Goal: Task Accomplishment & Management: Manage account settings

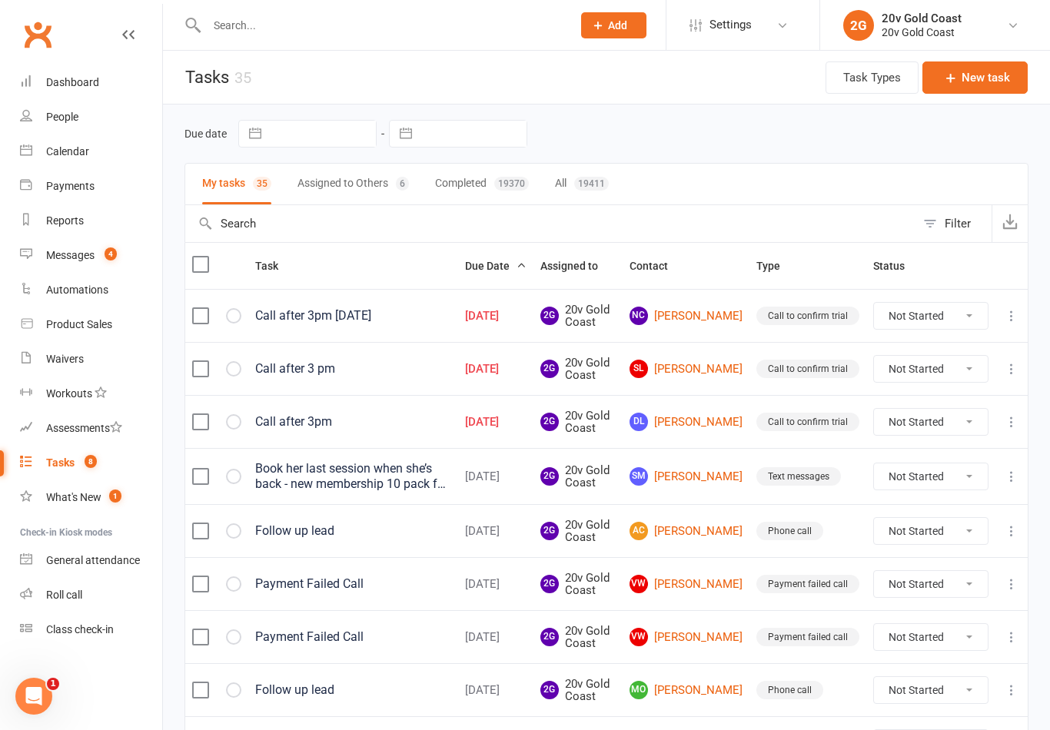
click at [101, 165] on link "Calendar" at bounding box center [91, 151] width 142 height 35
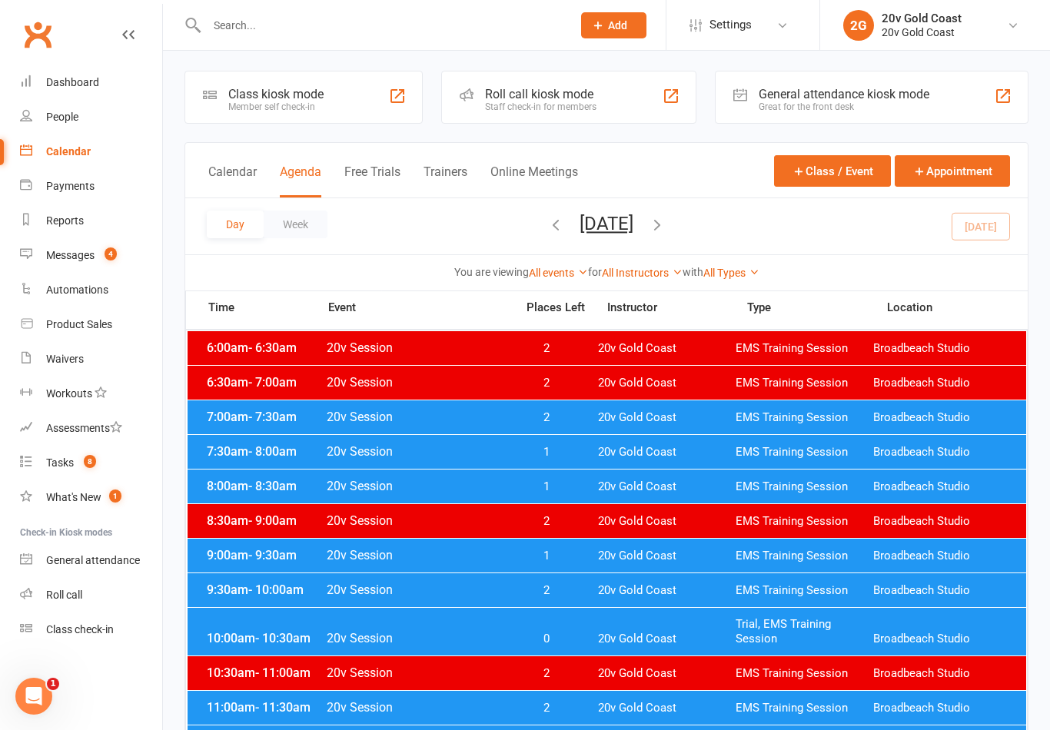
scroll to position [19, 0]
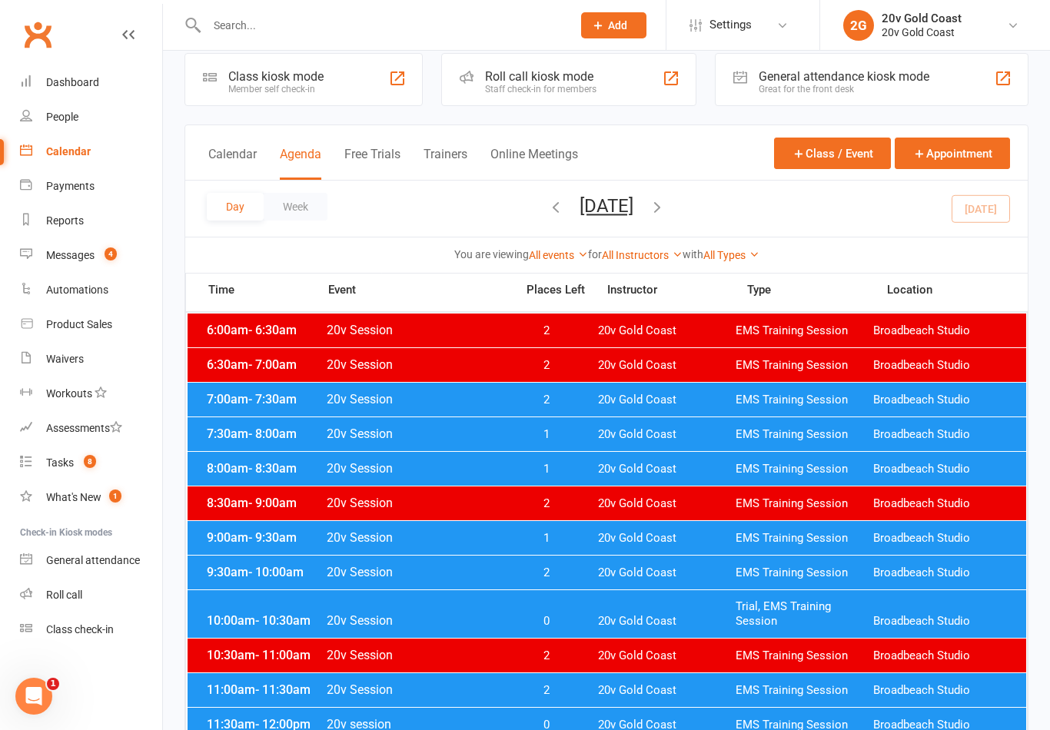
click at [443, 21] on input "text" at bounding box center [381, 26] width 359 height 22
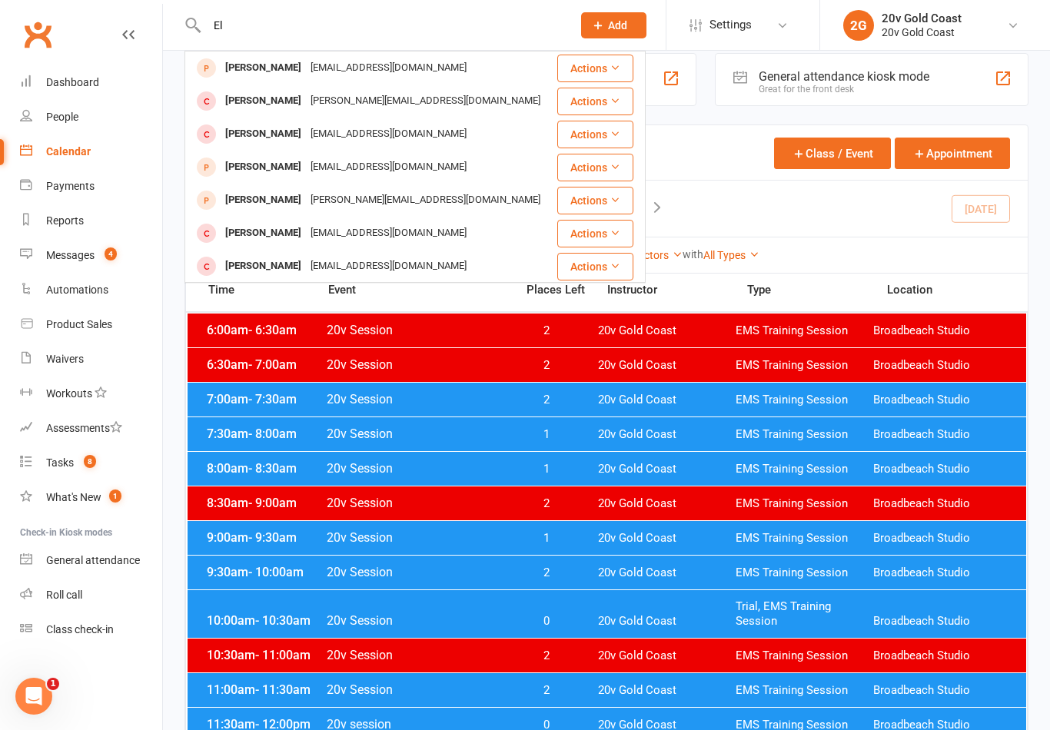
type input "E"
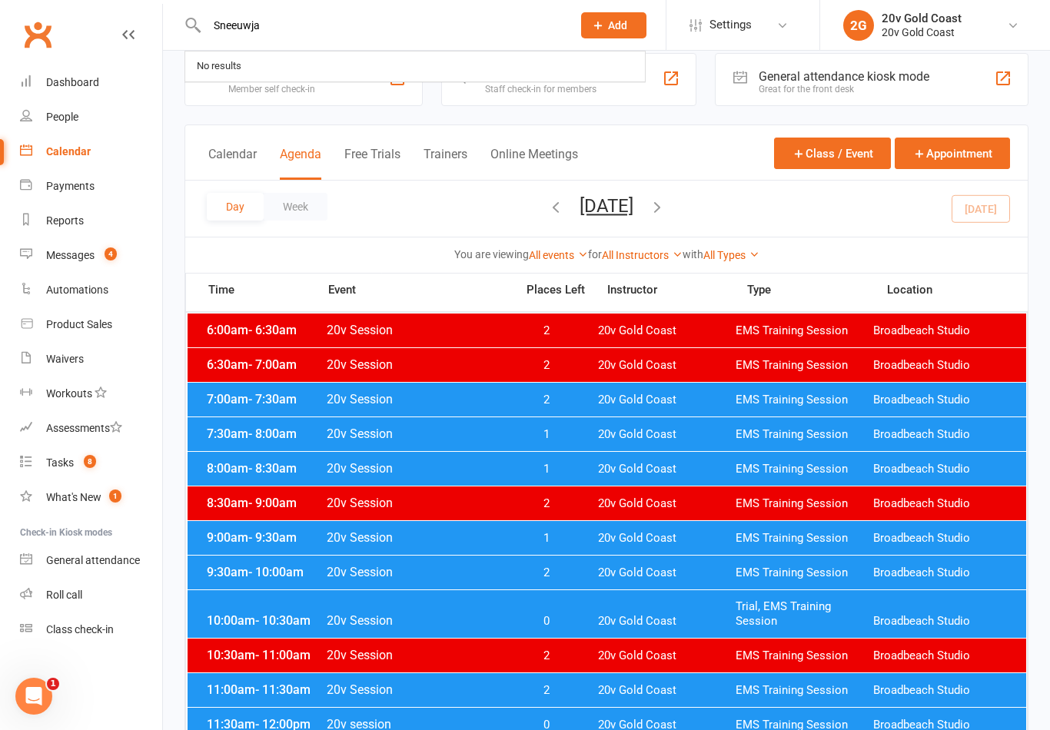
click at [294, 30] on input "Sneeuwja" at bounding box center [381, 26] width 359 height 22
click at [299, 30] on input "Sneeuwja" at bounding box center [381, 26] width 359 height 22
click at [376, 32] on input "Sneeuwja" at bounding box center [381, 26] width 359 height 22
type input "Sneeu"
click at [80, 116] on link "People" at bounding box center [91, 117] width 142 height 35
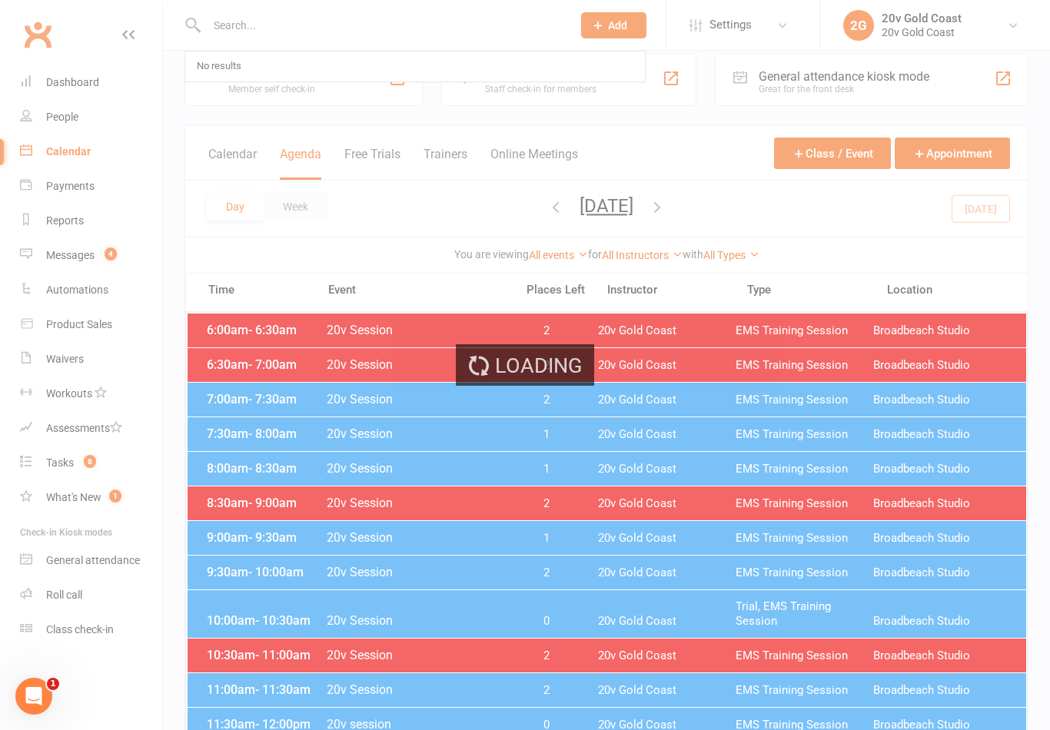
select select "100"
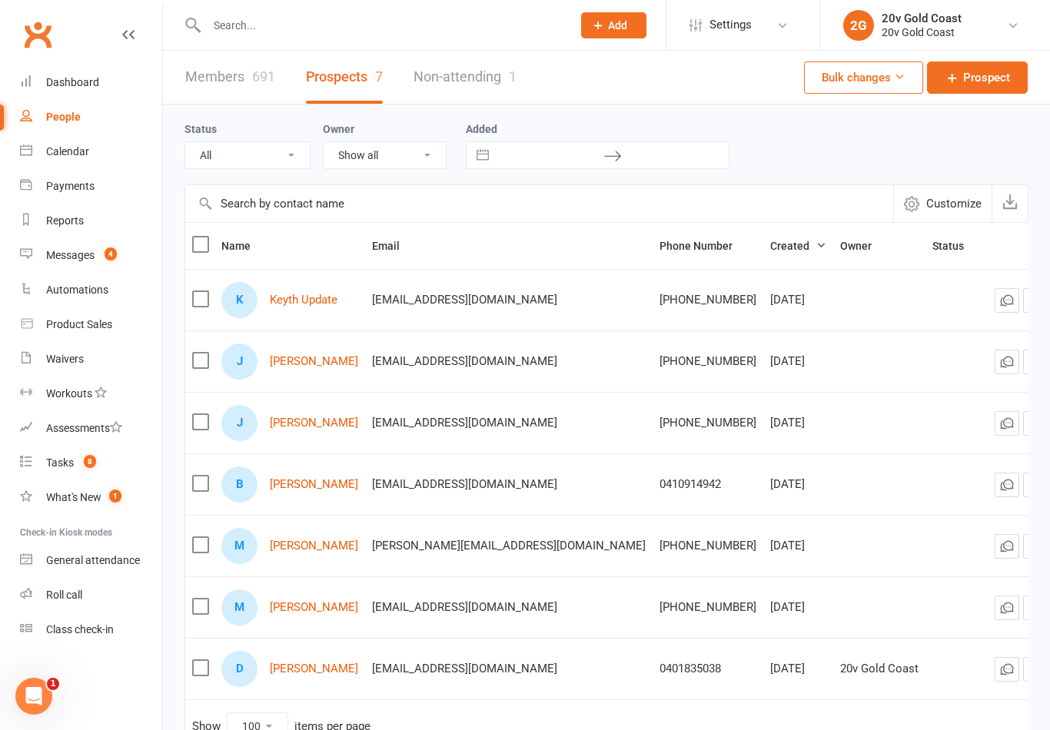
select select "In Communication"
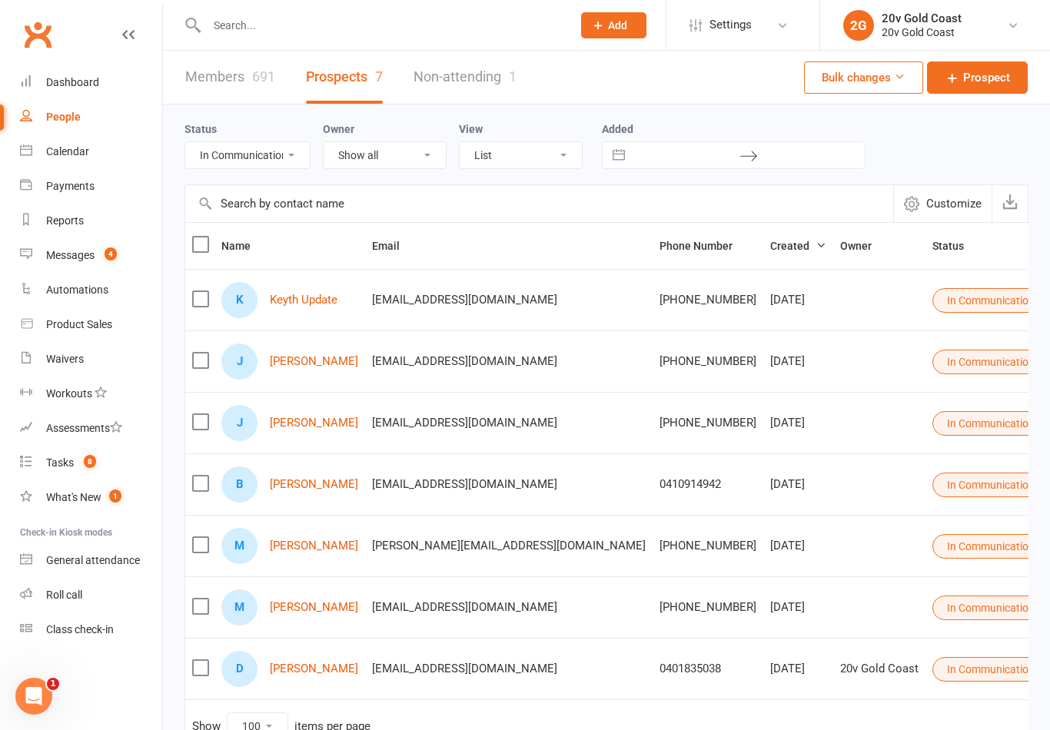
click at [596, 35] on button "Add" at bounding box center [613, 25] width 65 height 26
click at [589, 75] on link "Prospect" at bounding box center [597, 68] width 137 height 35
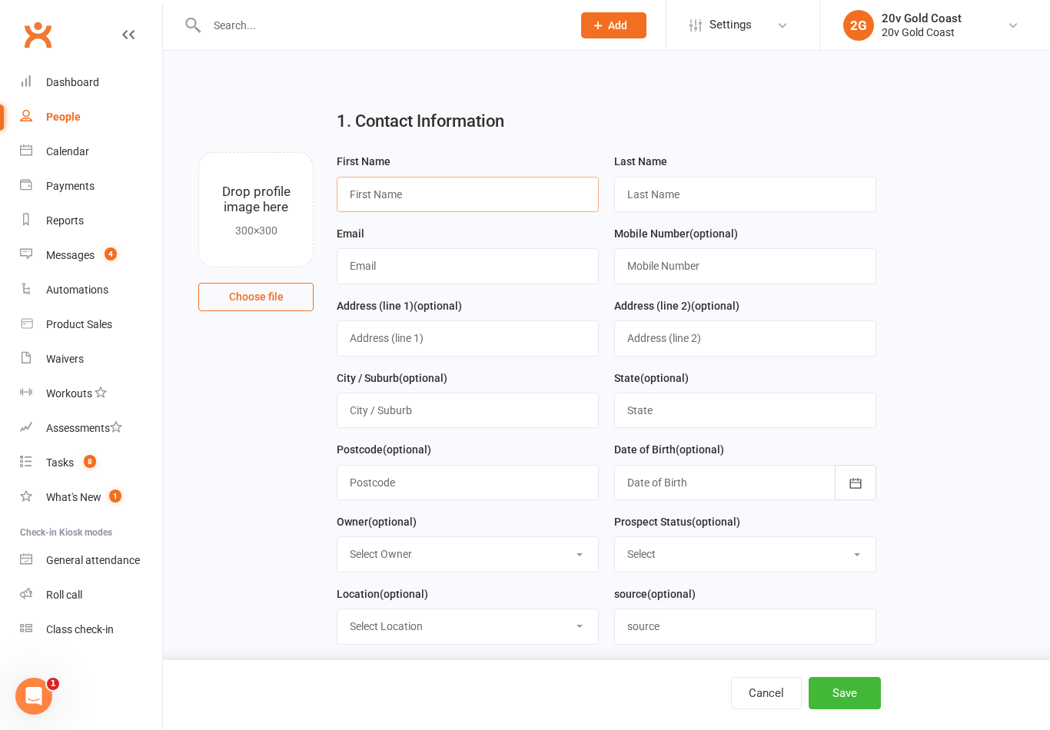
click at [467, 211] on input "text" at bounding box center [468, 194] width 262 height 35
type input "E"
click at [331, 20] on input "text" at bounding box center [381, 26] width 359 height 22
type input "K"
click at [117, 247] on span "4" at bounding box center [111, 253] width 12 height 13
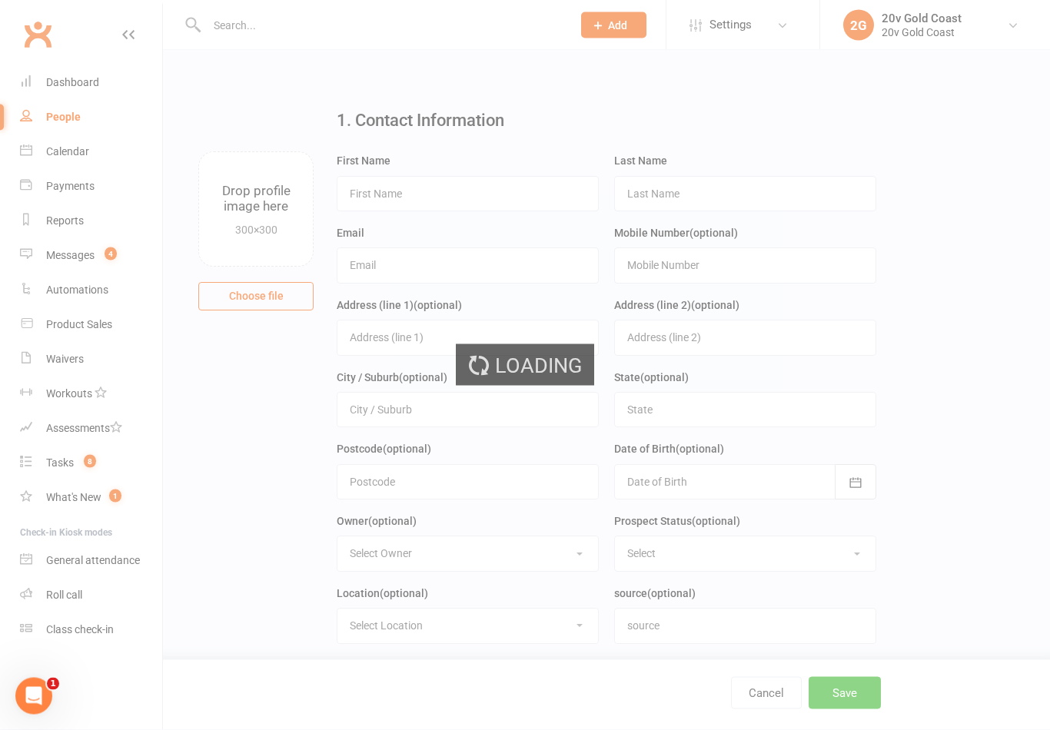
scroll to position [1, 0]
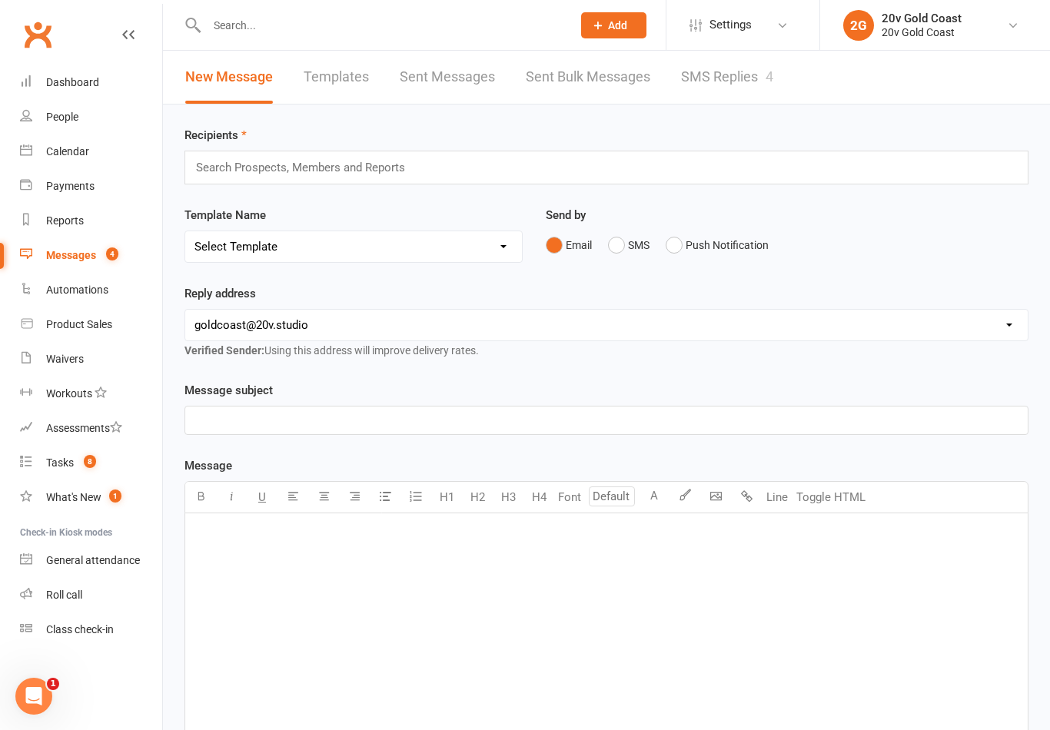
click at [719, 118] on div "Recipients Search Prospects, Members and Reports Template Name Select Template …" at bounding box center [606, 552] width 887 height 895
click at [728, 83] on link "SMS Replies 4" at bounding box center [727, 77] width 92 height 53
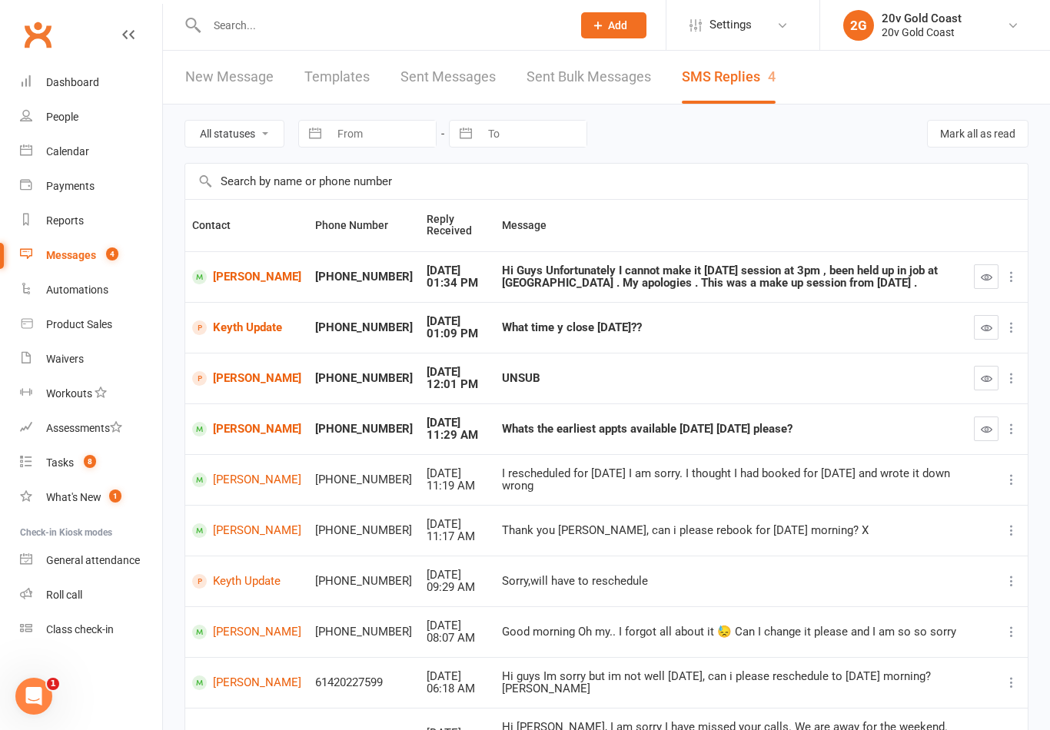
click at [238, 326] on link "Keyth Update" at bounding box center [246, 327] width 109 height 15
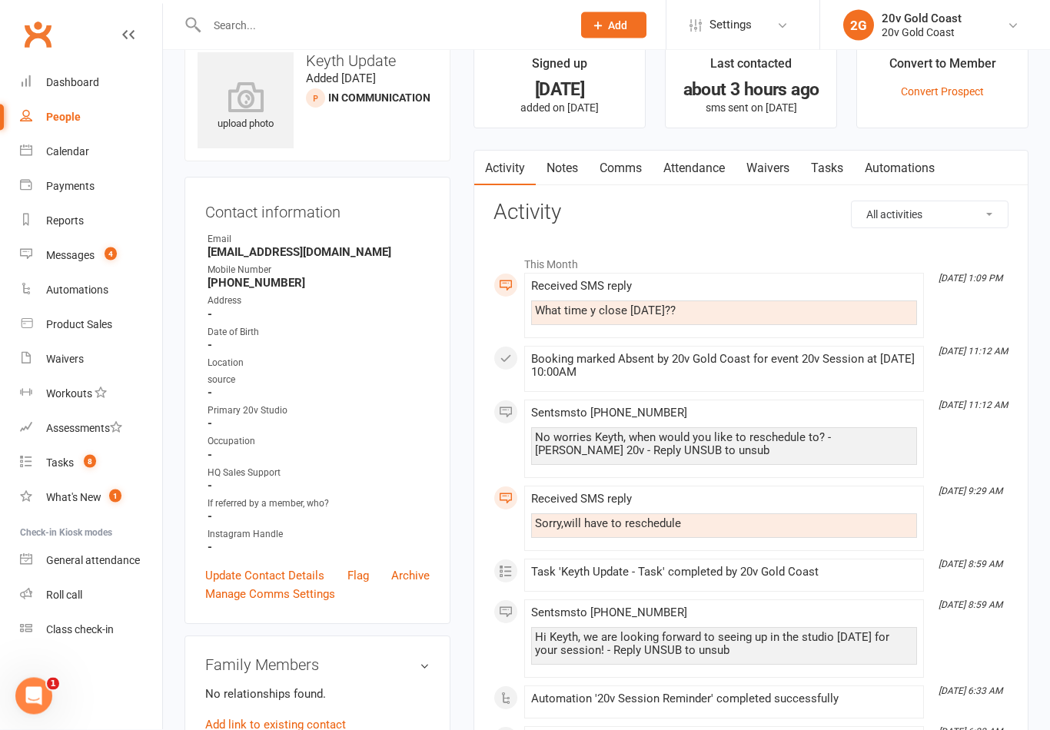
scroll to position [85, 0]
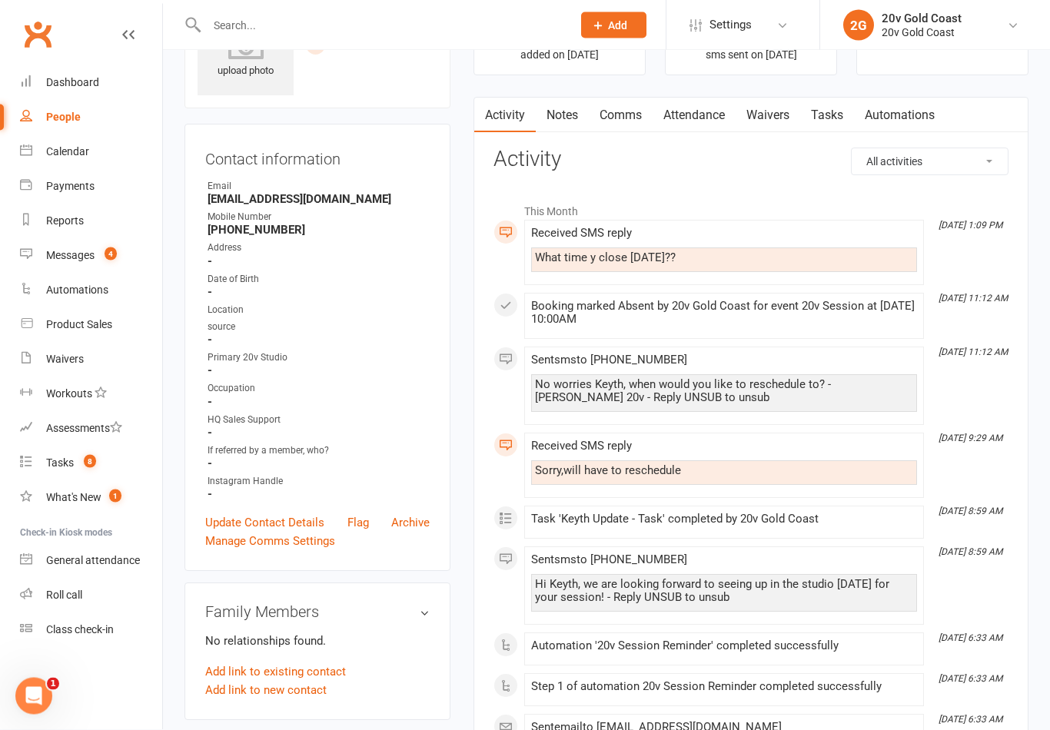
click at [292, 525] on link "Update Contact Details" at bounding box center [264, 523] width 119 height 18
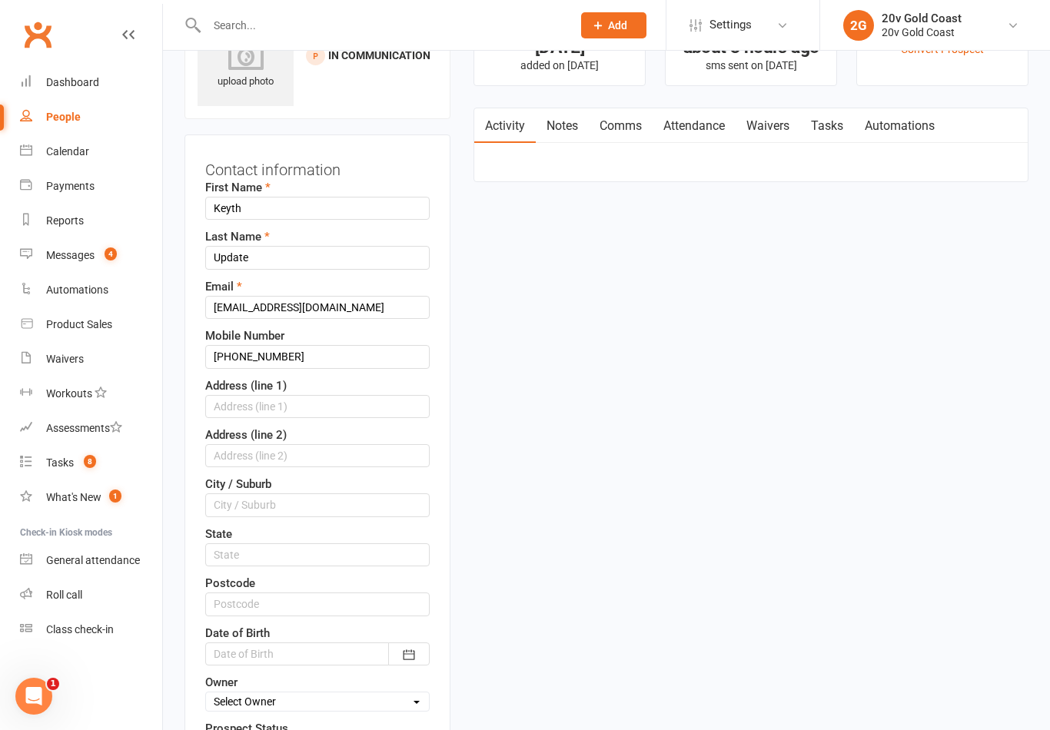
scroll to position [72, 0]
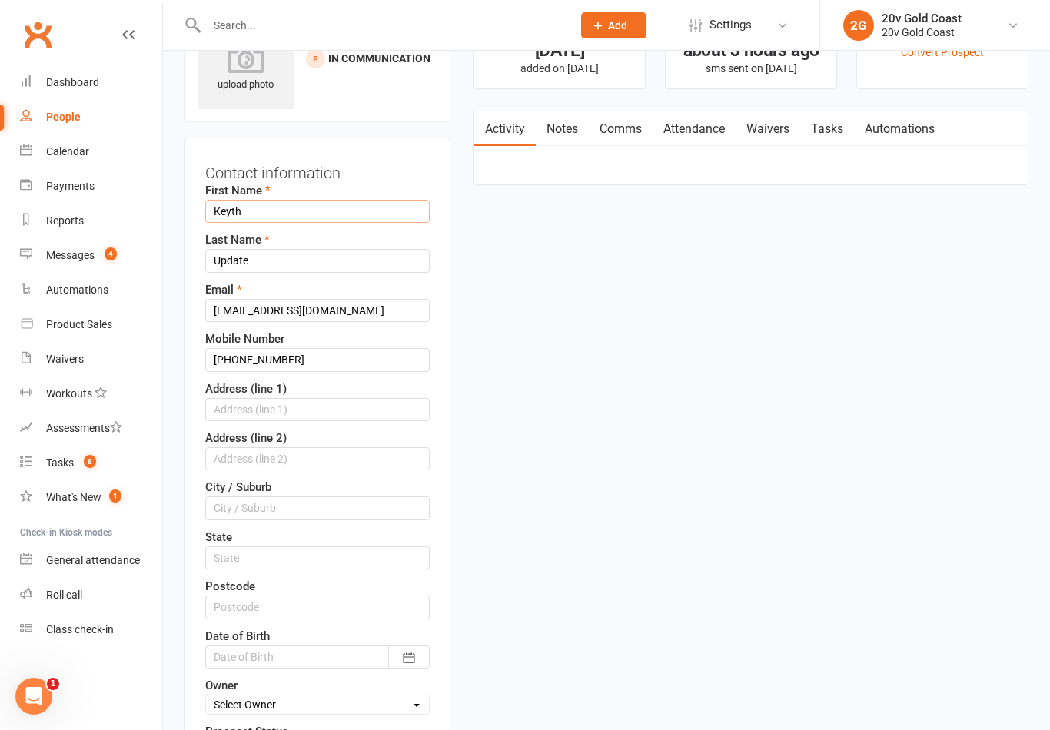
click at [320, 212] on input "Keyth" at bounding box center [317, 211] width 224 height 23
type input "K"
type input "Elisabete"
click at [320, 265] on input "Update" at bounding box center [317, 260] width 224 height 23
type input "U"
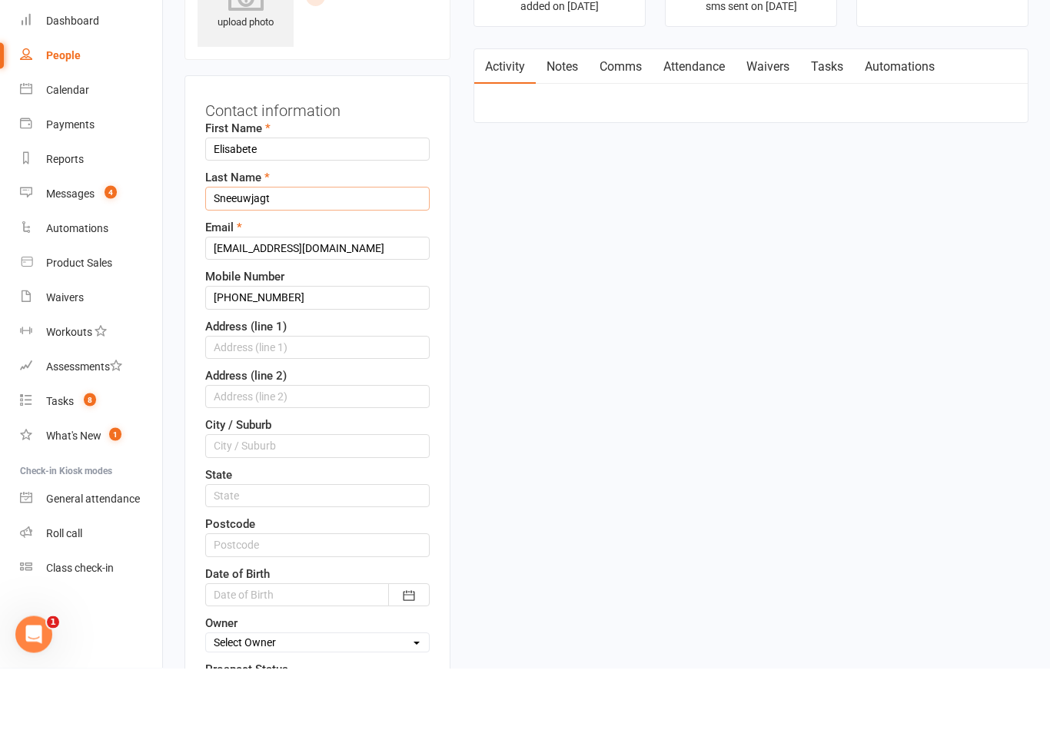
type input "Sneeuwjagt"
click at [383, 299] on input "braussiewear@icloud.com" at bounding box center [317, 310] width 224 height 23
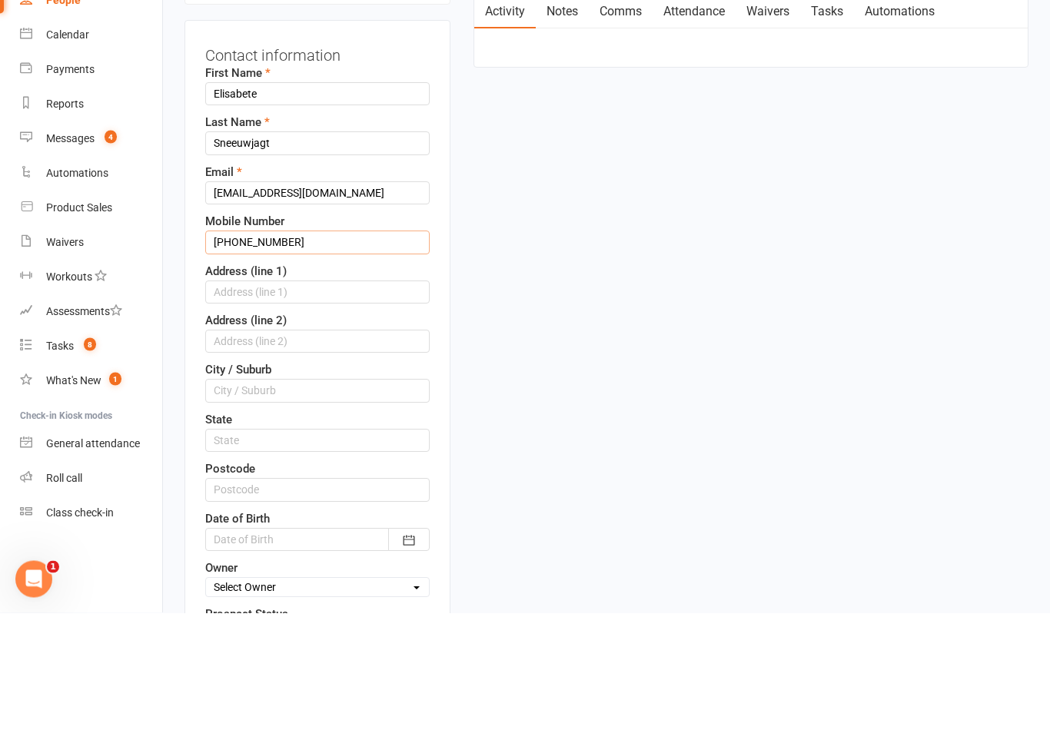
click at [382, 348] on input "[PHONE_NUMBER]" at bounding box center [317, 359] width 224 height 23
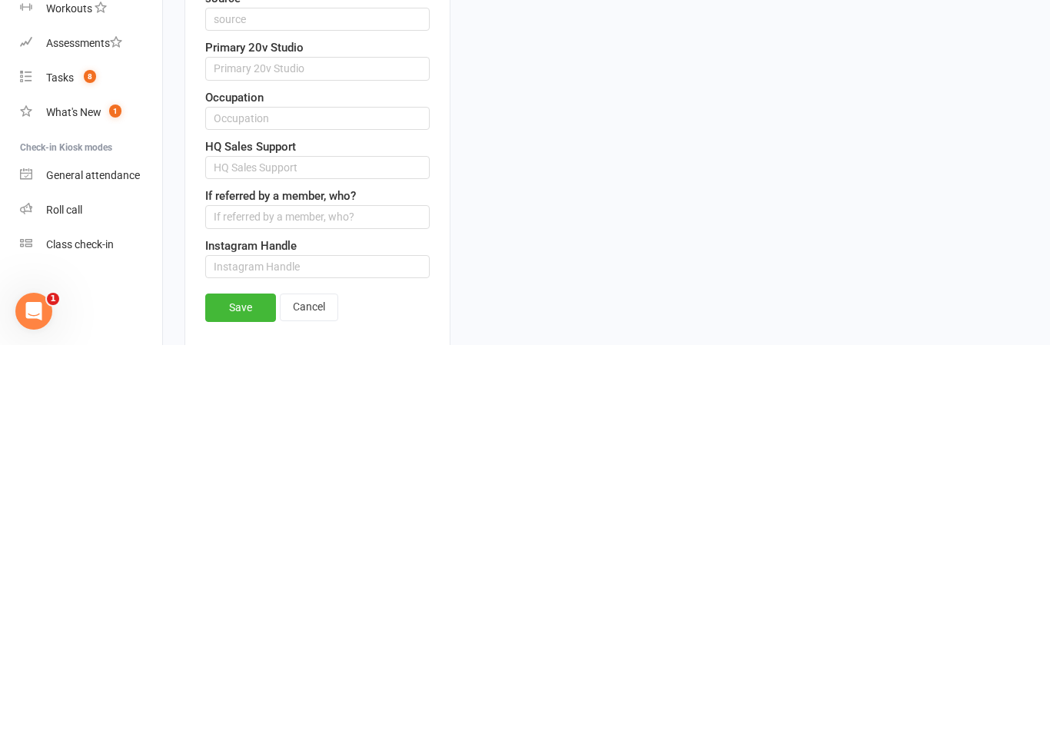
click at [241, 678] on link "Save" at bounding box center [240, 692] width 71 height 28
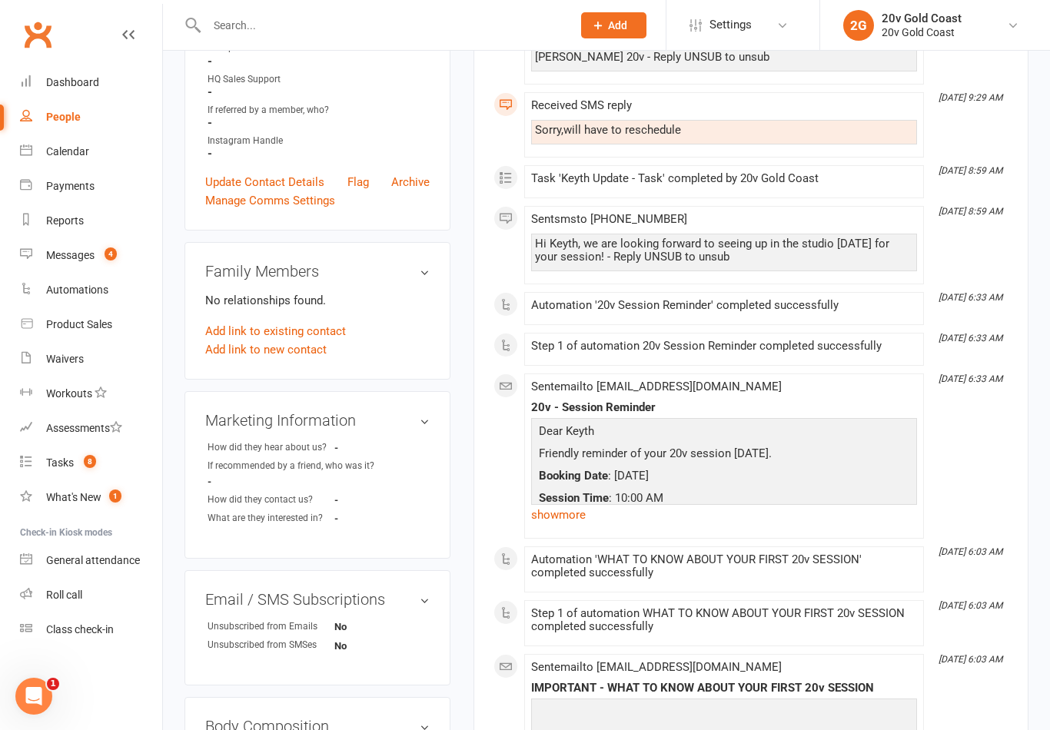
scroll to position [0, 0]
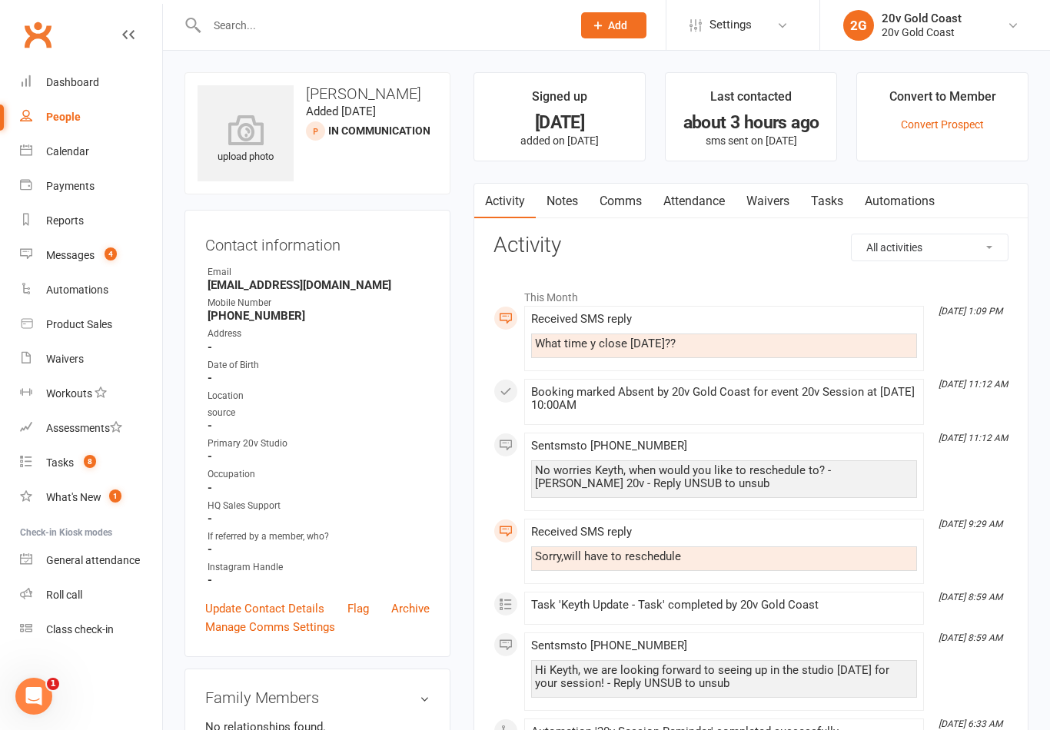
click at [431, 33] on input "text" at bounding box center [381, 26] width 359 height 22
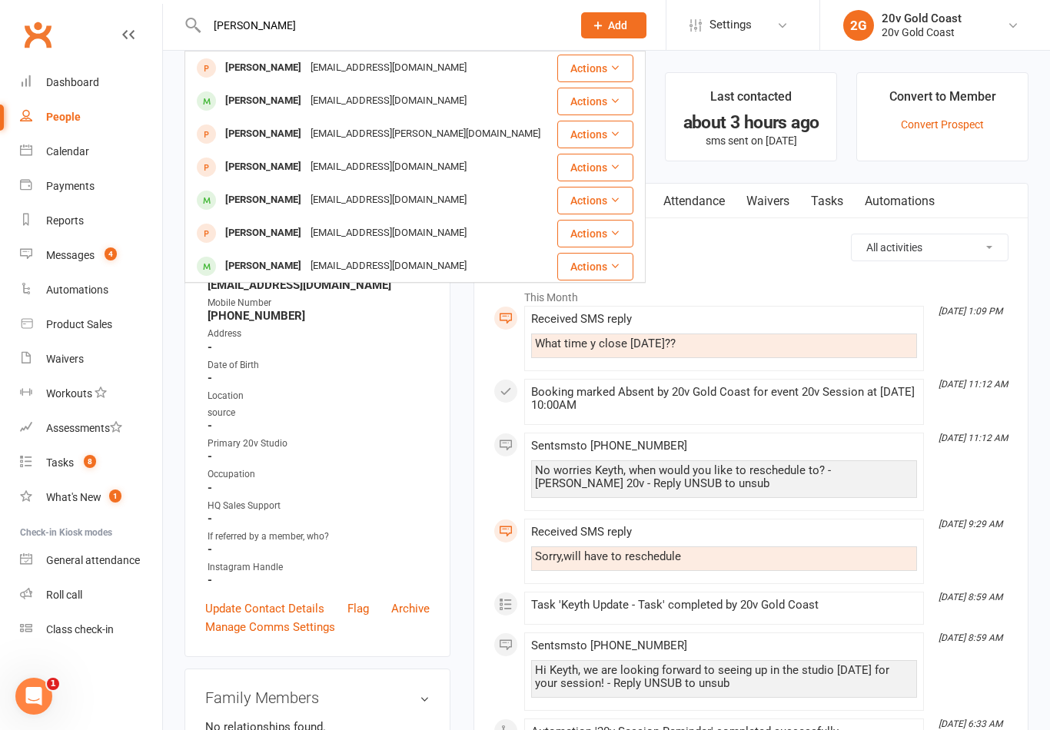
type input "Ryan s"
click at [388, 90] on div "rstrutt96@outlook.com" at bounding box center [388, 101] width 165 height 22
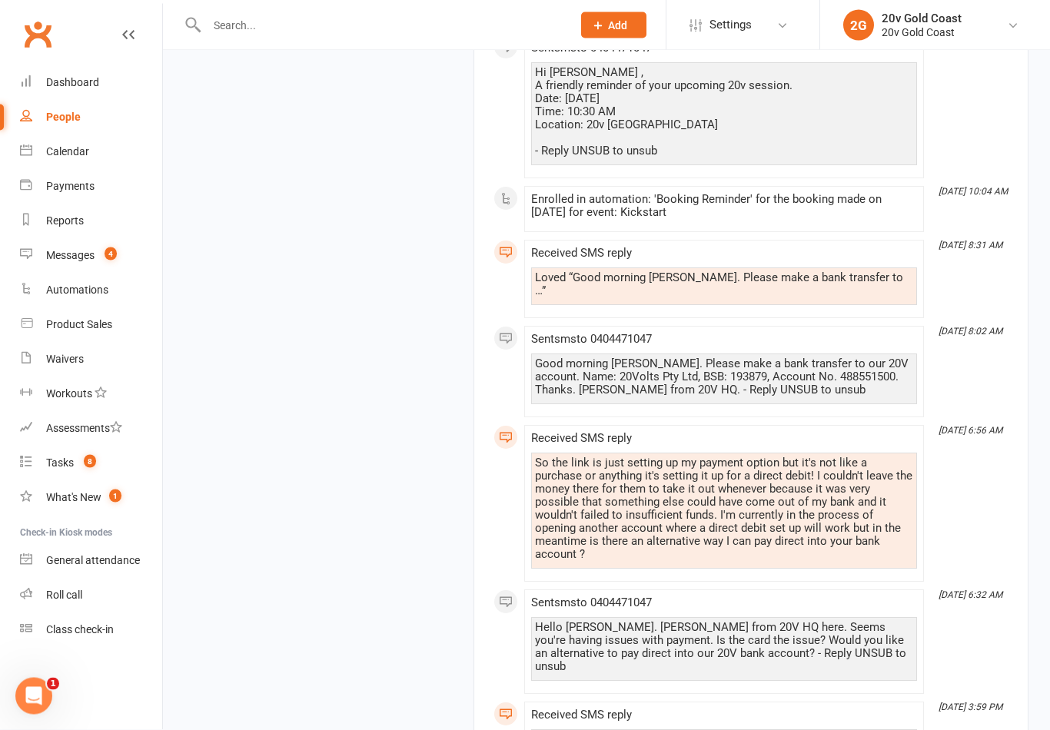
scroll to position [9132, 0]
click at [558, 395] on div "Good morning Ryan. Please make a bank transfer to our 20V account. Name: 20Volt…" at bounding box center [724, 376] width 378 height 39
copy div "Name: 20Volts Pty Ltd, BSB: 193879, Account No. 488551500"
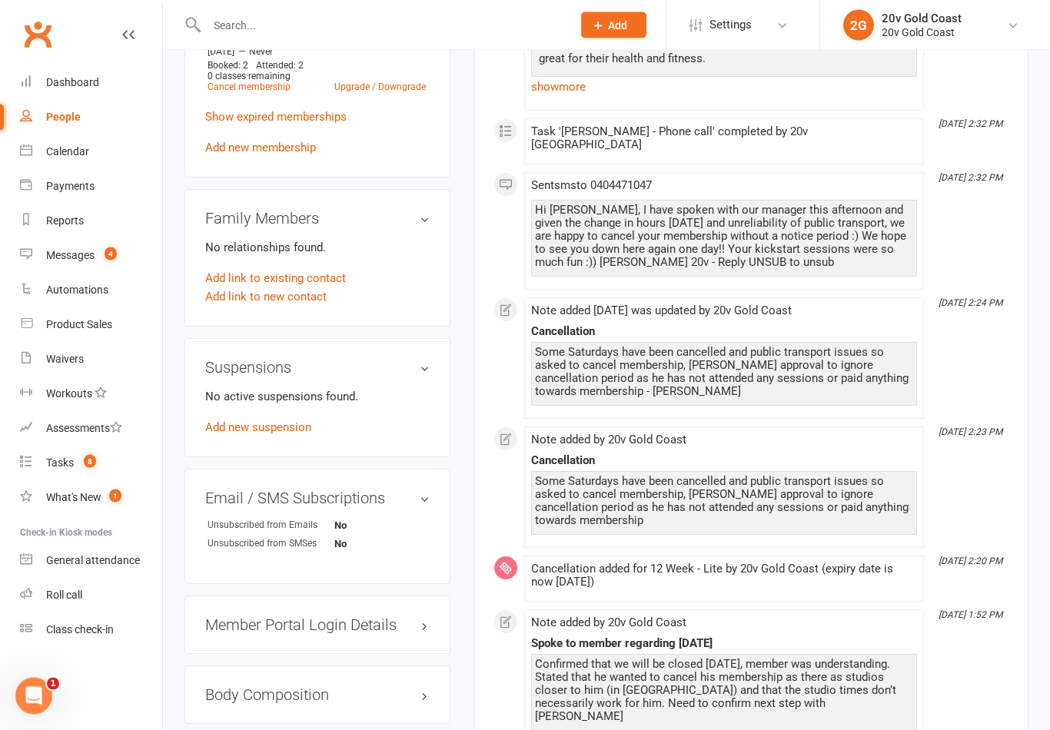
scroll to position [0, 0]
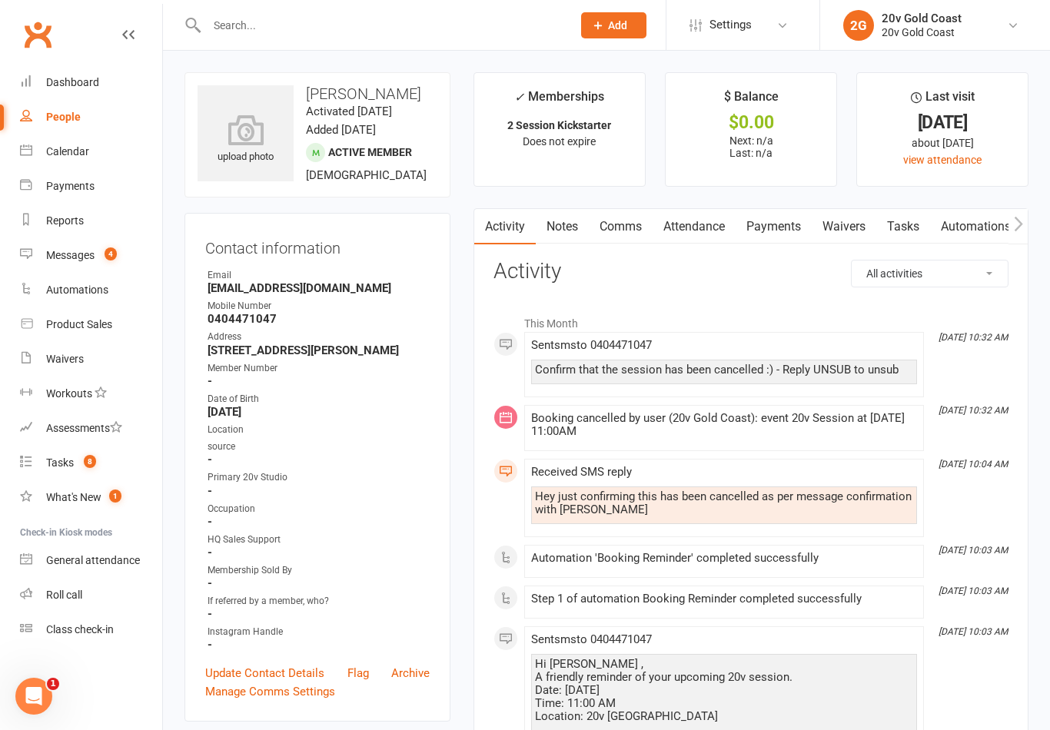
click at [76, 118] on div "People" at bounding box center [63, 117] width 35 height 12
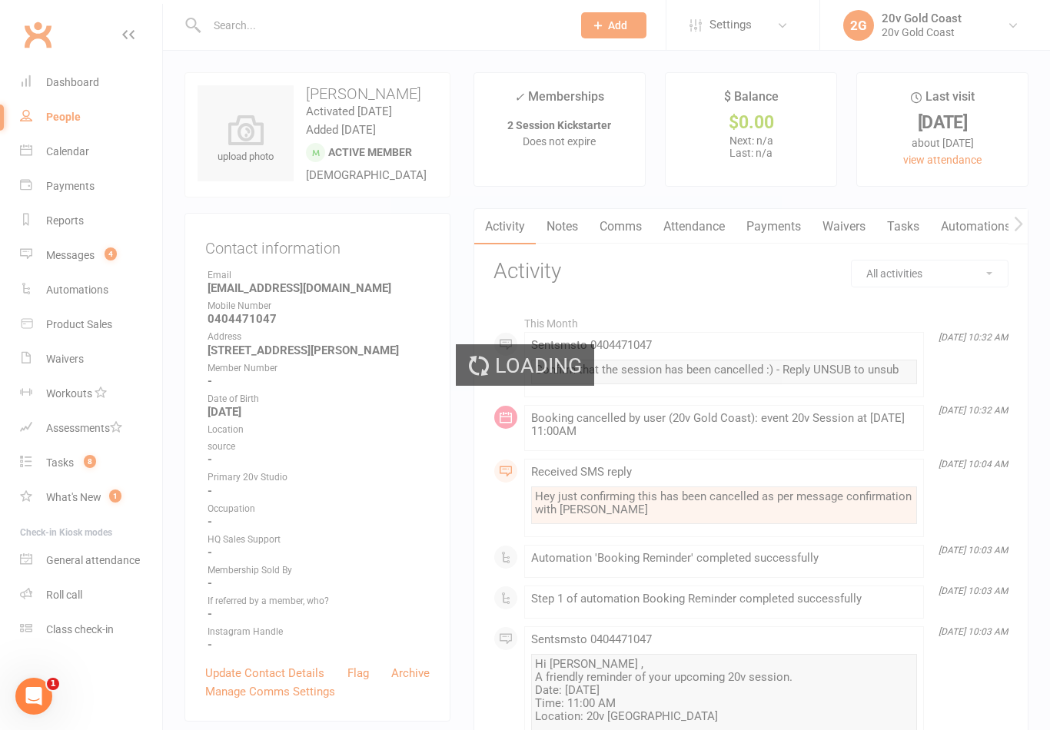
select select "100"
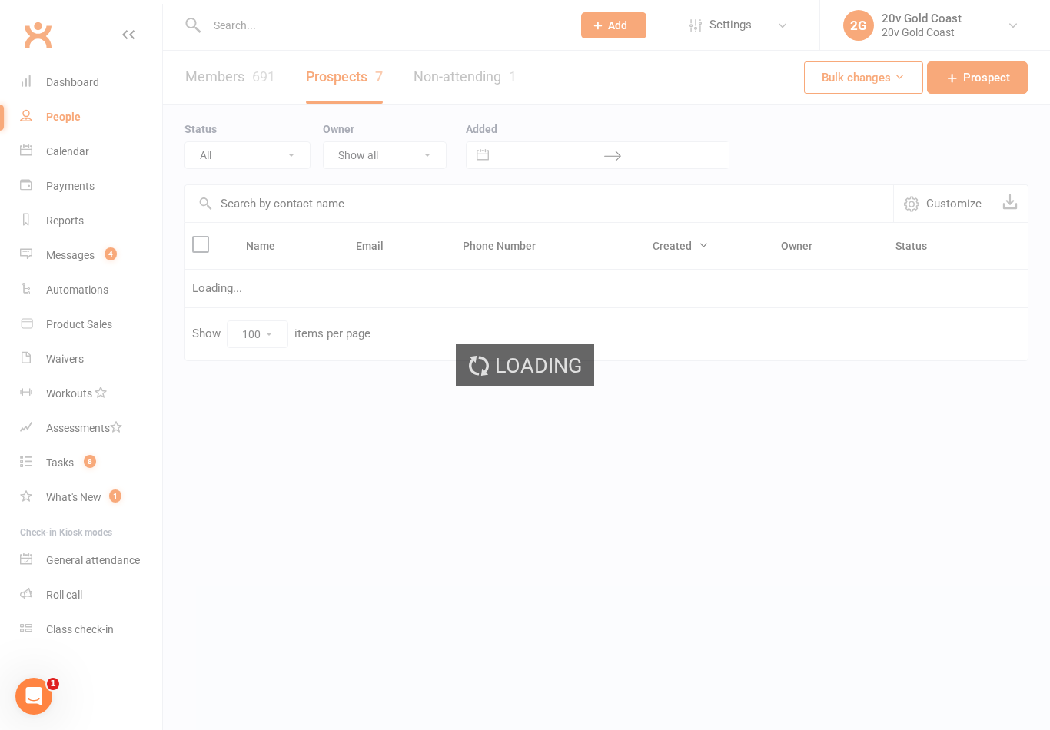
select select "In Communication"
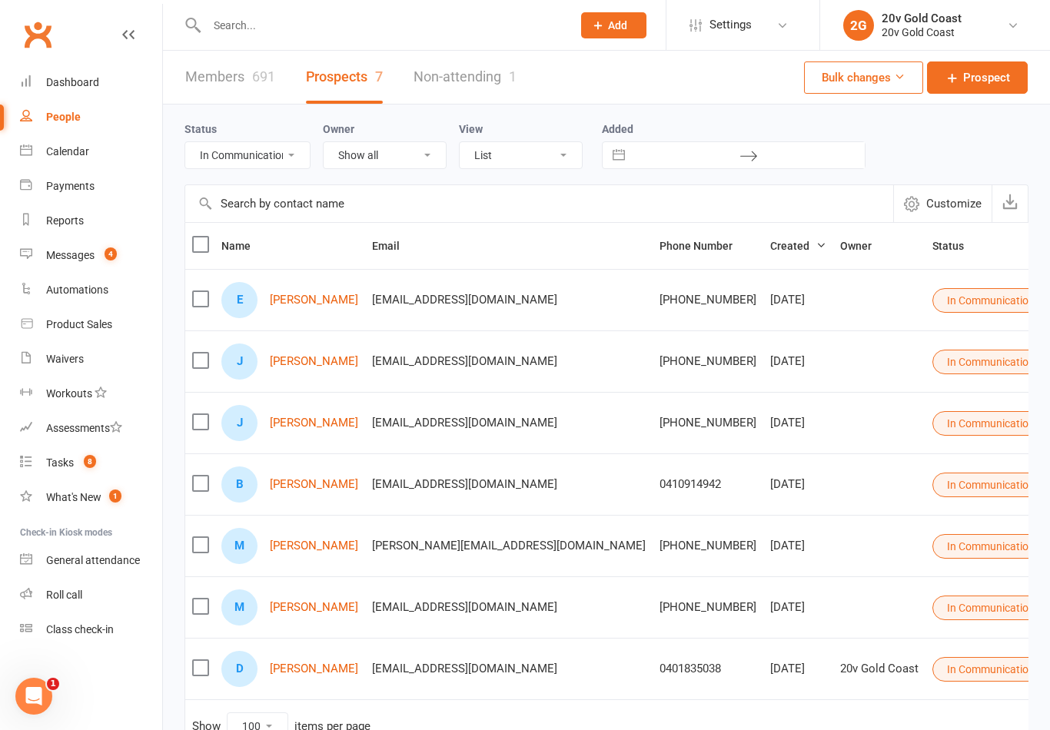
click at [341, 300] on link "[PERSON_NAME]" at bounding box center [314, 300] width 88 height 13
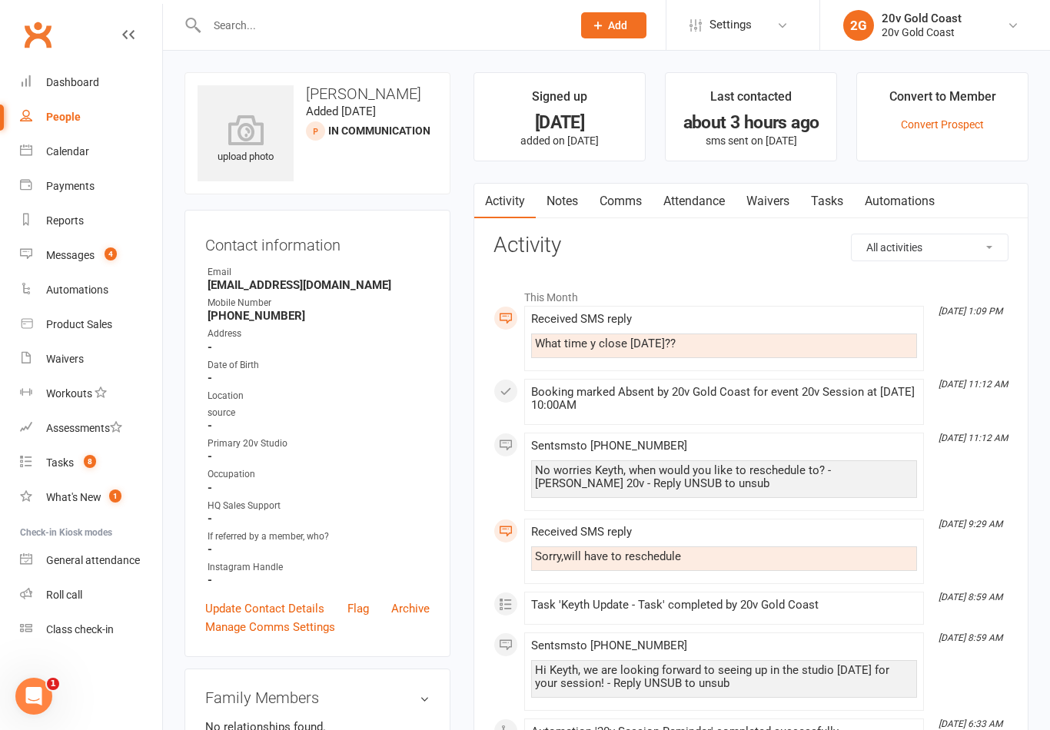
click at [625, 207] on link "Comms" at bounding box center [621, 201] width 64 height 35
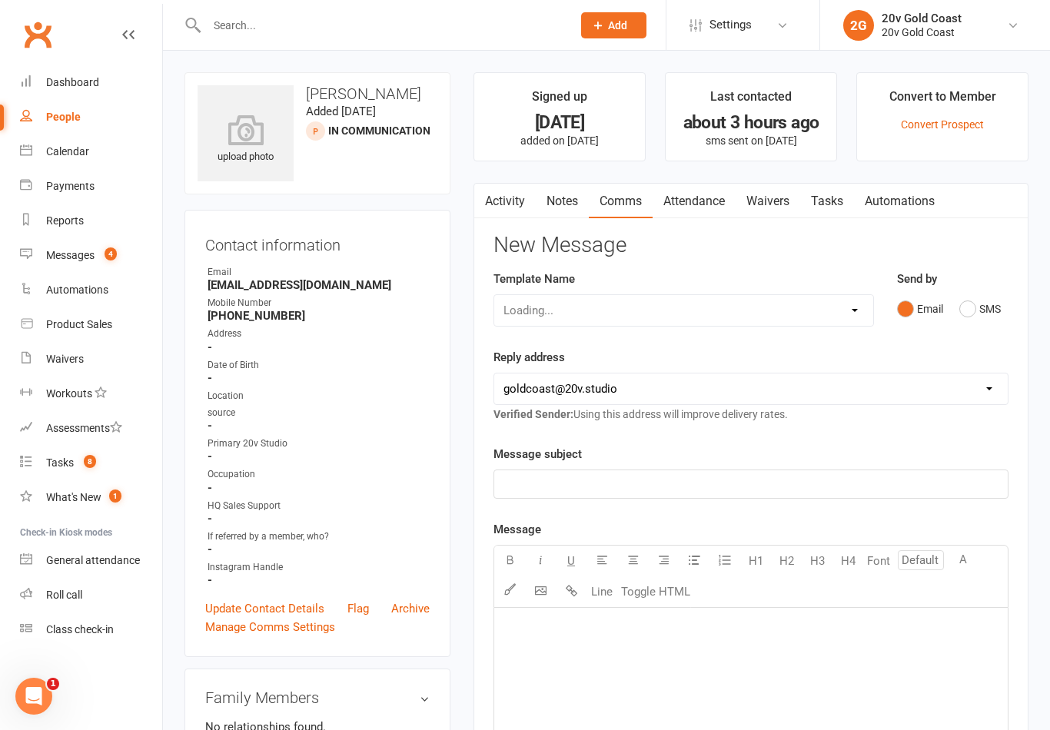
click at [976, 316] on button "SMS" at bounding box center [979, 308] width 41 height 29
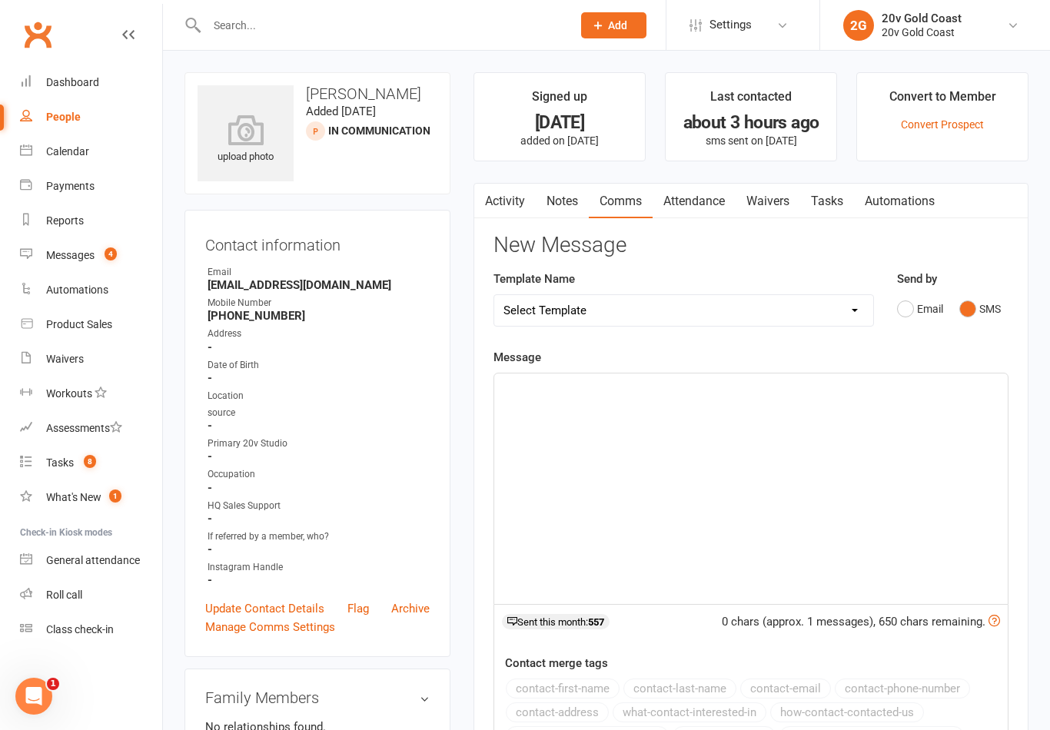
click at [705, 498] on div "﻿" at bounding box center [750, 488] width 513 height 231
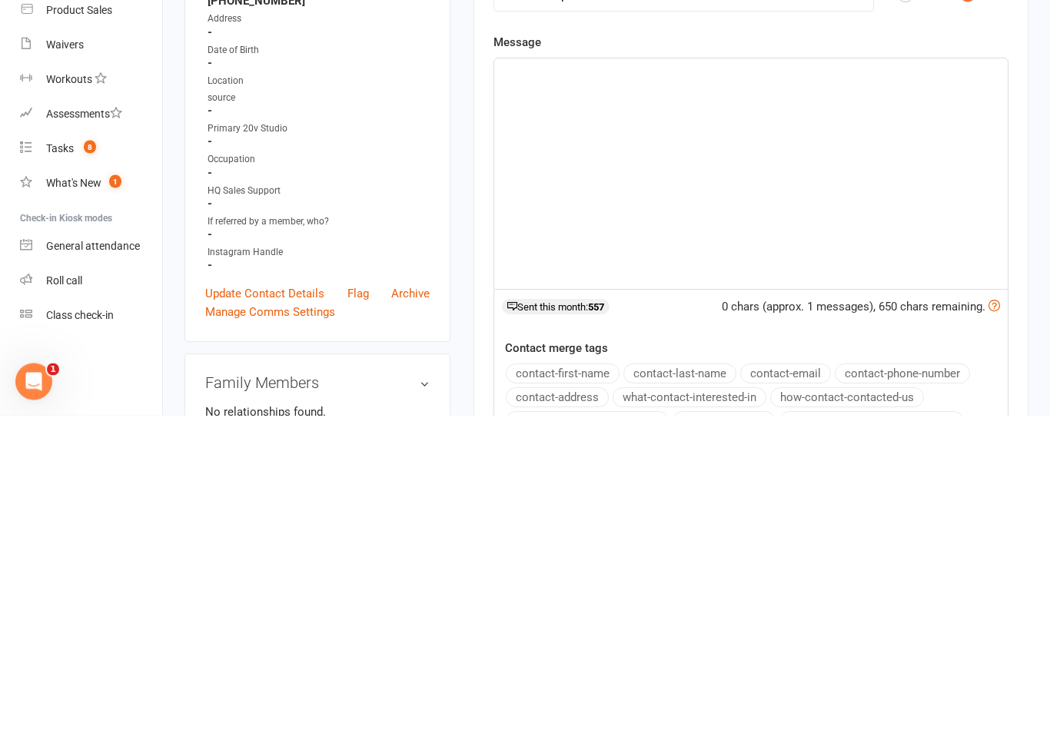
click at [635, 373] on div "﻿" at bounding box center [750, 488] width 513 height 231
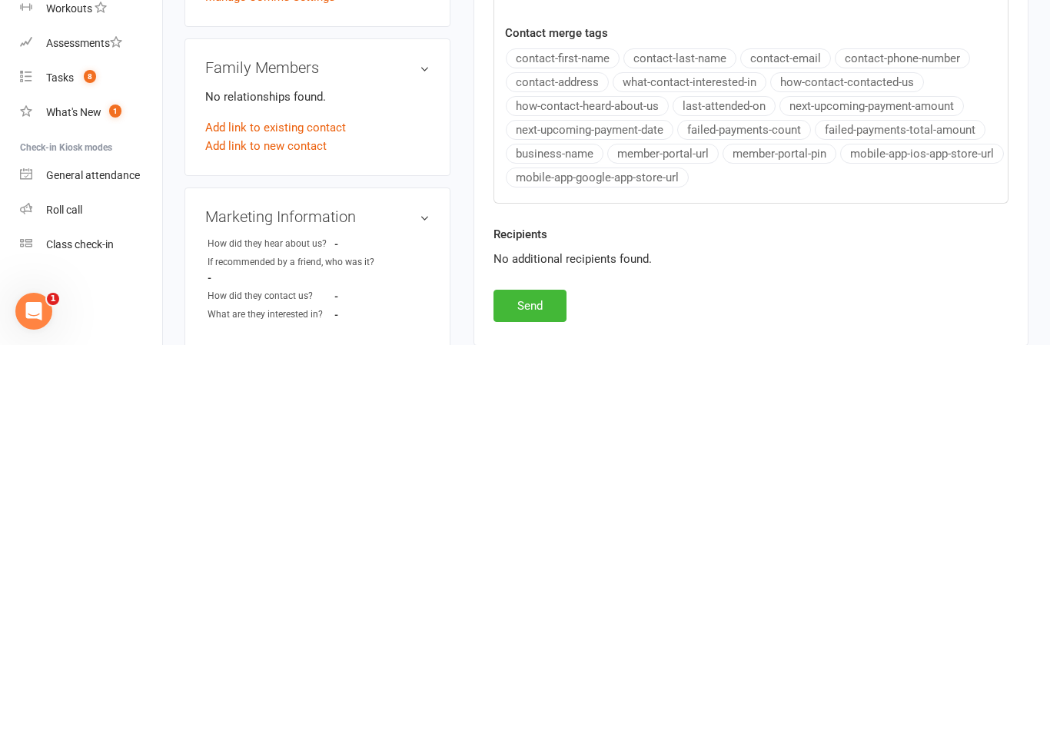
click at [529, 675] on button "Send" at bounding box center [529, 691] width 73 height 32
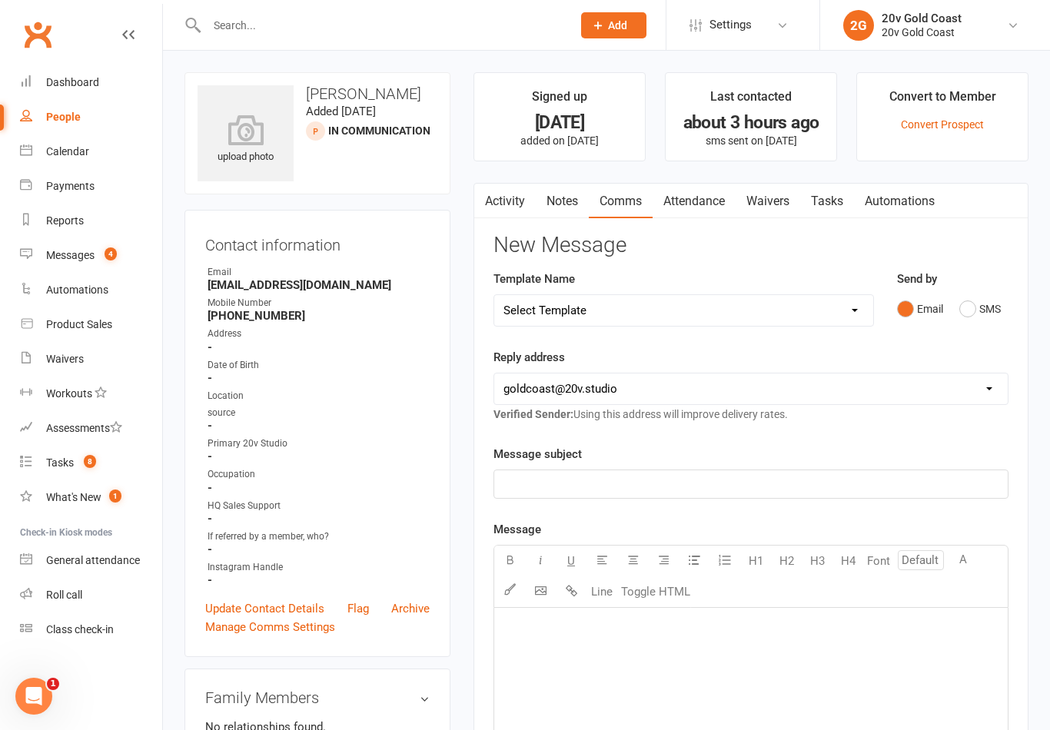
click at [72, 153] on div "Calendar" at bounding box center [67, 151] width 43 height 12
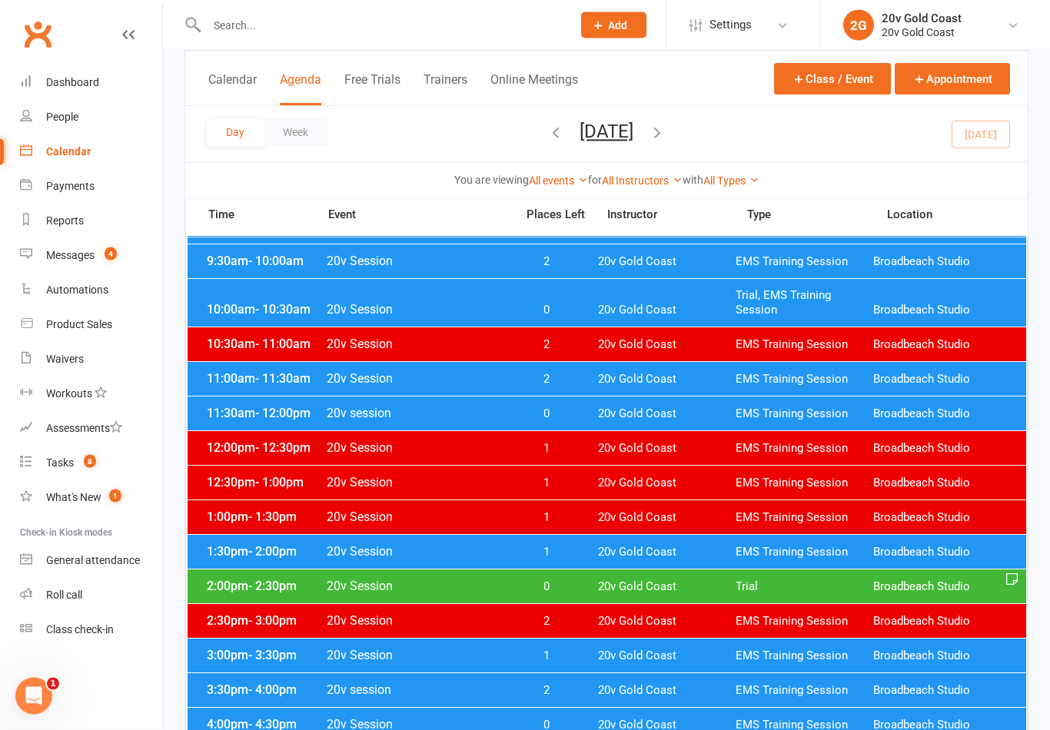
click at [618, 582] on span "20v Gold Coast" at bounding box center [667, 587] width 138 height 15
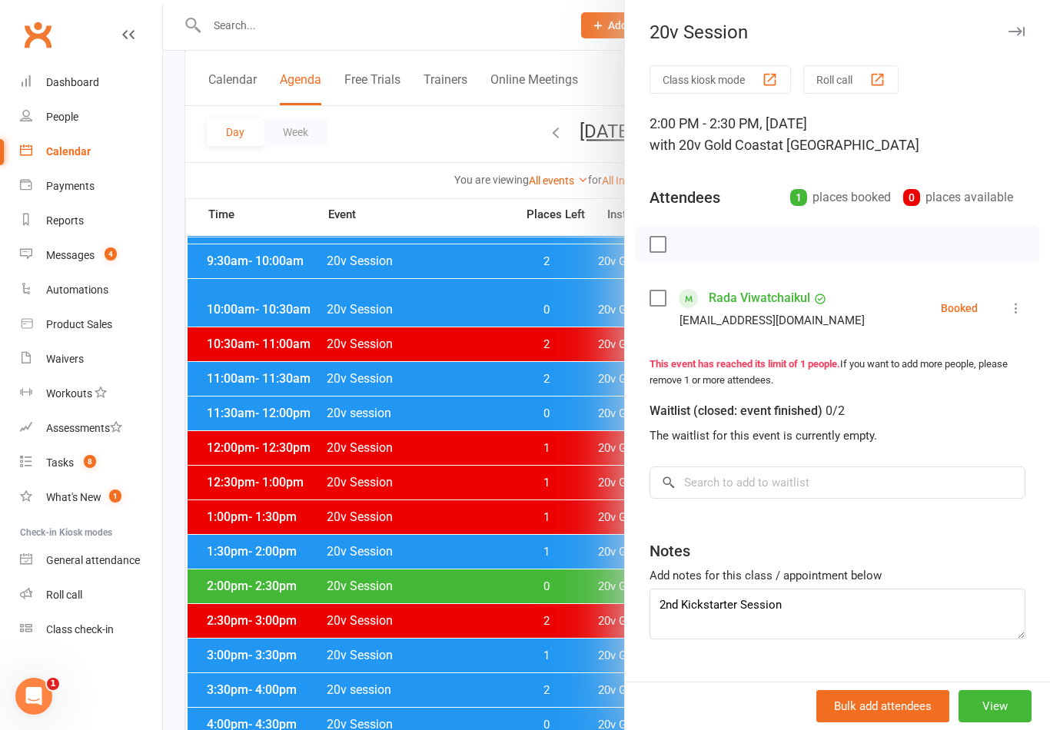
click at [490, 567] on div at bounding box center [606, 365] width 887 height 730
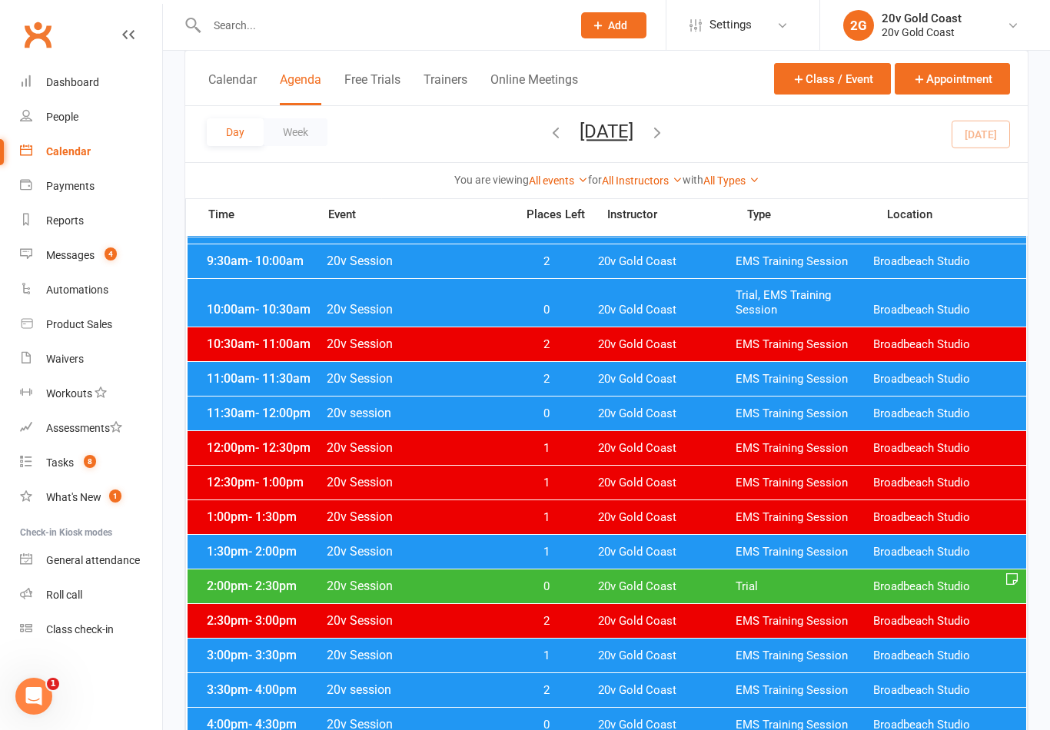
click at [549, 582] on span "0" at bounding box center [546, 586] width 81 height 15
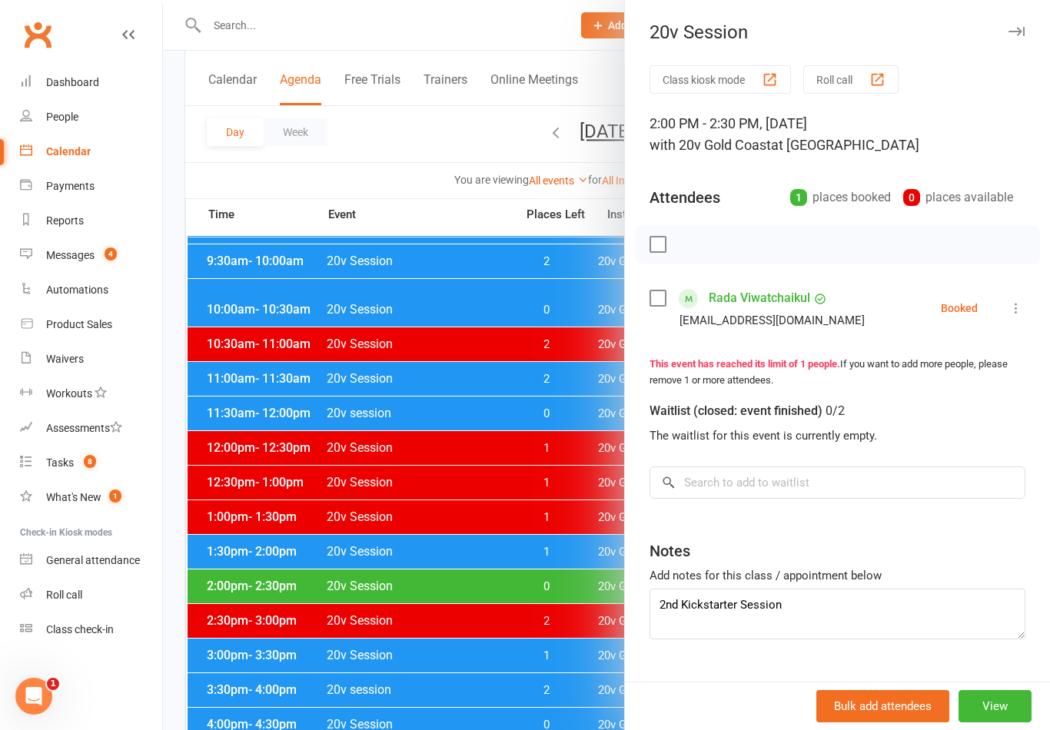
click at [783, 297] on link "Rada Viwatchaikul" at bounding box center [758, 298] width 101 height 25
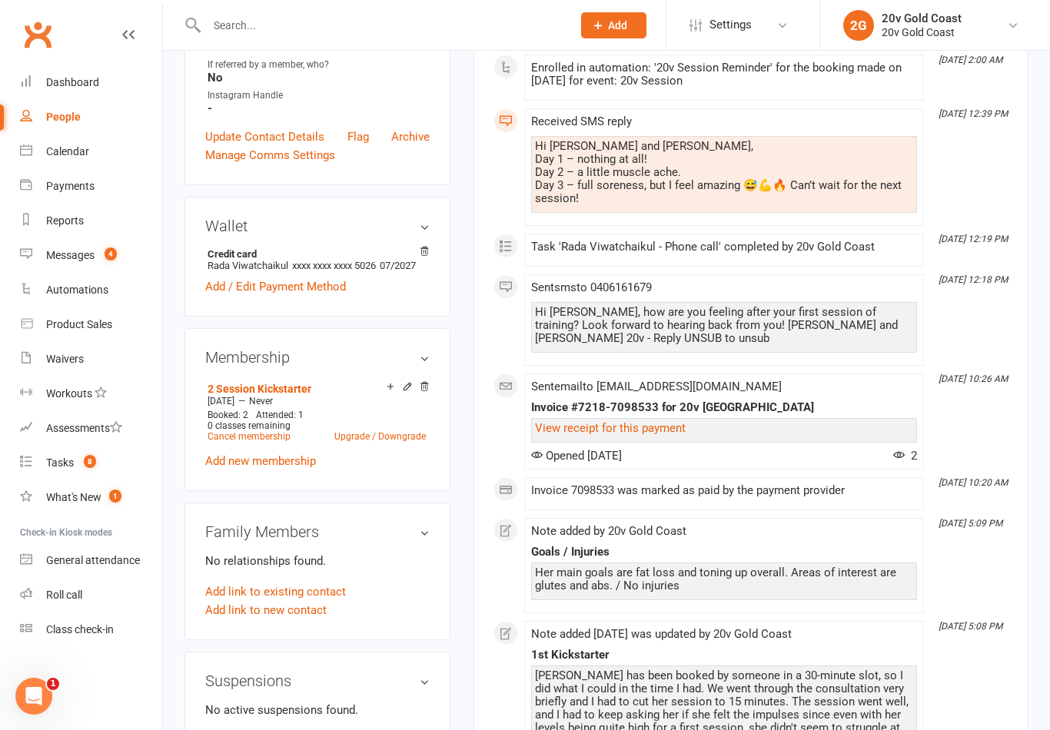
scroll to position [582, 0]
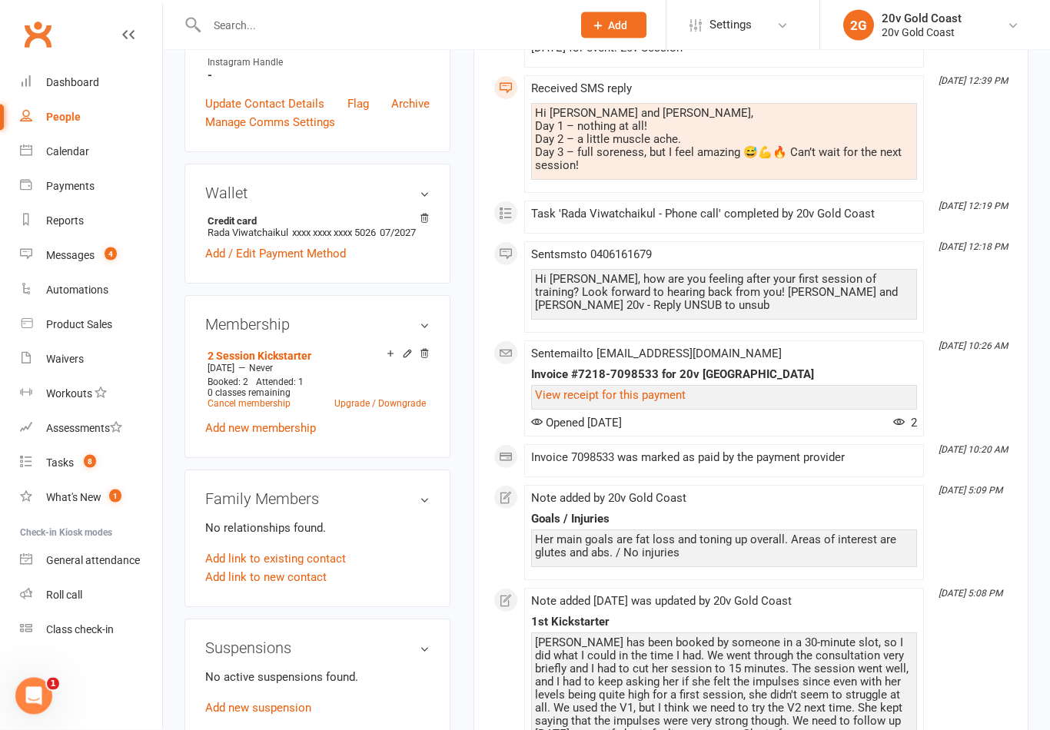
click at [286, 436] on link "Add new membership" at bounding box center [260, 429] width 111 height 14
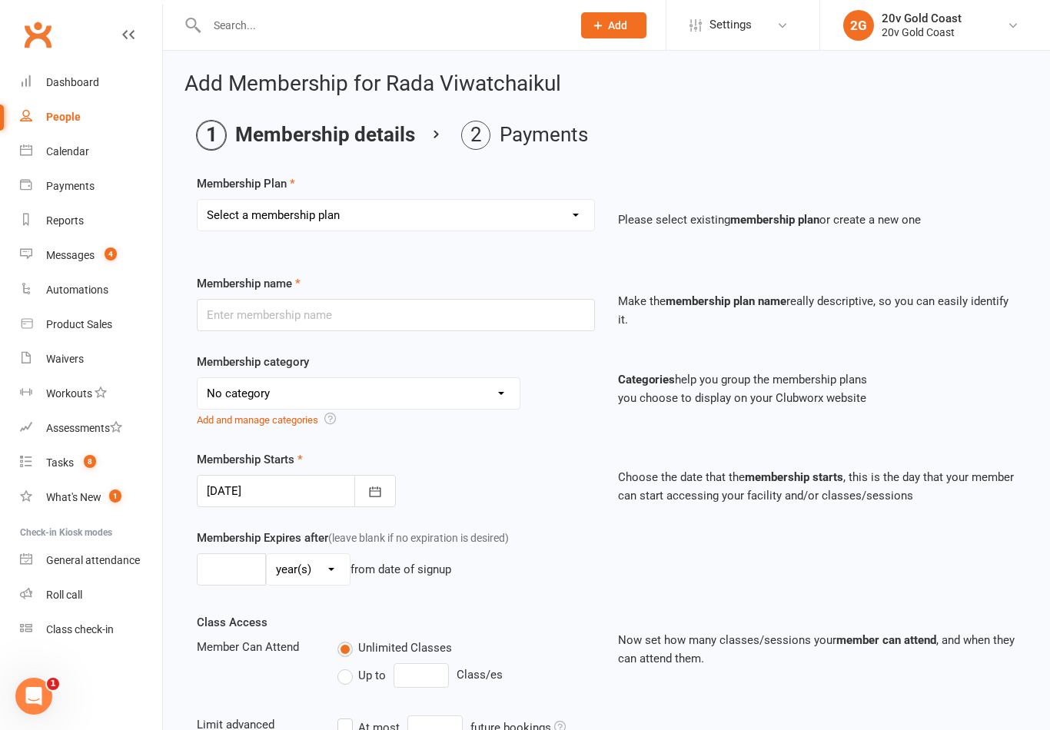
click at [539, 224] on select "Select a membership plan Create new Membership Plan 18 Month - Basic 18 Month -…" at bounding box center [395, 215] width 396 height 31
select select "6"
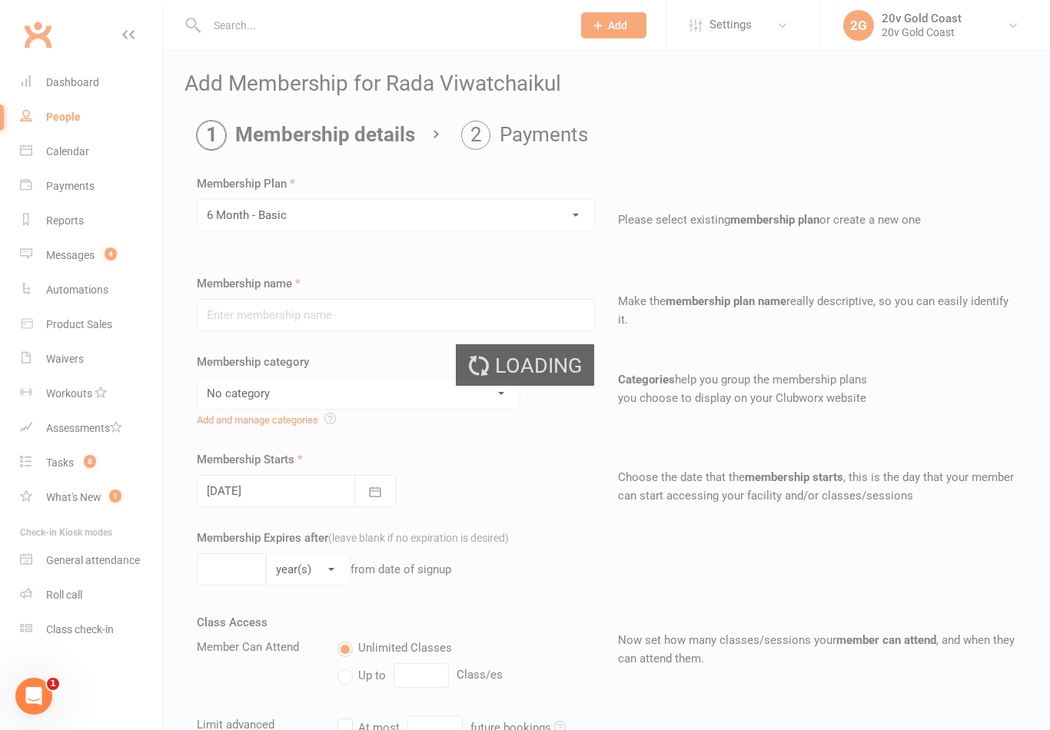
type input "6 Month - Basic"
select select "3"
type input "0"
type input "1"
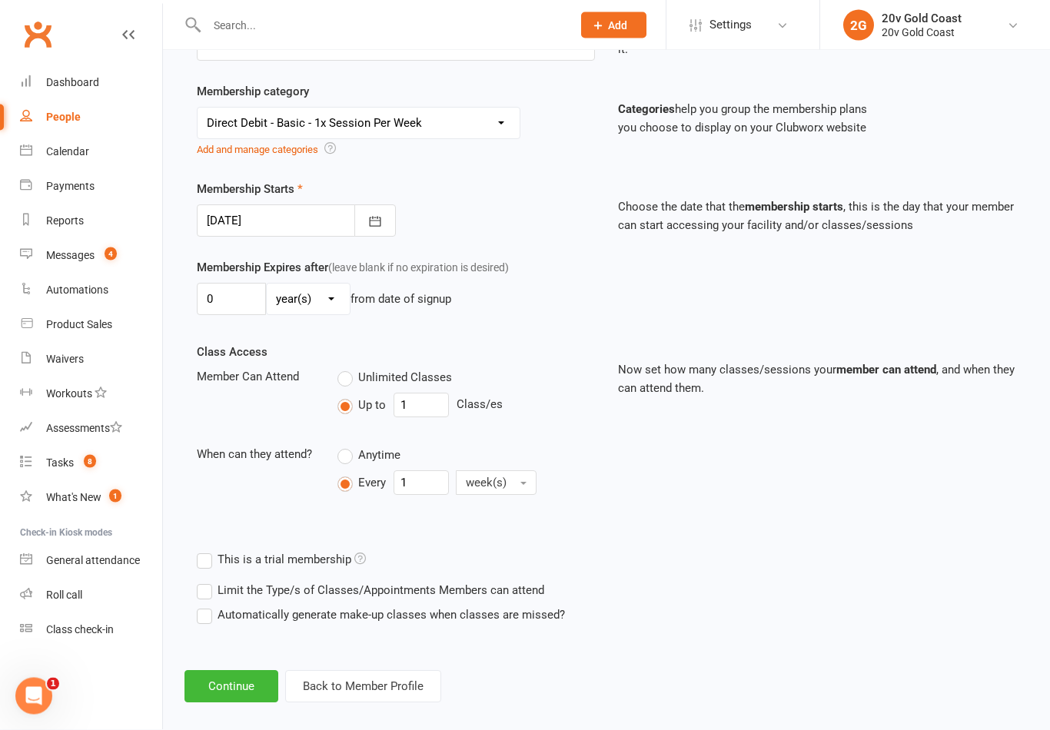
scroll to position [275, 0]
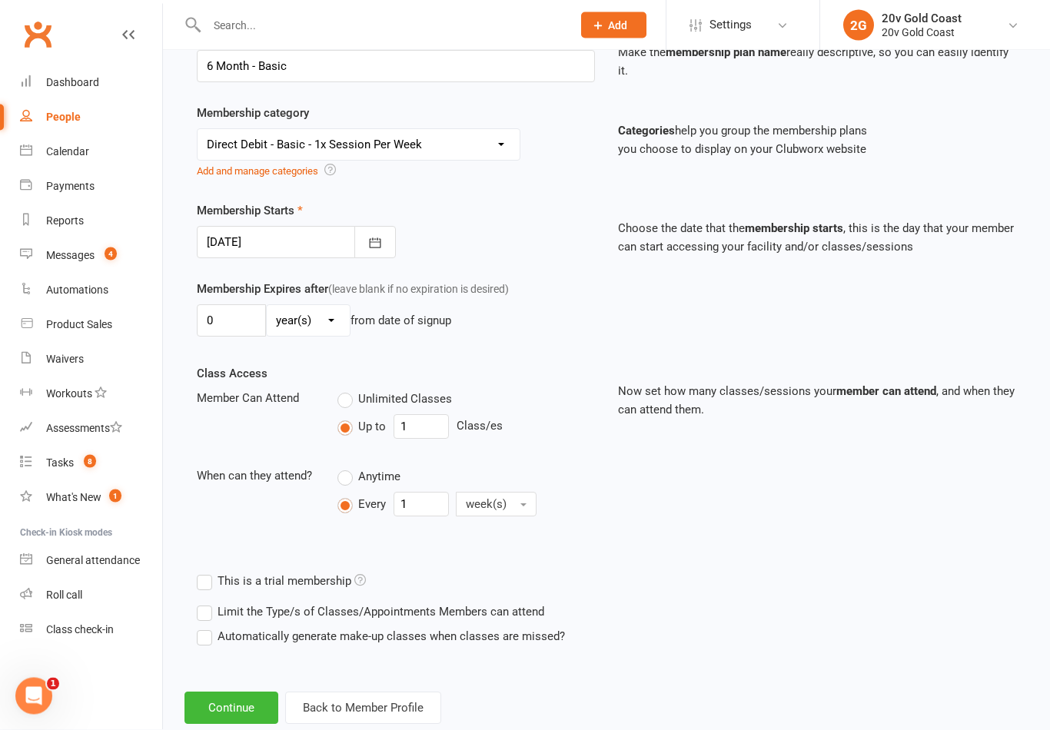
click at [244, 702] on button "Continue" at bounding box center [231, 708] width 94 height 32
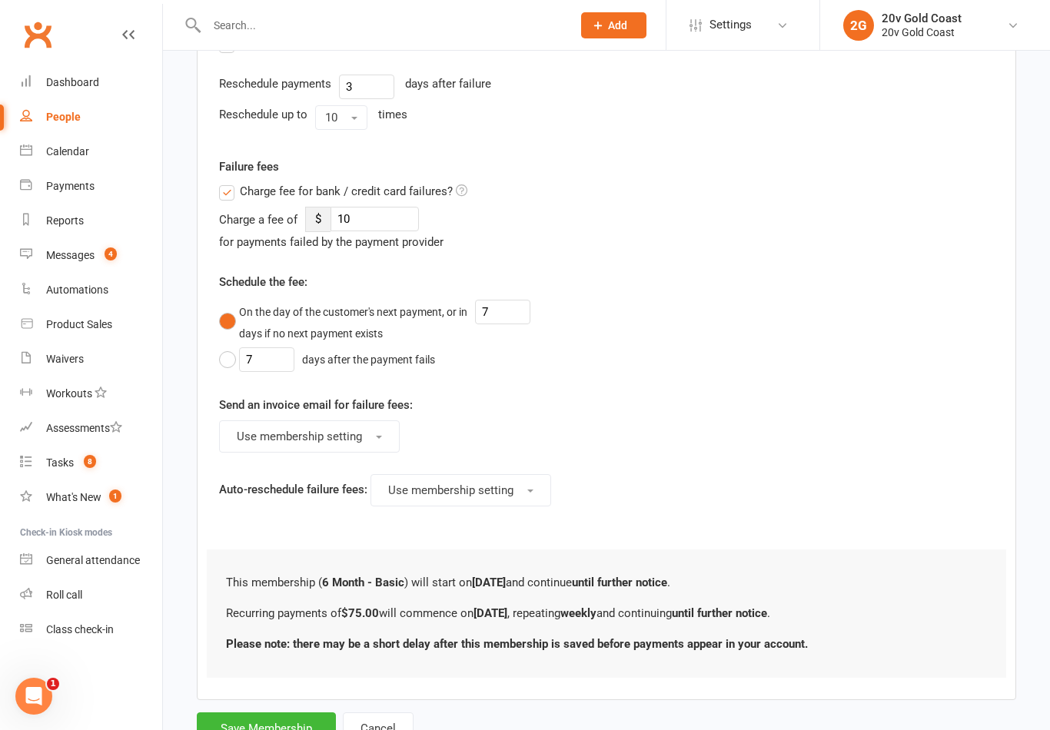
scroll to position [702, 0]
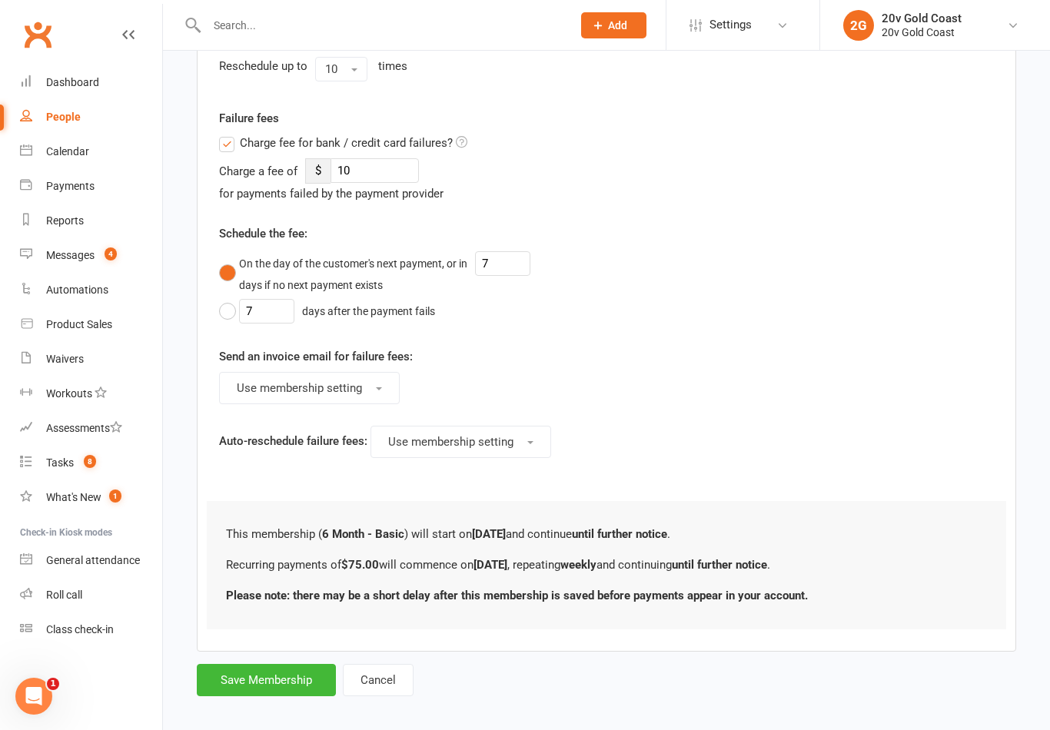
click at [281, 692] on button "Save Membership" at bounding box center [266, 680] width 139 height 32
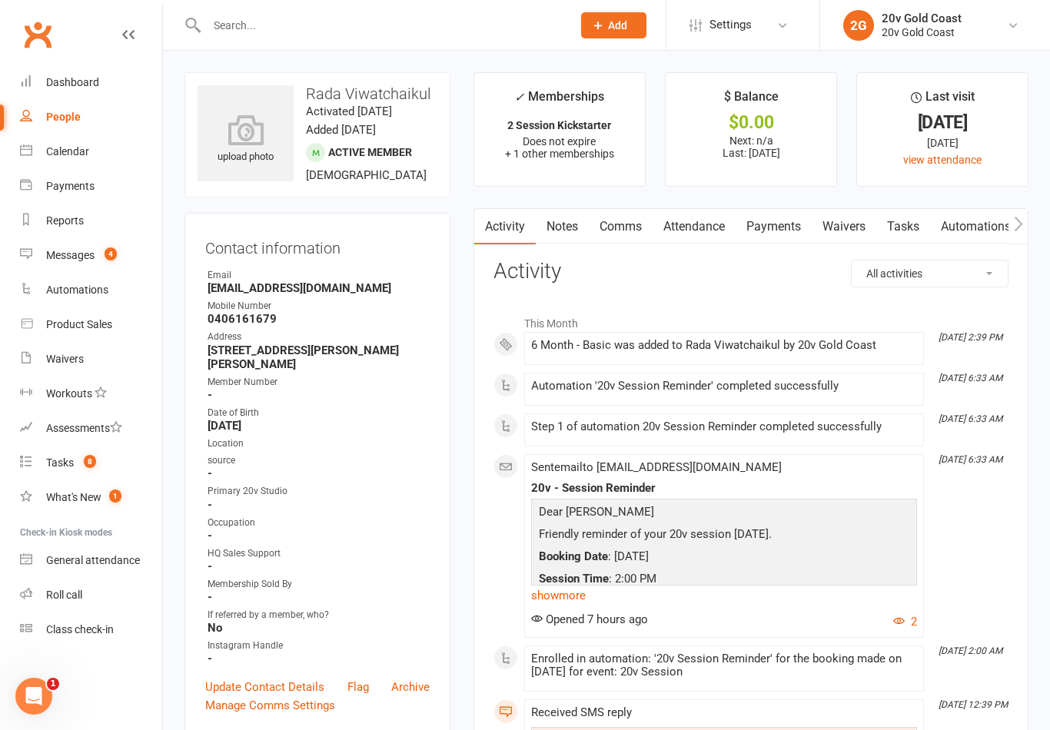
click at [771, 231] on link "Payments" at bounding box center [773, 226] width 76 height 35
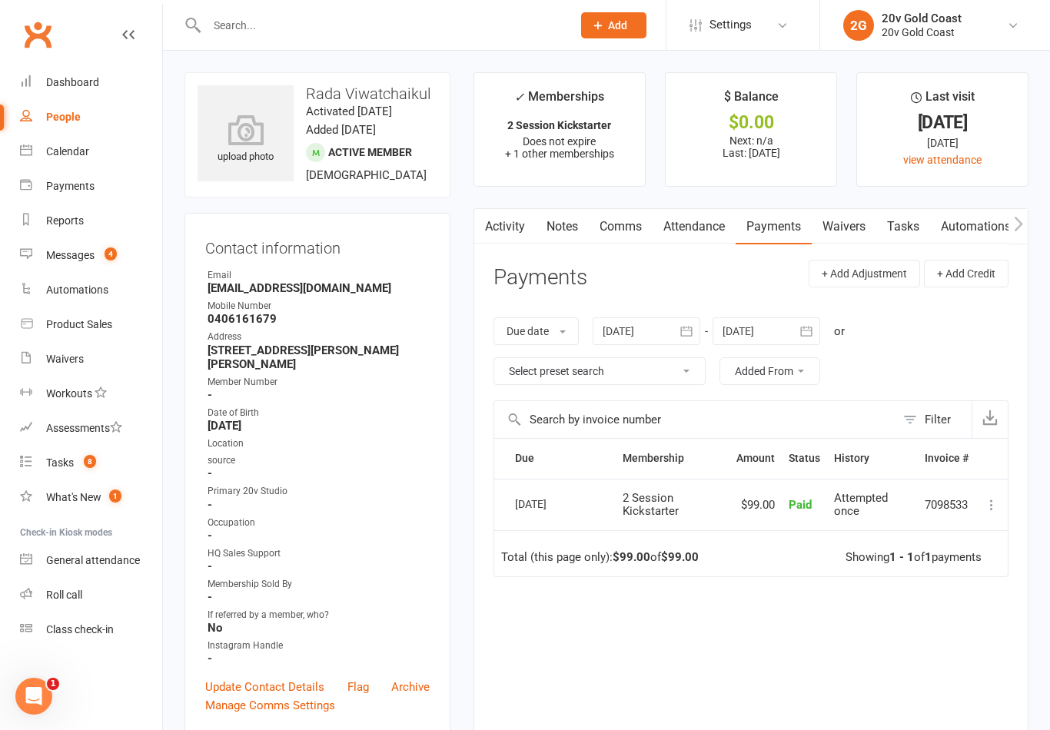
click at [526, 213] on link "Activity" at bounding box center [504, 226] width 61 height 35
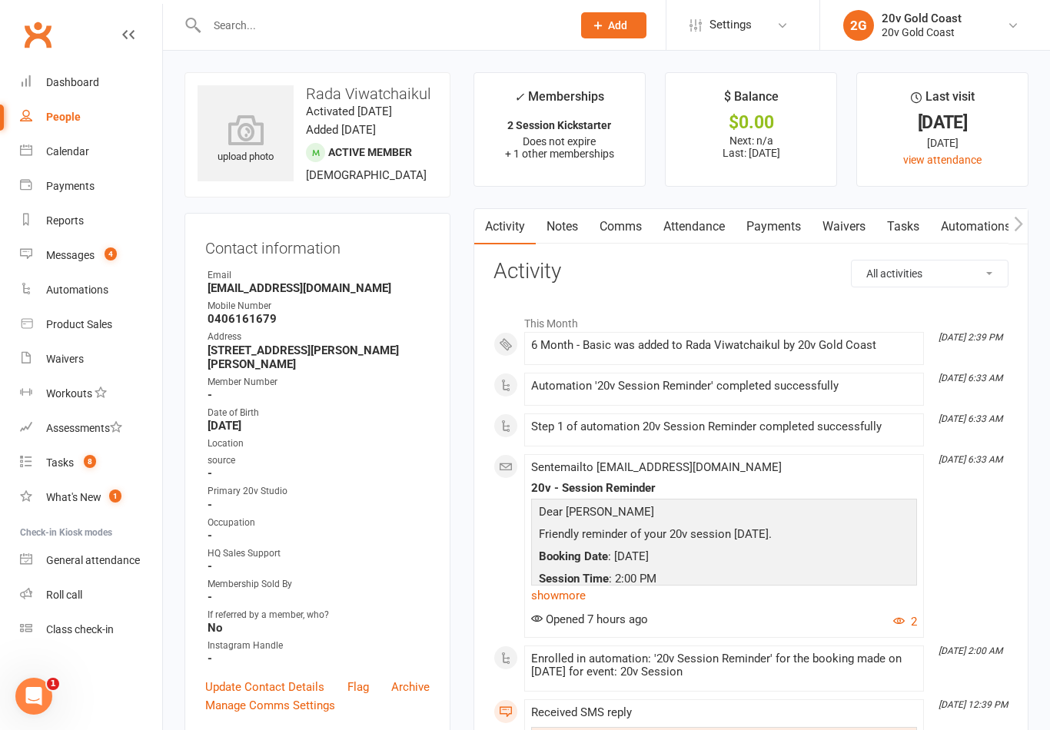
click at [98, 157] on link "Calendar" at bounding box center [91, 151] width 142 height 35
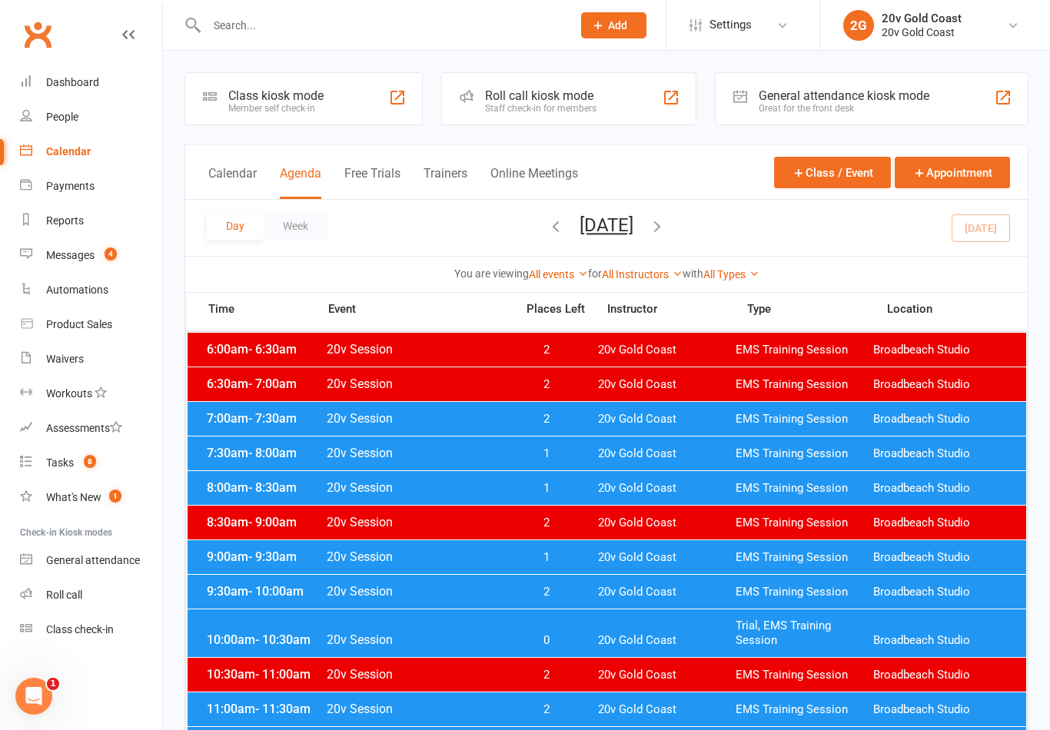
click at [633, 235] on button "[DATE]" at bounding box center [606, 225] width 54 height 22
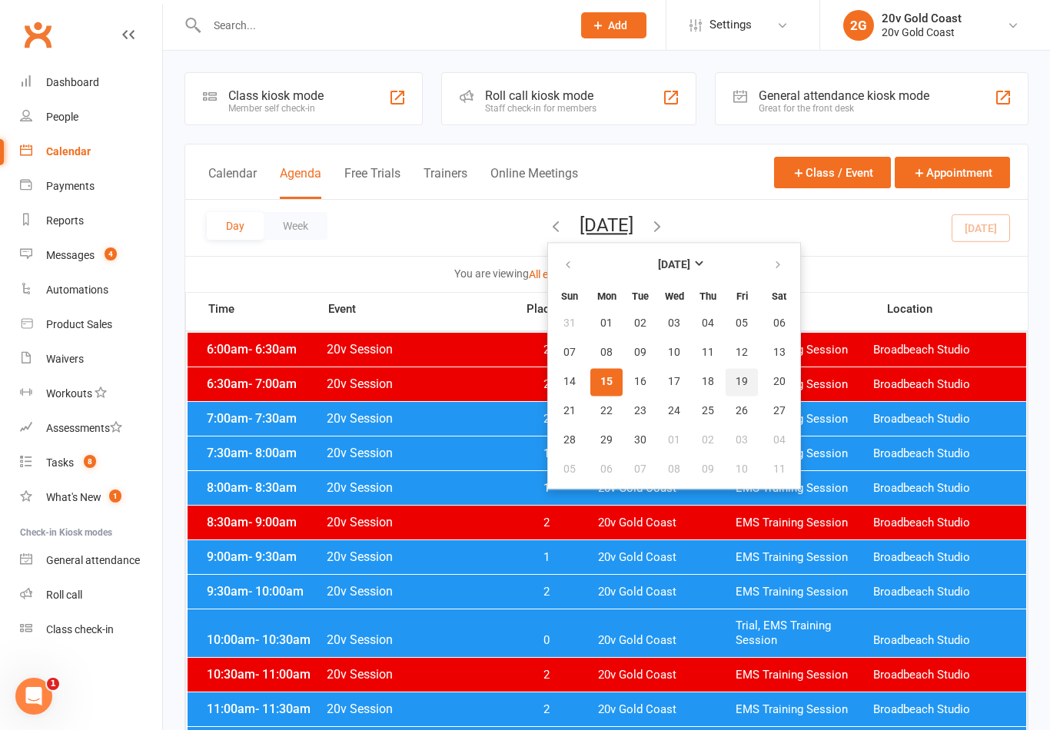
click at [735, 384] on span "19" at bounding box center [741, 382] width 12 height 12
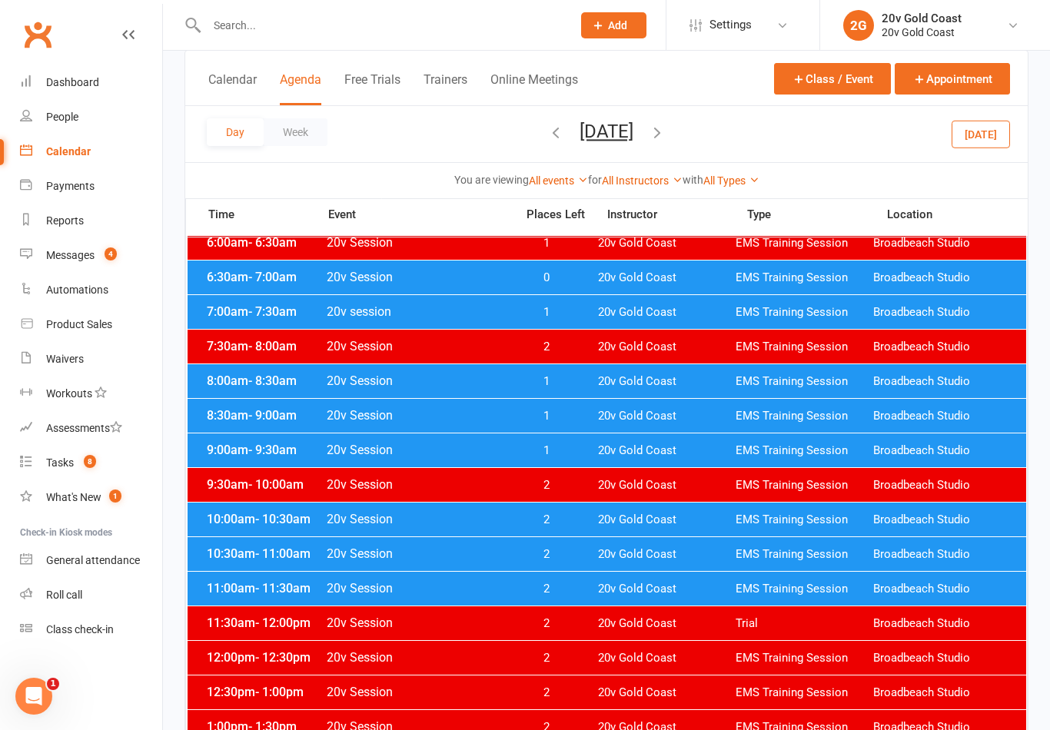
scroll to position [101, 0]
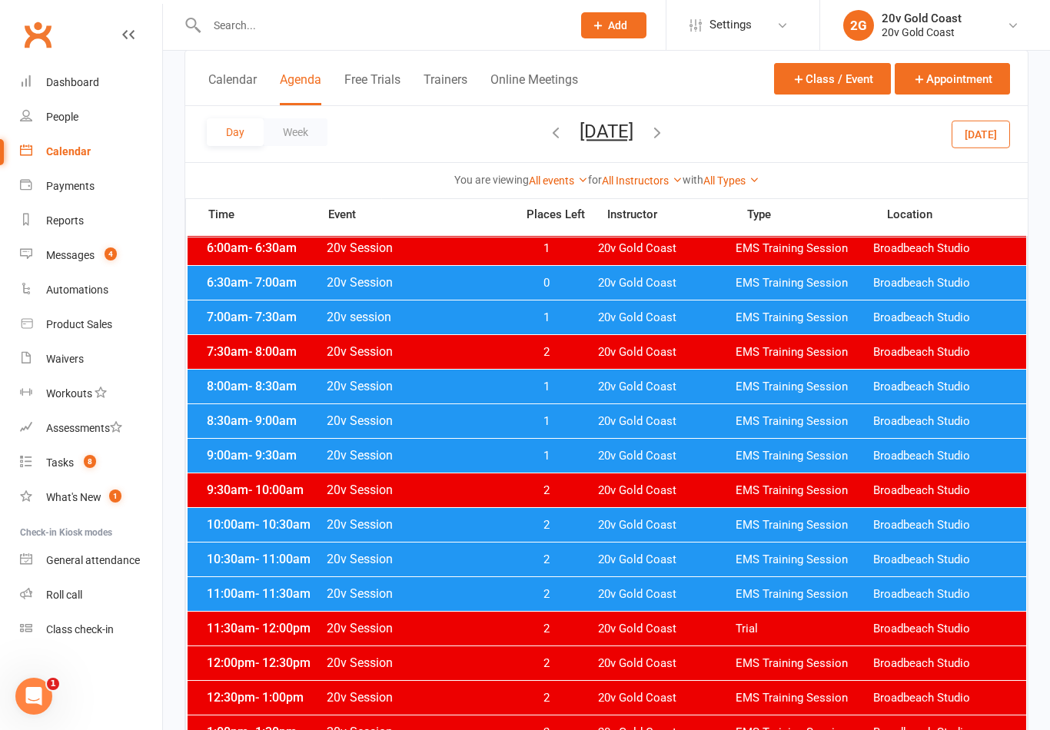
click at [547, 124] on icon "button" at bounding box center [555, 132] width 17 height 17
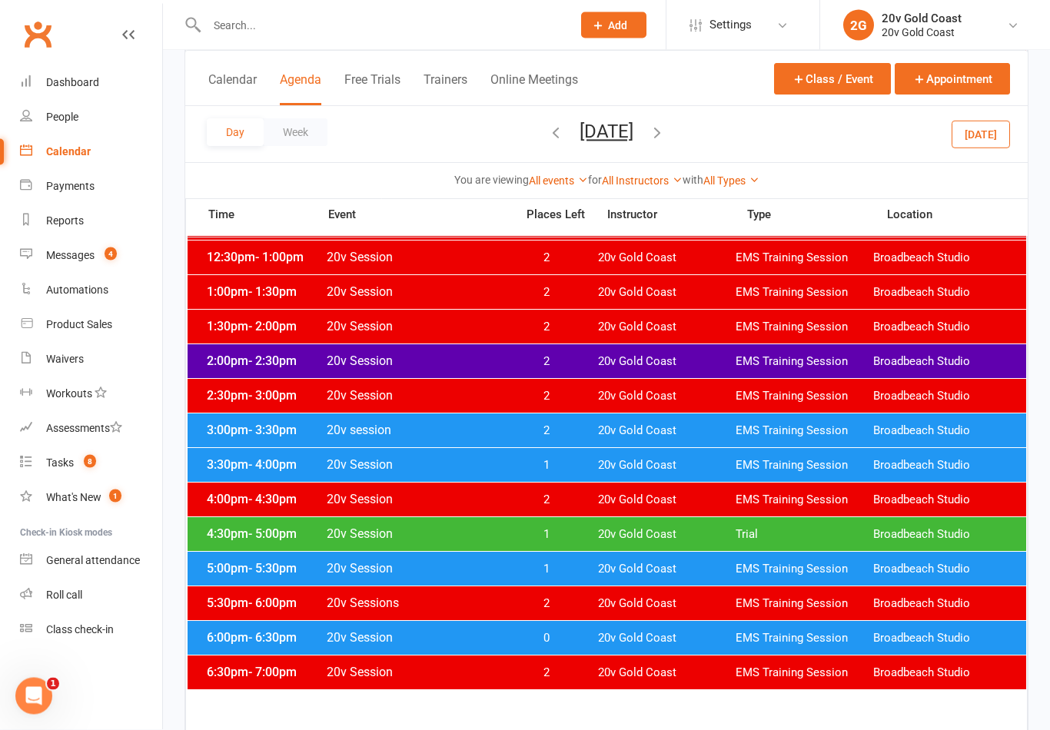
scroll to position [544, 0]
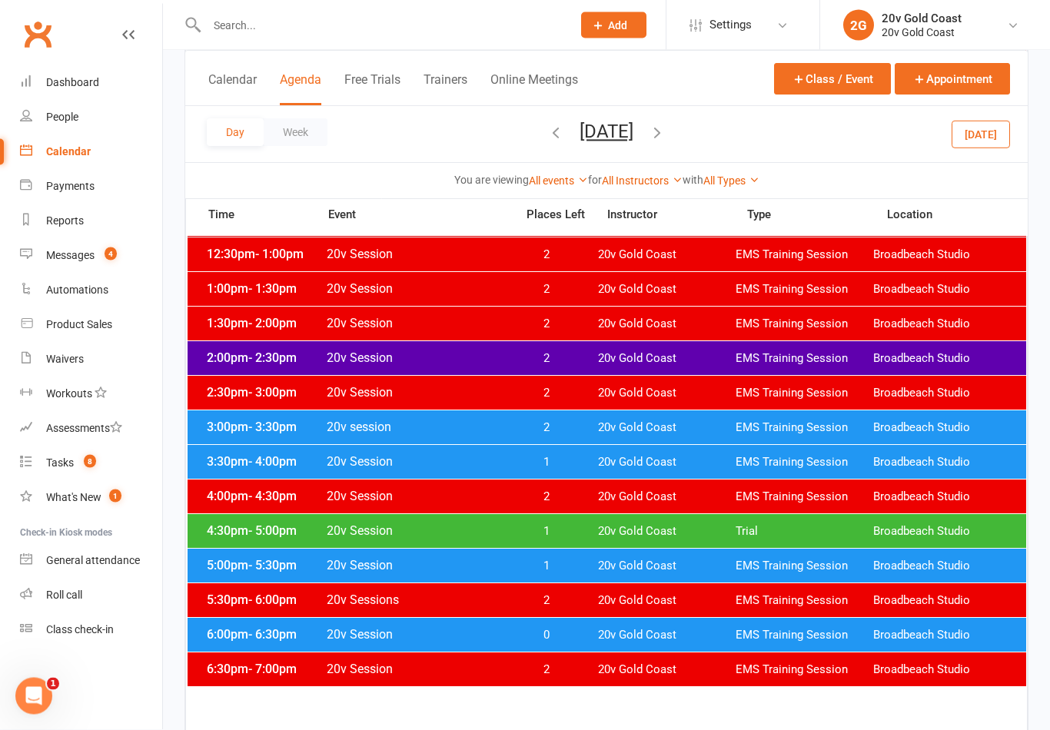
click at [579, 426] on span "2" at bounding box center [546, 428] width 81 height 15
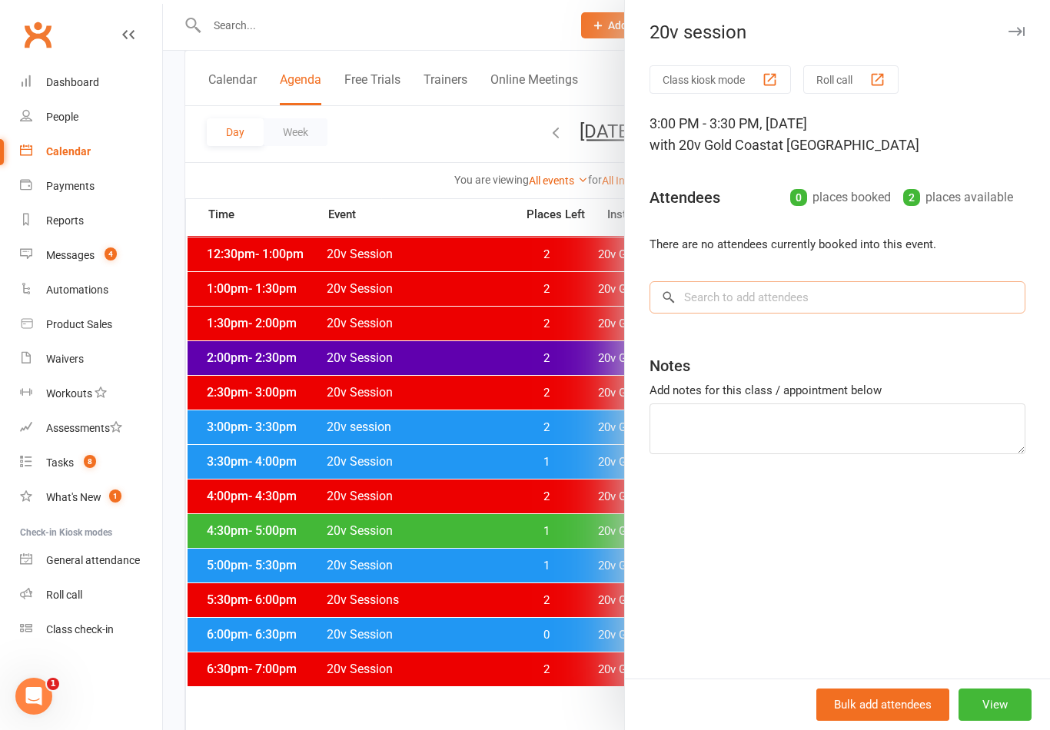
click at [873, 305] on input "search" at bounding box center [837, 297] width 376 height 32
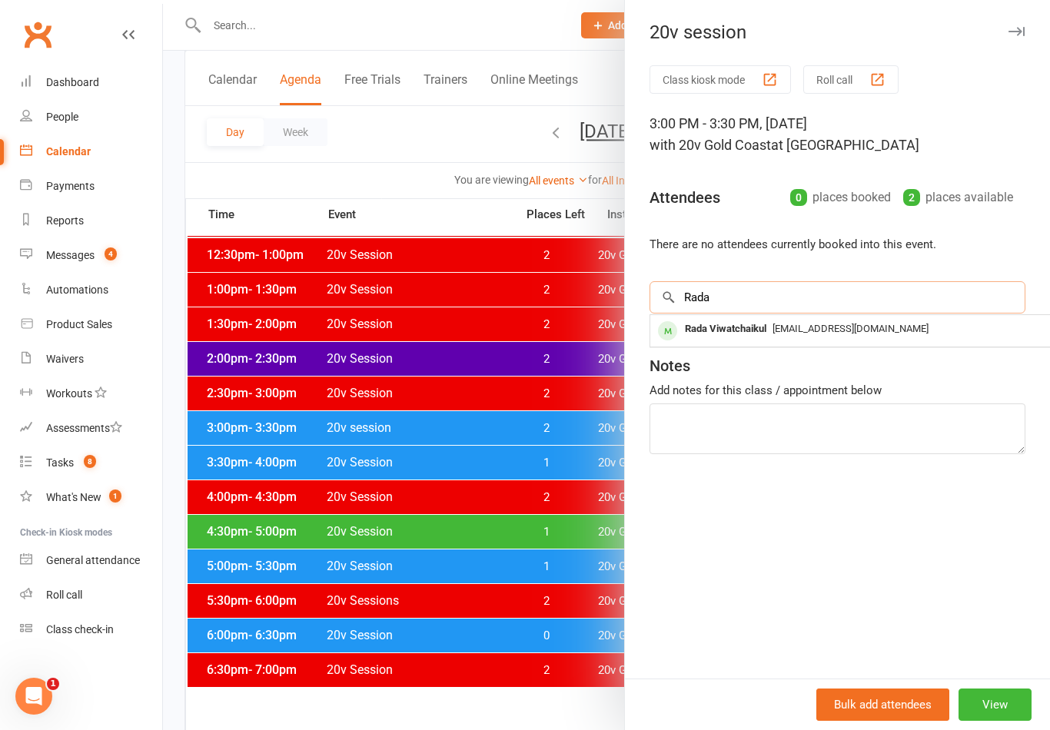
type input "Rada"
click at [774, 334] on span "begiift@gmail.com" at bounding box center [850, 329] width 156 height 12
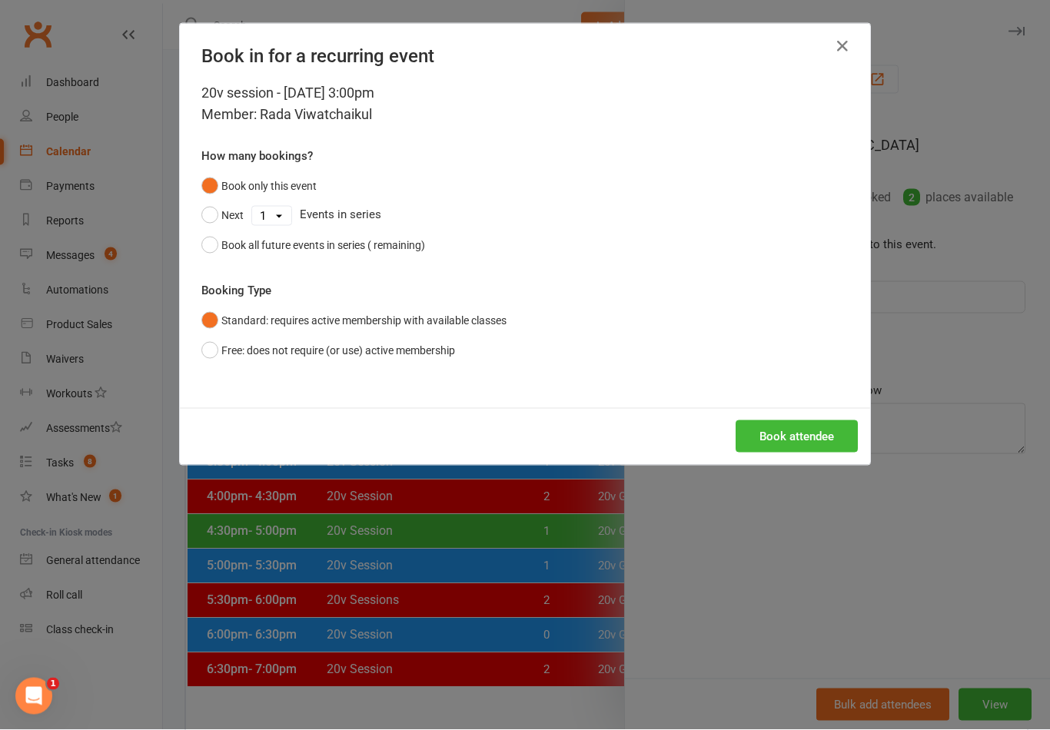
scroll to position [545, 0]
click at [788, 439] on button "Book attendee" at bounding box center [796, 436] width 122 height 32
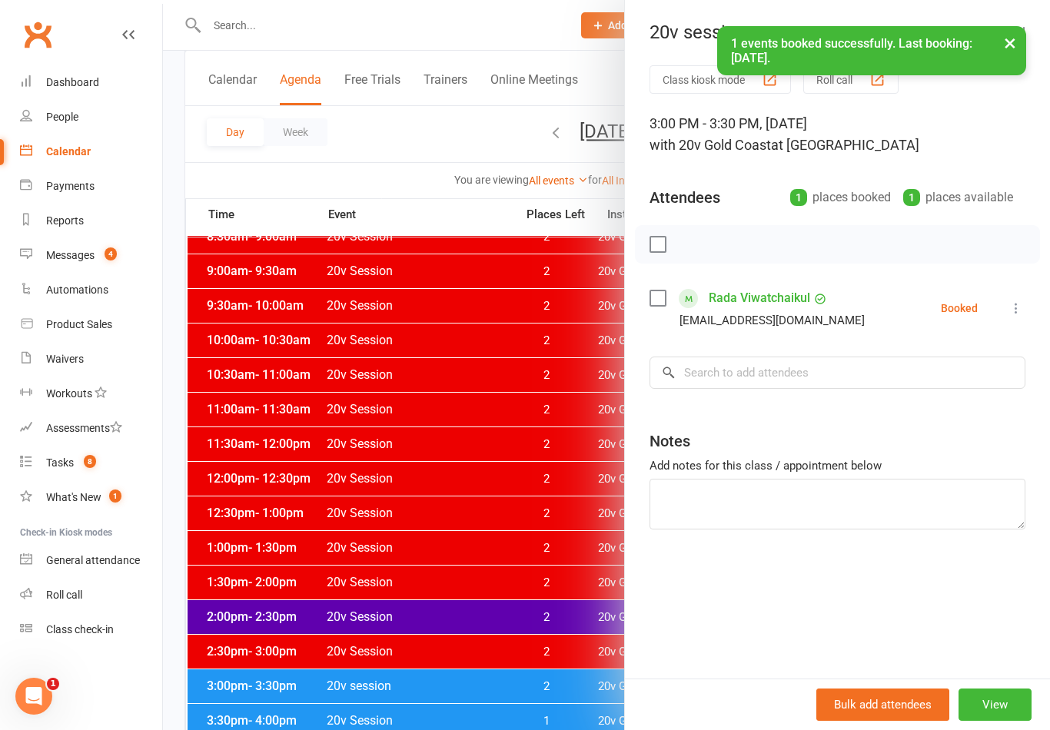
scroll to position [271, 0]
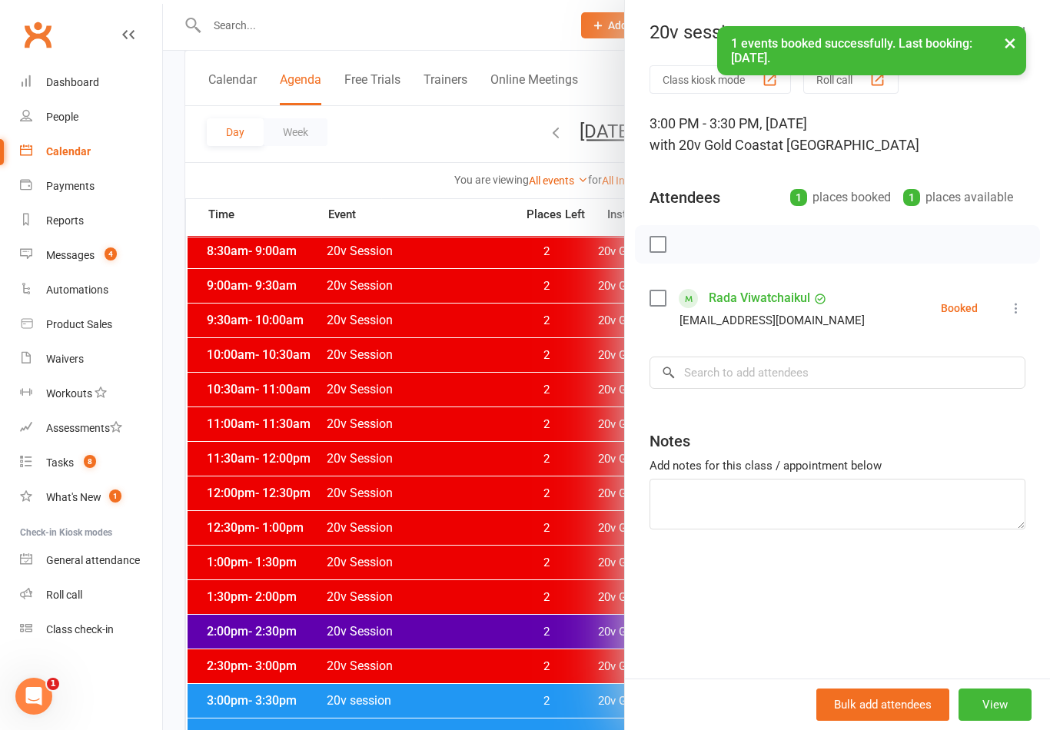
click at [1020, 57] on button "×" at bounding box center [1010, 42] width 28 height 33
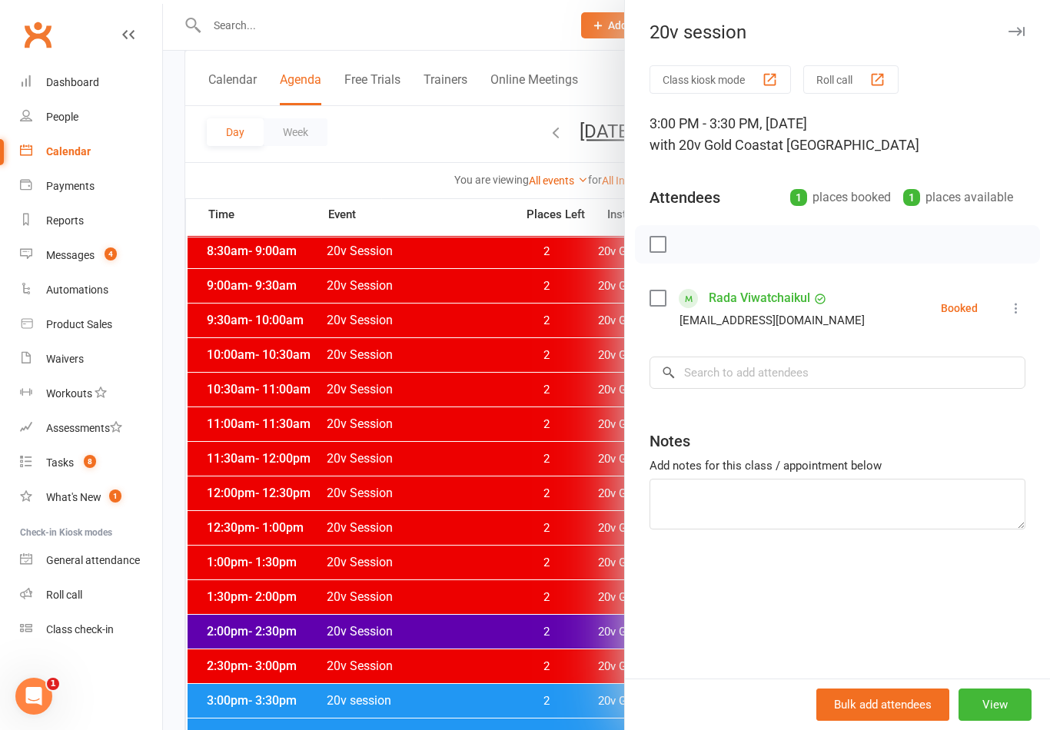
click at [1023, 28] on icon "button" at bounding box center [1016, 31] width 16 height 9
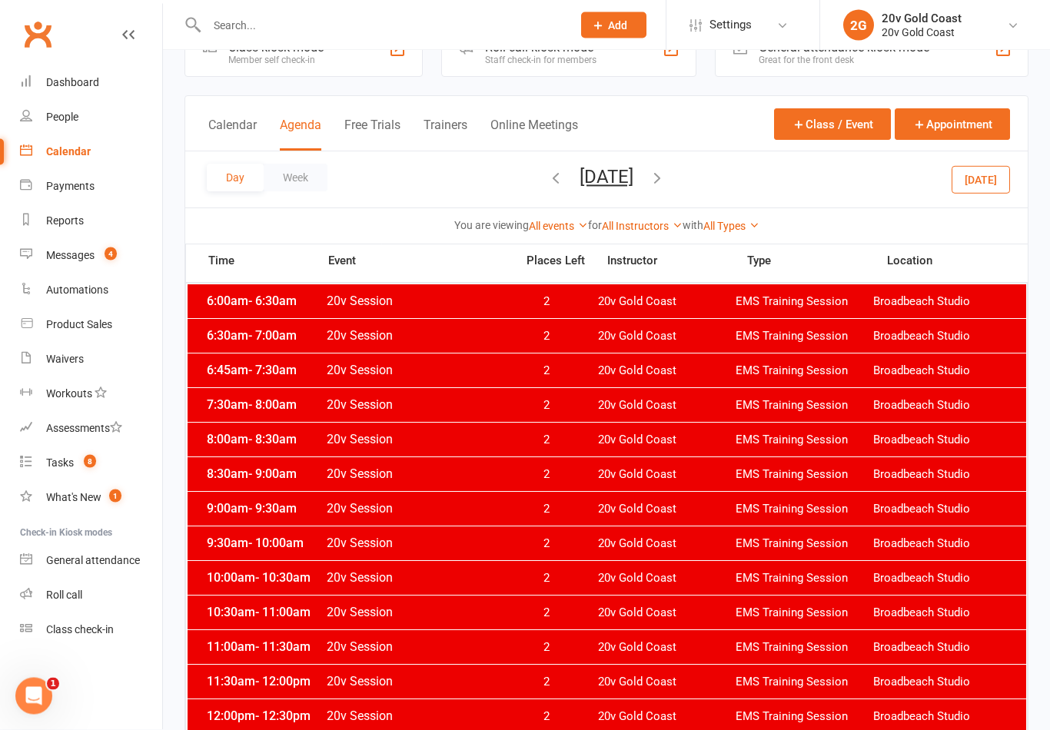
scroll to position [0, 0]
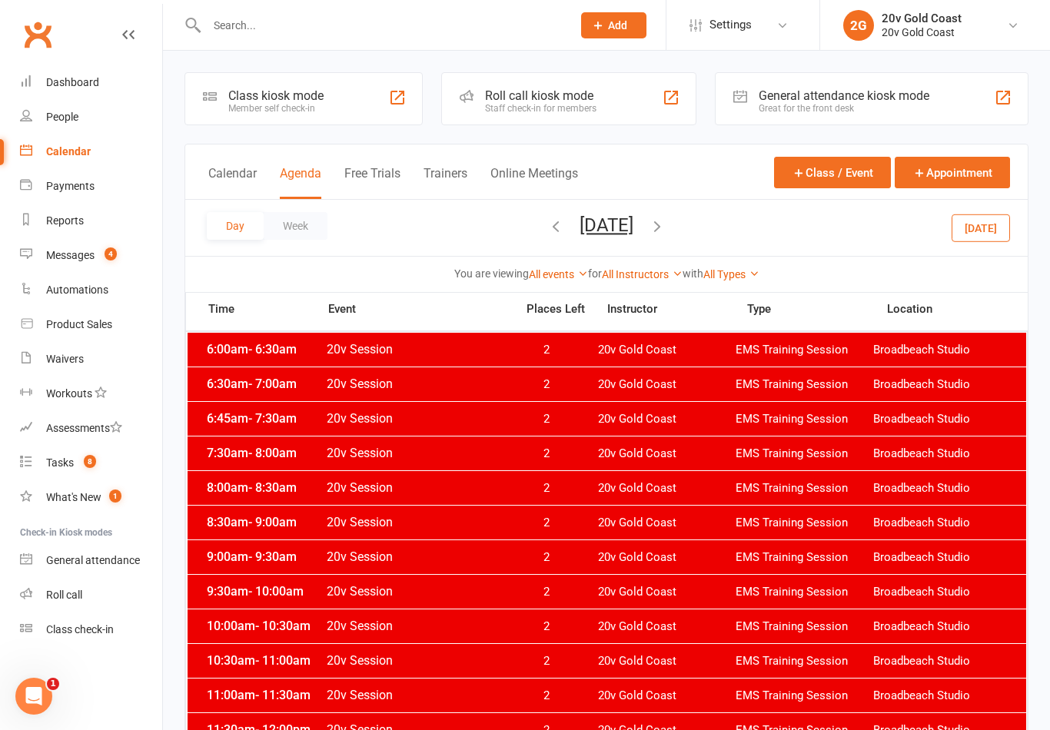
click at [72, 106] on link "People" at bounding box center [91, 117] width 142 height 35
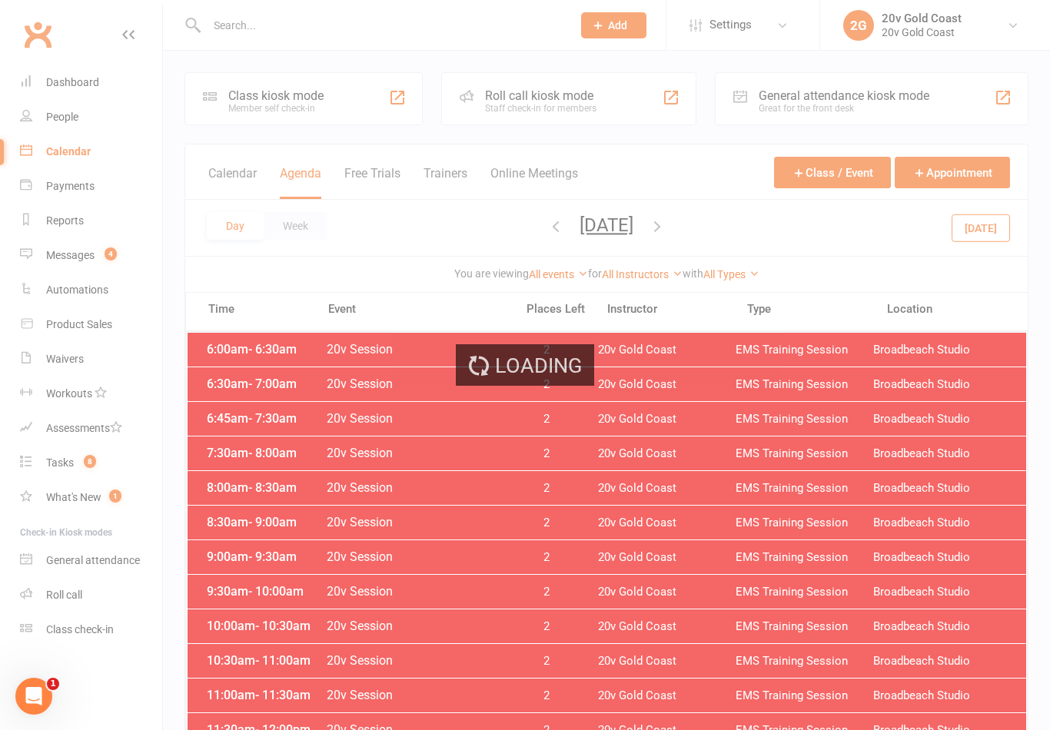
select select "100"
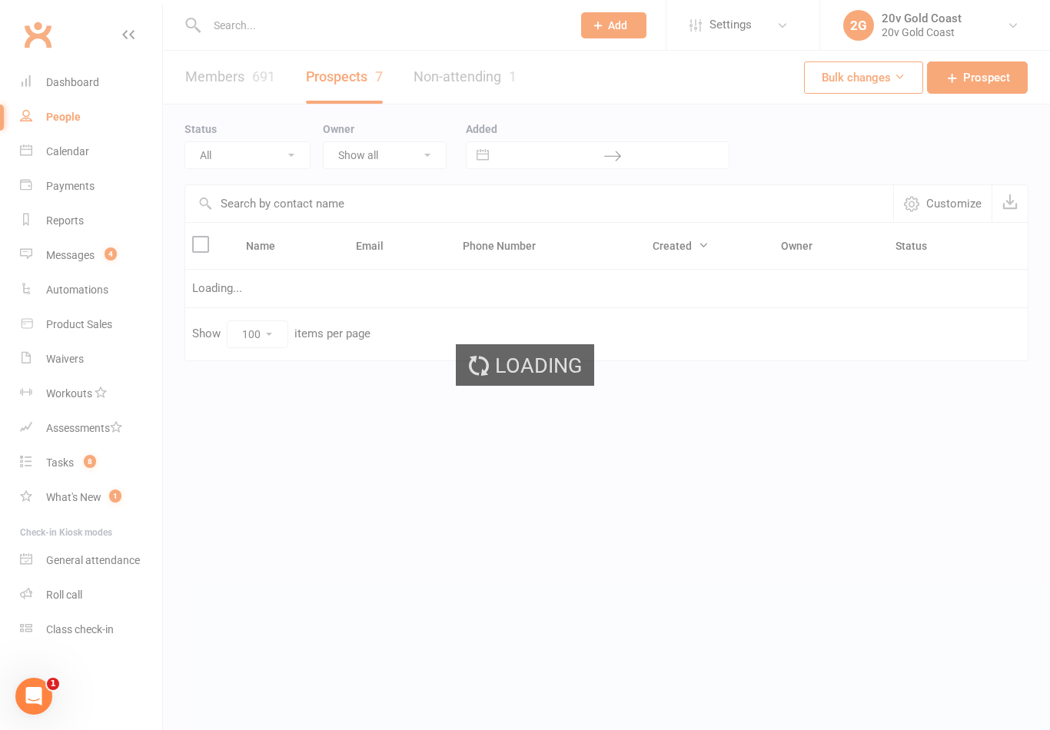
select select "In Communication"
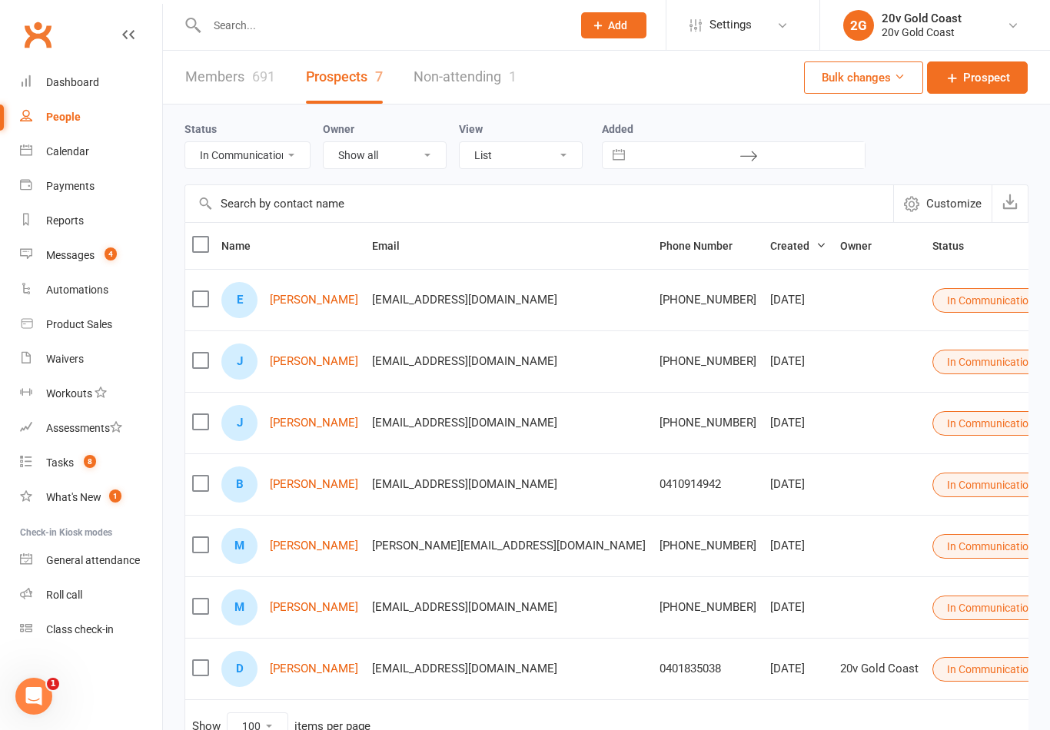
click at [313, 307] on link "[PERSON_NAME]" at bounding box center [314, 300] width 88 height 13
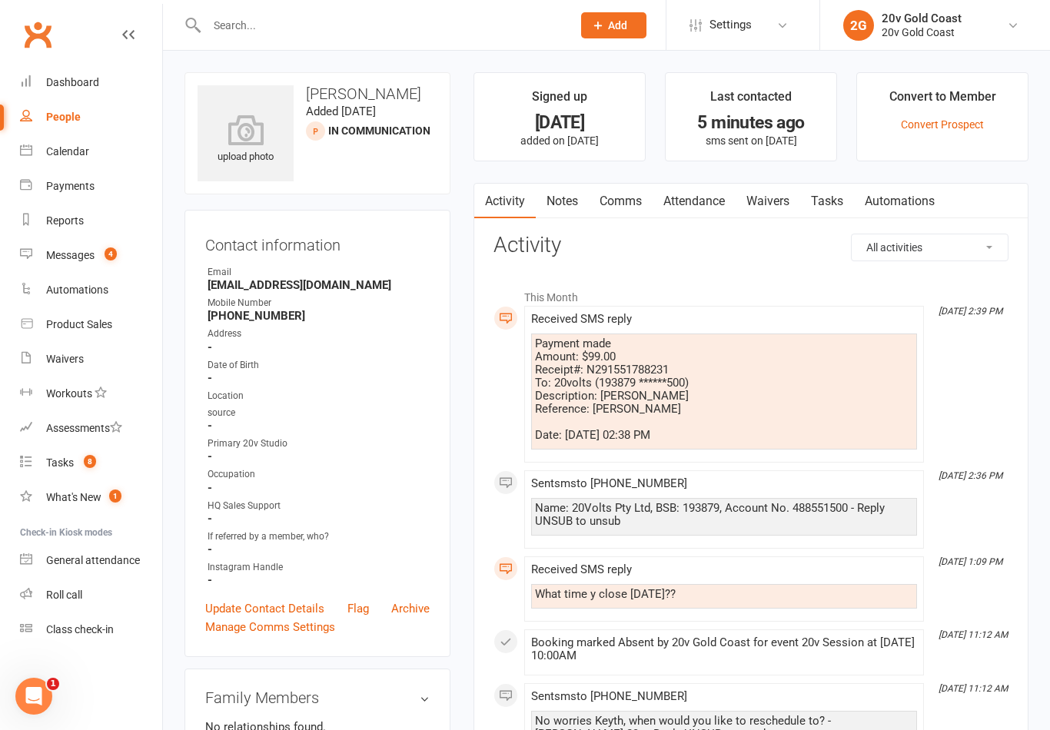
click at [962, 128] on link "Convert Prospect" at bounding box center [942, 124] width 83 height 12
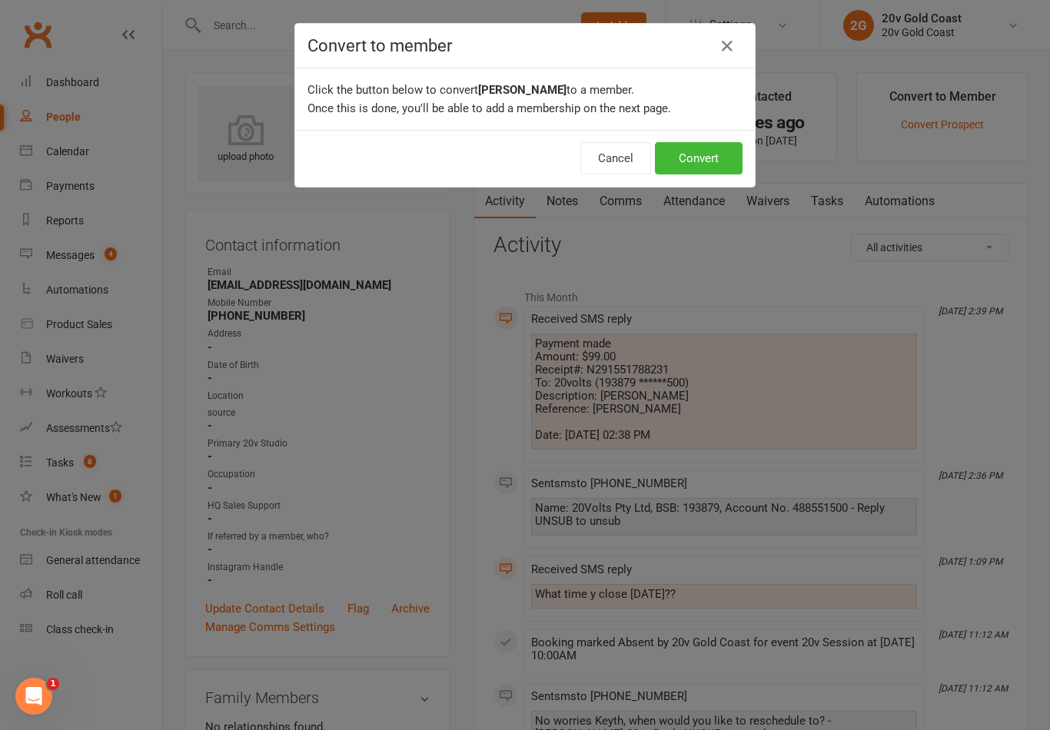
click at [720, 165] on button "Convert" at bounding box center [699, 158] width 88 height 32
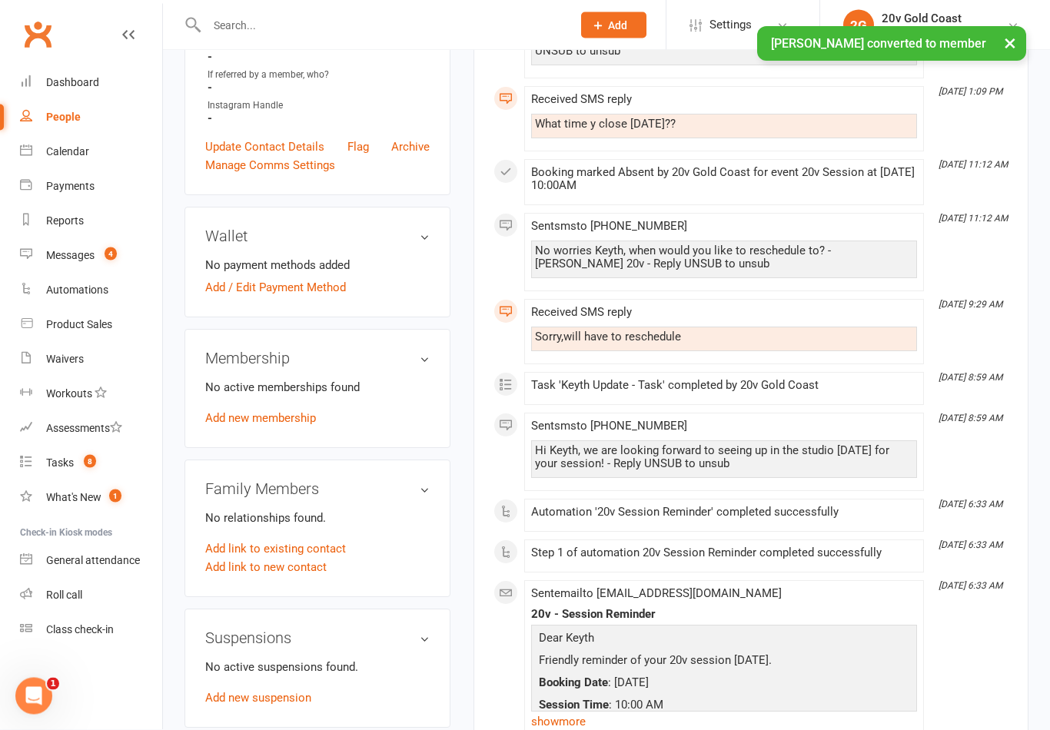
scroll to position [523, 0]
click at [274, 420] on link "Add new membership" at bounding box center [260, 418] width 111 height 14
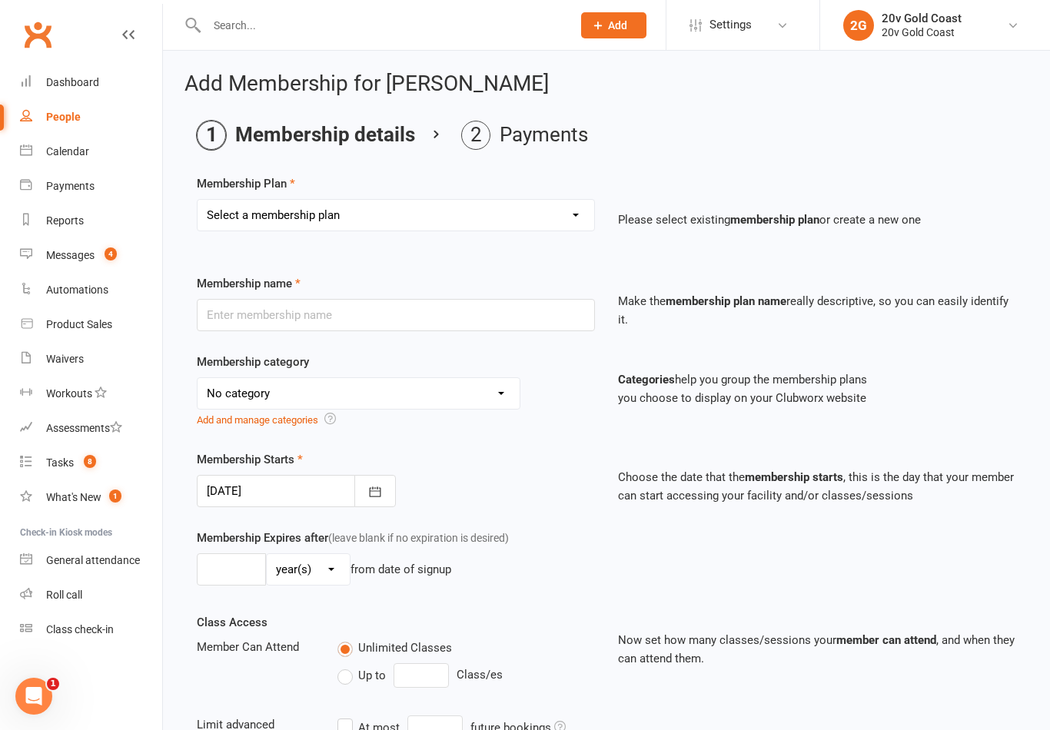
click at [544, 211] on select "Select a membership plan Create new Membership Plan 18 Month - Basic 18 Month -…" at bounding box center [395, 215] width 396 height 31
select select "33"
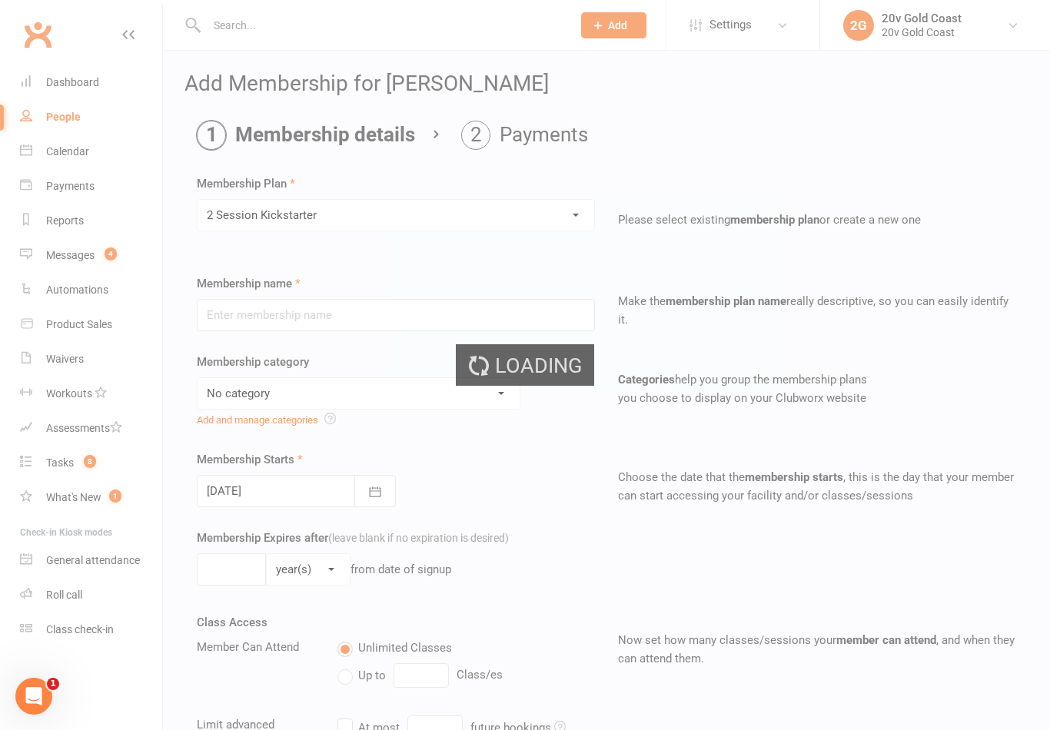
type input "2 Session Kickstarter"
select select "6"
type input "0"
type input "2"
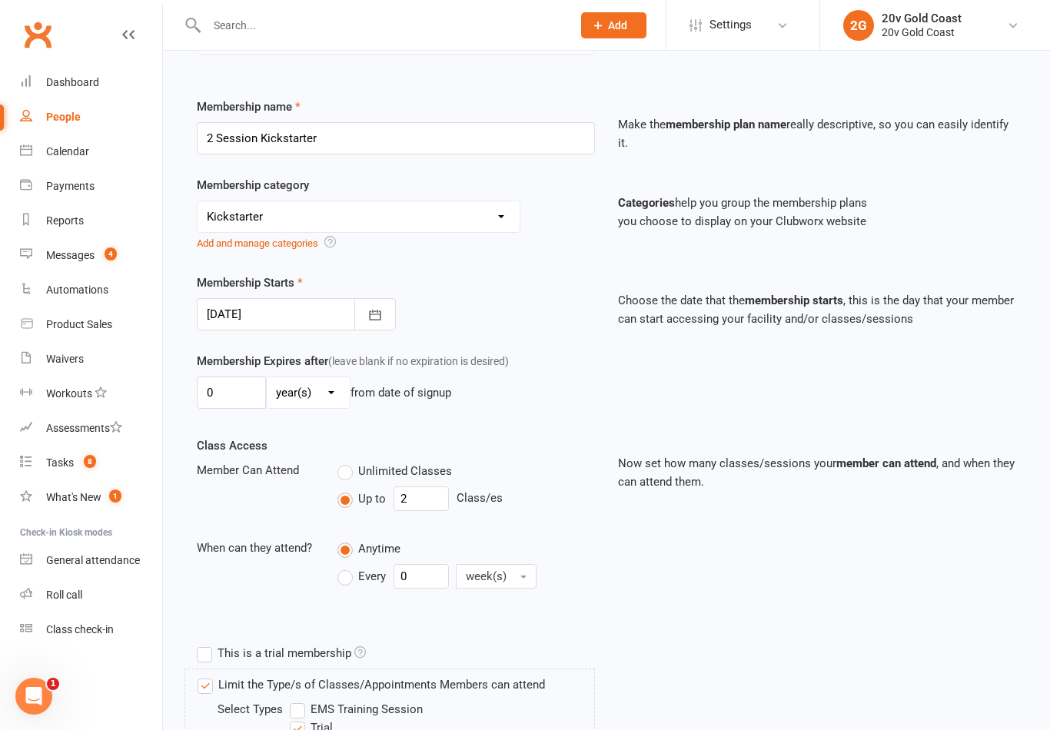
scroll to position [367, 0]
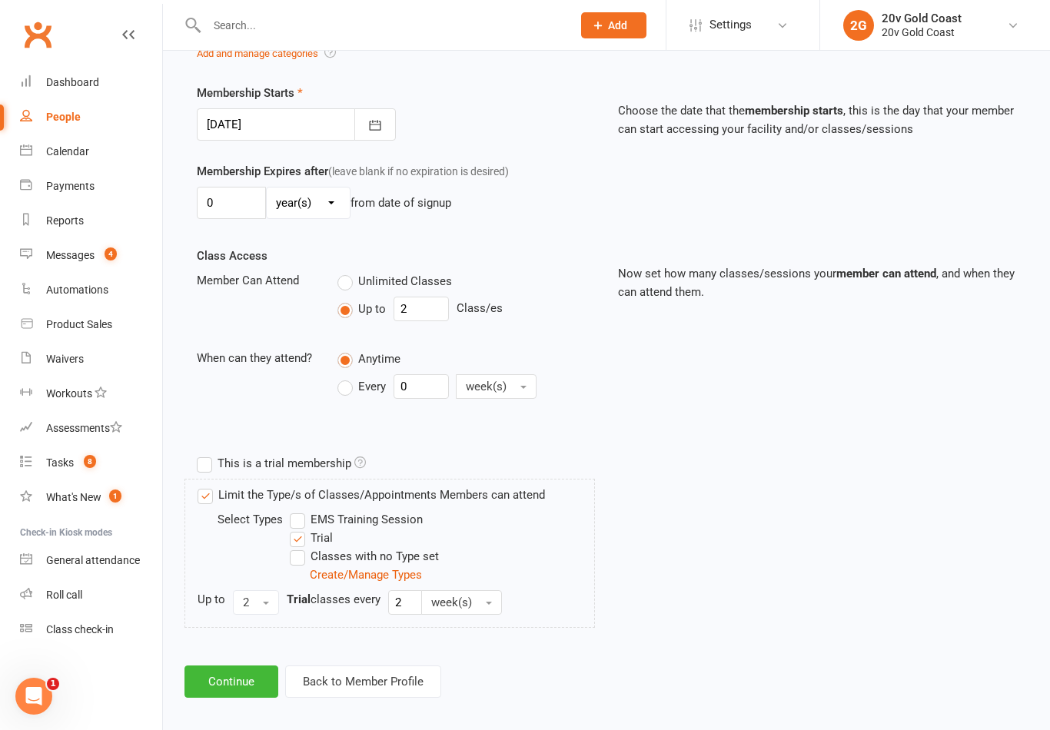
click at [250, 670] on button "Continue" at bounding box center [231, 681] width 94 height 32
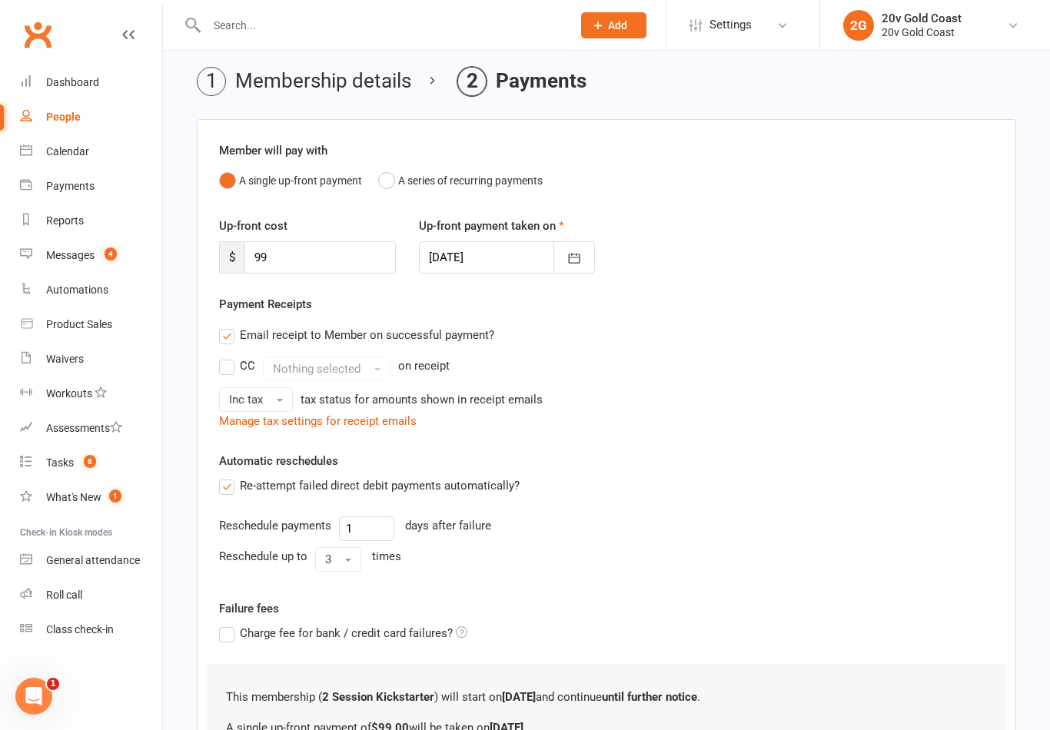
scroll to position [53, 0]
click at [304, 248] on input "99" at bounding box center [319, 258] width 151 height 32
type input "9"
click at [893, 237] on div "Up-front cost $ Up-front payment taken on 15 Sep 2025 September 2025 Sun Mon Tu…" at bounding box center [606, 256] width 798 height 78
click at [307, 263] on input "number" at bounding box center [319, 258] width 151 height 32
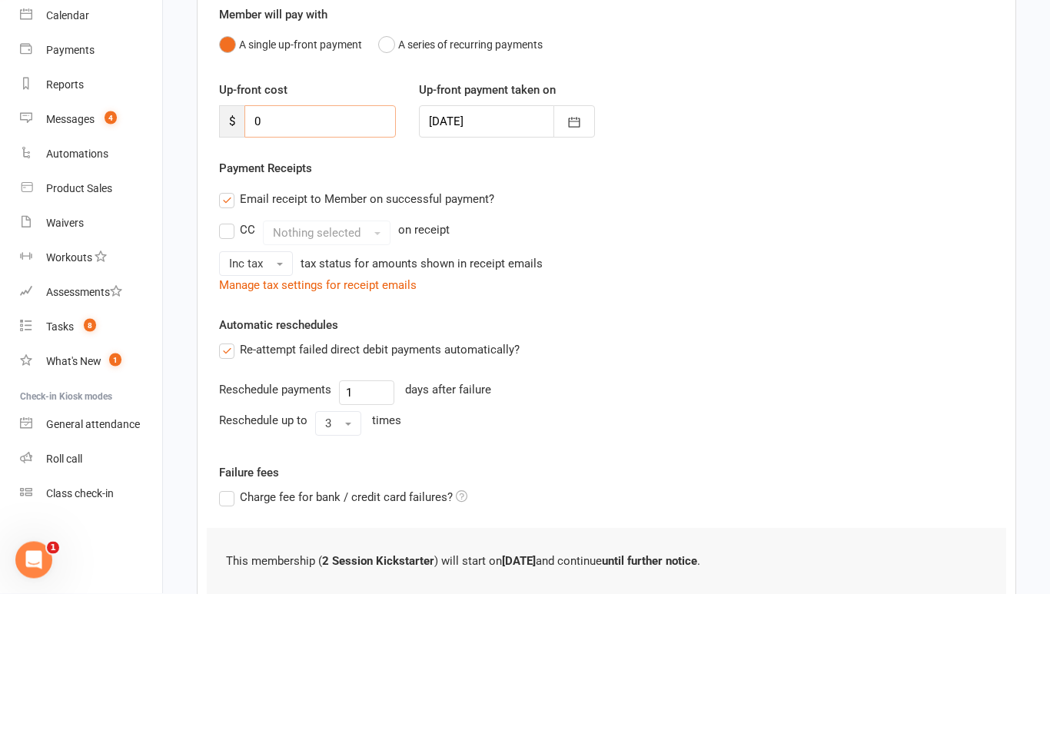
type input "0"
click at [876, 388] on div "Inc tax tax status for amounts shown in receipt emails" at bounding box center [606, 400] width 775 height 25
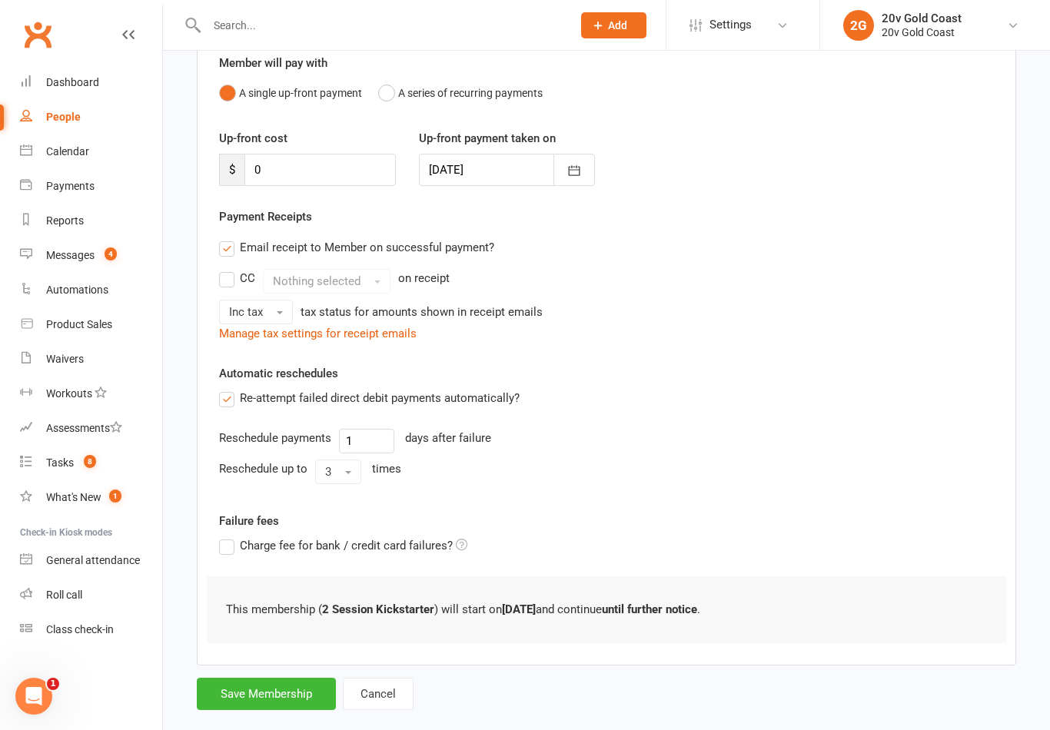
scroll to position [141, 0]
click at [254, 699] on button "Save Membership" at bounding box center [266, 694] width 139 height 32
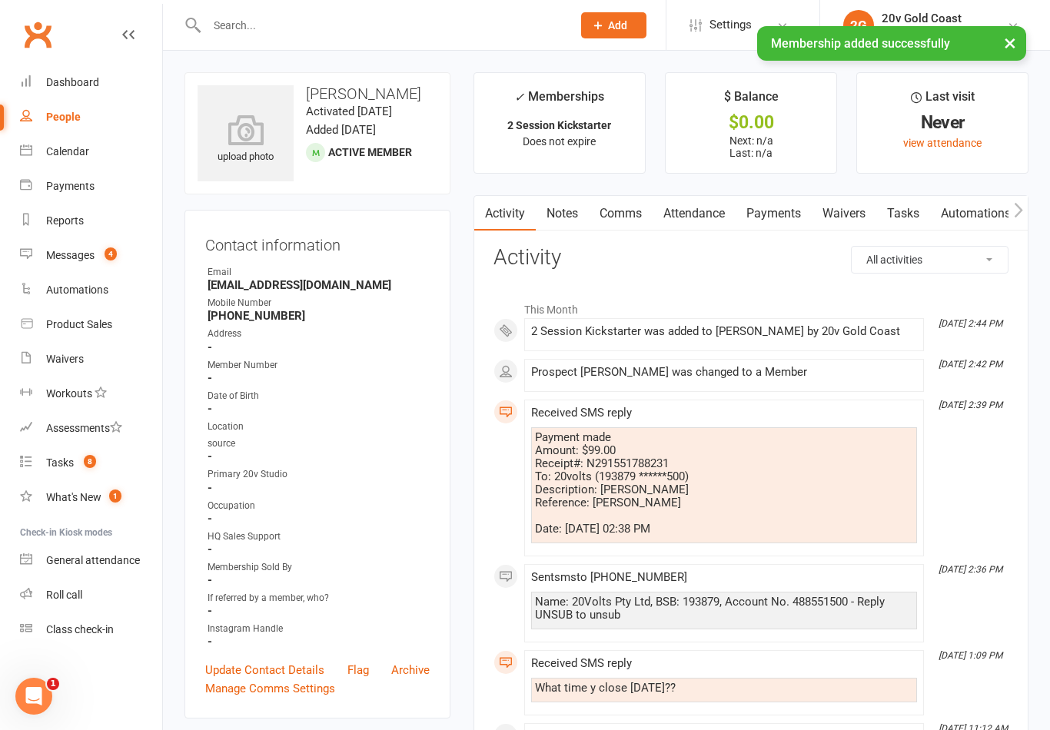
click at [773, 216] on link "Payments" at bounding box center [773, 213] width 76 height 35
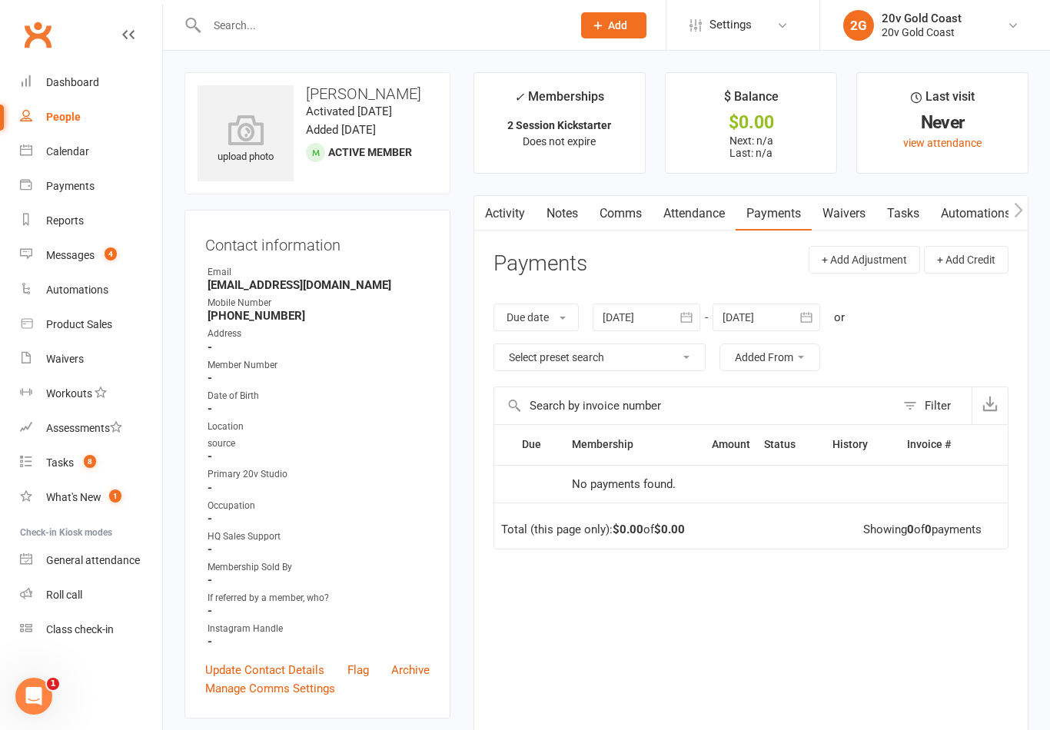
click at [519, 214] on link "Activity" at bounding box center [504, 213] width 61 height 35
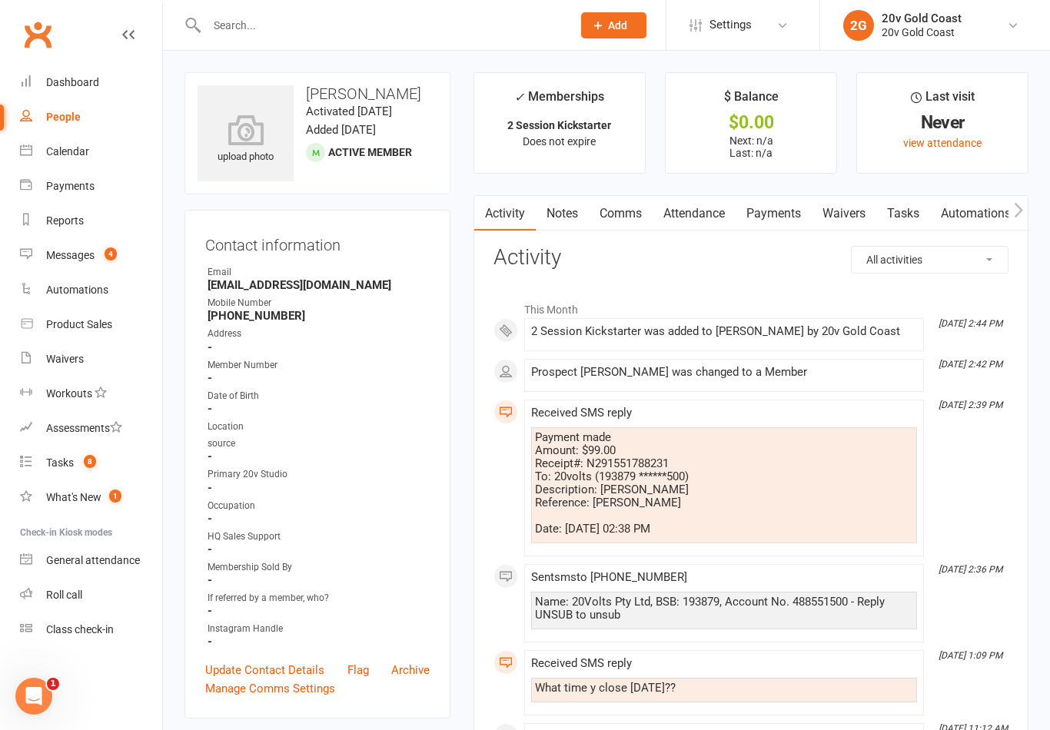
click at [579, 207] on link "Notes" at bounding box center [562, 213] width 53 height 35
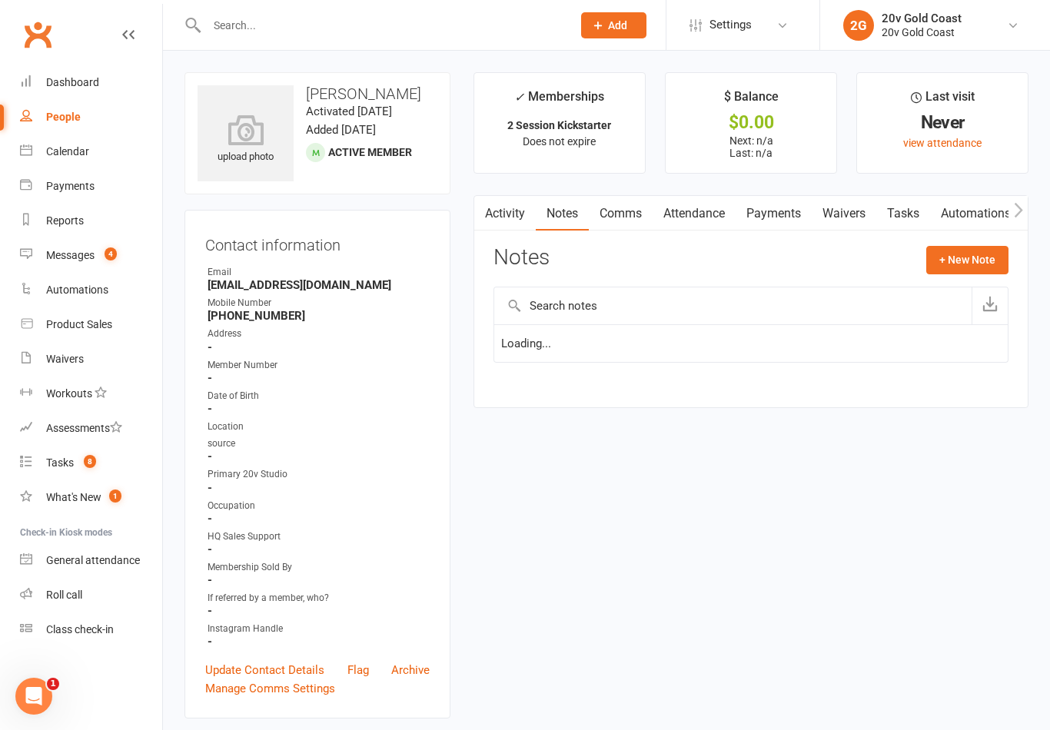
click at [986, 250] on button "+ New Note" at bounding box center [967, 260] width 82 height 28
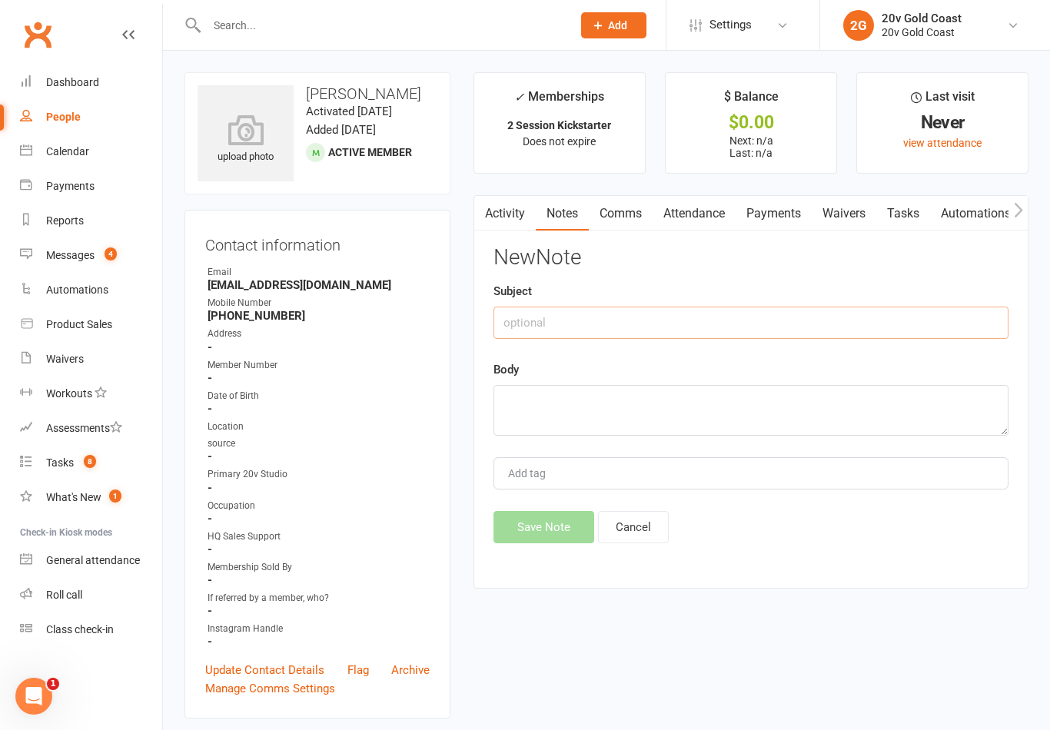
click at [786, 321] on input "text" at bounding box center [750, 323] width 515 height 32
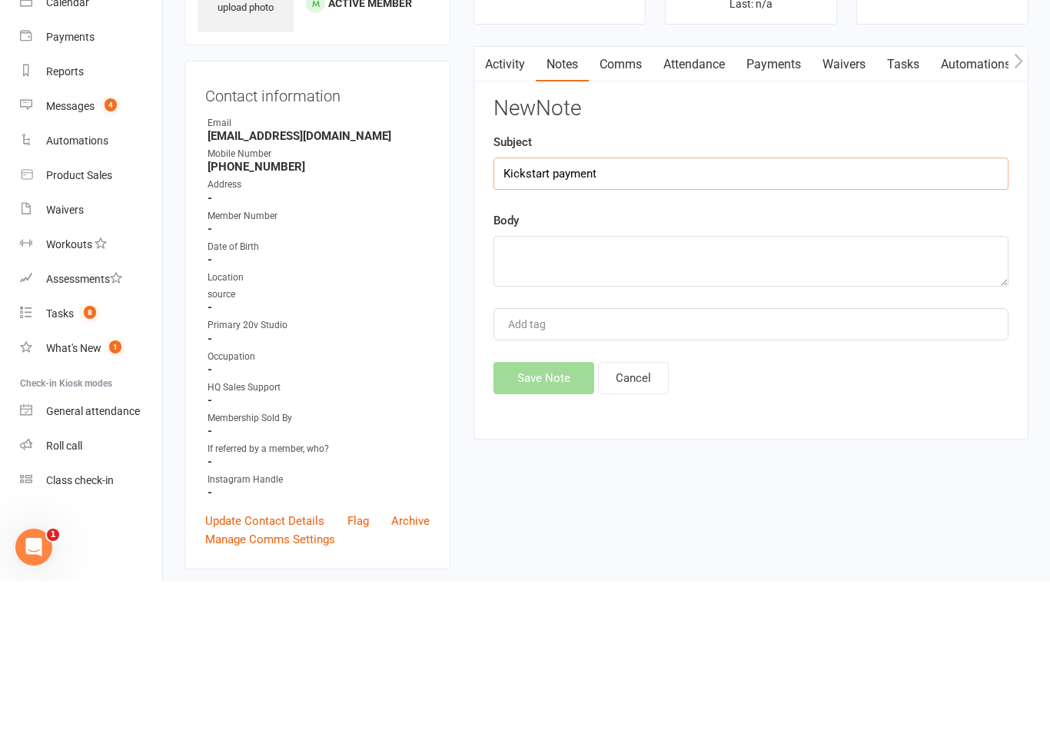
type input "Kickstart payment"
click at [805, 385] on textarea at bounding box center [750, 410] width 515 height 51
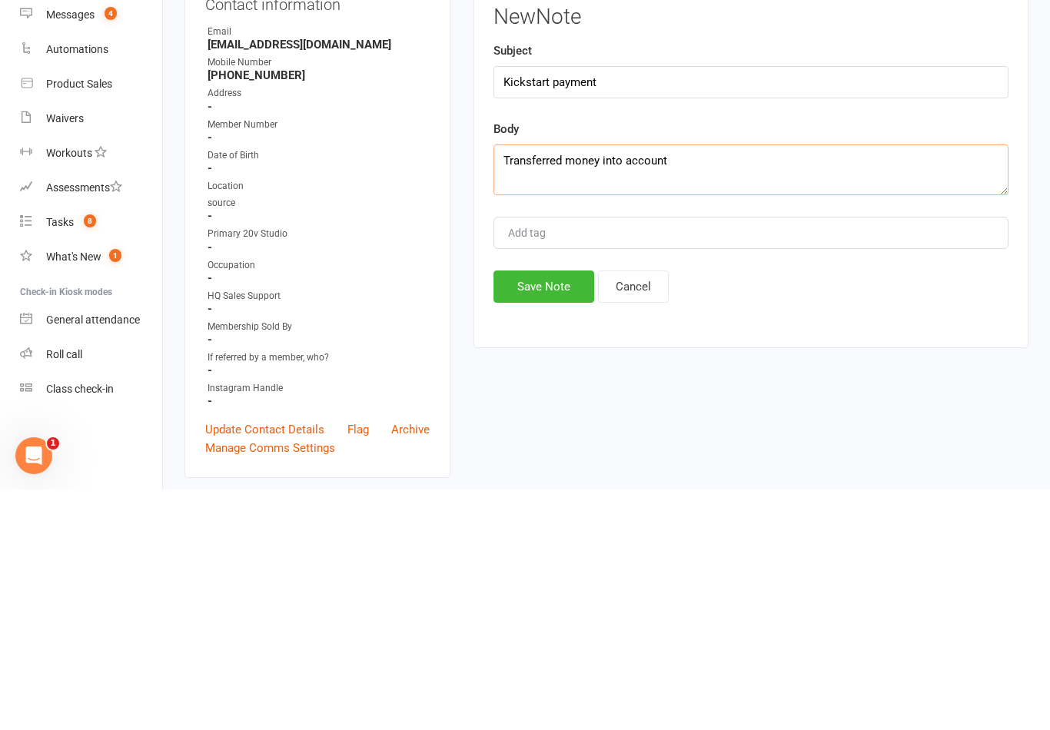
type textarea "Transferred money into account"
click at [536, 314] on div "Activity Notes Comms Attendance Payments Waivers Tasks Automations Mobile App C…" at bounding box center [750, 392] width 555 height 394
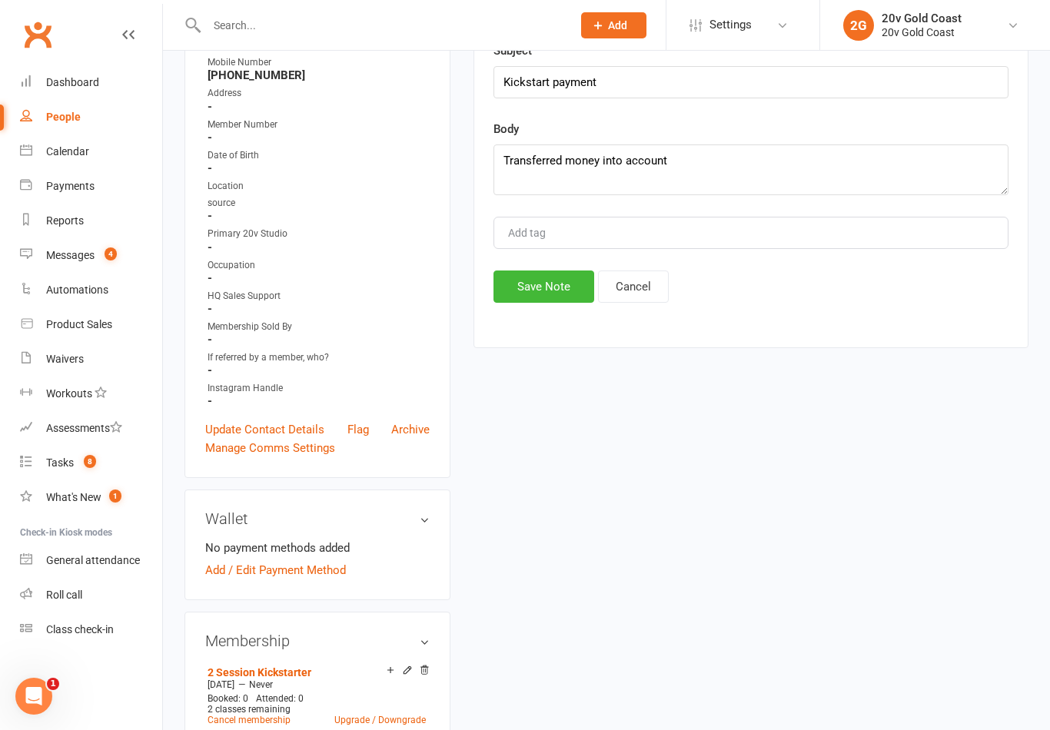
click at [562, 289] on button "Save Note" at bounding box center [543, 286] width 101 height 32
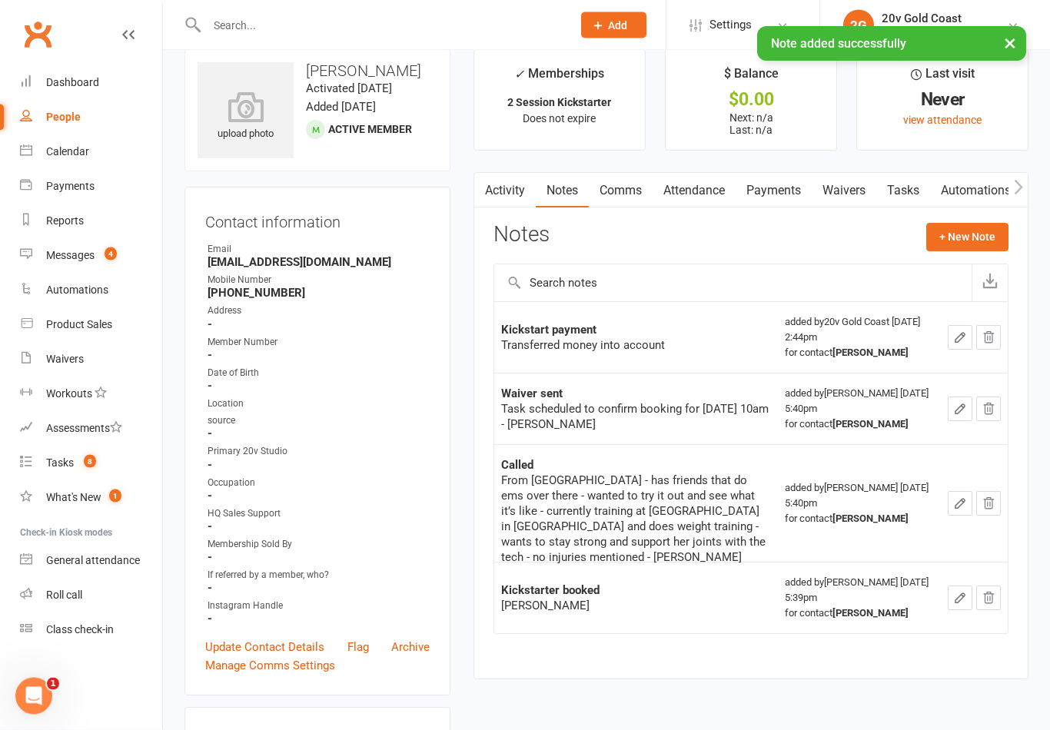
click at [769, 199] on link "Payments" at bounding box center [773, 191] width 76 height 35
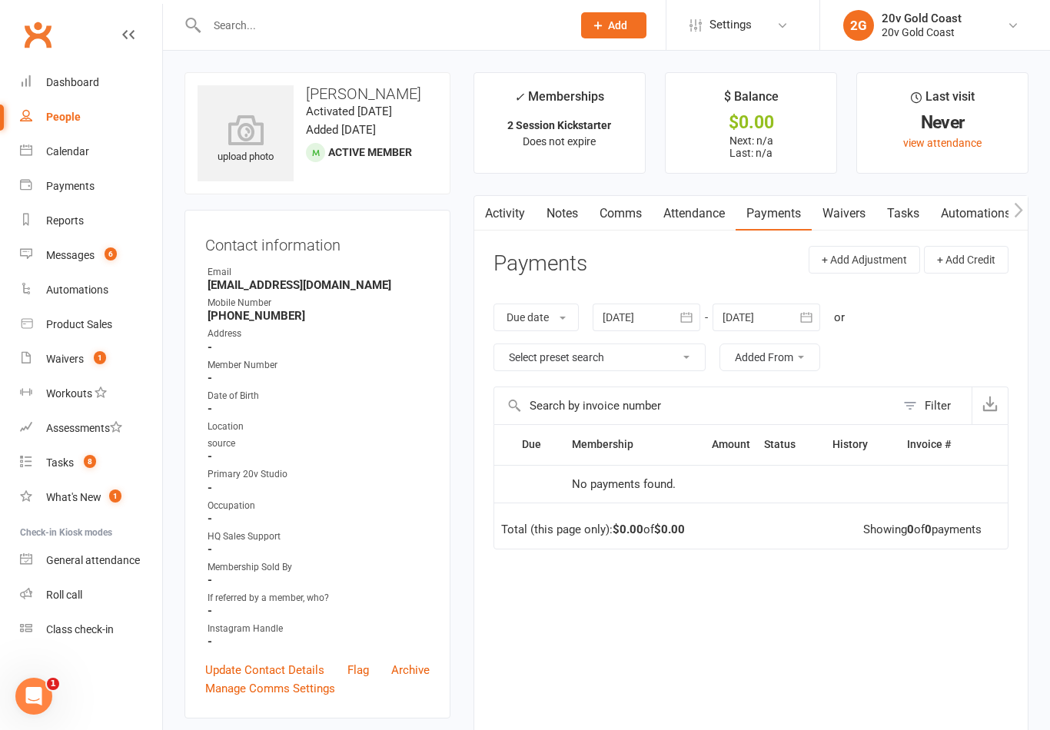
click at [81, 141] on link "Calendar" at bounding box center [91, 151] width 142 height 35
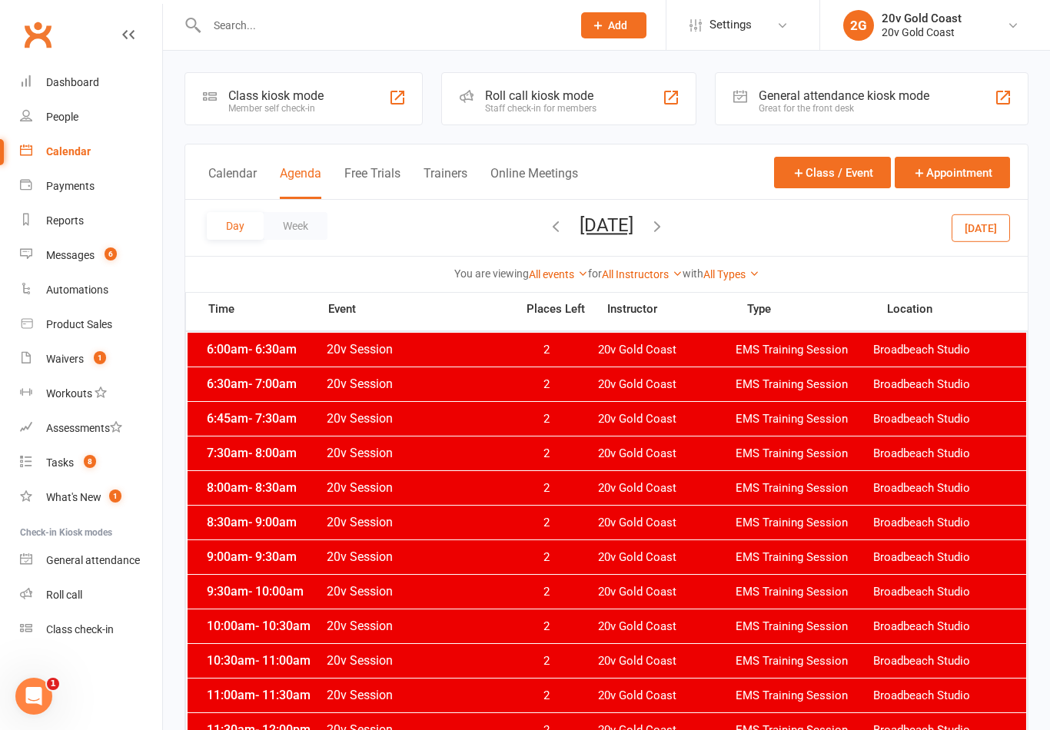
click at [983, 219] on button "[DATE]" at bounding box center [980, 228] width 58 height 28
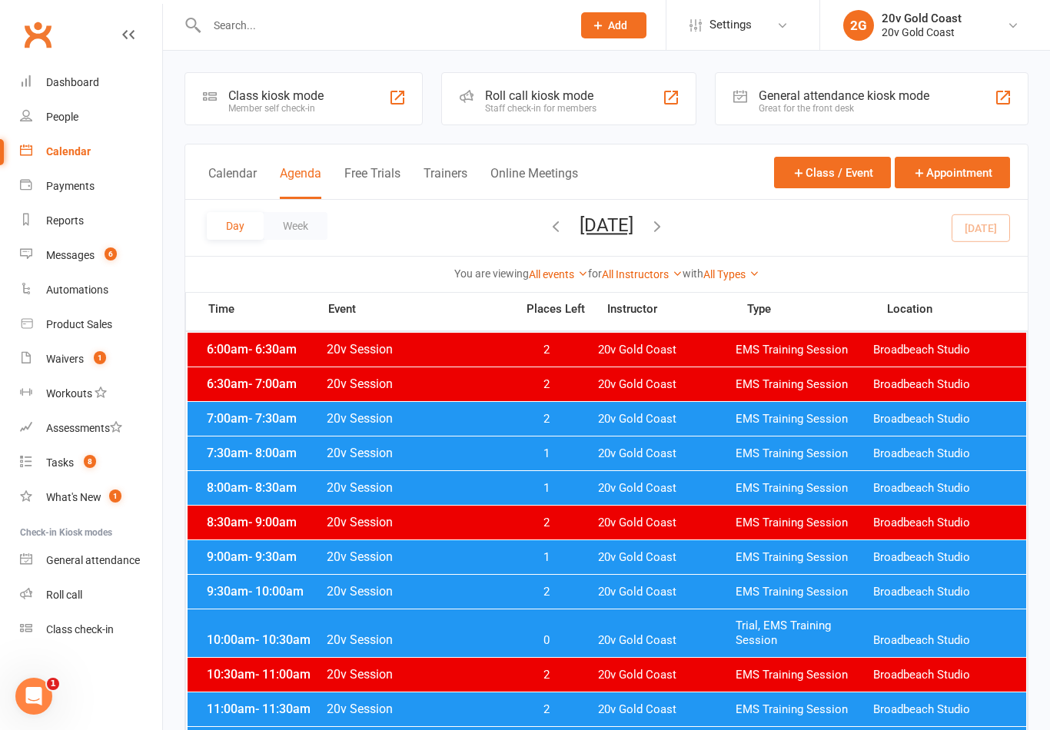
click at [709, 243] on div "Day Week Monday, Sep 15, 2025 September 2025 Sun Mon Tue Wed Thu Fri Sat 31 01 …" at bounding box center [606, 228] width 842 height 56
click at [665, 224] on icon "button" at bounding box center [657, 225] width 17 height 17
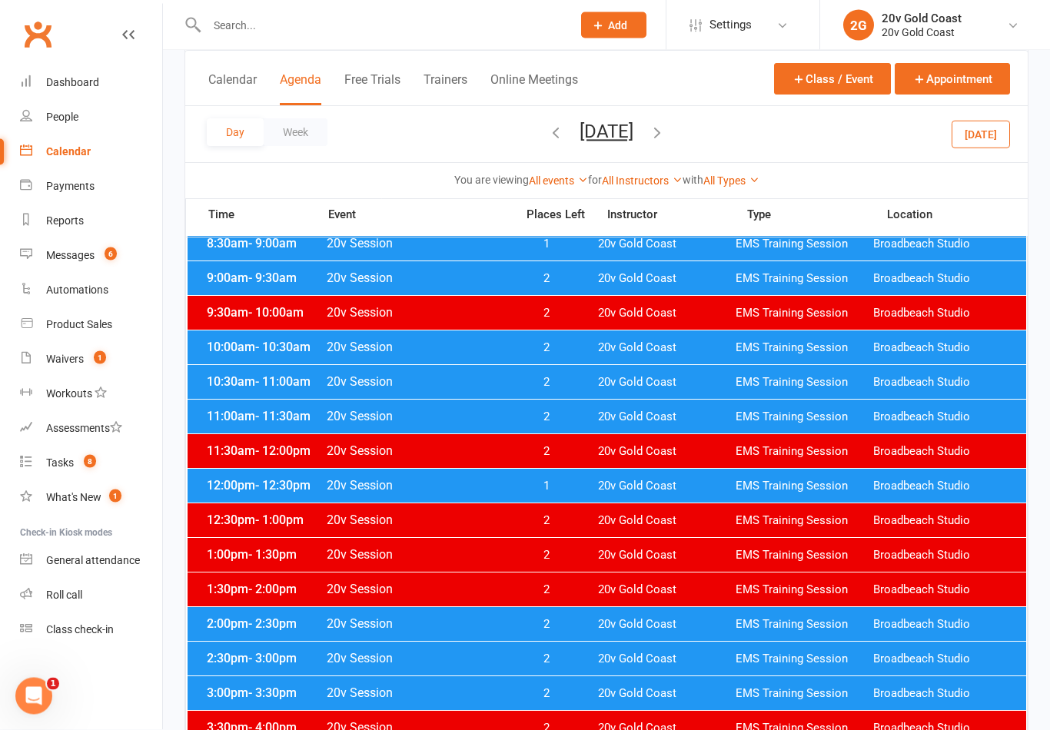
scroll to position [260, 0]
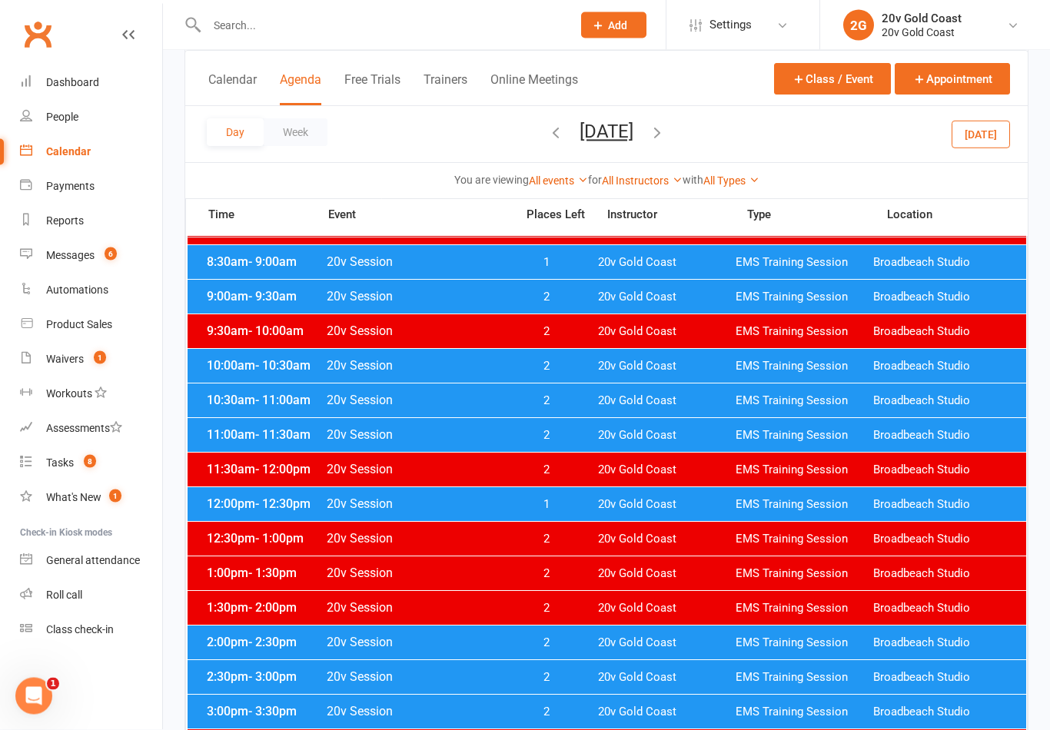
click at [510, 402] on span "2" at bounding box center [546, 401] width 81 height 15
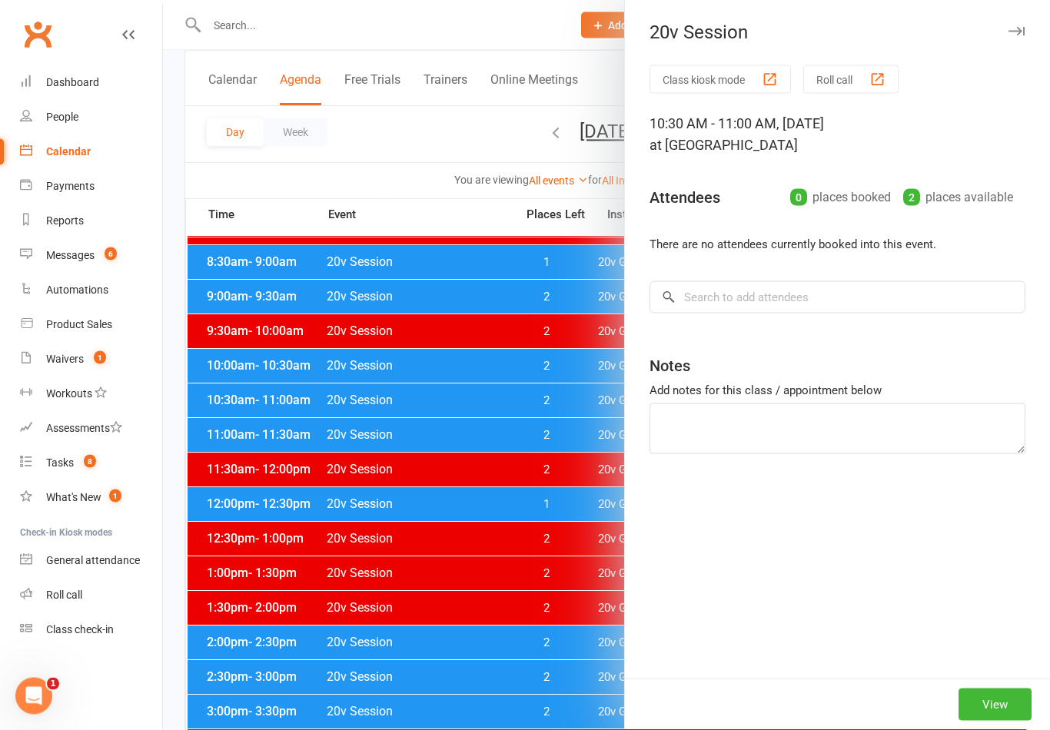
scroll to position [260, 0]
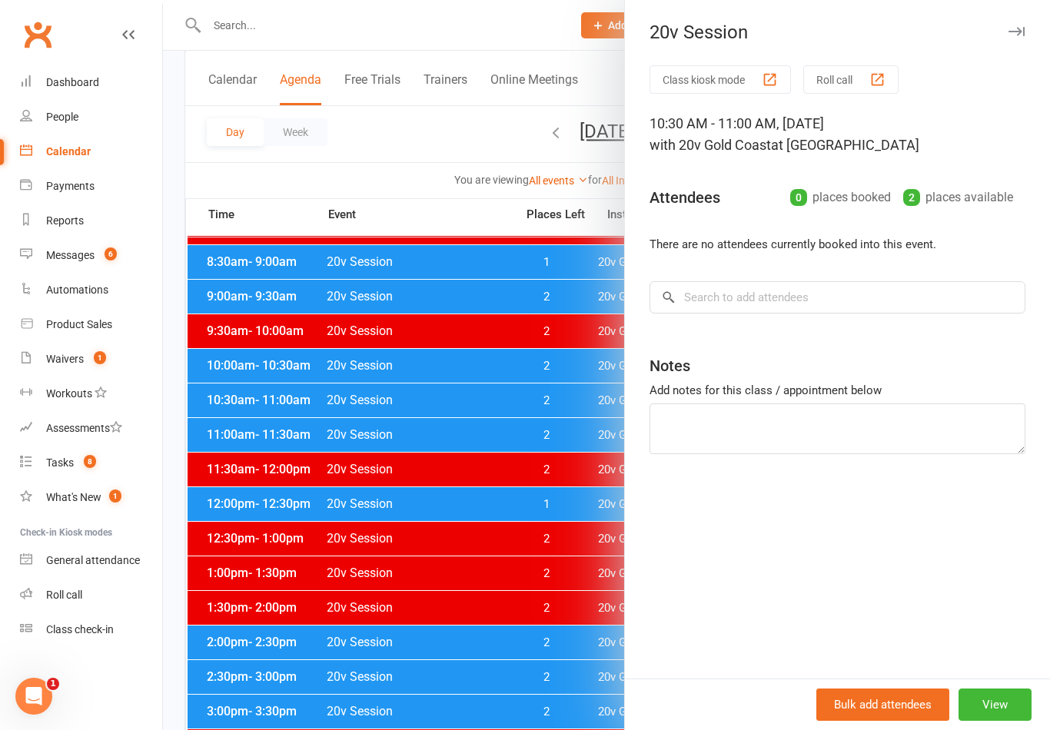
click at [1005, 705] on button "View" at bounding box center [994, 704] width 73 height 32
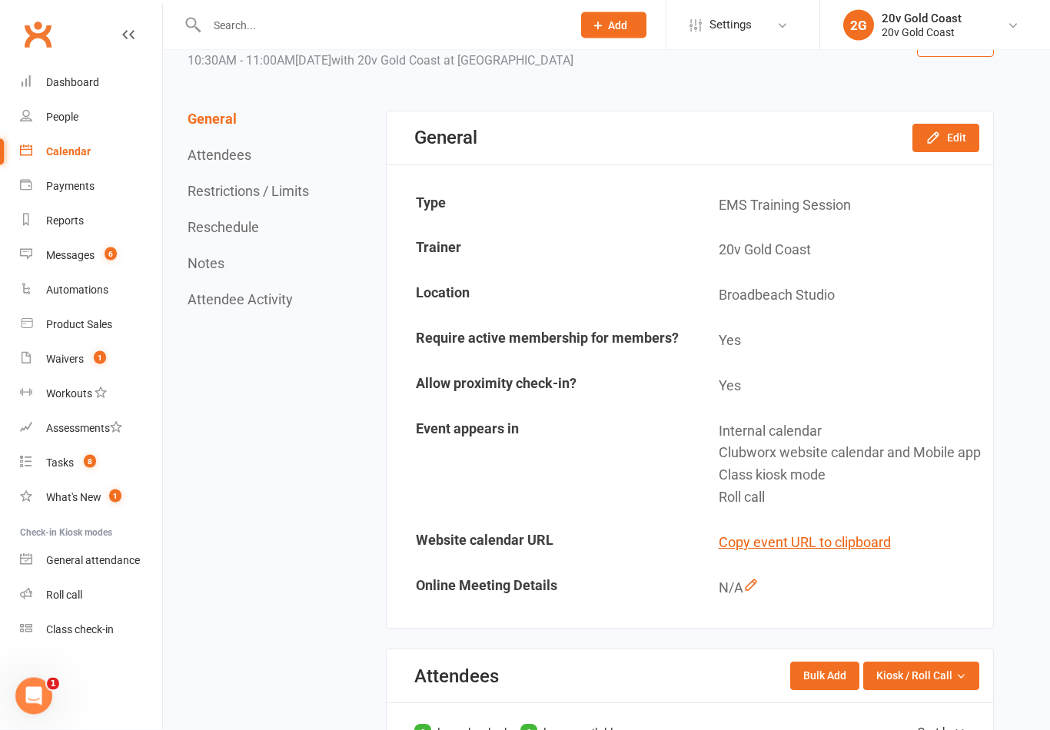
click at [961, 146] on button "Edit" at bounding box center [945, 138] width 67 height 28
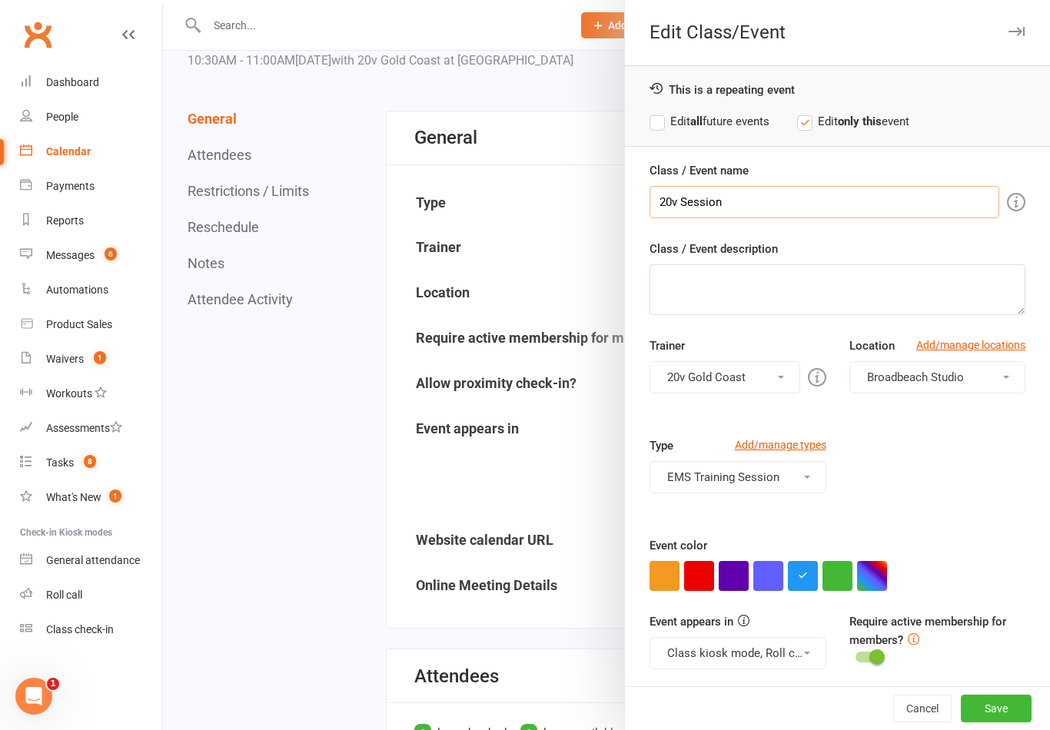
click at [835, 207] on input "20v Session" at bounding box center [824, 202] width 350 height 32
click at [670, 201] on input "20v Session" at bounding box center [824, 202] width 350 height 32
click at [672, 204] on input "20v Session" at bounding box center [824, 202] width 350 height 32
type input "Kickstart Session"
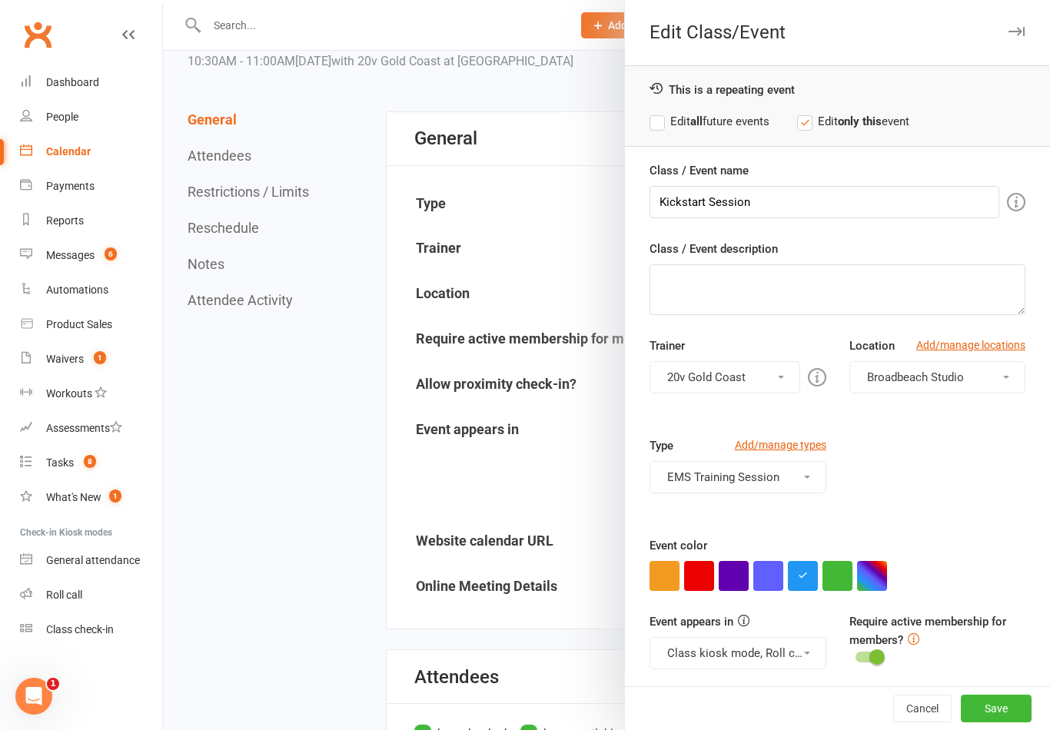
click at [944, 240] on div "Class / Event description" at bounding box center [837, 277] width 376 height 75
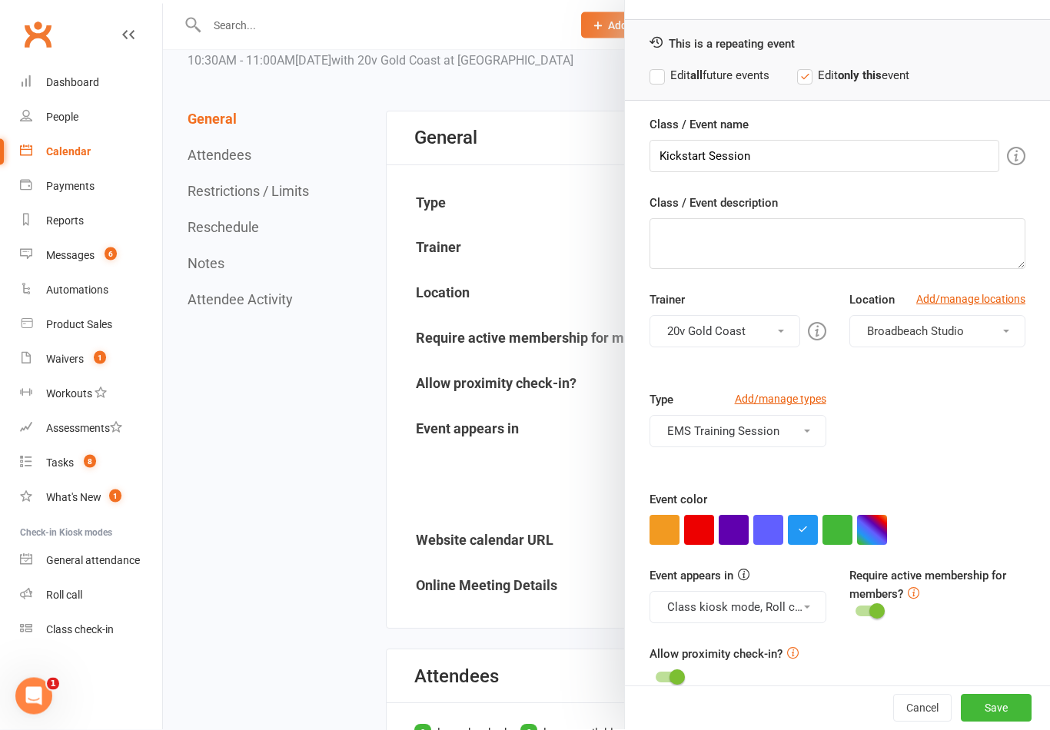
scroll to position [45, 0]
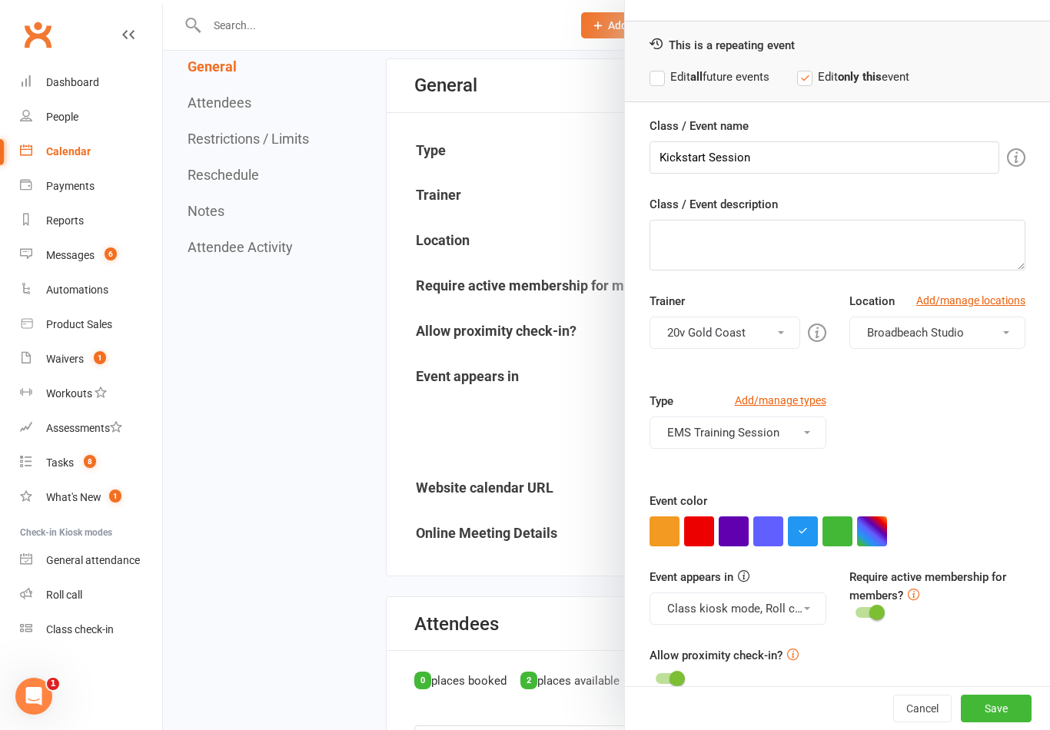
click at [829, 522] on button "button" at bounding box center [837, 531] width 30 height 30
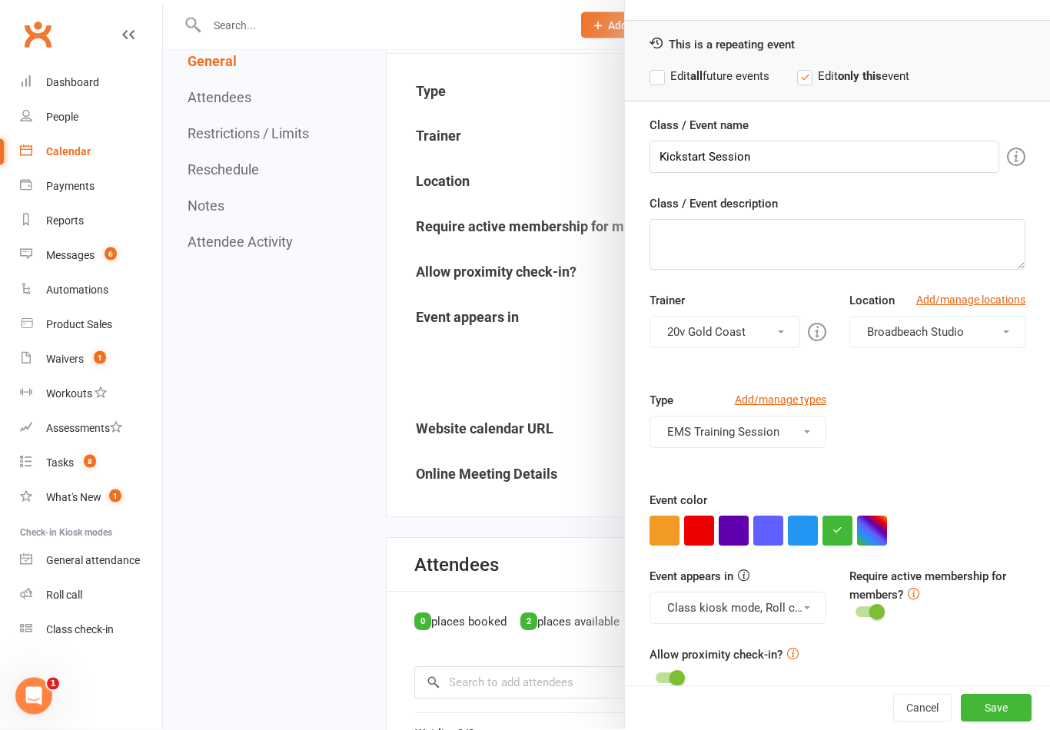
click at [801, 446] on button "EMS Training Session" at bounding box center [737, 432] width 176 height 32
click at [745, 509] on link "Trial" at bounding box center [737, 500] width 174 height 31
click at [791, 441] on button "EMS Training Session, Trial" at bounding box center [737, 432] width 176 height 32
click at [762, 466] on link "EMS Training Session" at bounding box center [737, 469] width 174 height 31
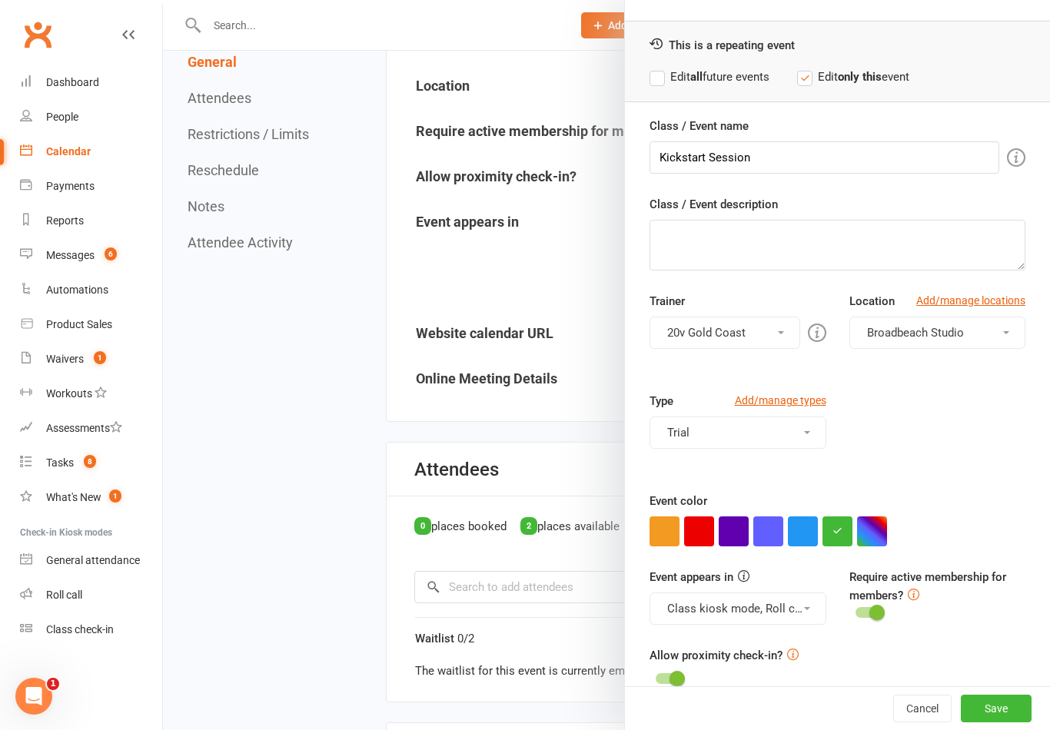
scroll to position [300, 0]
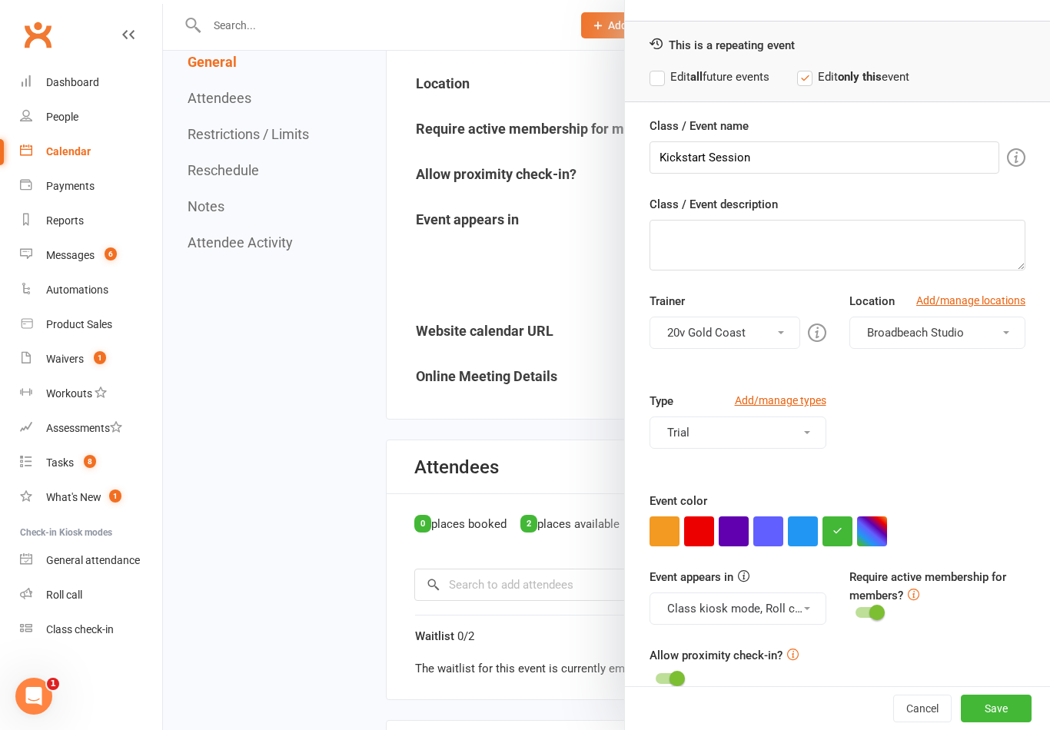
click at [1015, 722] on button "Save" at bounding box center [995, 709] width 71 height 28
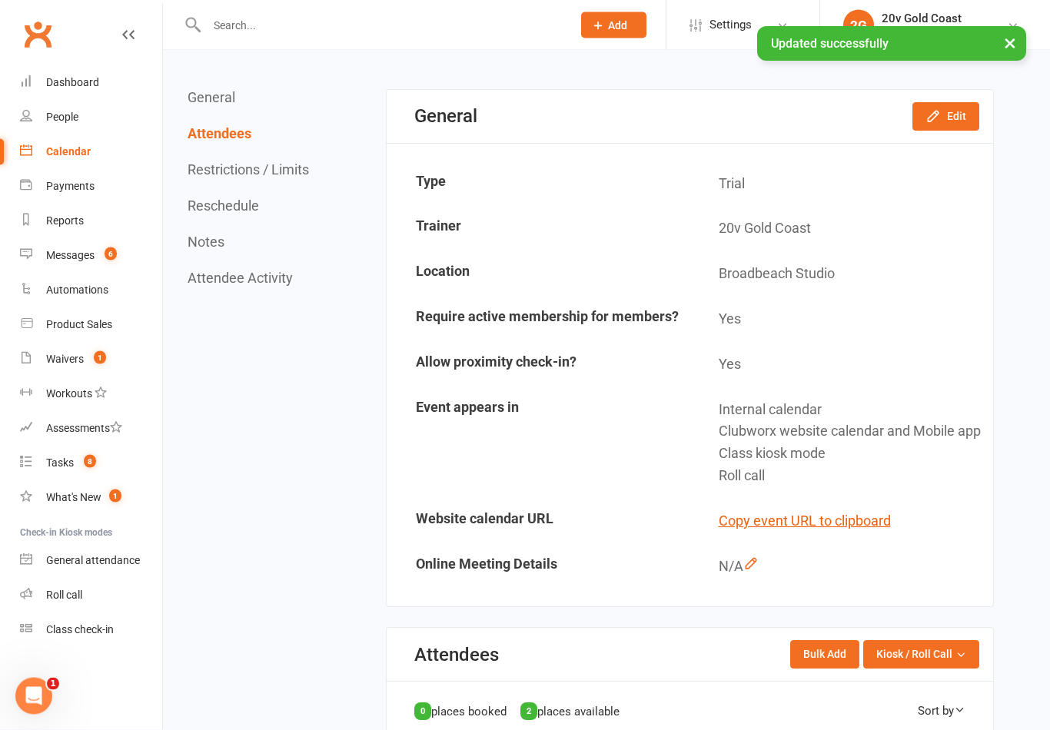
scroll to position [0, 0]
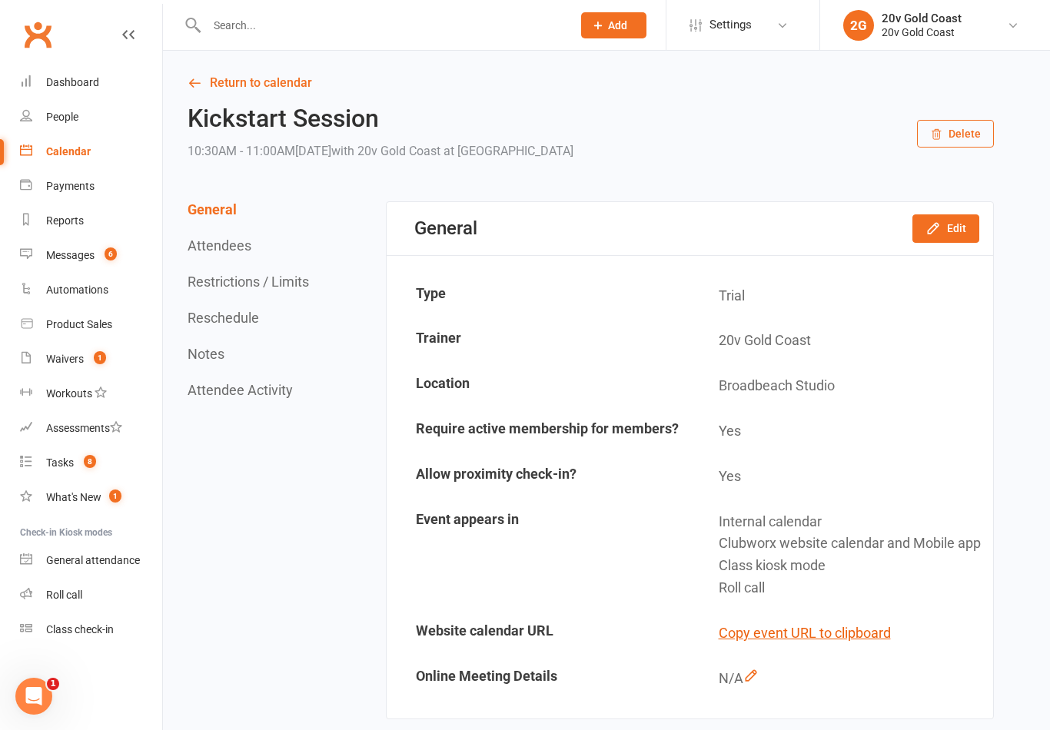
click at [82, 155] on div "Calendar" at bounding box center [68, 151] width 45 height 12
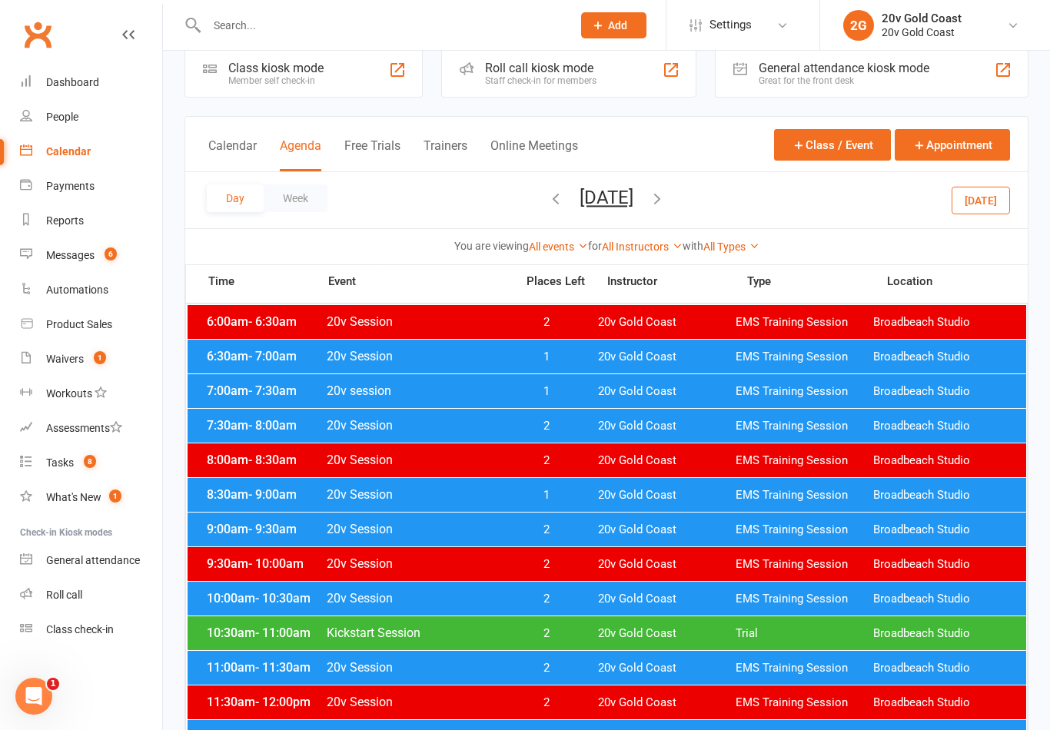
scroll to position [49, 0]
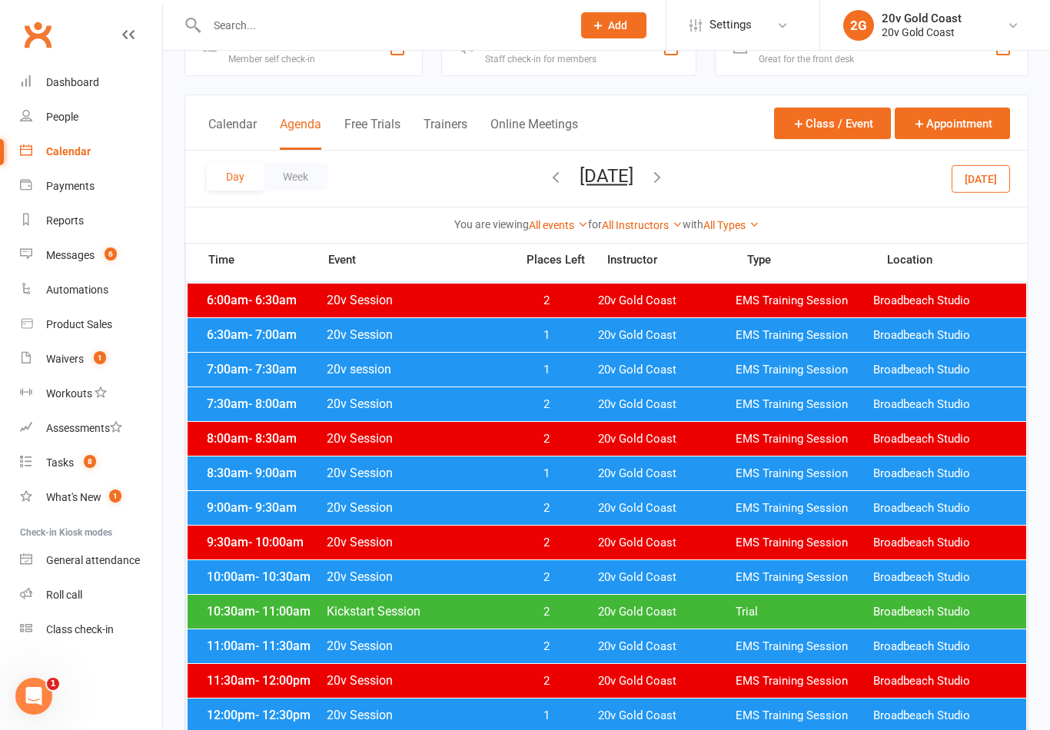
click at [753, 619] on div "10:30am - 11:00am Kickstart Session 2 20v Gold Coast Trial Broadbeach Studio" at bounding box center [606, 612] width 838 height 34
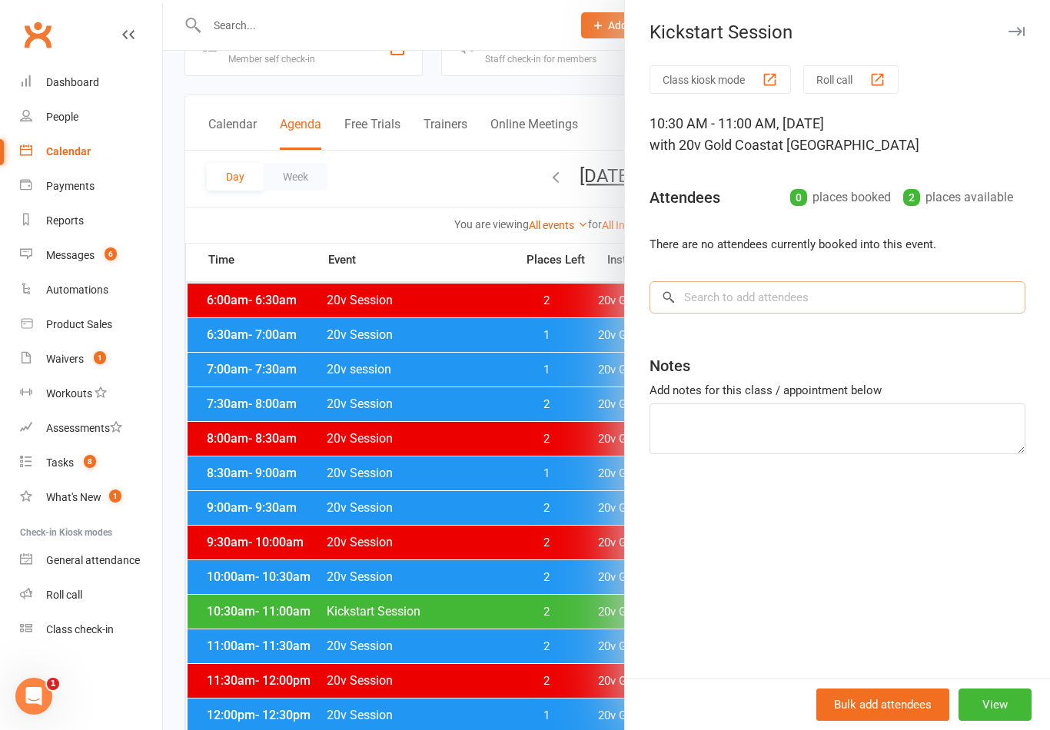
click at [875, 304] on input "search" at bounding box center [837, 297] width 376 height 32
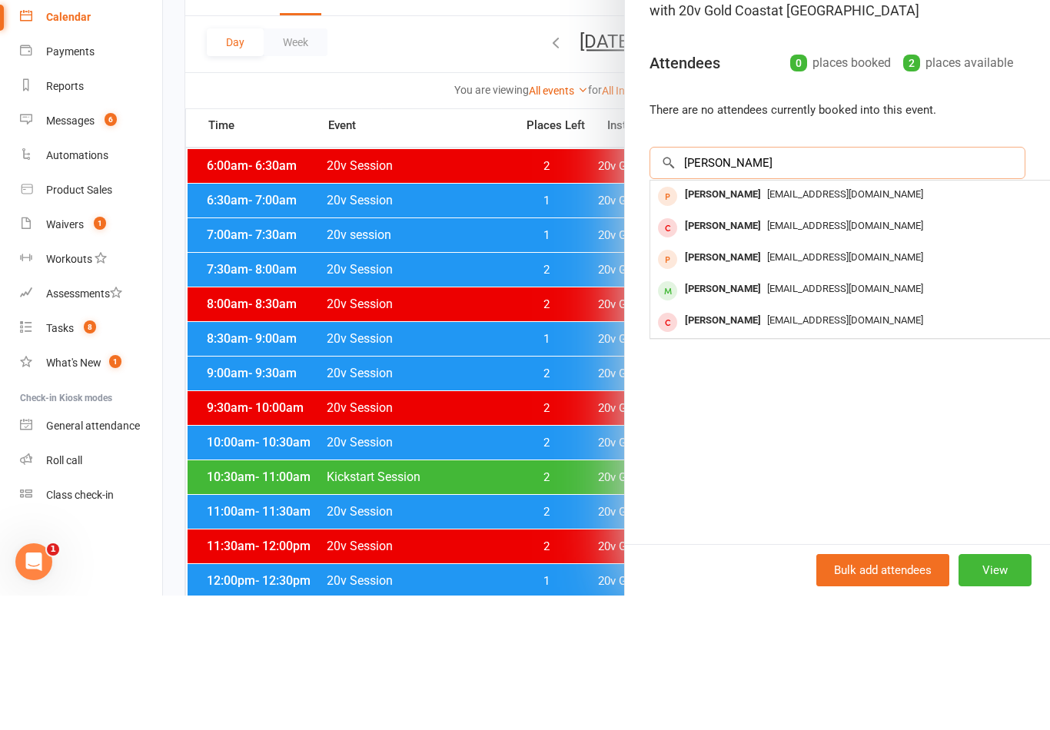
type input "Elisa"
click at [881, 417] on span "braussiewear@icloud.com" at bounding box center [845, 423] width 156 height 12
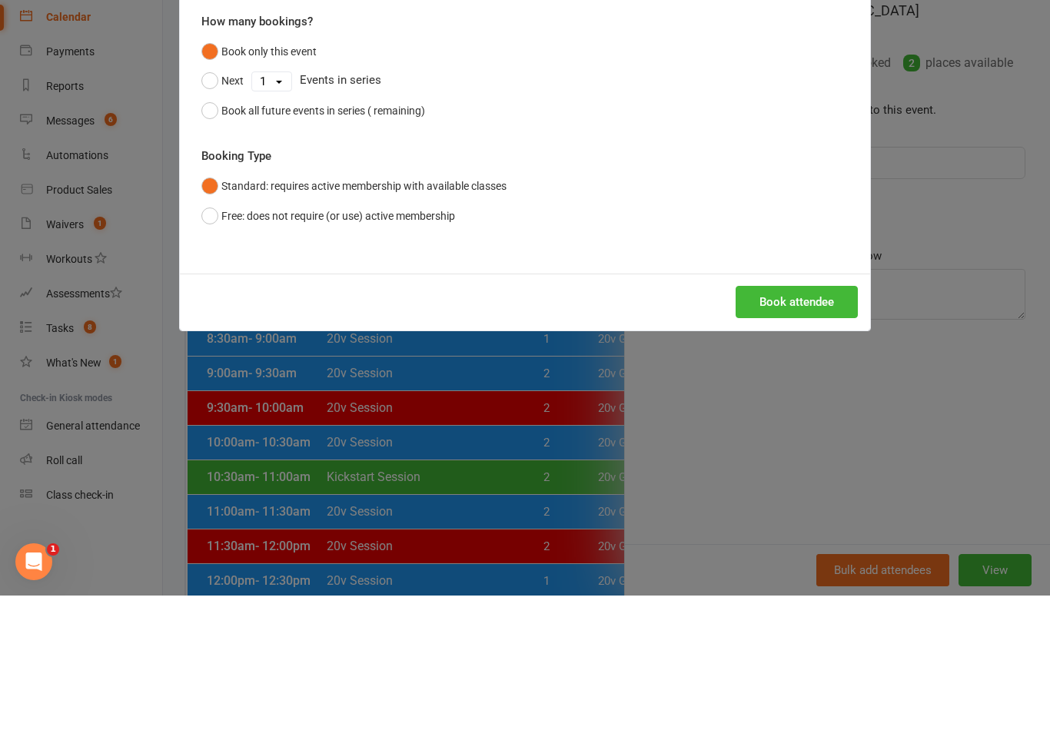
scroll to position [184, 0]
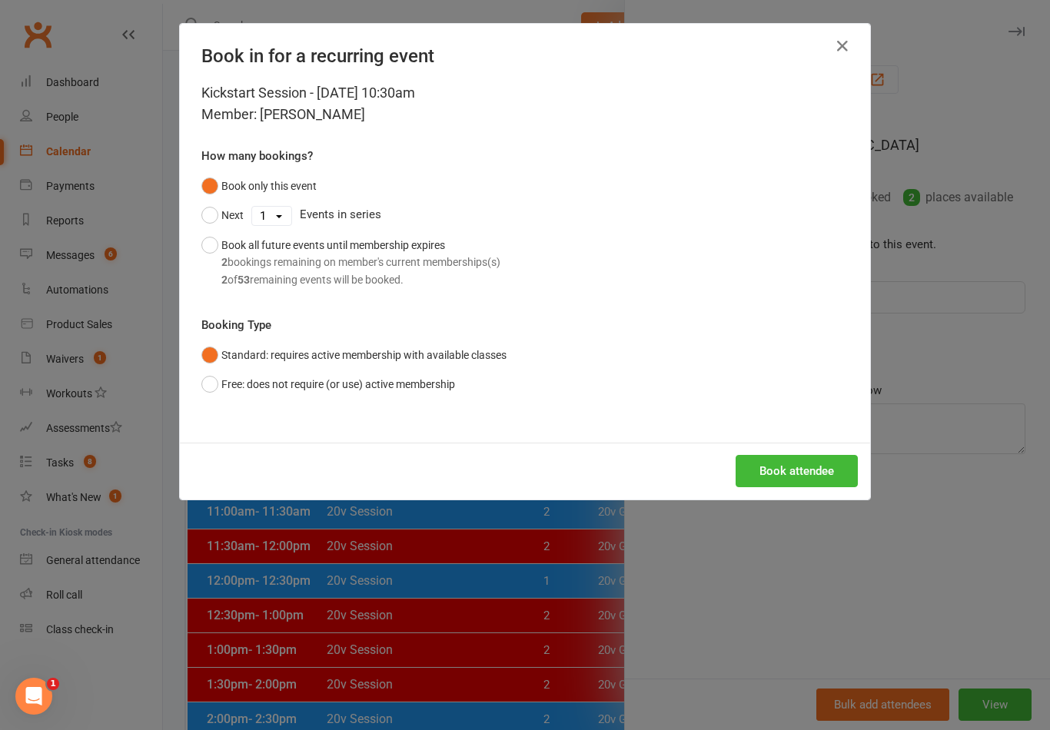
click at [814, 425] on div "Kickstart Session - Sep 16, 2025 10:30am Member: Elisabete Sneeuwjagt How many …" at bounding box center [525, 262] width 690 height 360
click at [819, 464] on button "Book attendee" at bounding box center [796, 471] width 122 height 32
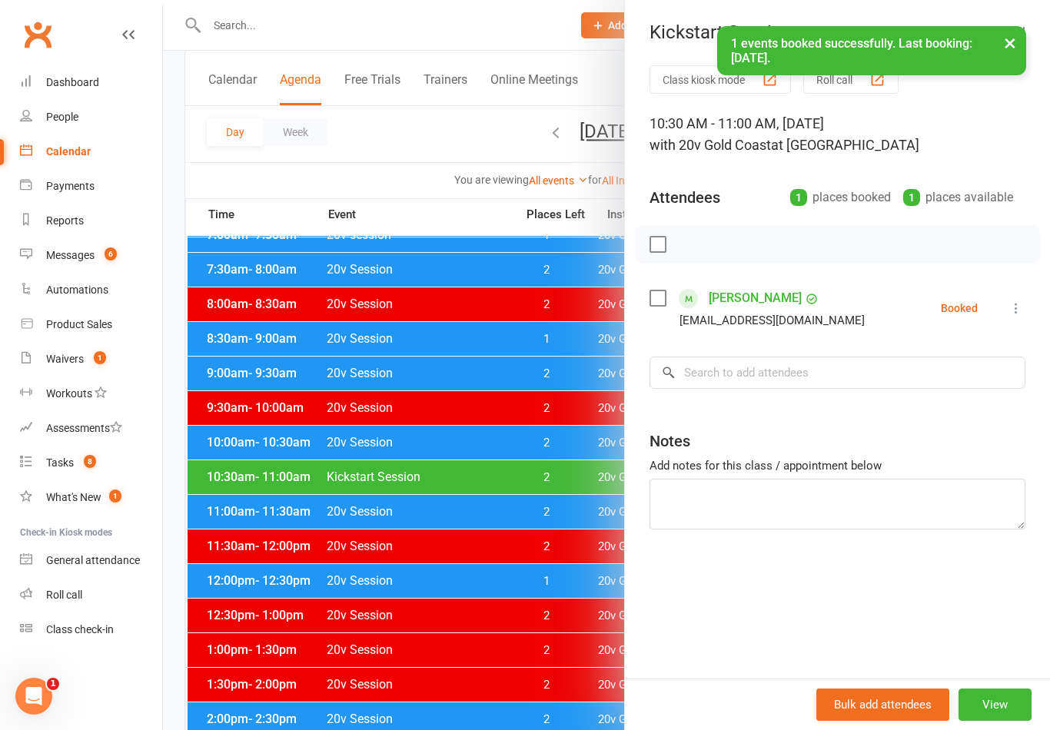
click at [796, 289] on link "[PERSON_NAME]" at bounding box center [754, 298] width 93 height 25
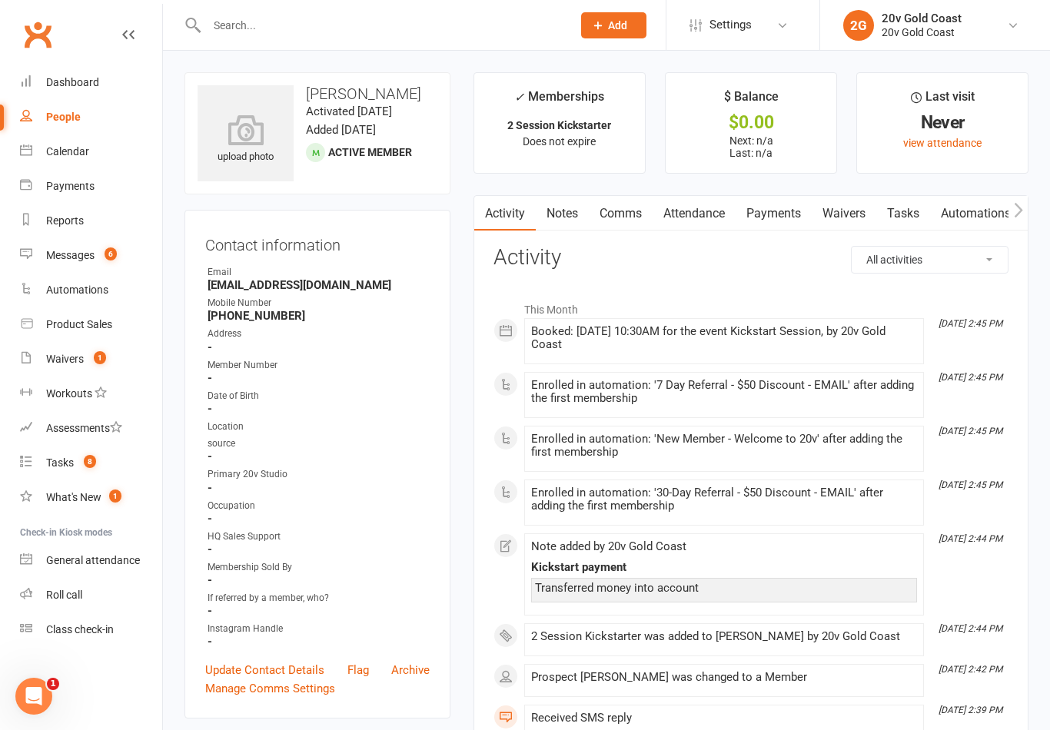
click at [857, 221] on link "Waivers" at bounding box center [843, 213] width 65 height 35
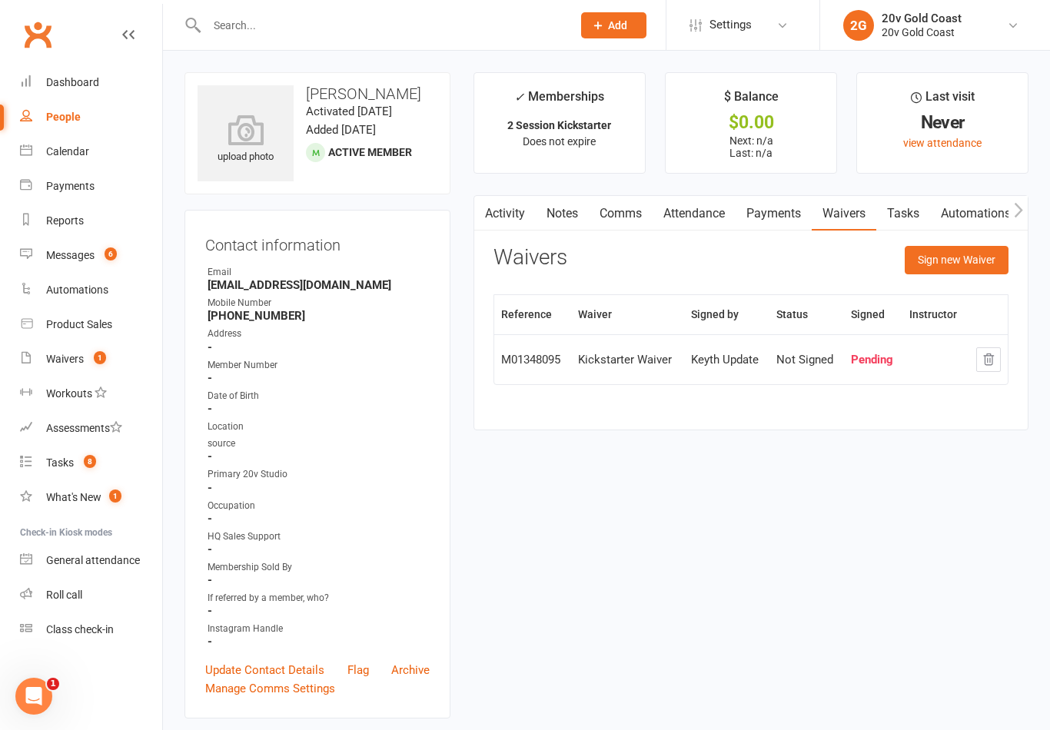
click at [871, 358] on div "Pending" at bounding box center [873, 359] width 45 height 13
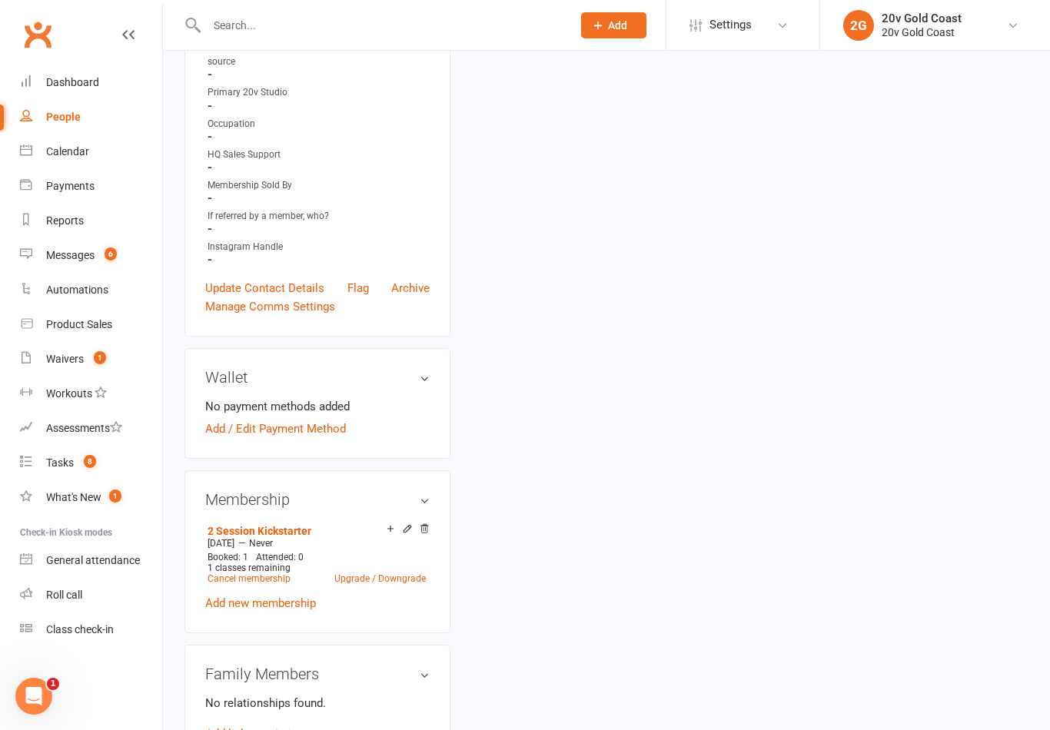
scroll to position [376, 0]
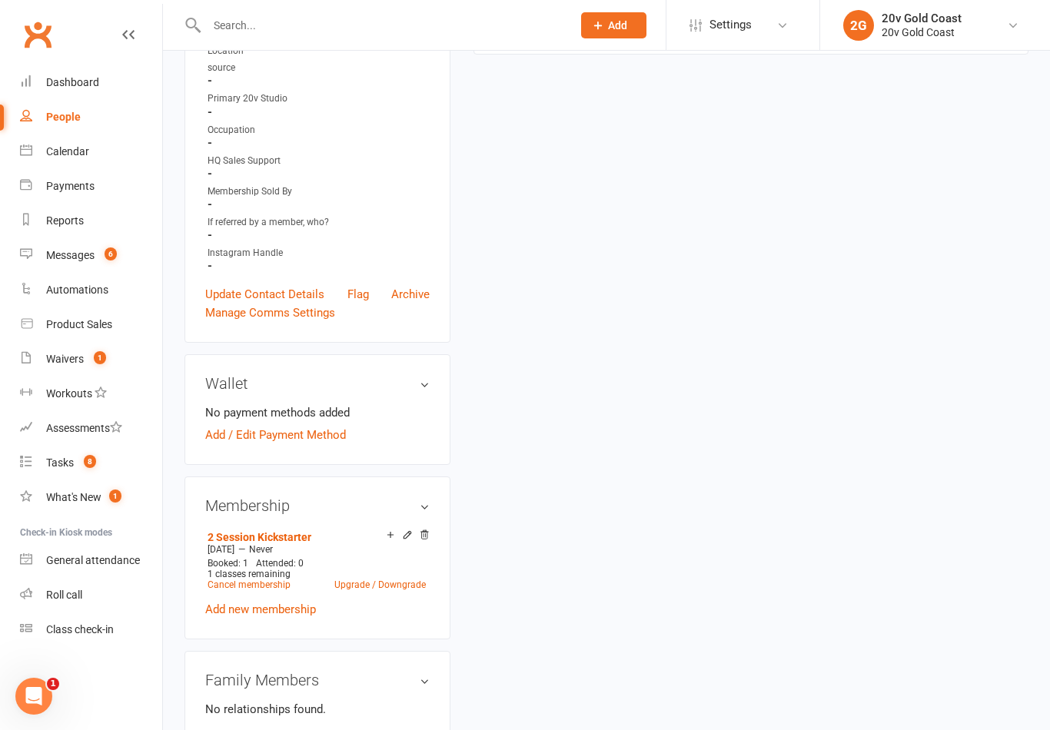
click at [111, 356] on link "Waivers 1" at bounding box center [91, 359] width 142 height 35
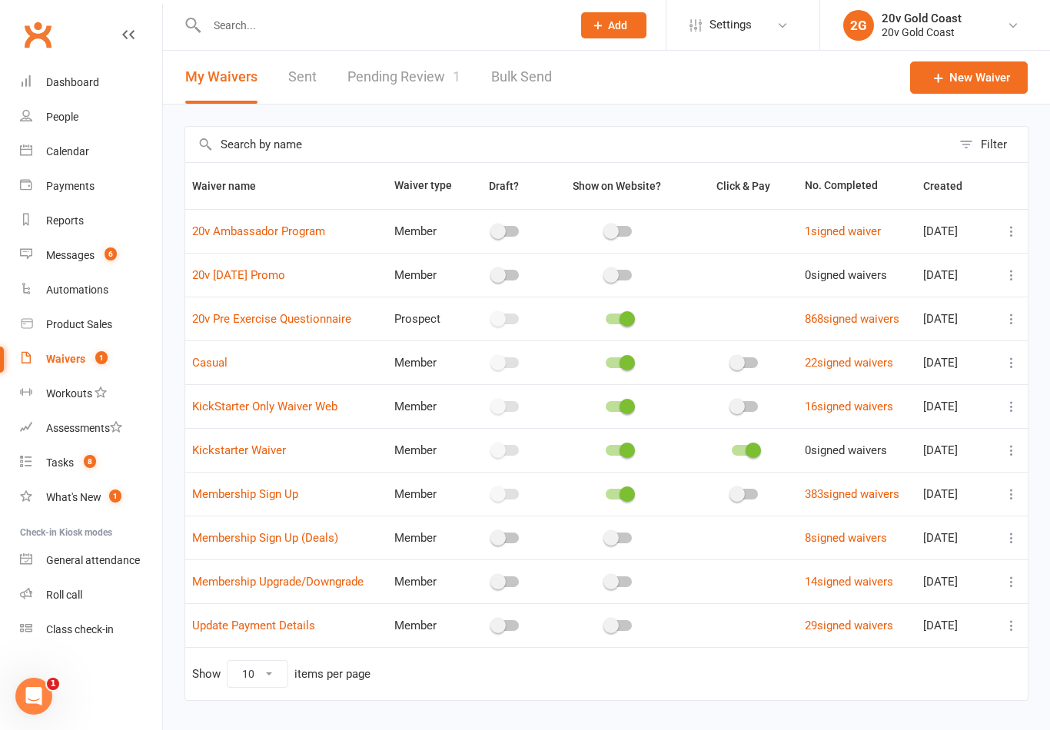
click at [423, 83] on link "Pending Review 1" at bounding box center [403, 77] width 113 height 53
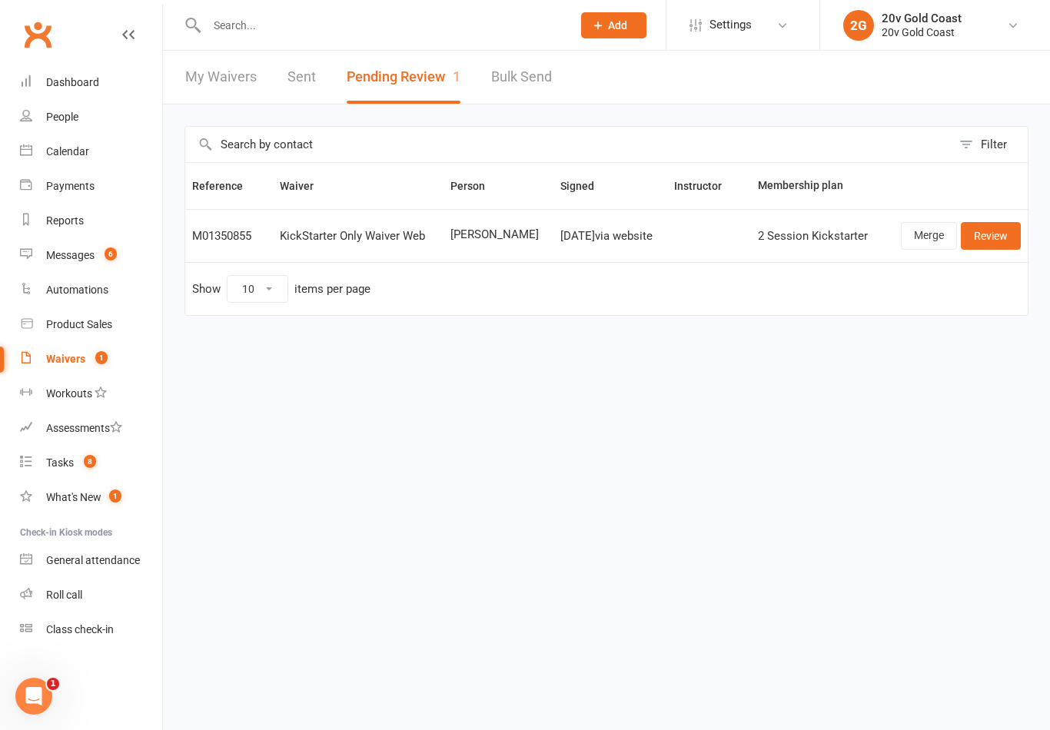
click at [619, 234] on div "Sep 15, 2025 via website" at bounding box center [610, 236] width 100 height 13
click at [756, 264] on td "Show 10 25 50 100 items per page" at bounding box center [606, 288] width 842 height 53
click at [88, 158] on link "Calendar" at bounding box center [91, 151] width 142 height 35
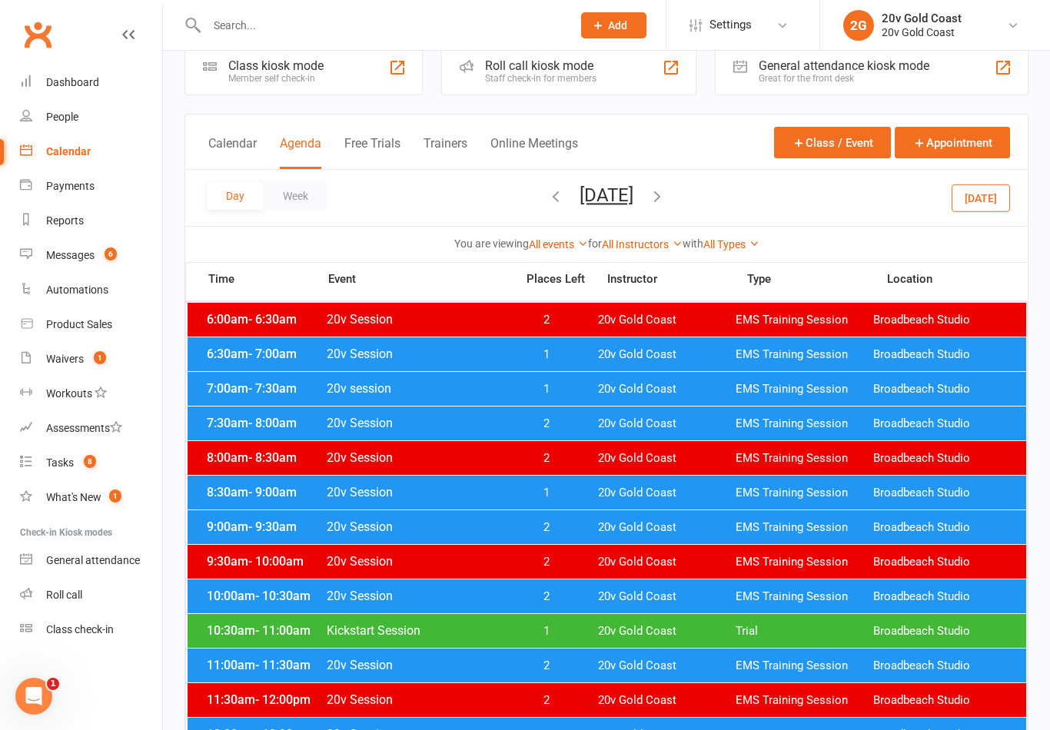
scroll to position [29, 0]
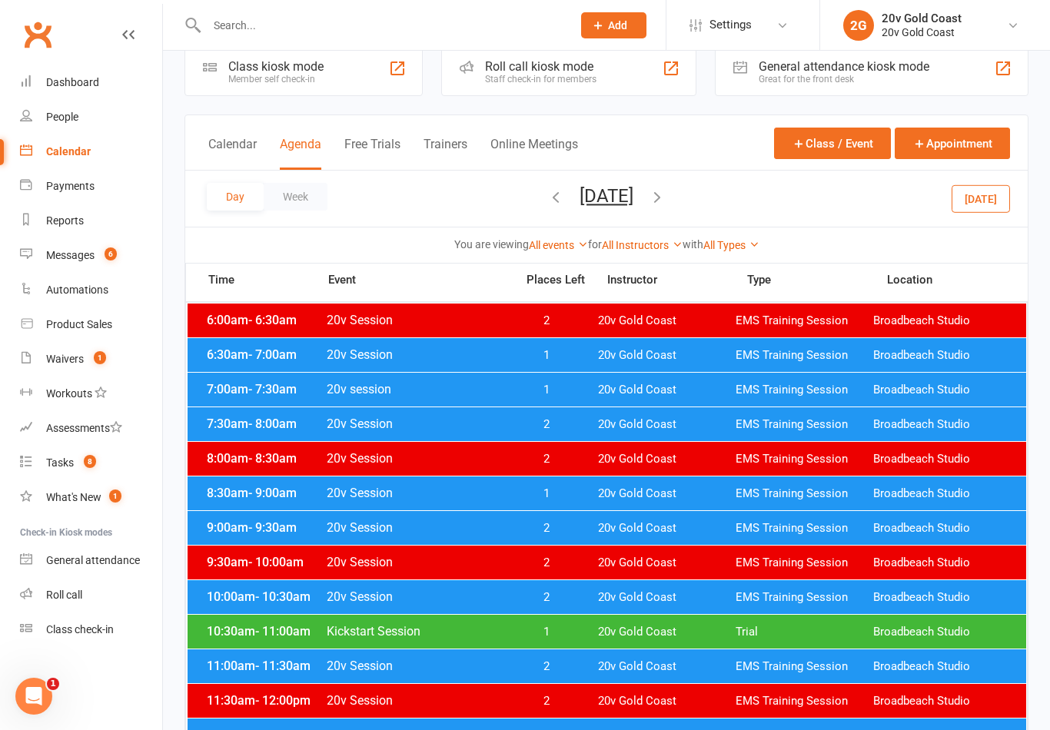
click at [456, 635] on span "Kickstart Session" at bounding box center [416, 631] width 181 height 15
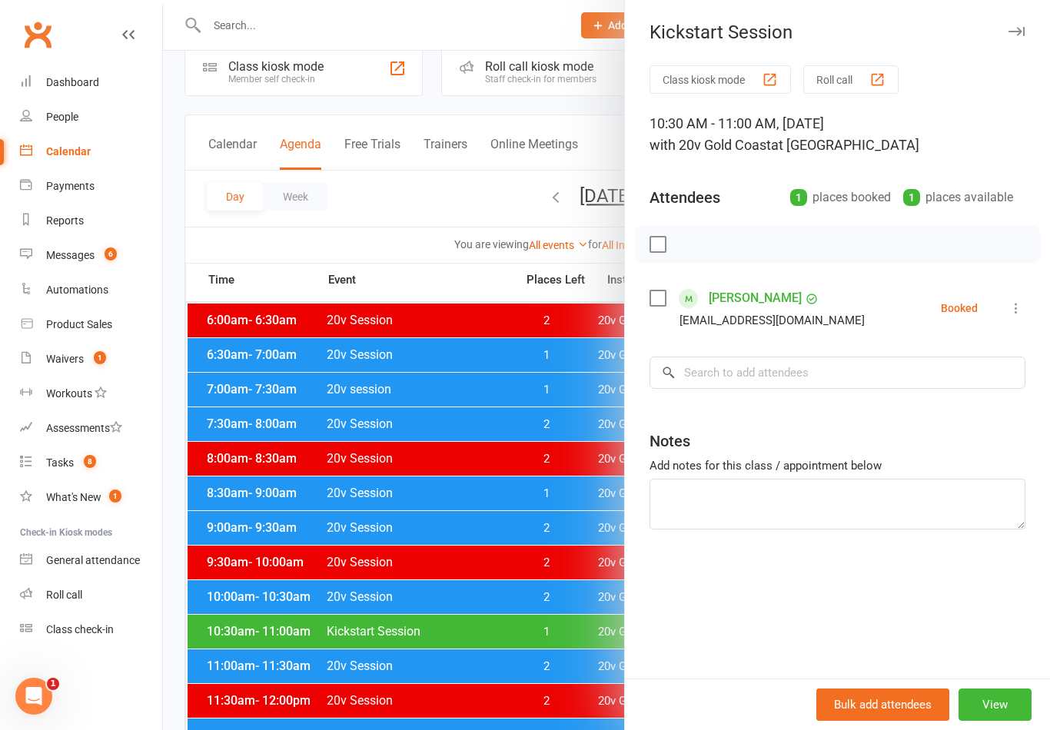
click at [775, 301] on link "[PERSON_NAME]" at bounding box center [754, 298] width 93 height 25
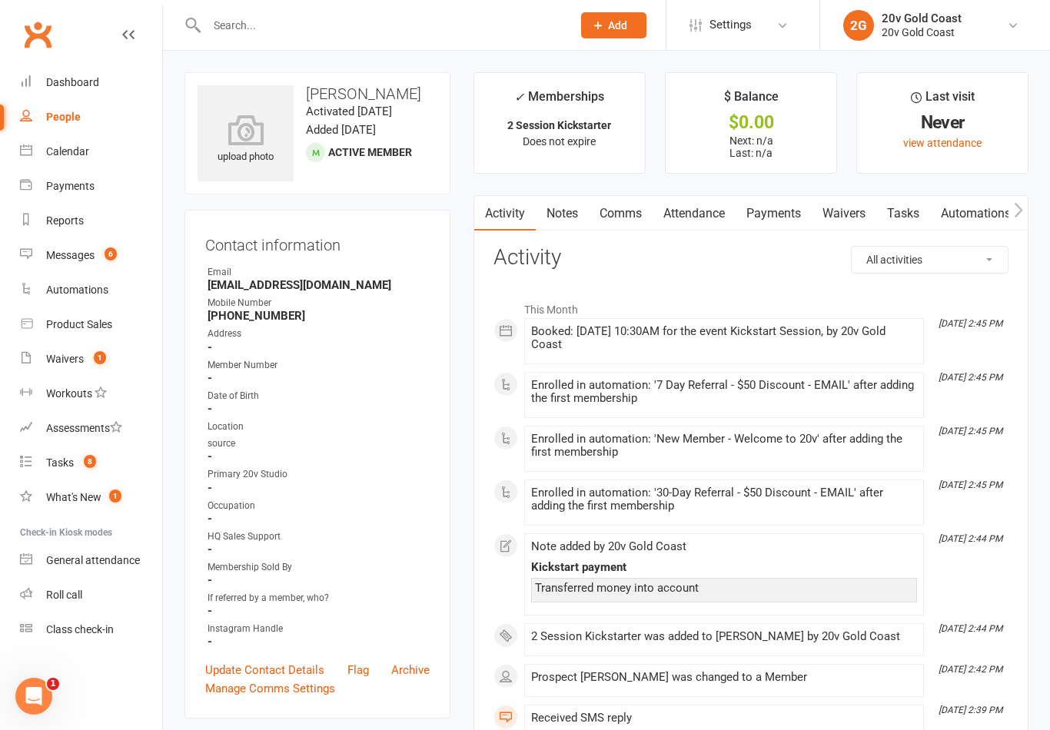
click at [859, 201] on link "Waivers" at bounding box center [843, 213] width 65 height 35
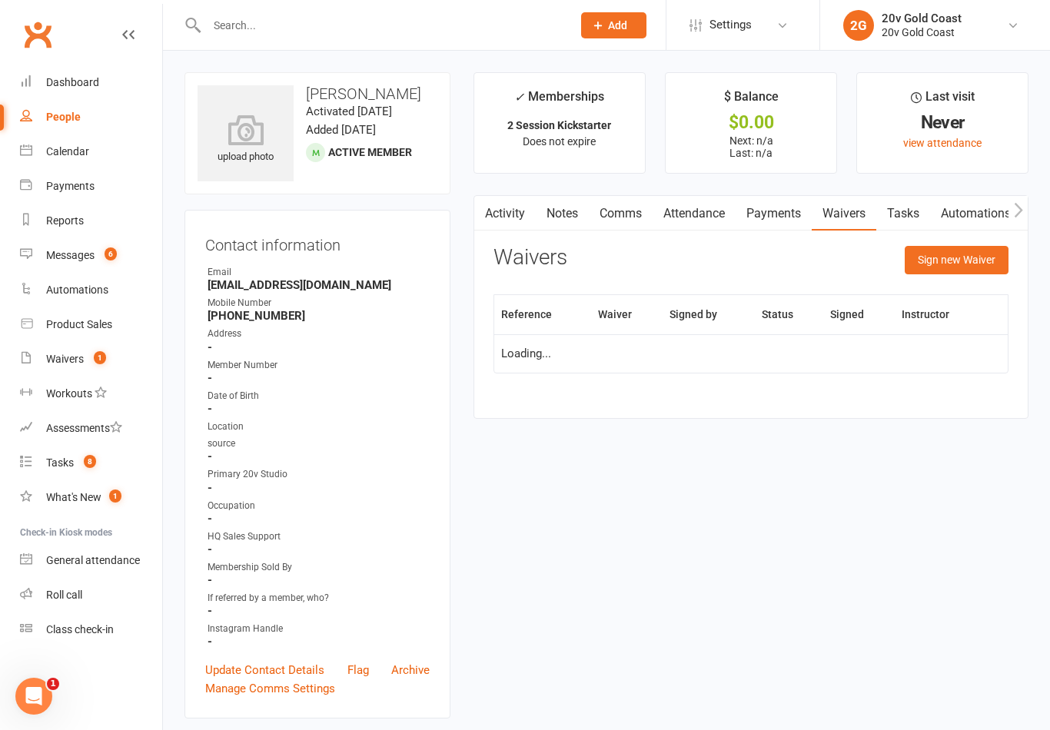
scroll to position [53, 0]
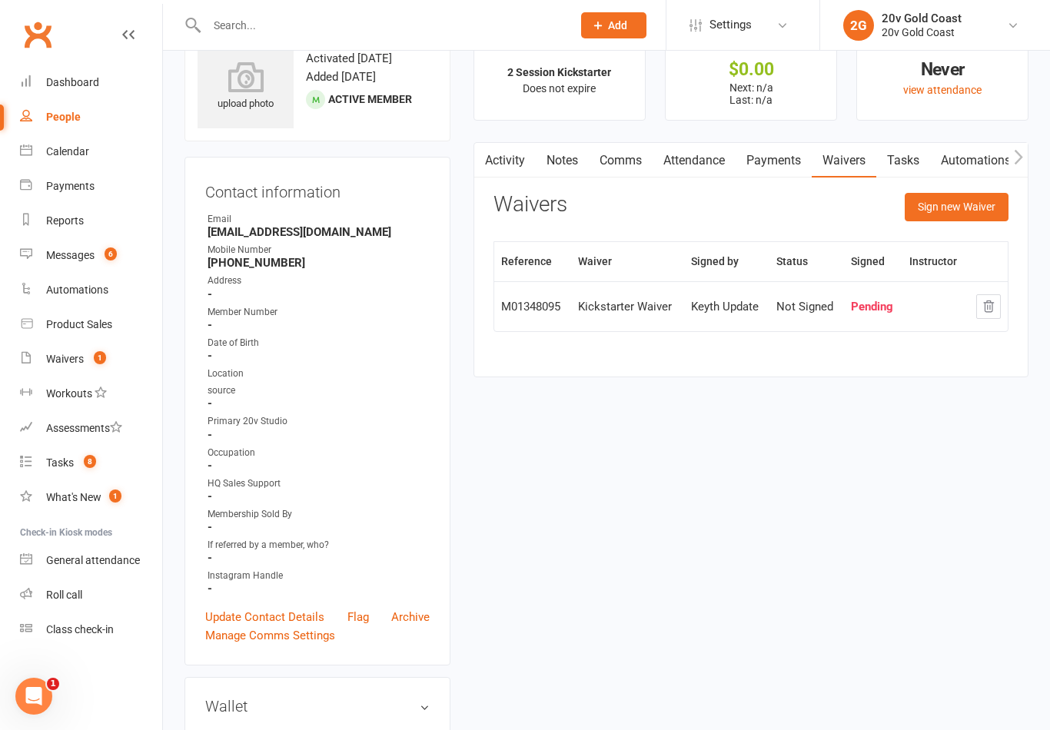
click at [988, 303] on icon "button" at bounding box center [988, 307] width 14 height 14
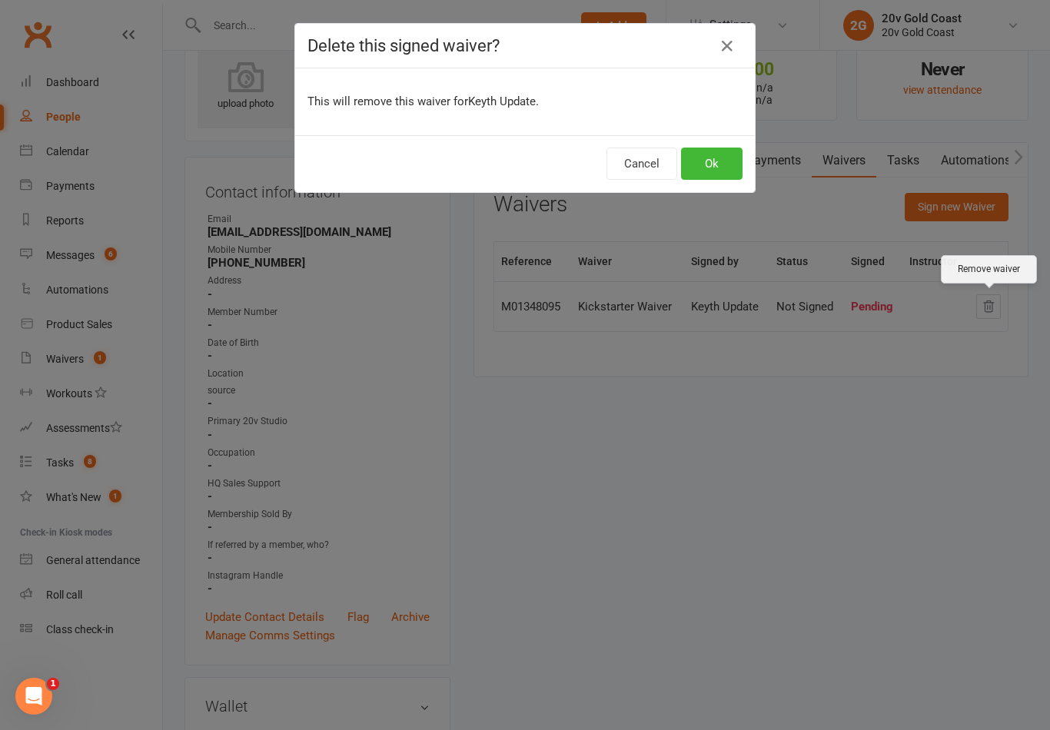
click at [704, 170] on button "Ok" at bounding box center [711, 164] width 61 height 32
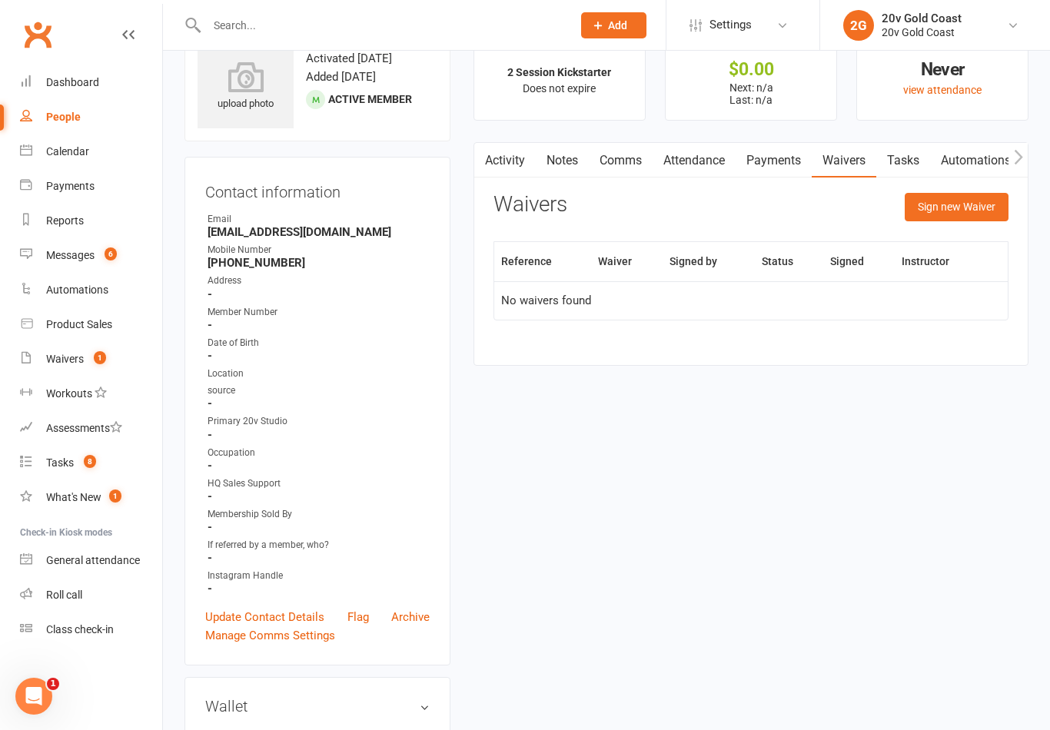
click at [957, 210] on button "Sign new Waiver" at bounding box center [956, 207] width 104 height 28
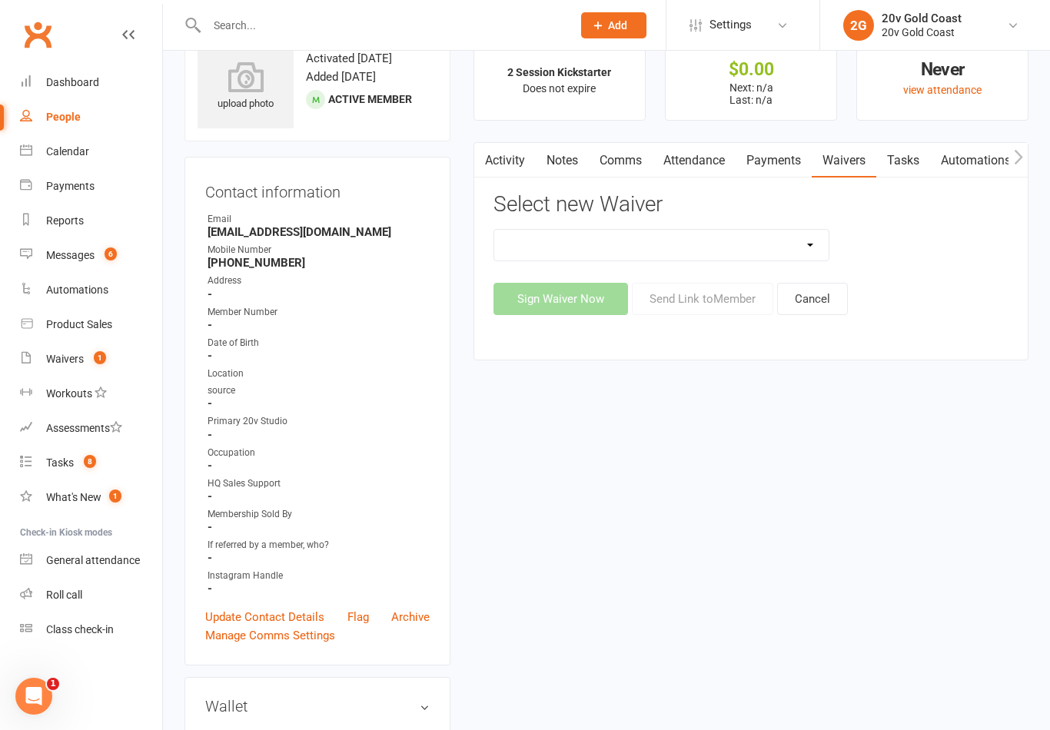
click at [688, 245] on select "20v Ambassador Program 20v Father's Day Promo 20v Pre Exercise Questionnaire Ca…" at bounding box center [661, 245] width 334 height 31
click at [781, 239] on select "20v Ambassador Program 20v Father's Day Promo 20v Pre Exercise Questionnaire Ca…" at bounding box center [661, 245] width 334 height 31
select select "14175"
click at [589, 297] on button "Sign Waiver Now" at bounding box center [560, 299] width 134 height 32
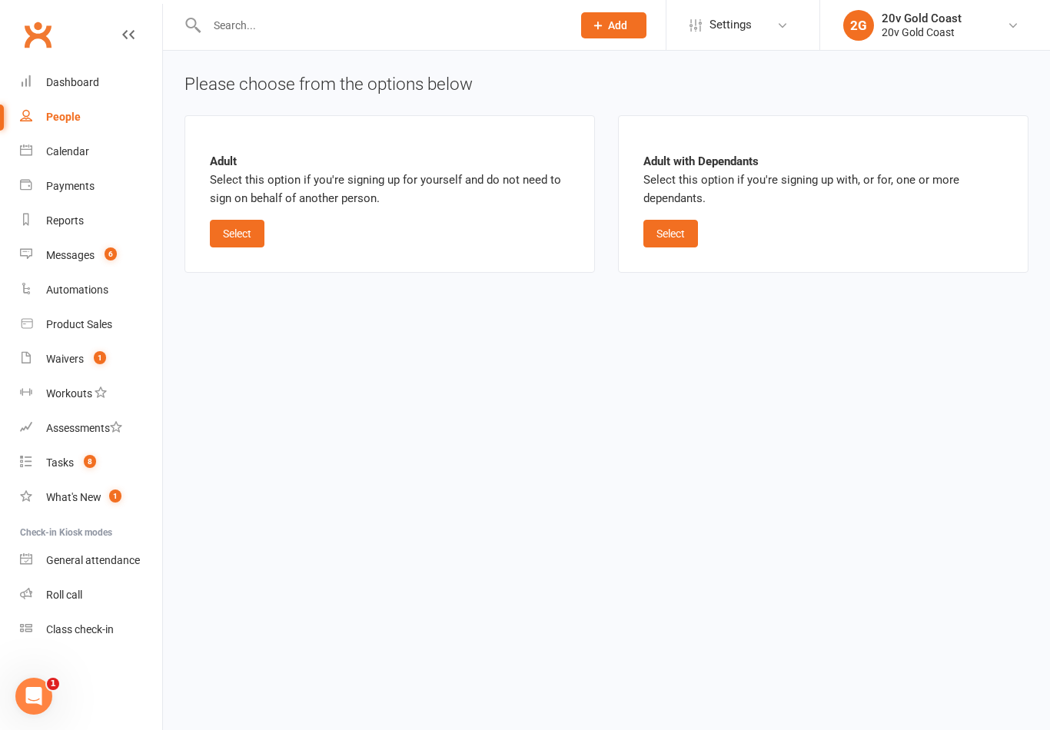
click at [244, 235] on button "Select" at bounding box center [237, 234] width 55 height 28
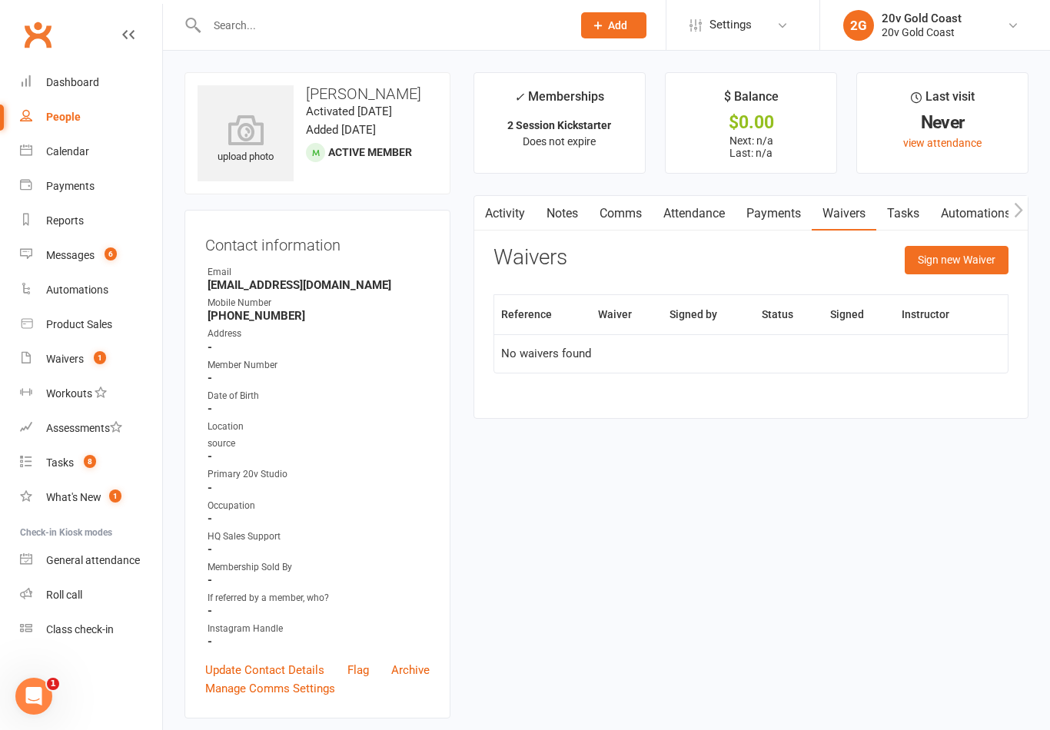
click at [957, 267] on button "Sign new Waiver" at bounding box center [956, 260] width 104 height 28
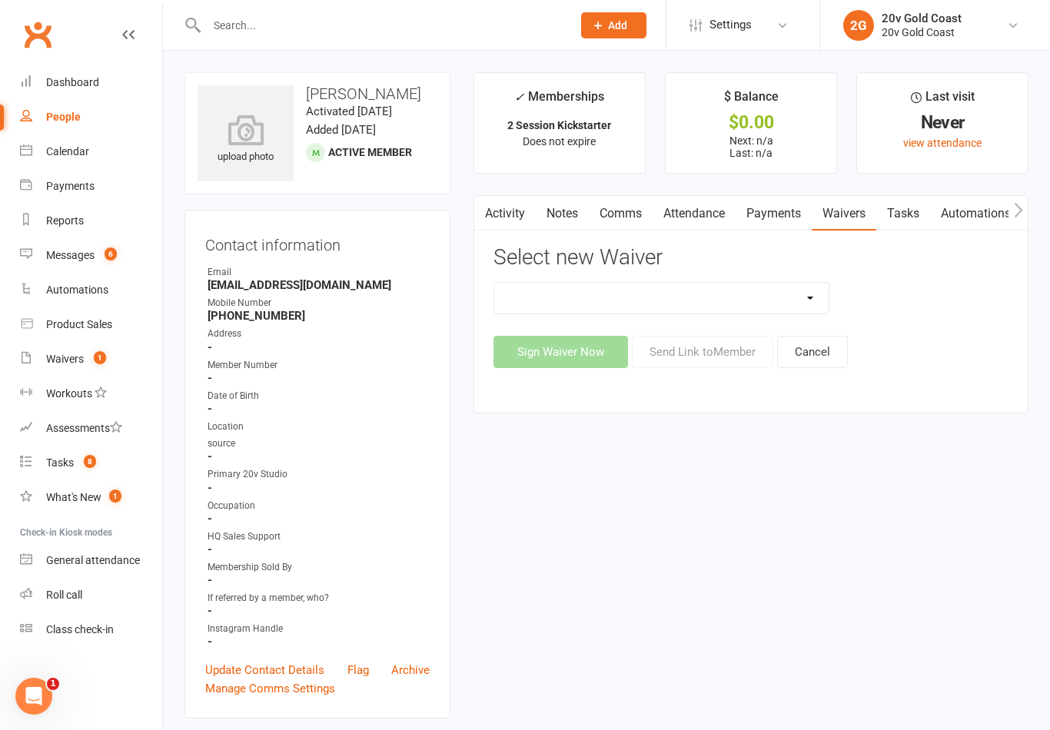
click at [756, 306] on select "20v Ambassador Program 20v Father's Day Promo 20v Pre Exercise Questionnaire Ca…" at bounding box center [661, 298] width 334 height 31
select select "8082"
click at [571, 359] on button "Sign Waiver Now" at bounding box center [560, 352] width 134 height 32
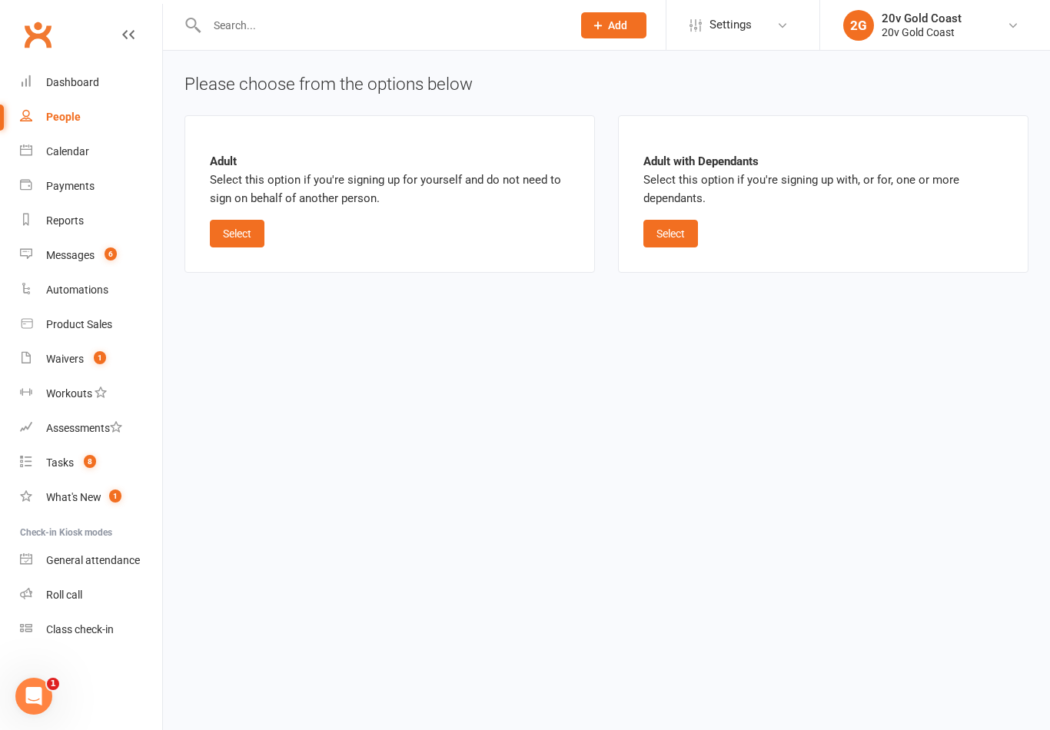
click at [252, 237] on button "Select" at bounding box center [237, 234] width 55 height 28
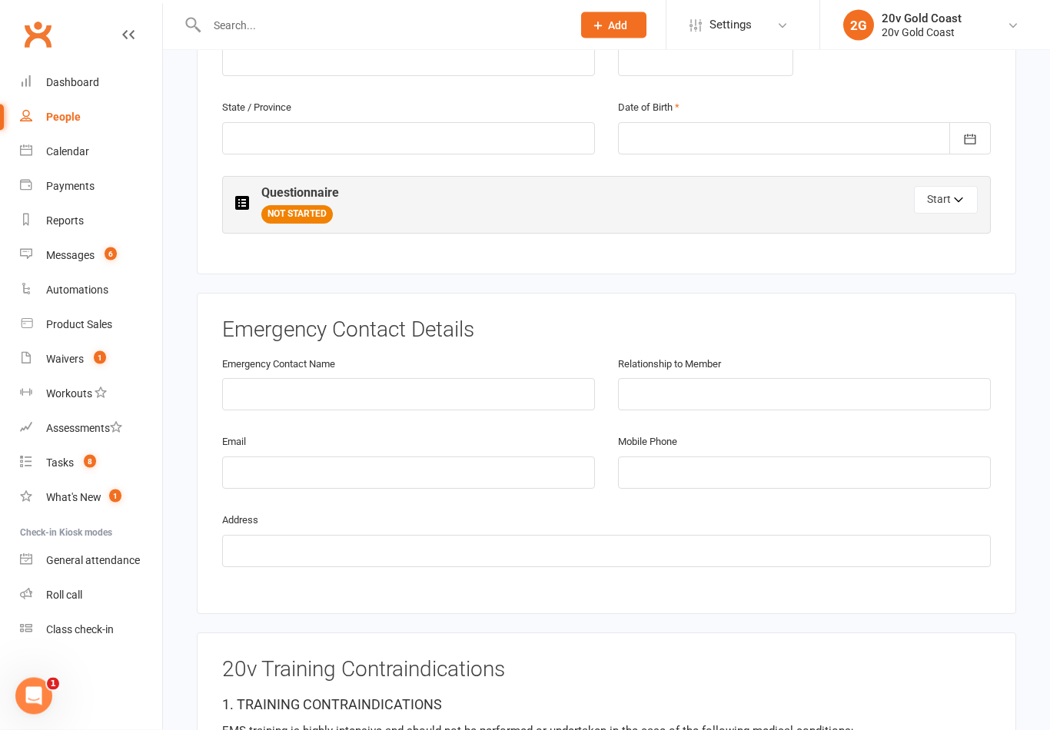
scroll to position [612, 0]
click at [950, 199] on button "Start" at bounding box center [946, 200] width 64 height 28
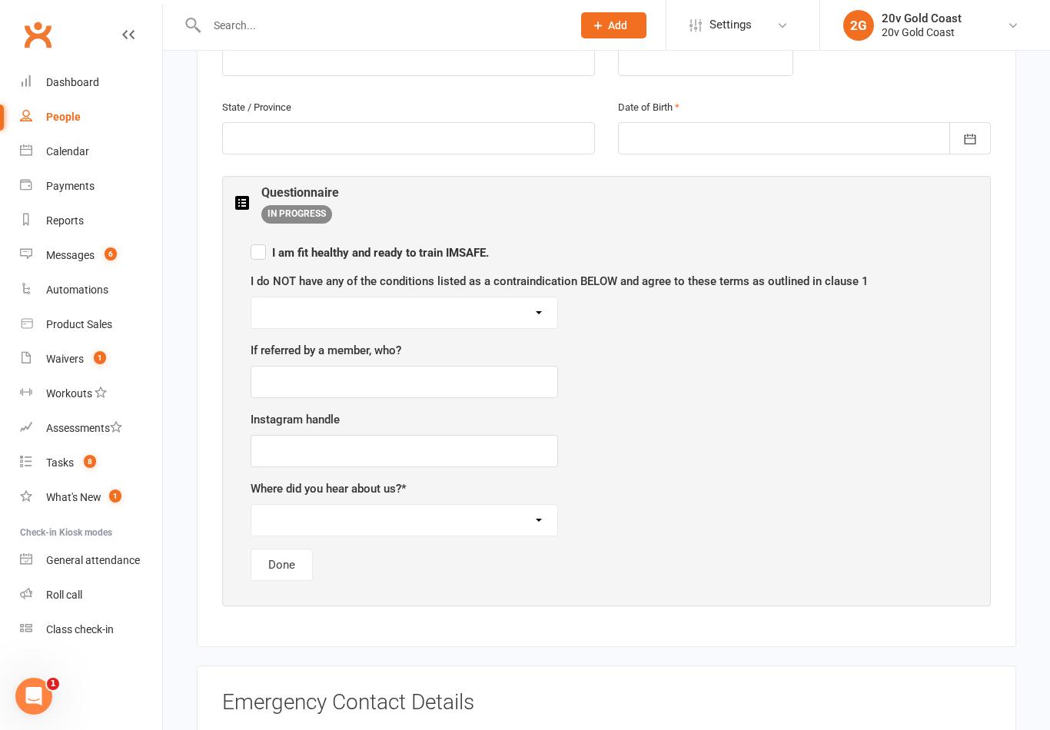
click at [253, 251] on label "I am fit healthy and ready to train IMSAFE." at bounding box center [369, 250] width 238 height 18
click at [253, 239] on input "I am fit healthy and ready to train IMSAFE." at bounding box center [369, 239] width 238 height 0
checkbox input "true"
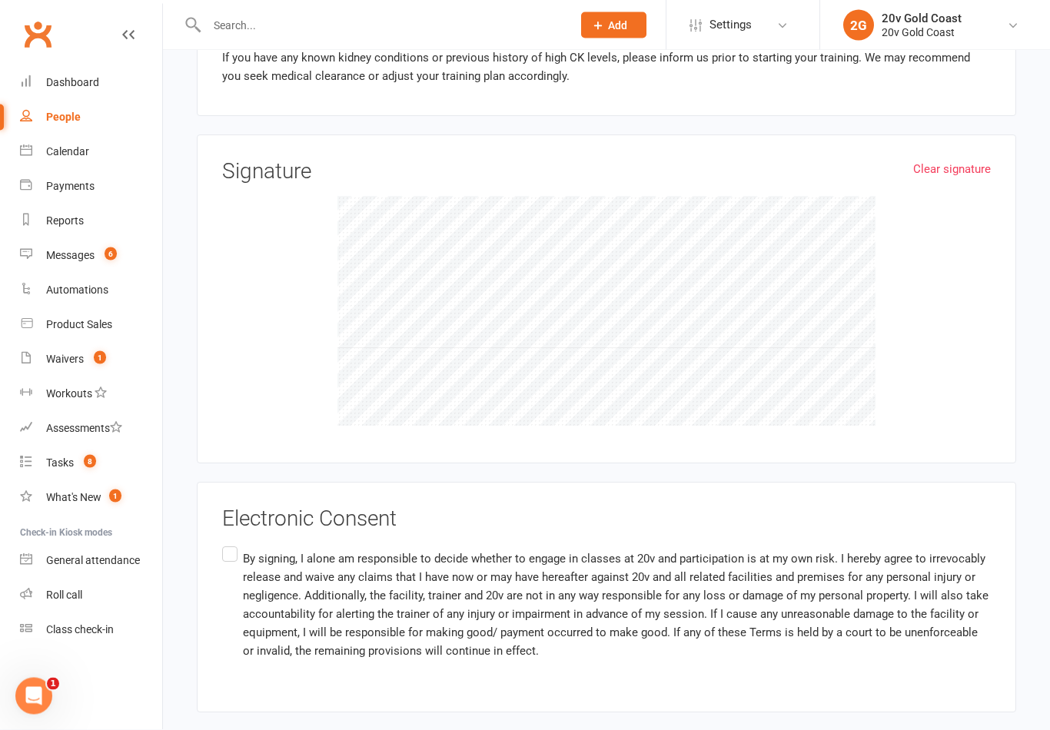
scroll to position [1802, 0]
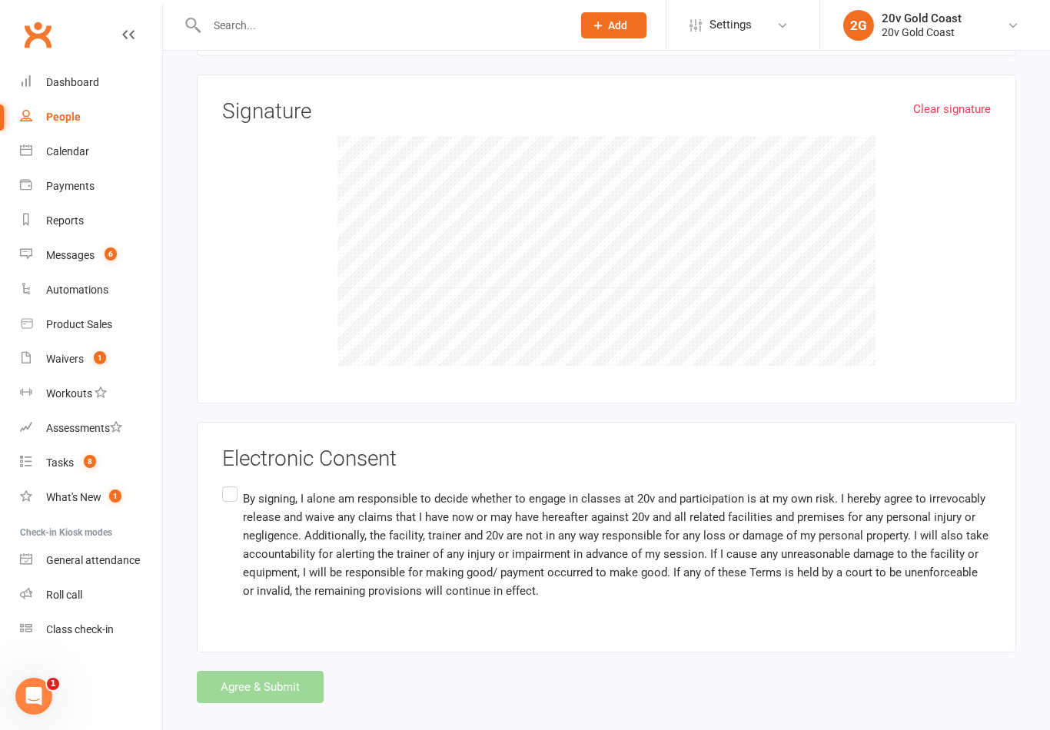
click at [228, 493] on label "By signing, I alone am responsible to decide whether to engage in classes at 20…" at bounding box center [606, 544] width 768 height 122
click at [228, 483] on input "By signing, I alone am responsible to decide whether to engage in classes at 20…" at bounding box center [227, 483] width 10 height 0
click at [290, 685] on button "Agree & Submit" at bounding box center [260, 687] width 127 height 32
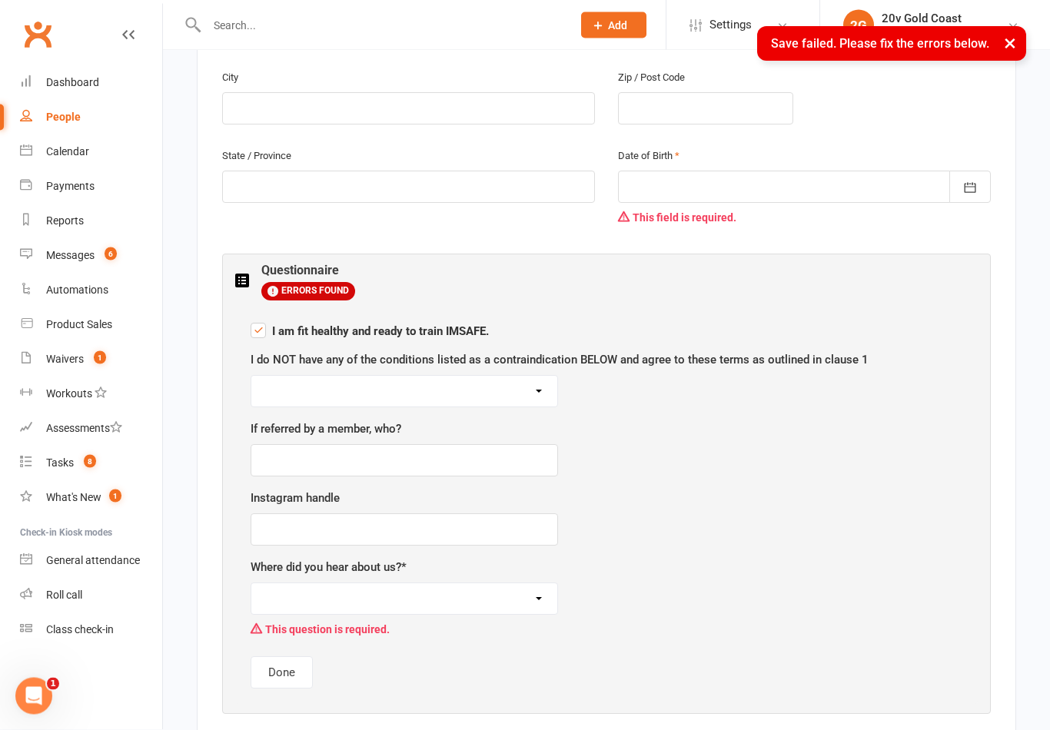
click at [534, 391] on select "I AGREE" at bounding box center [404, 392] width 306 height 31
select select "I AGREE"
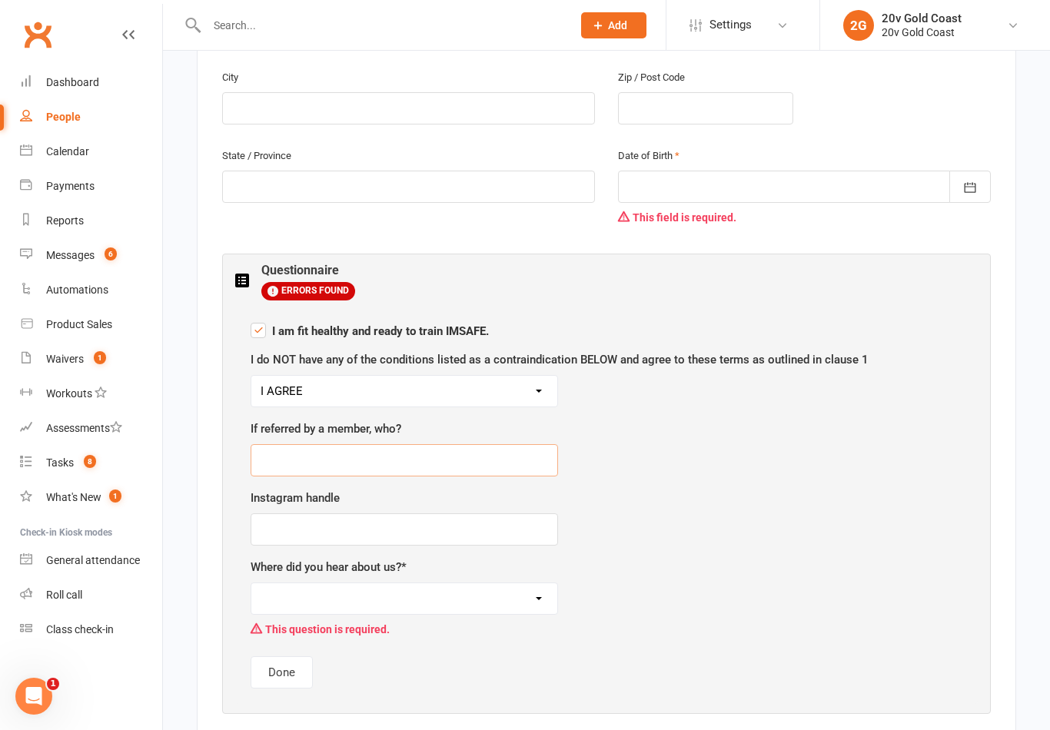
click at [513, 468] on input "text" at bounding box center [403, 460] width 307 height 32
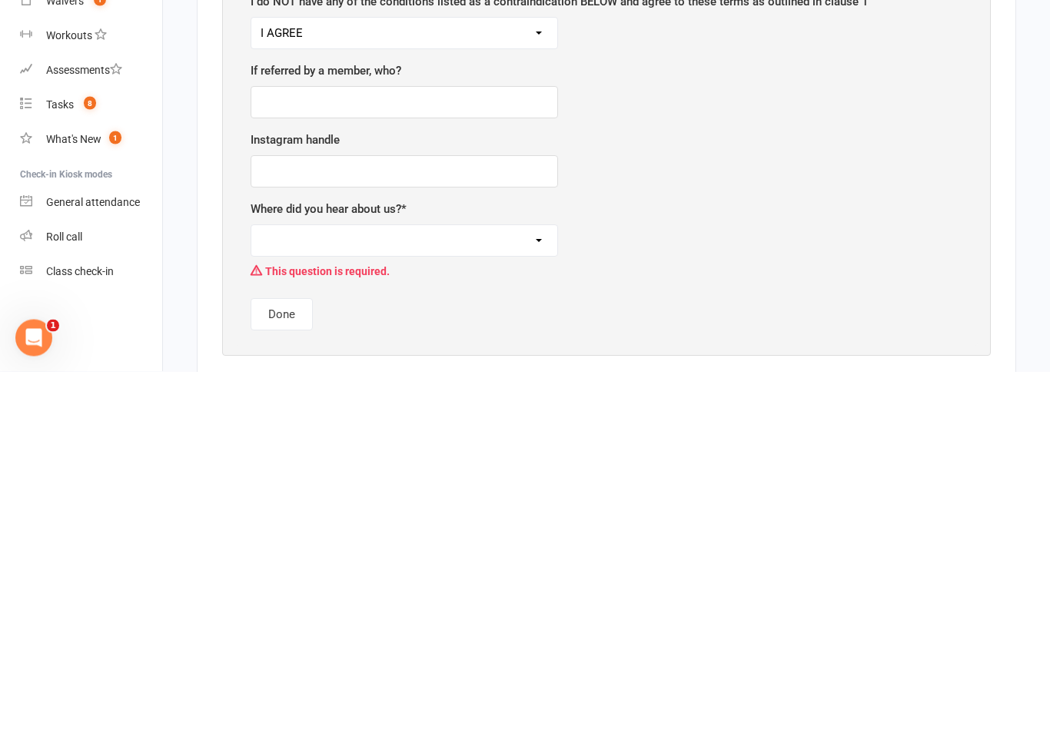
click at [795, 615] on div "This question is required." at bounding box center [606, 629] width 712 height 29
click at [502, 584] on select "Friend / family Facebook / Instagram Walk Past Google ClassPass Mail Drop Other" at bounding box center [404, 599] width 306 height 31
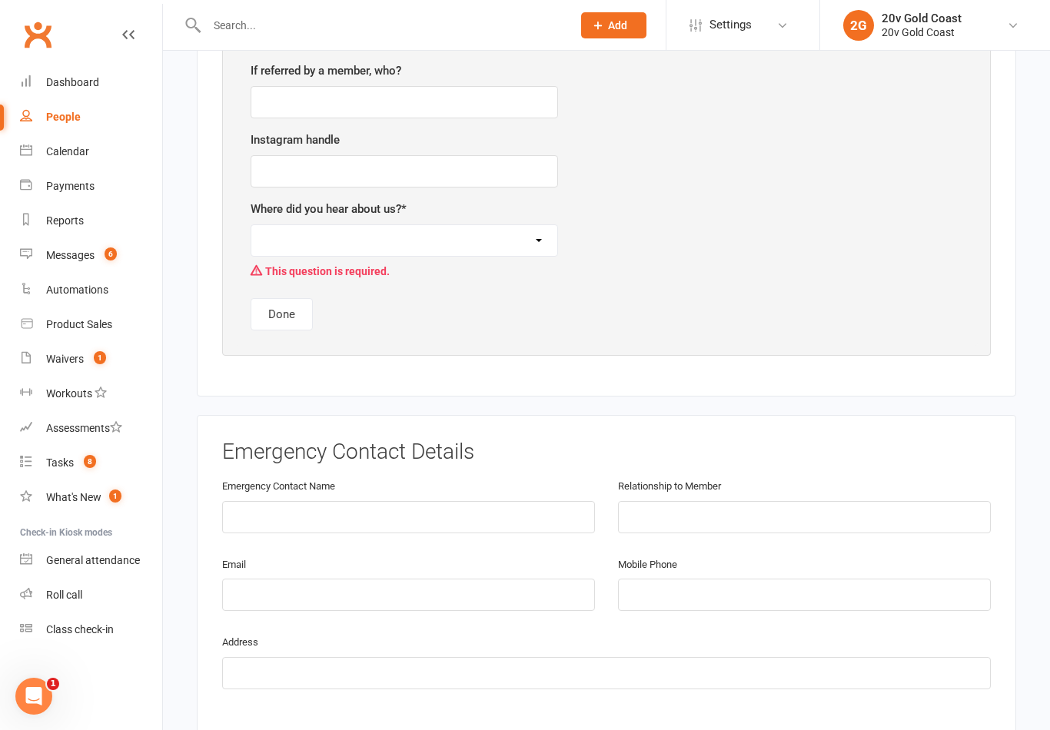
select select "Google"
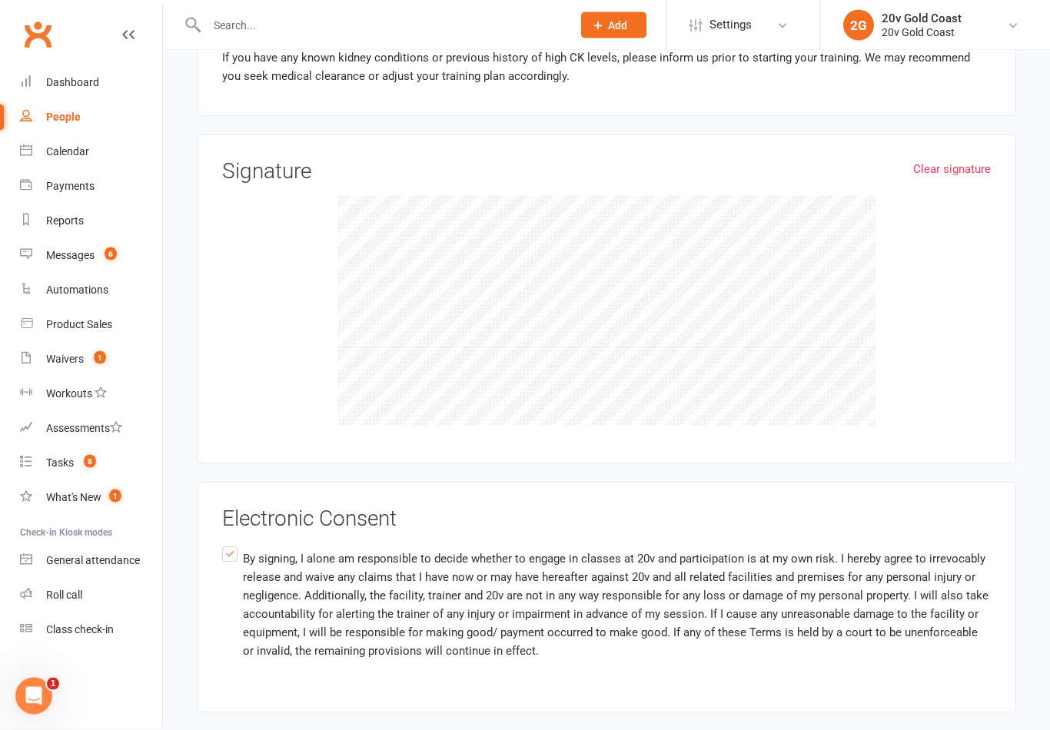
scroll to position [1832, 0]
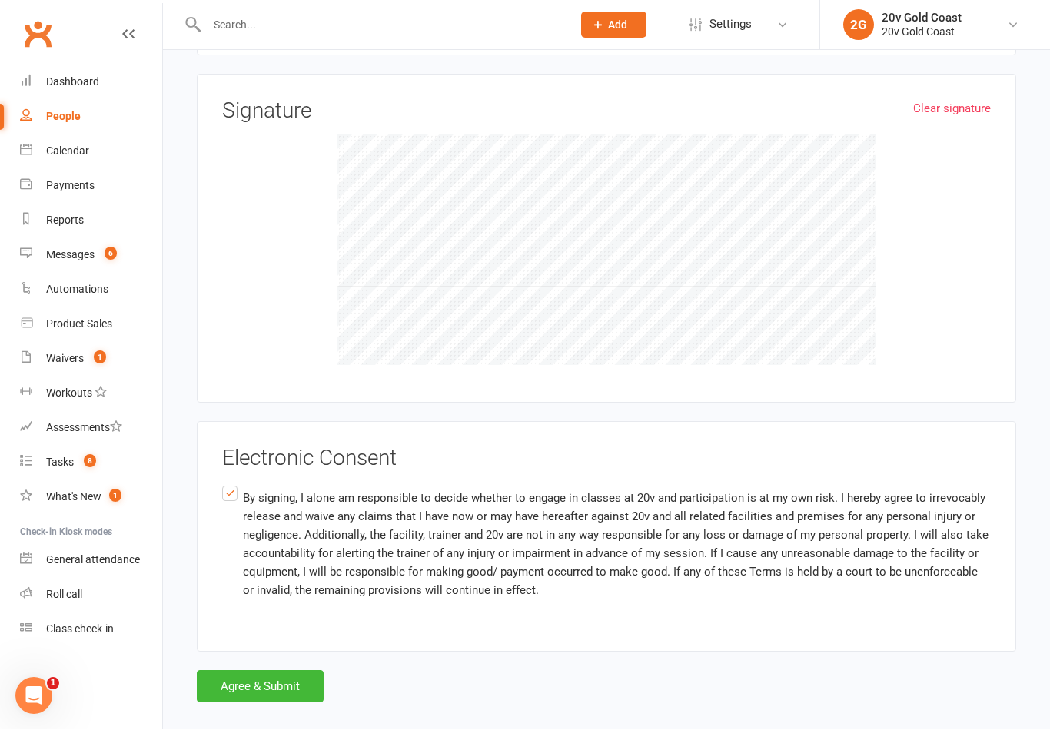
click at [305, 687] on button "Agree & Submit" at bounding box center [260, 687] width 127 height 32
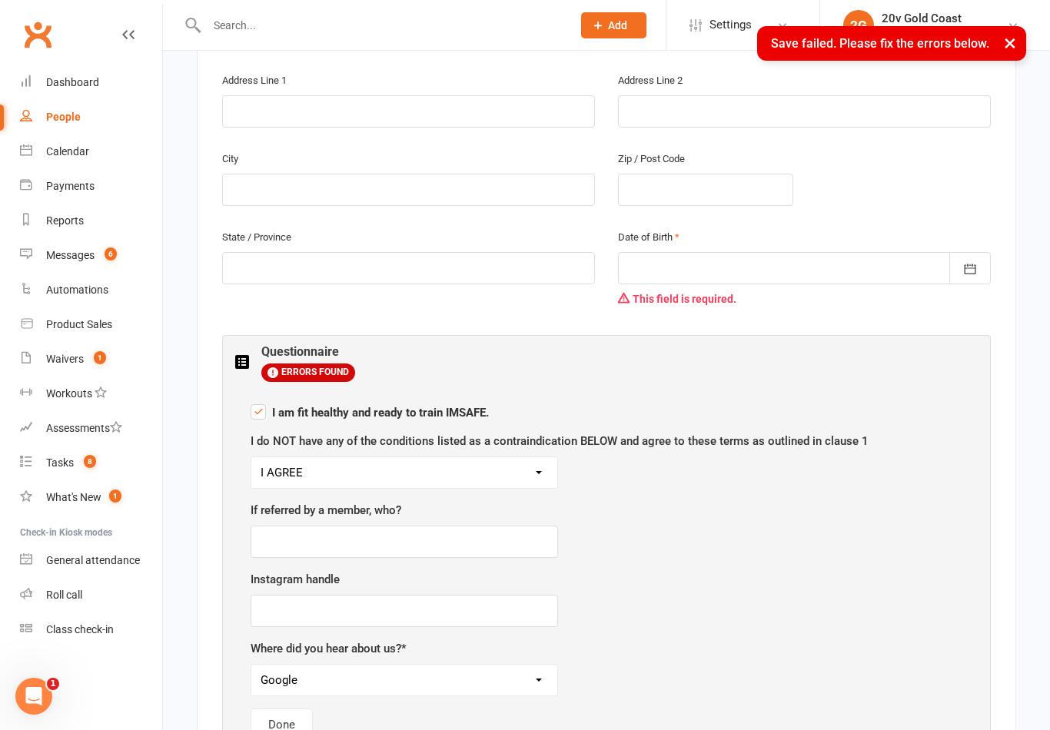
scroll to position [426, 0]
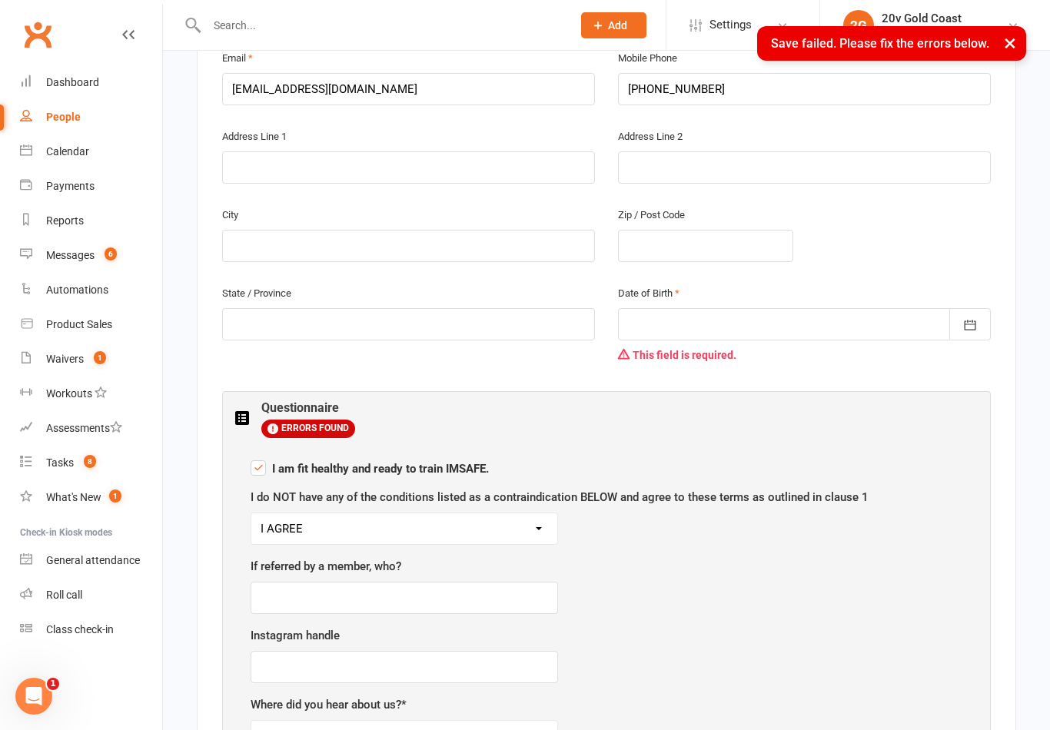
click at [768, 331] on div at bounding box center [804, 324] width 373 height 32
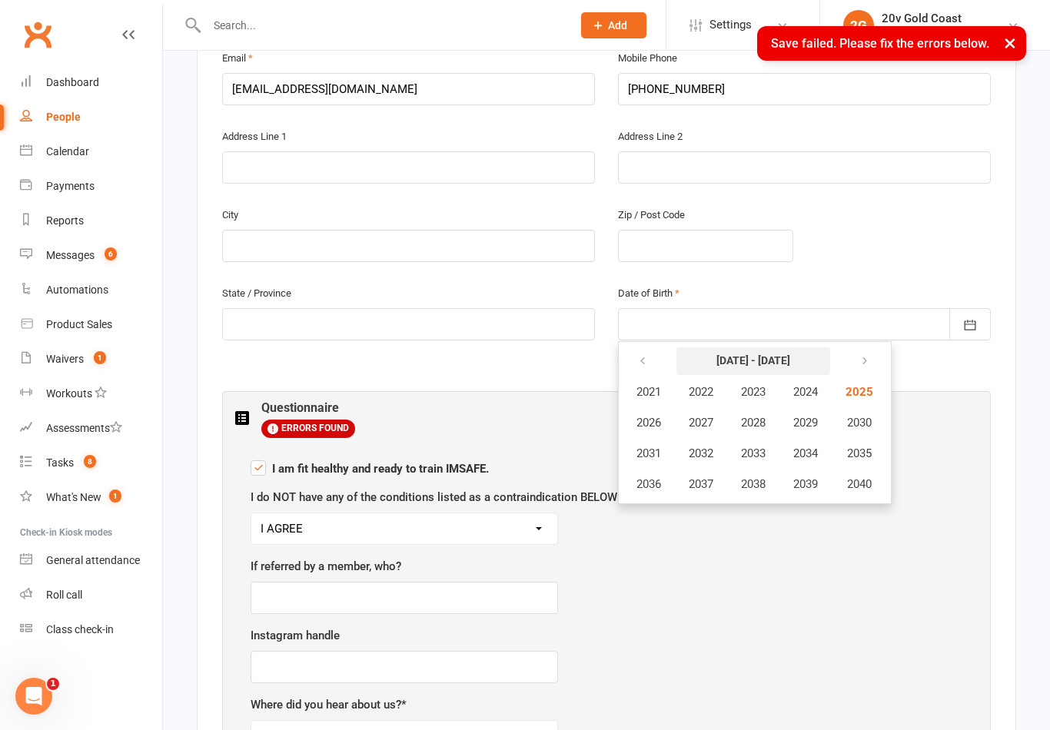
click at [757, 349] on button "2021 - 2040" at bounding box center [753, 361] width 154 height 28
click at [778, 357] on strong "2021 - 2040" at bounding box center [753, 360] width 74 height 12
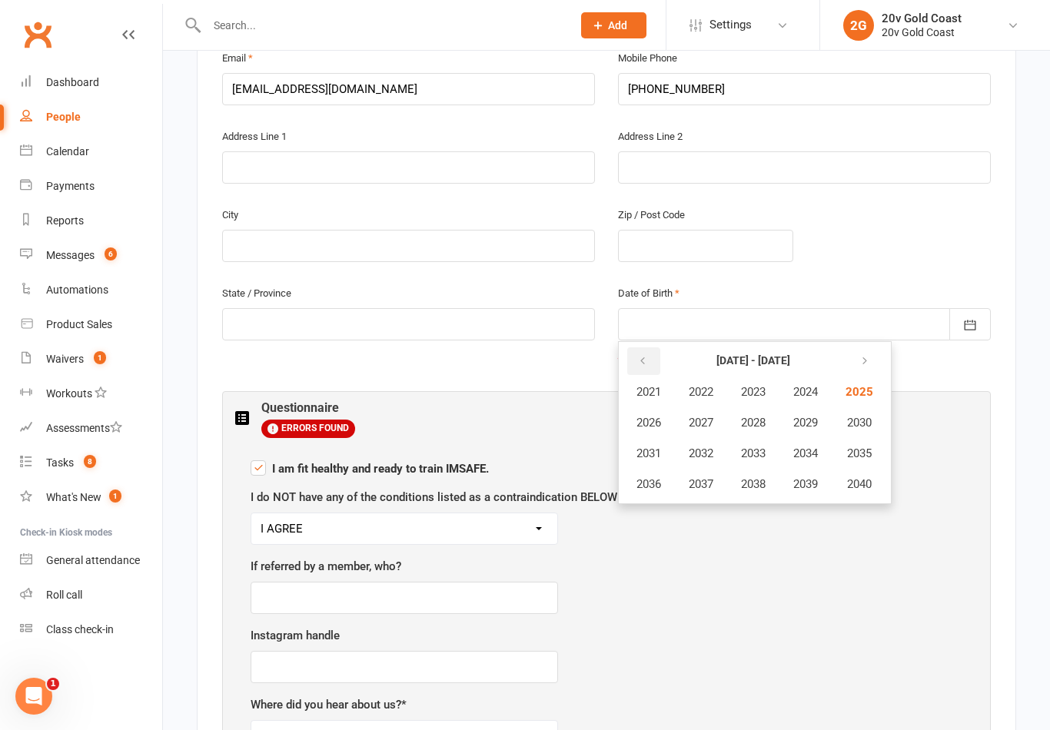
click at [646, 357] on icon "button" at bounding box center [642, 361] width 11 height 12
click at [649, 348] on button "button" at bounding box center [643, 361] width 33 height 28
click at [658, 353] on button "button" at bounding box center [643, 361] width 33 height 28
click at [867, 355] on icon "button" at bounding box center [861, 361] width 11 height 12
click at [657, 417] on span "1986" at bounding box center [648, 423] width 25 height 14
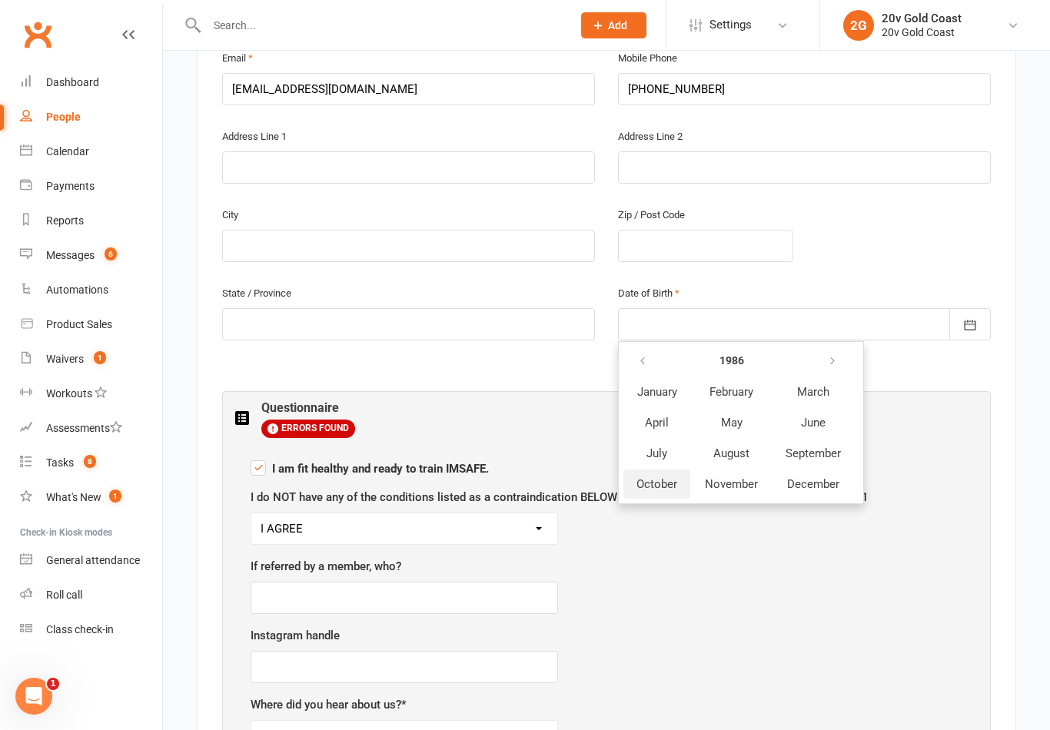
click at [668, 477] on span "October" at bounding box center [656, 484] width 41 height 14
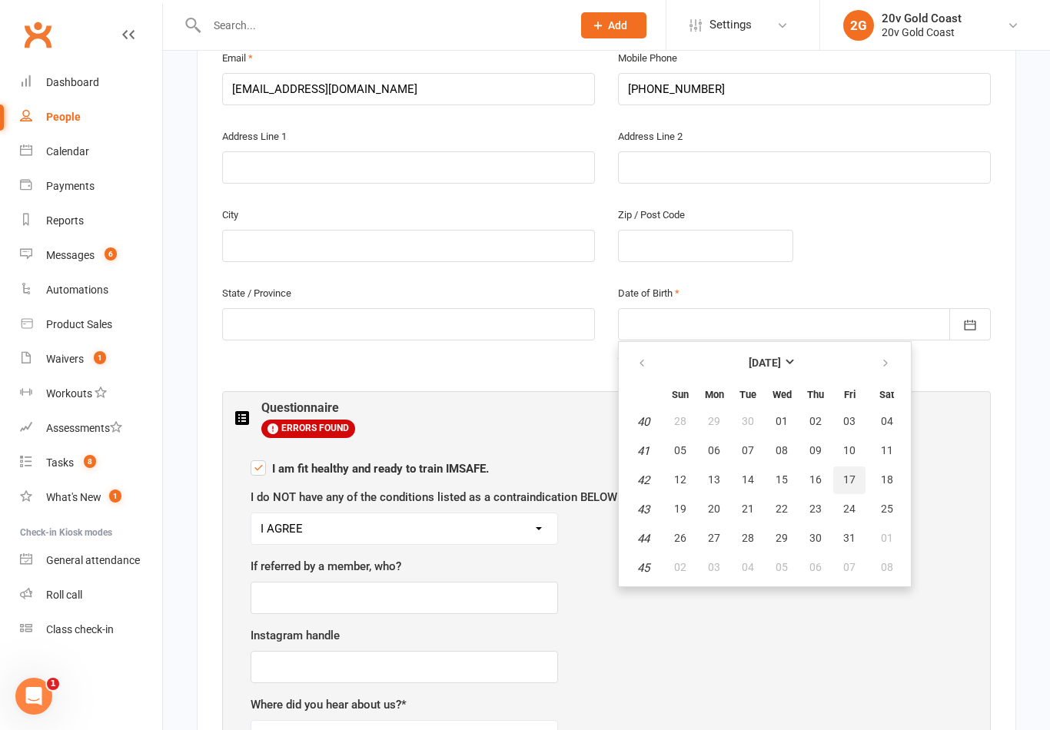
click at [851, 476] on span "17" at bounding box center [849, 479] width 12 height 12
type input "17 Oct 1986"
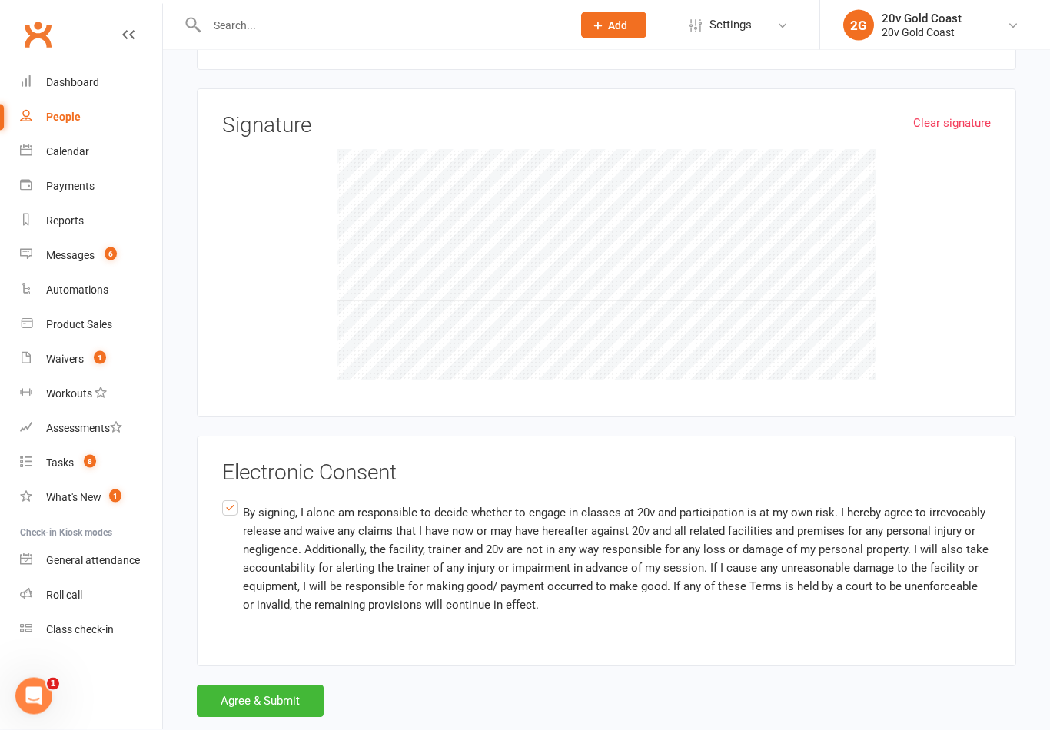
click at [279, 685] on button "Agree & Submit" at bounding box center [260, 701] width 127 height 32
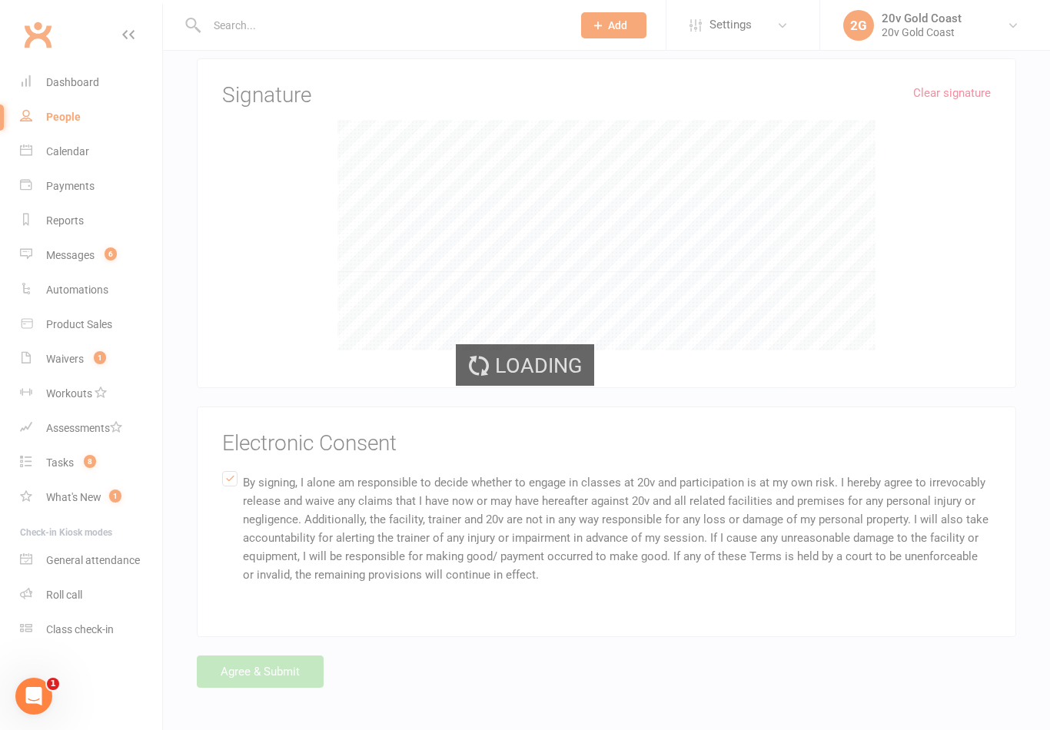
scroll to position [1803, 0]
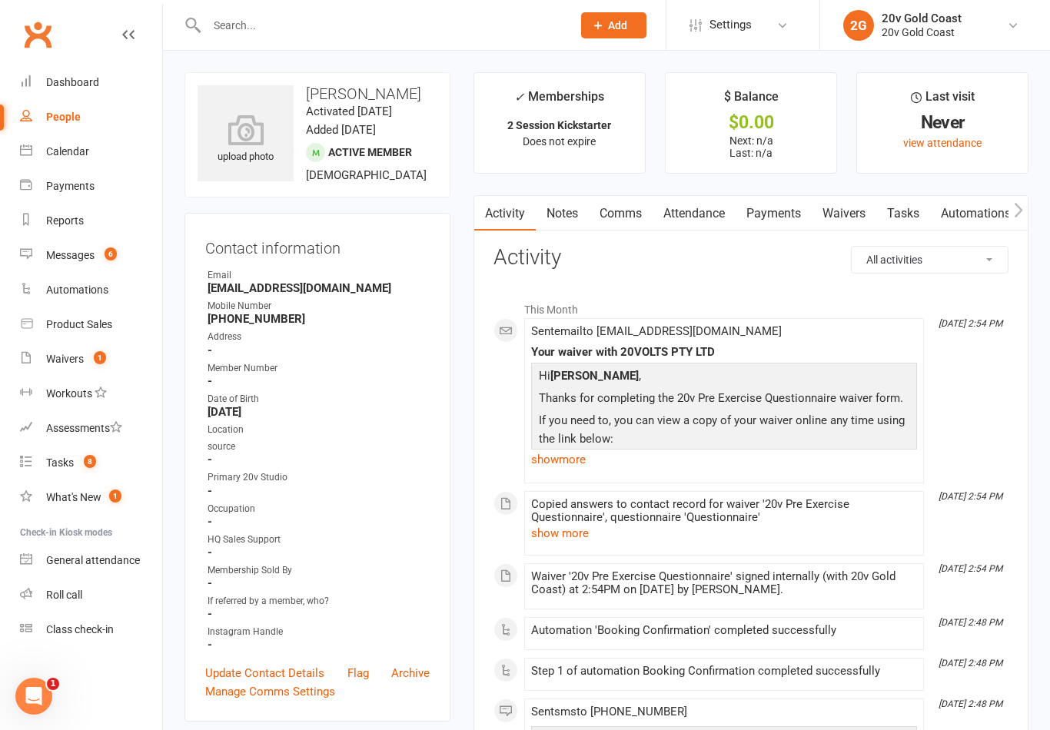
click at [71, 254] on div "Messages" at bounding box center [70, 255] width 48 height 12
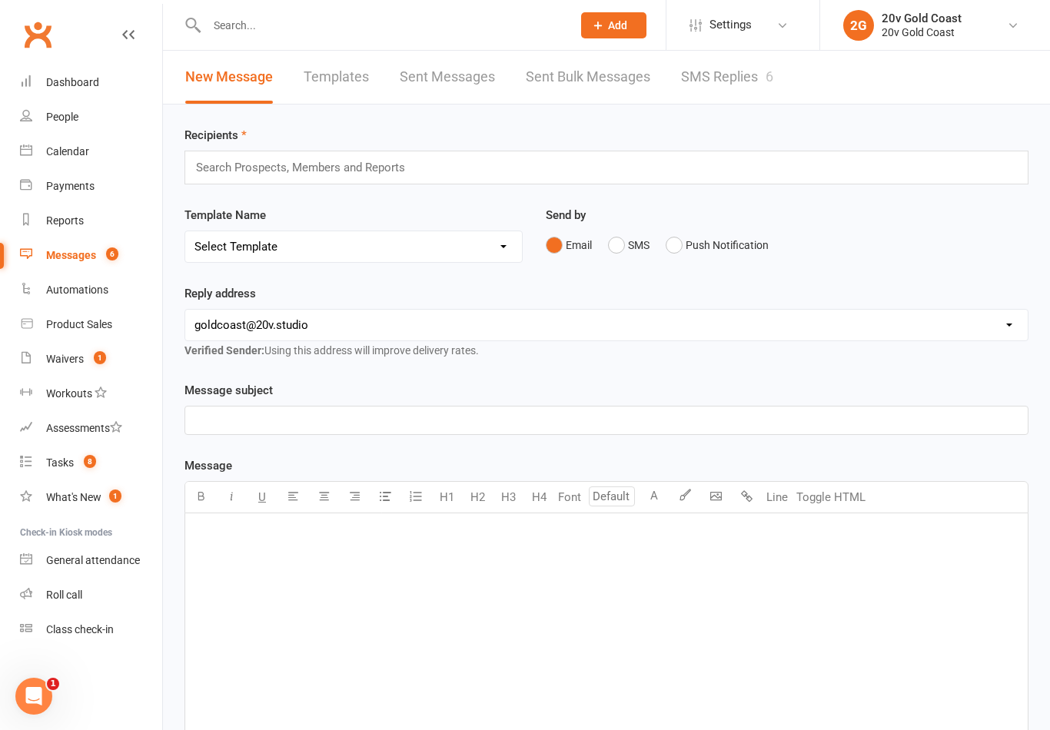
click at [742, 82] on link "SMS Replies 6" at bounding box center [727, 77] width 92 height 53
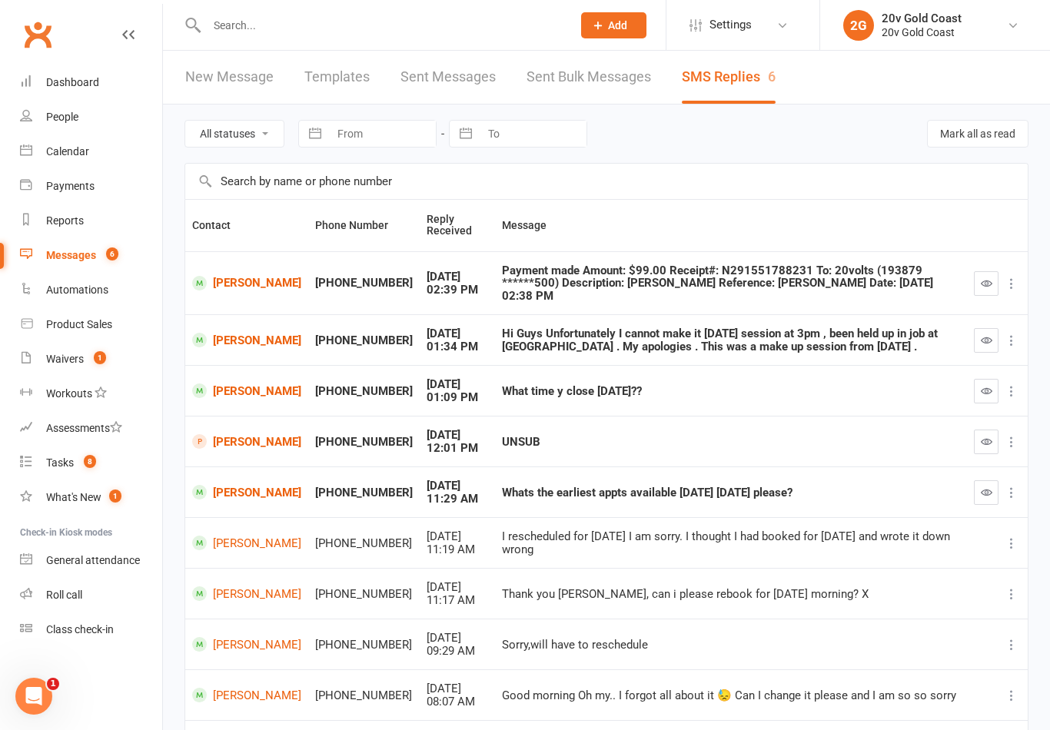
click at [970, 278] on td at bounding box center [997, 283] width 61 height 64
click at [984, 278] on icon "button" at bounding box center [986, 283] width 12 height 12
click at [992, 244] on th at bounding box center [997, 225] width 61 height 51
click at [988, 279] on icon "button" at bounding box center [986, 283] width 12 height 12
click at [980, 285] on button "button" at bounding box center [986, 283] width 25 height 25
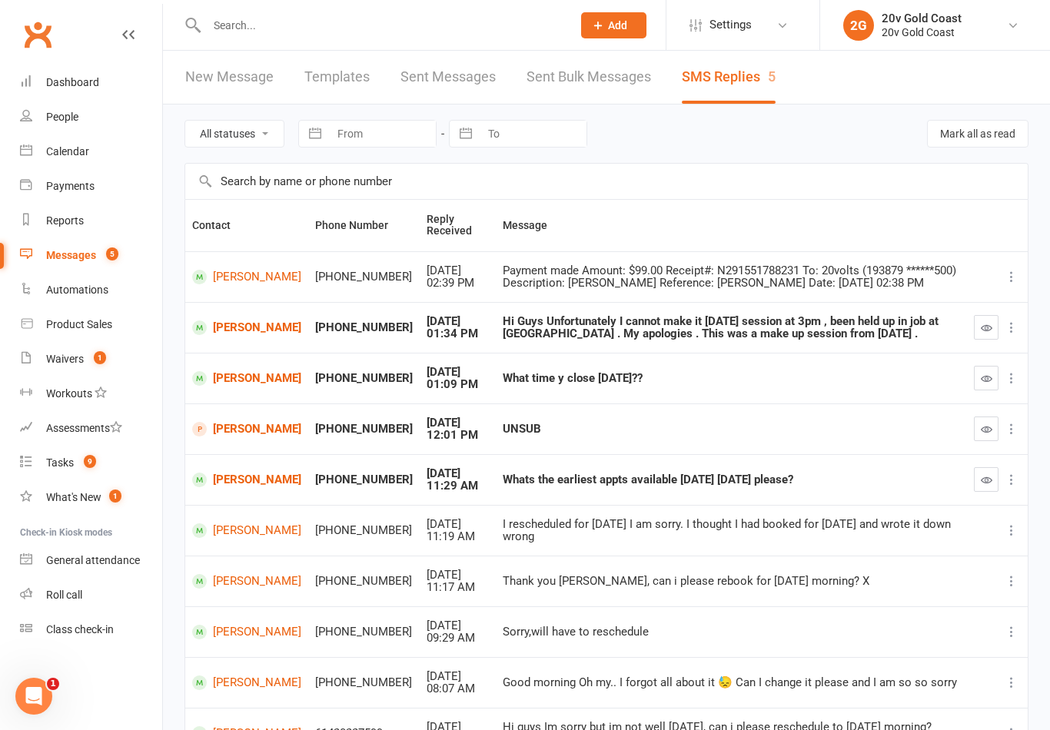
click at [981, 376] on icon "button" at bounding box center [986, 379] width 12 height 12
click at [984, 433] on button "button" at bounding box center [986, 428] width 25 height 25
click at [232, 427] on link "[PERSON_NAME]" at bounding box center [246, 429] width 109 height 15
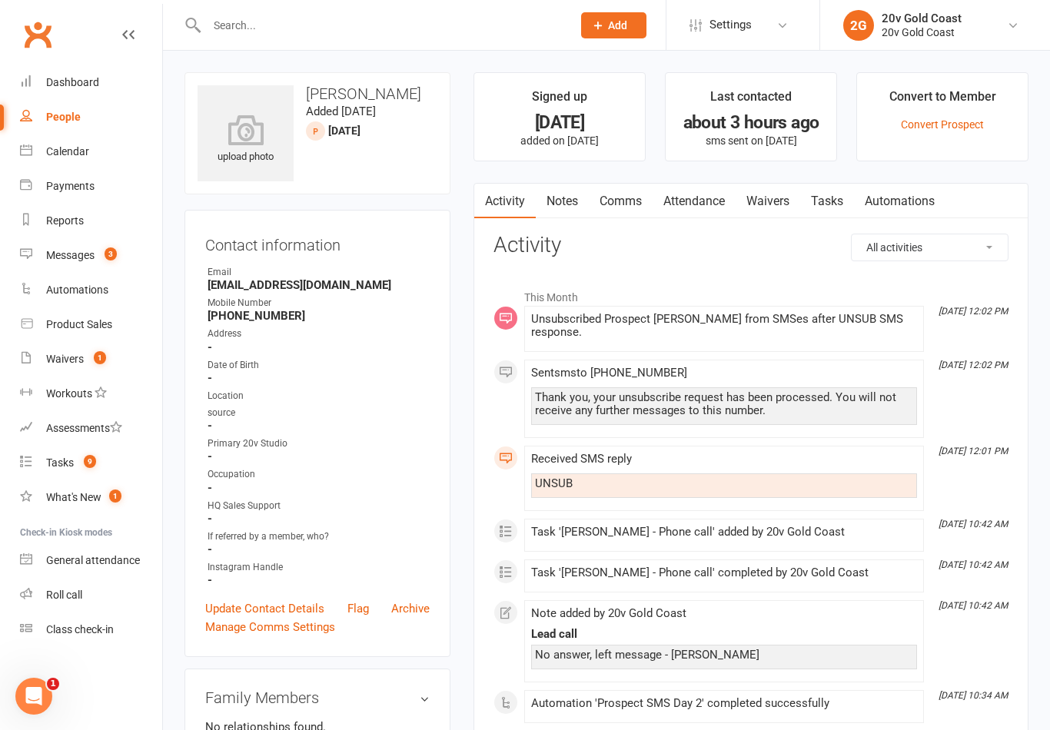
click at [88, 128] on link "People" at bounding box center [91, 117] width 142 height 35
select select "100"
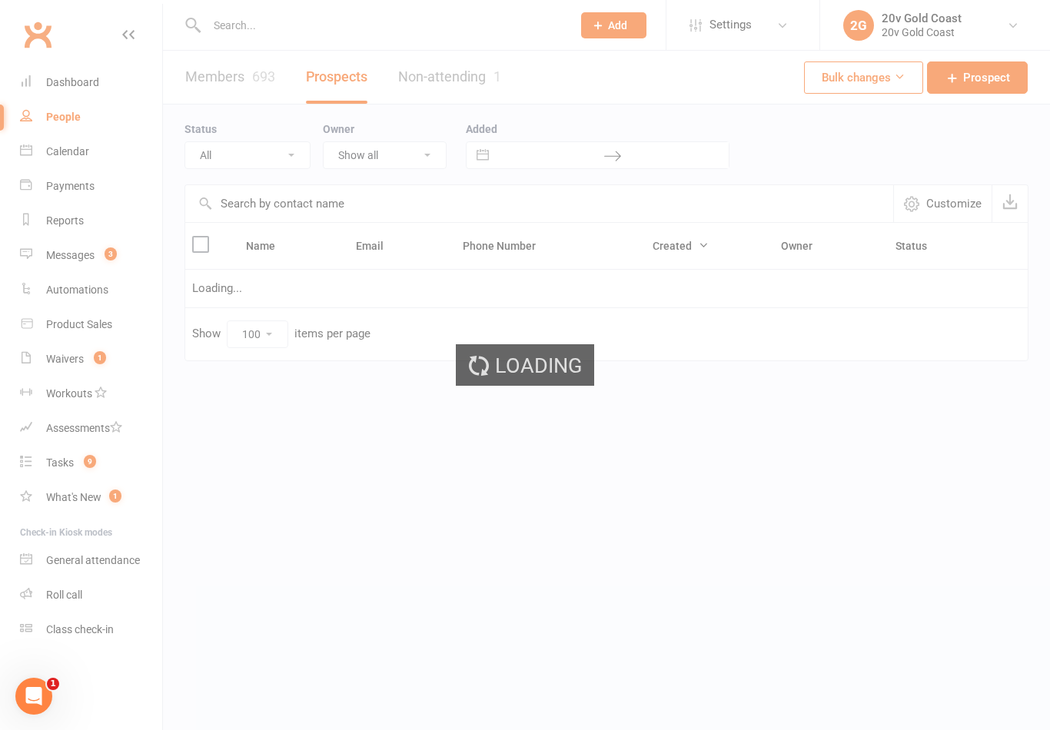
select select "In Communication"
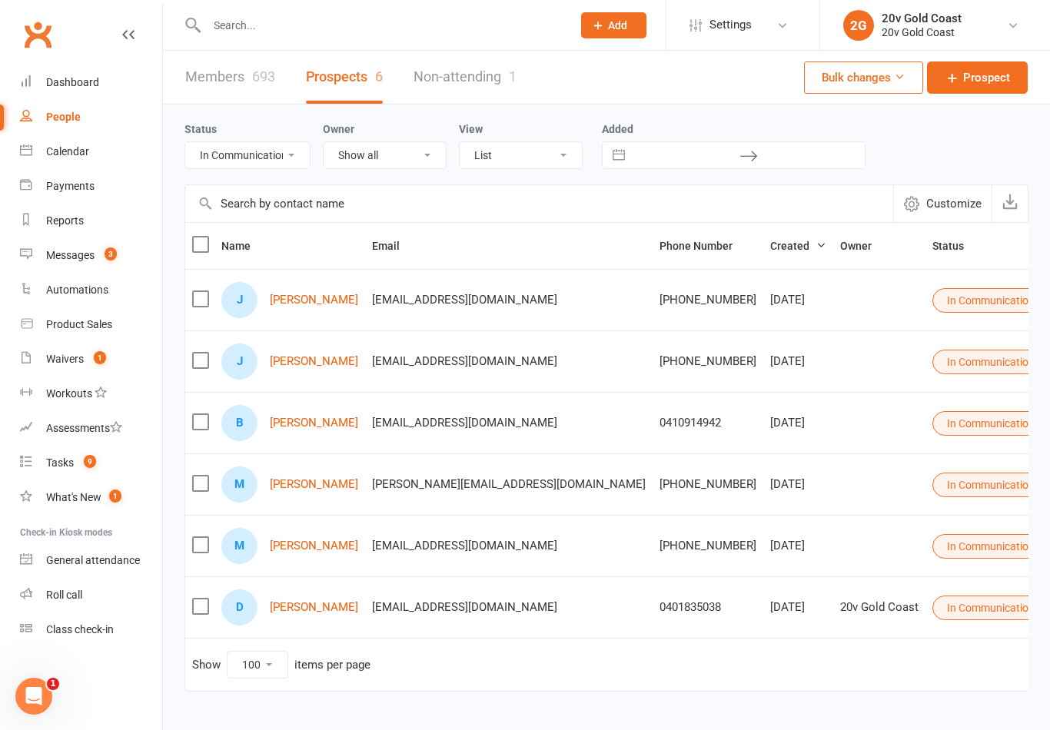
click at [284, 168] on select "All (No status set) (Invalid status) Parachute Referrals In Communication Call …" at bounding box center [247, 155] width 124 height 26
select select
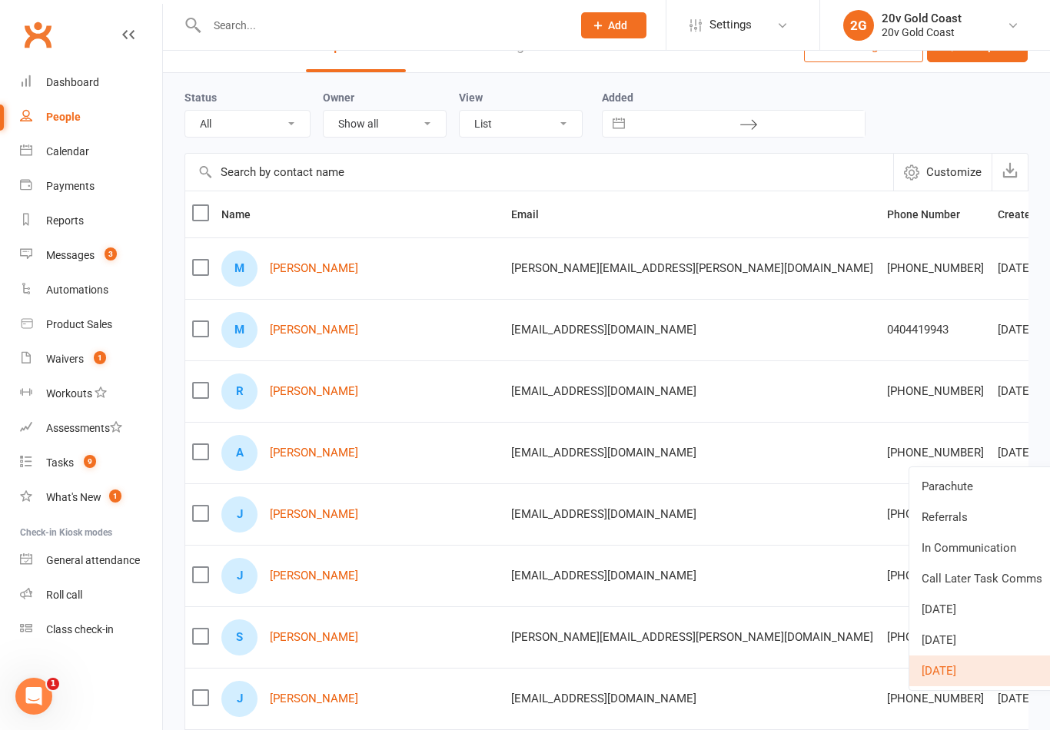
click at [965, 490] on link "Parachute" at bounding box center [985, 486] width 152 height 31
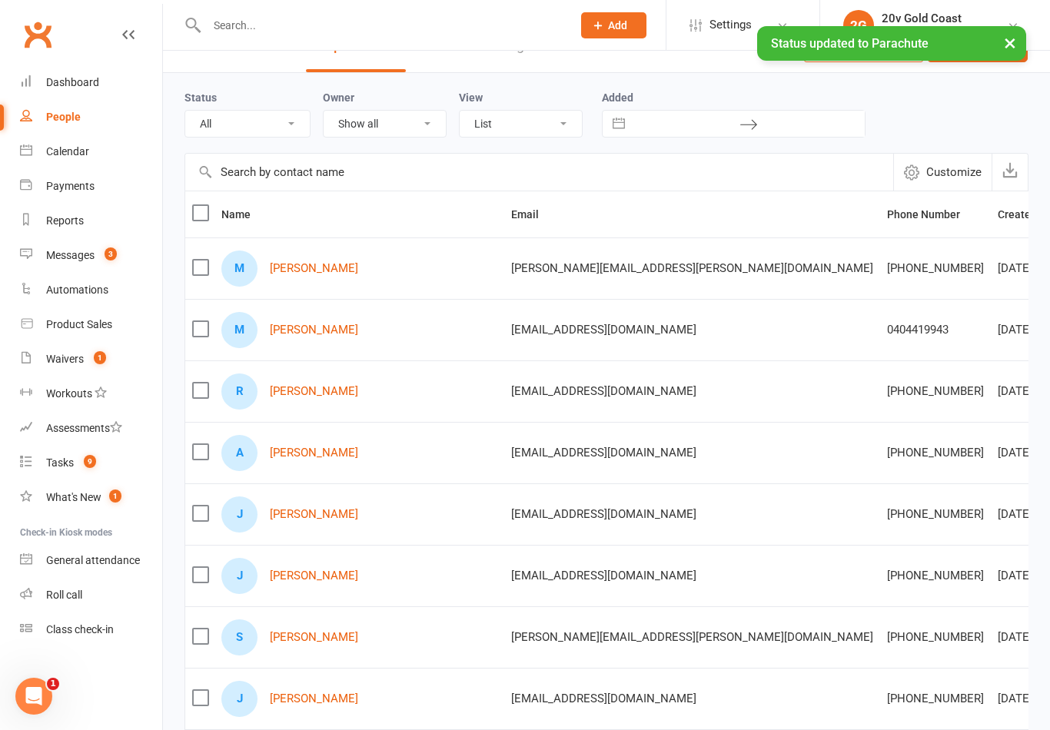
click at [115, 264] on link "Messages 3" at bounding box center [91, 255] width 142 height 35
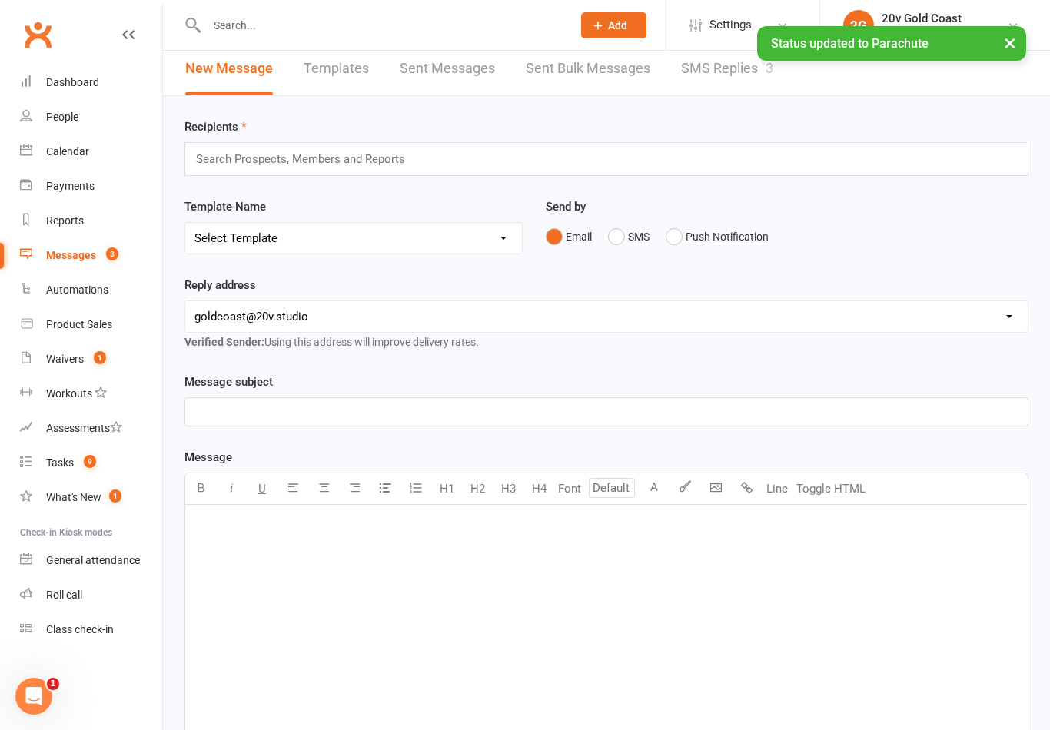
scroll to position [9, 0]
click at [717, 71] on link "SMS Replies 3" at bounding box center [727, 67] width 92 height 53
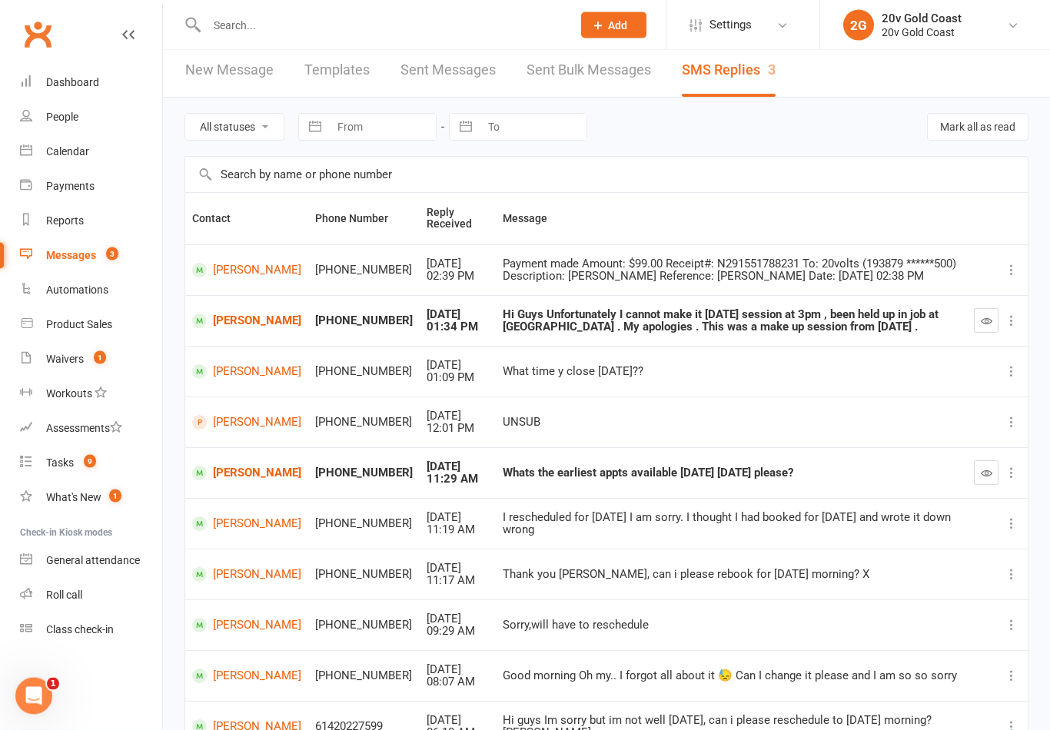
scroll to position [12, 0]
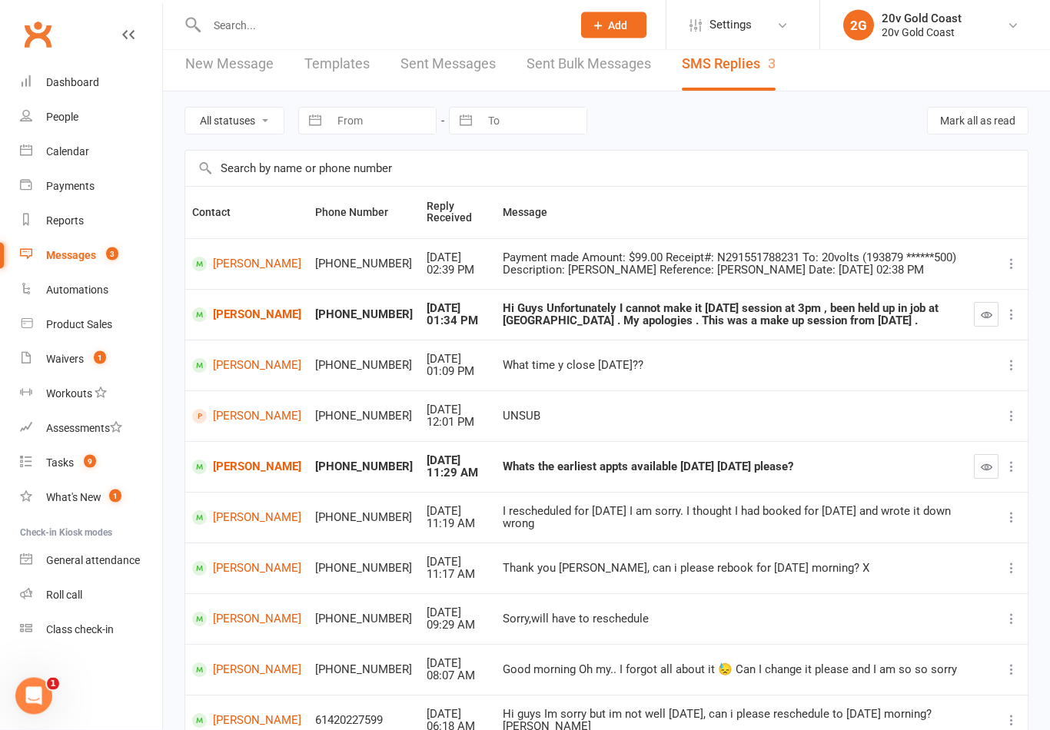
click at [242, 460] on link "[PERSON_NAME]" at bounding box center [246, 467] width 109 height 15
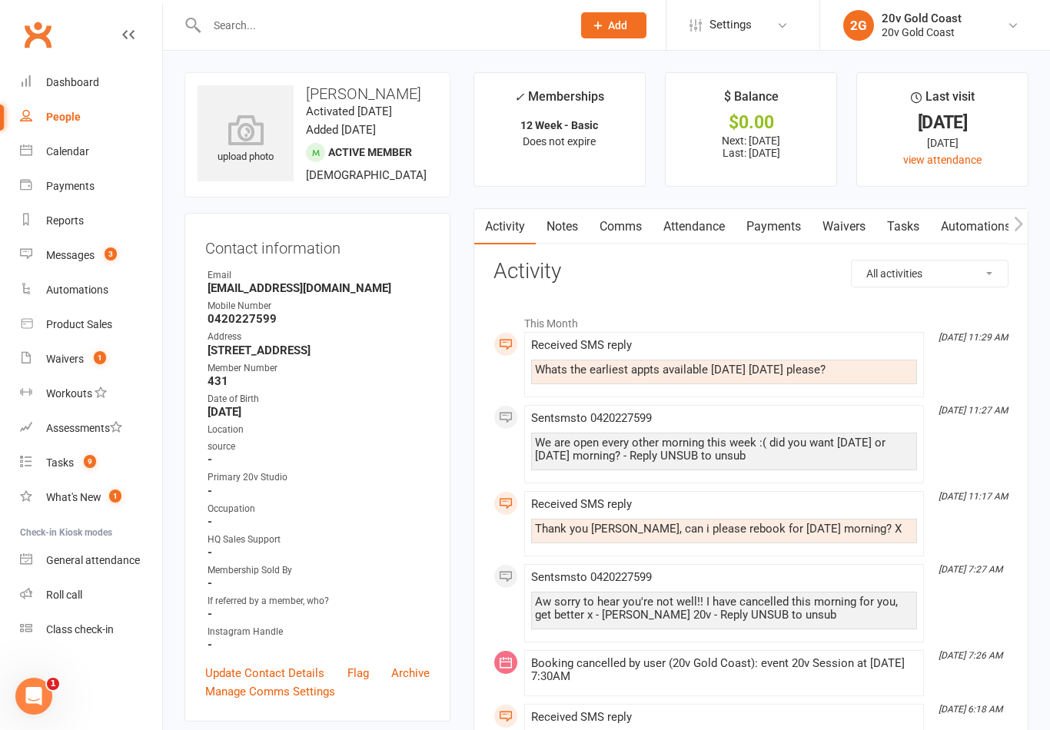
click at [73, 171] on link "Payments" at bounding box center [91, 186] width 142 height 35
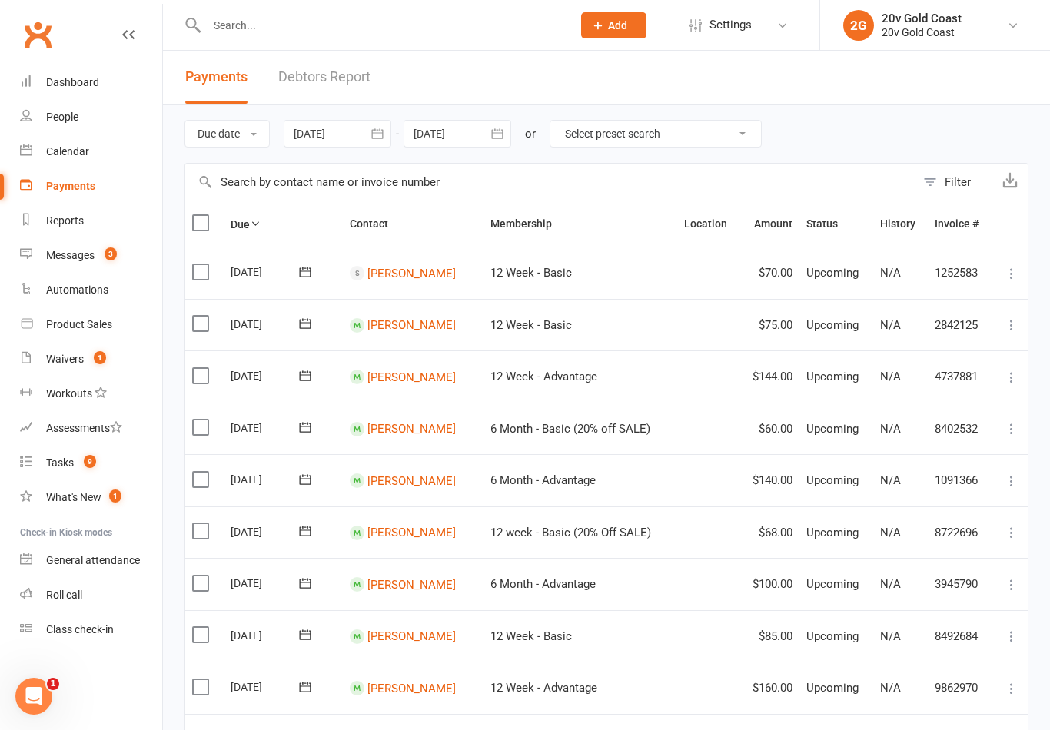
click at [75, 143] on link "Calendar" at bounding box center [91, 151] width 142 height 35
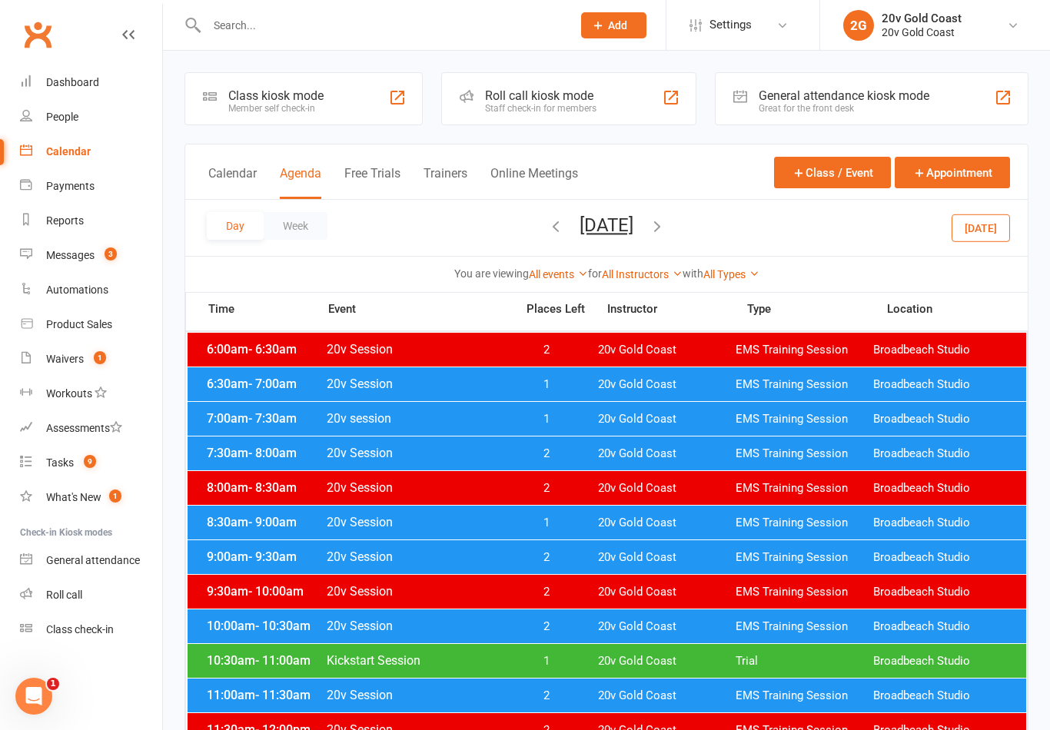
click at [665, 239] on button "button" at bounding box center [657, 227] width 17 height 27
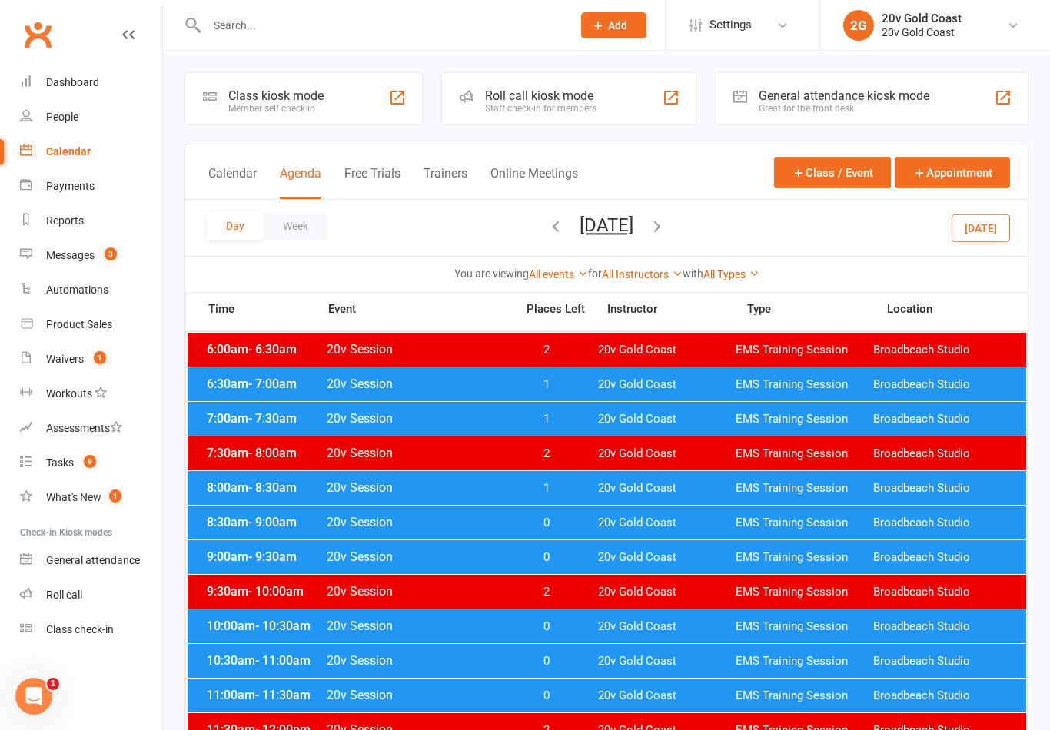
click at [665, 235] on button "button" at bounding box center [657, 227] width 17 height 27
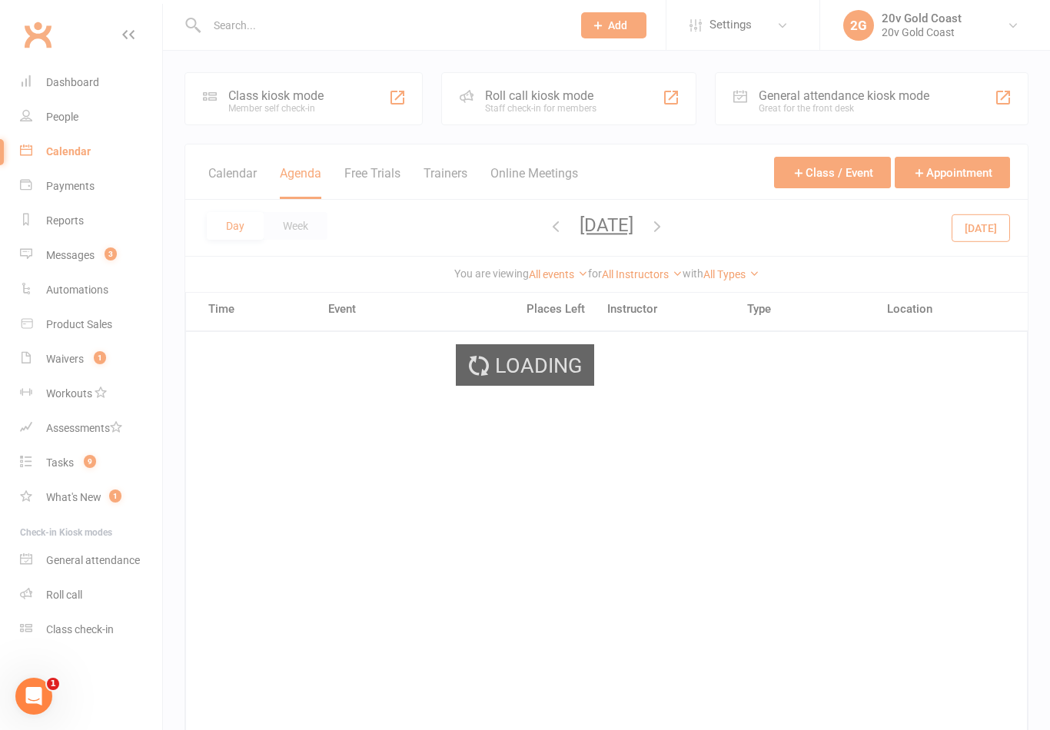
click at [738, 239] on div "Loading" at bounding box center [525, 365] width 1050 height 730
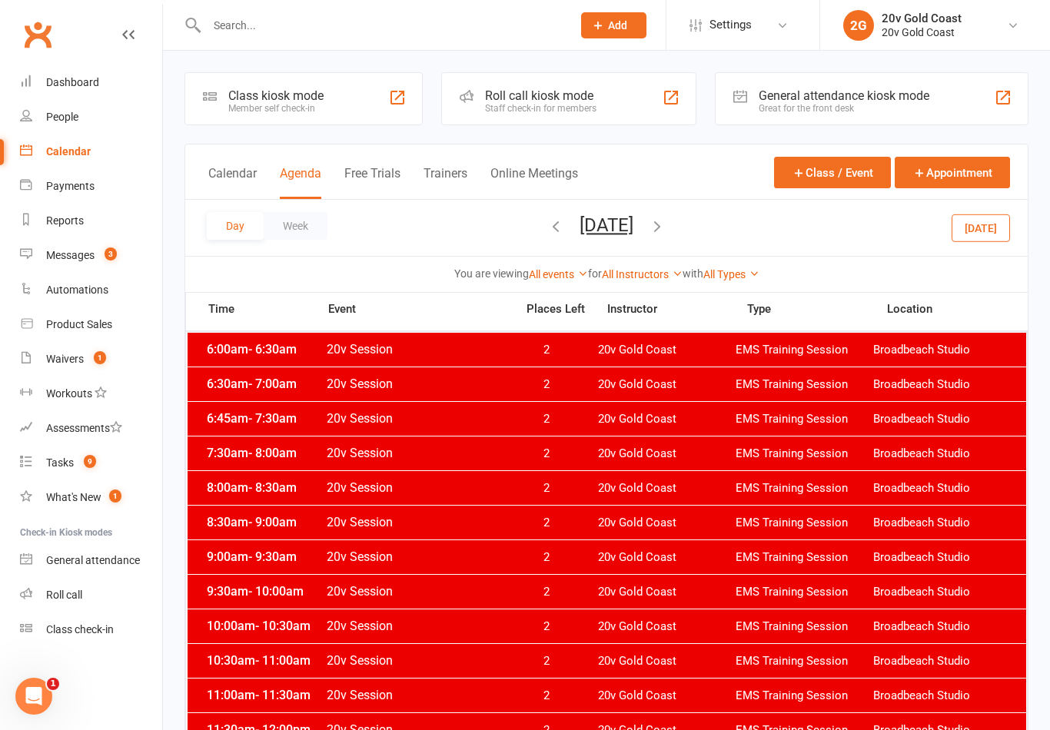
click at [665, 231] on icon "button" at bounding box center [657, 225] width 17 height 17
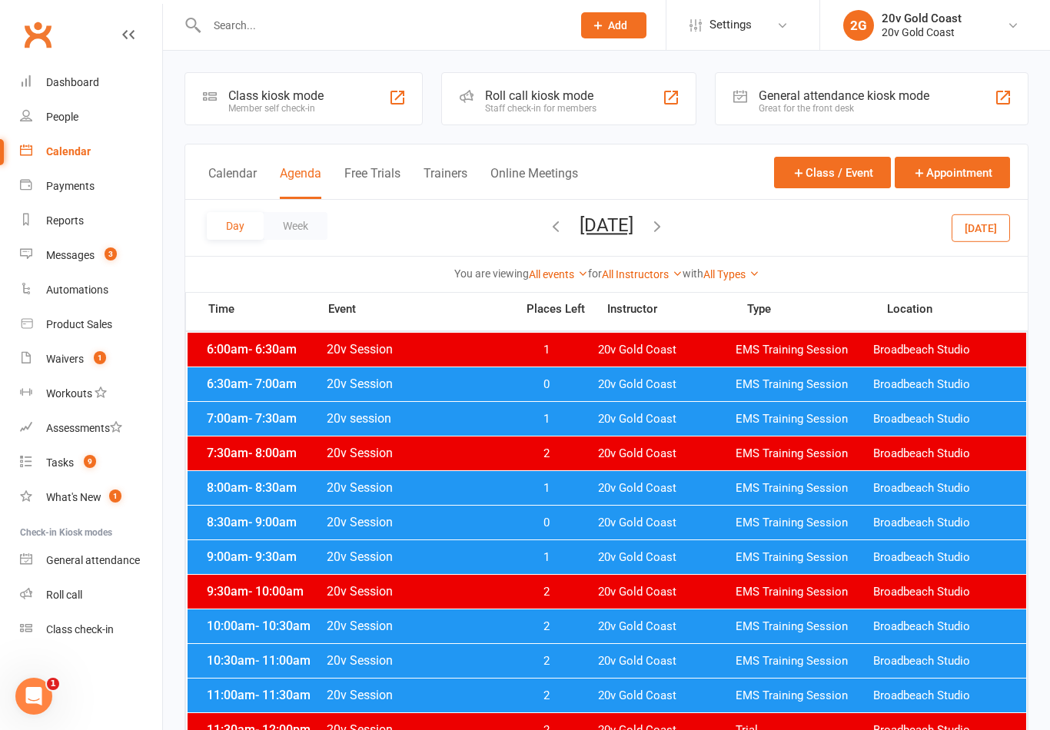
click at [654, 416] on span "20v Gold Coast" at bounding box center [667, 419] width 138 height 15
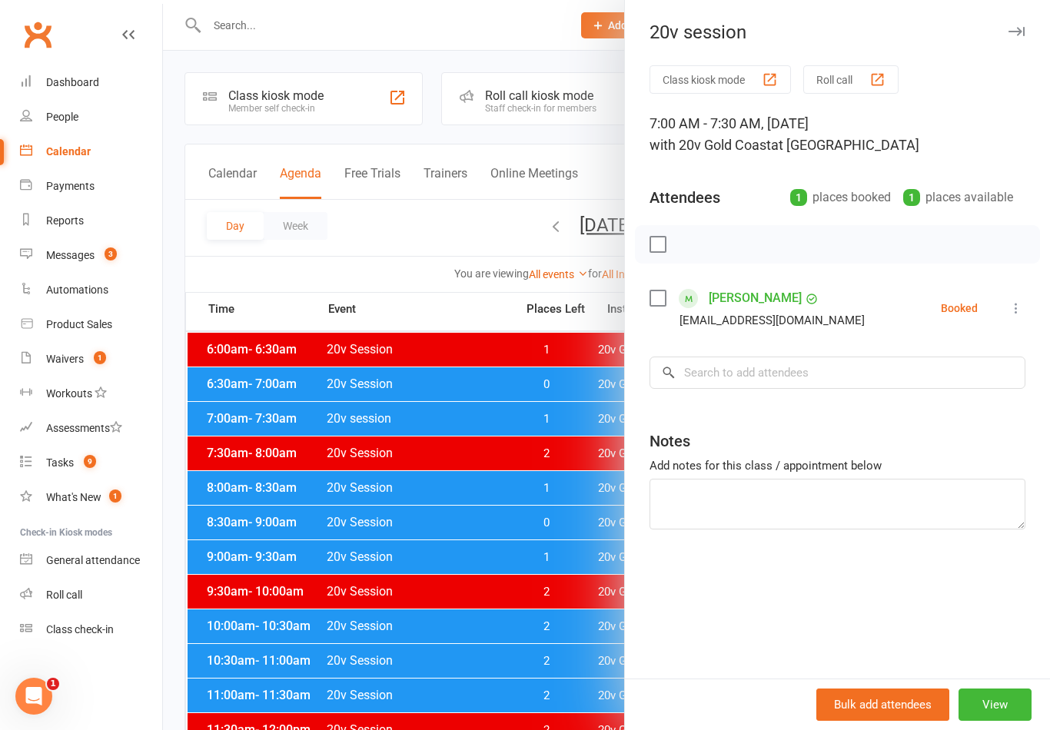
click at [542, 491] on div at bounding box center [606, 365] width 887 height 730
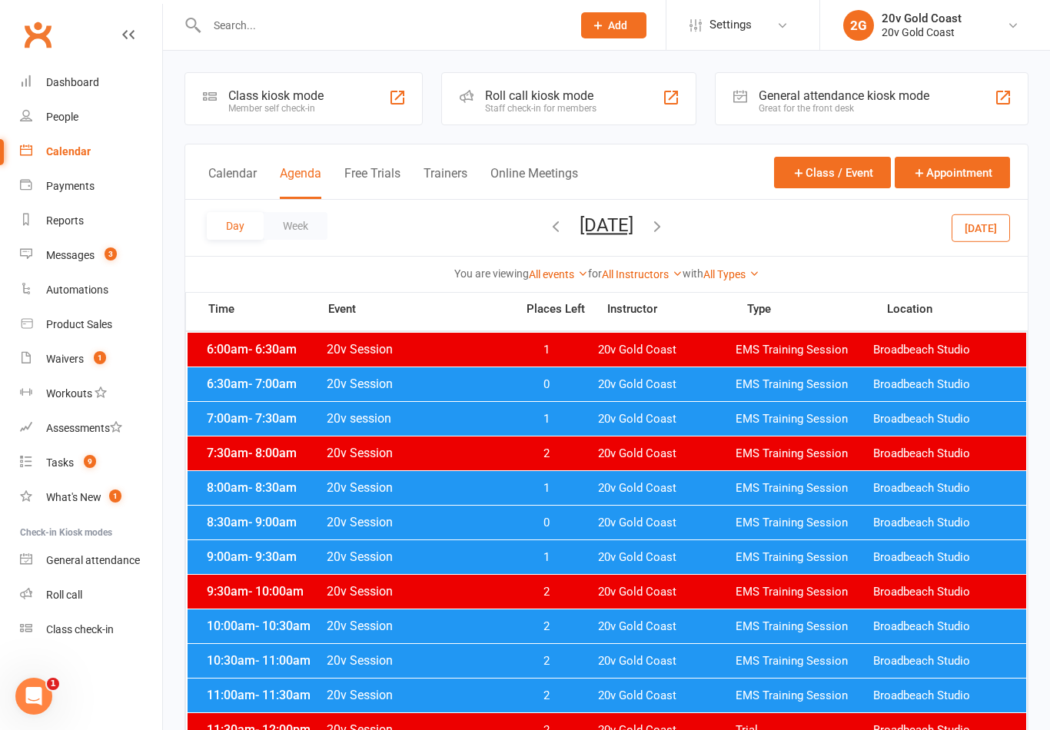
click at [566, 388] on span "0" at bounding box center [546, 384] width 81 height 15
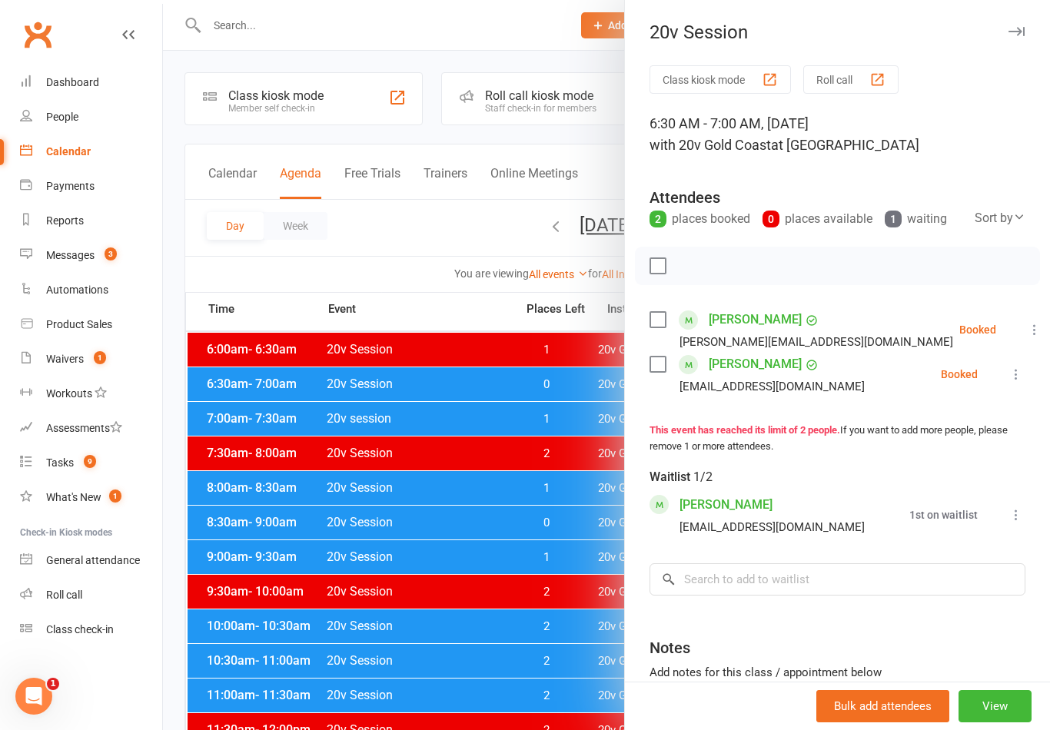
click at [554, 392] on div at bounding box center [606, 365] width 887 height 730
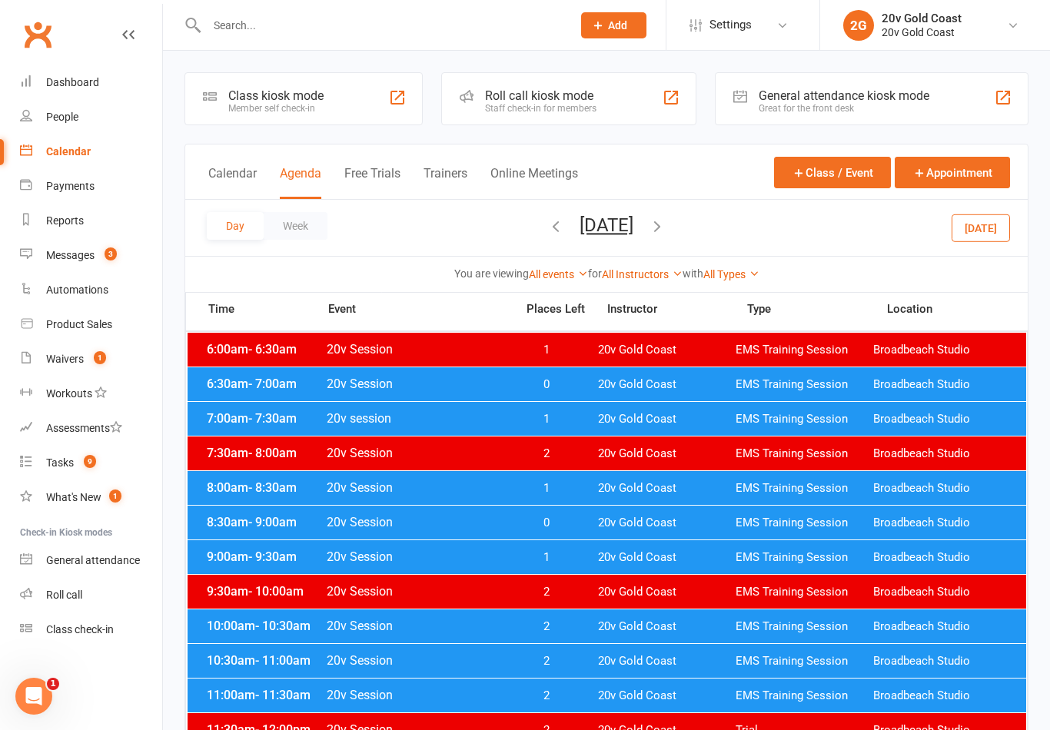
click at [539, 396] on div "6:30am - 7:00am 20v Session 0 20v Gold Coast EMS Training Session Broadbeach St…" at bounding box center [606, 384] width 838 height 34
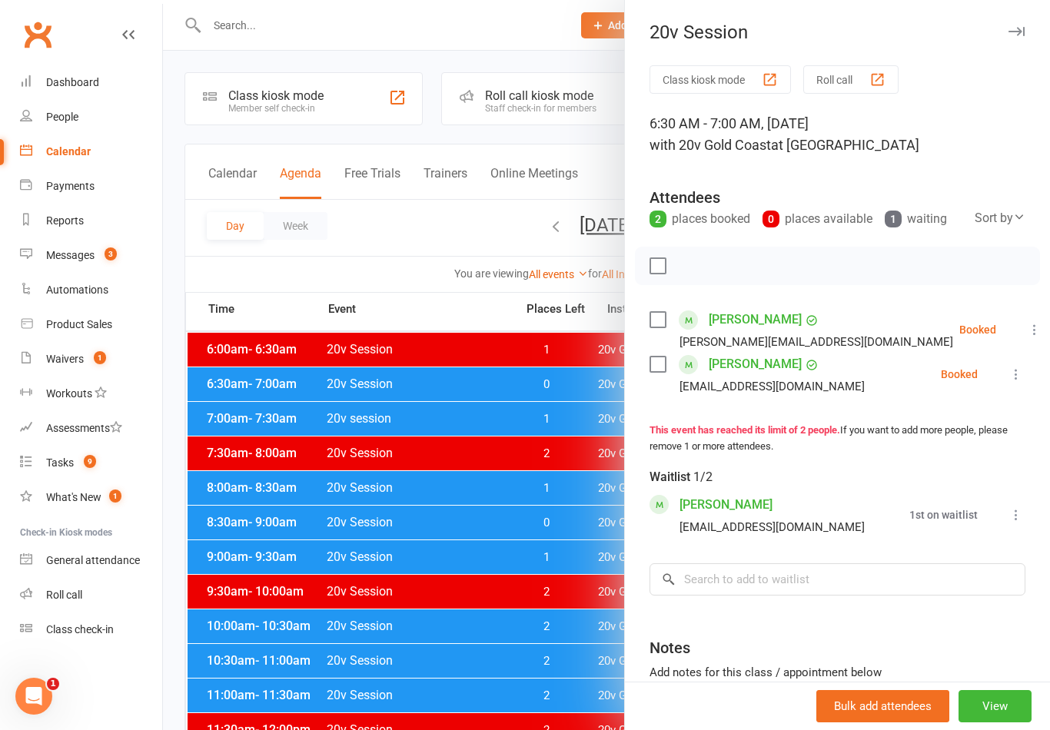
click at [503, 456] on div at bounding box center [606, 365] width 887 height 730
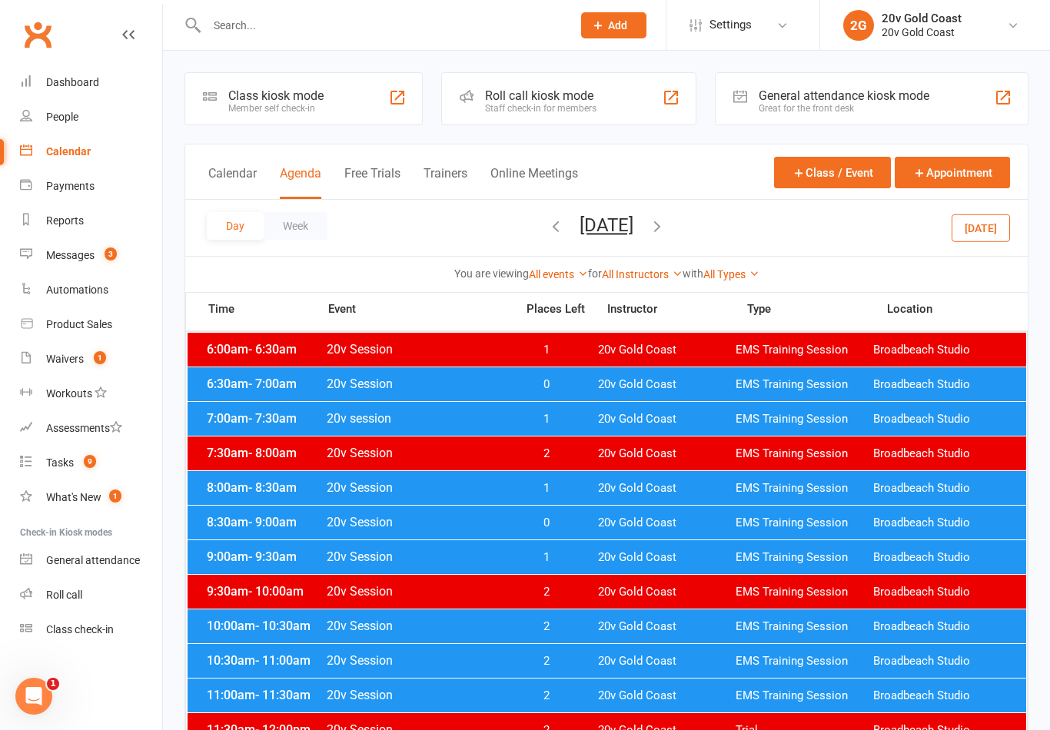
click at [111, 258] on span "3" at bounding box center [111, 253] width 12 height 13
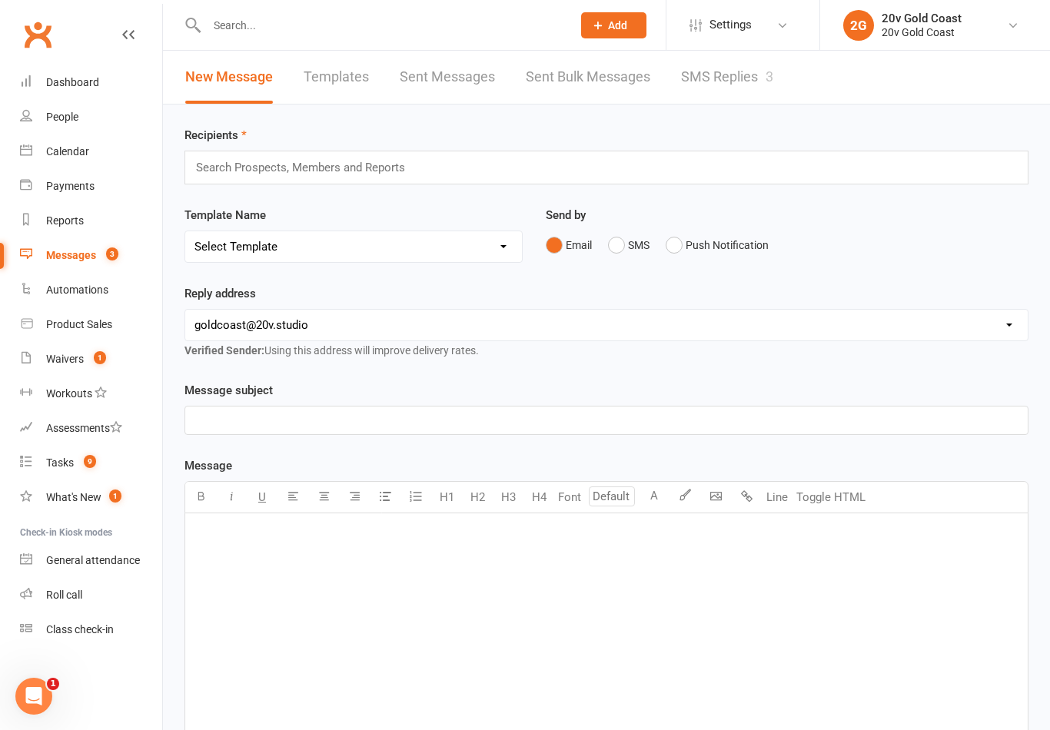
click at [726, 75] on link "SMS Replies 3" at bounding box center [727, 77] width 92 height 53
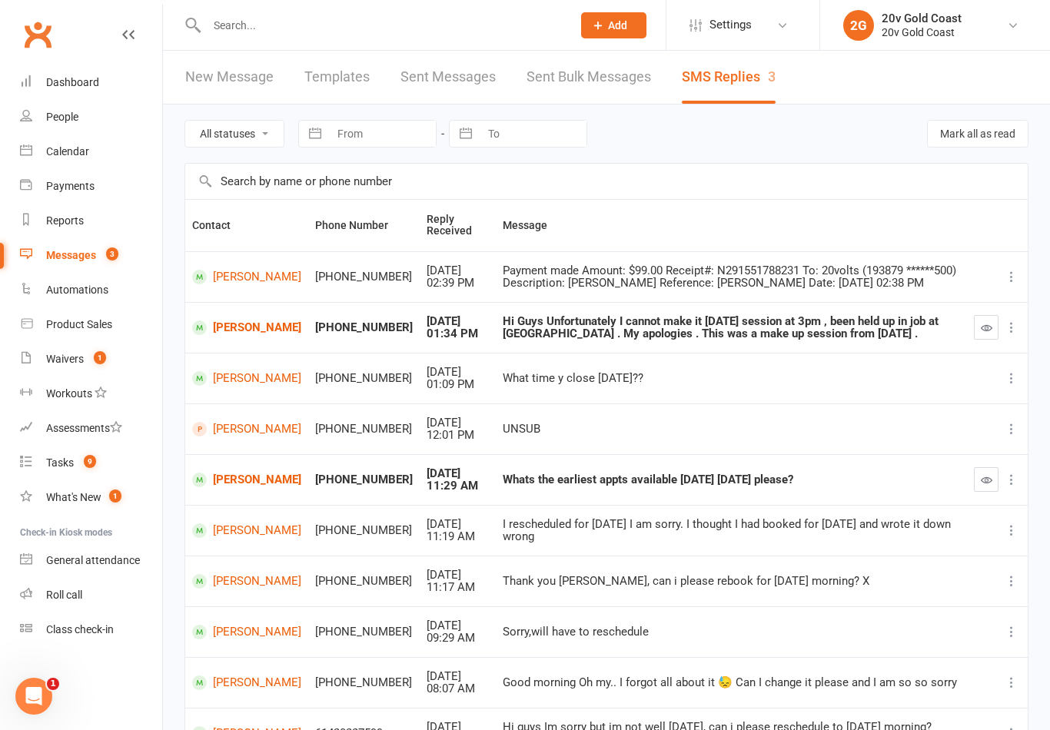
click at [983, 479] on icon "button" at bounding box center [986, 480] width 12 height 12
click at [254, 473] on link "[PERSON_NAME]" at bounding box center [246, 480] width 109 height 15
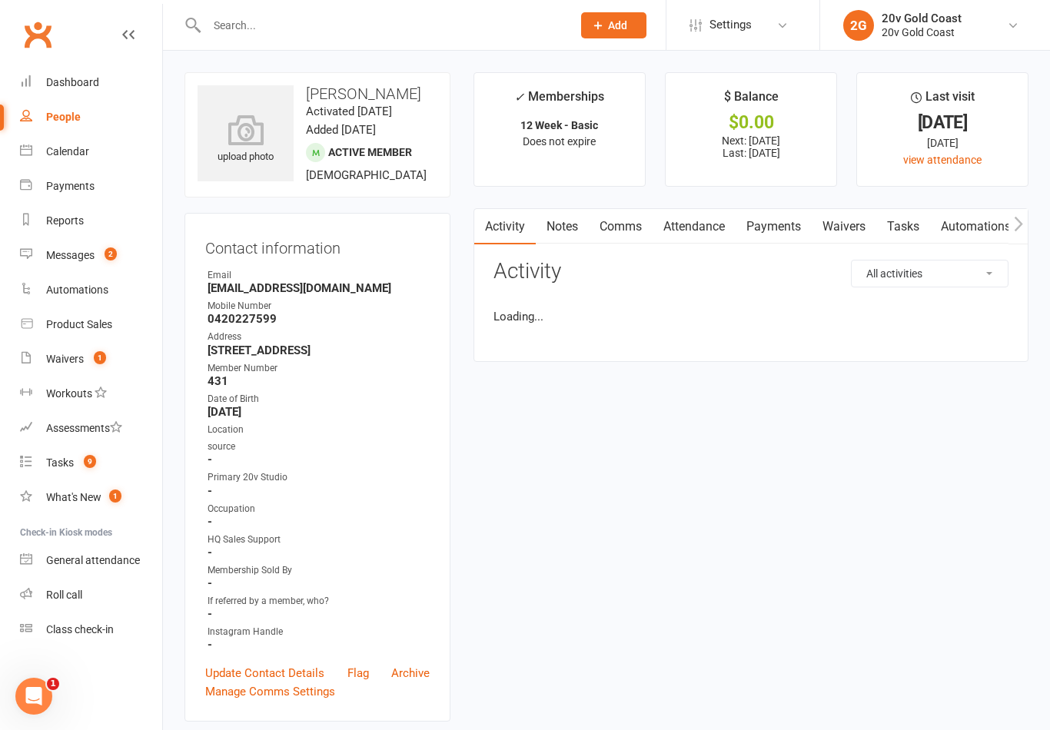
click at [631, 227] on link "Comms" at bounding box center [621, 226] width 64 height 35
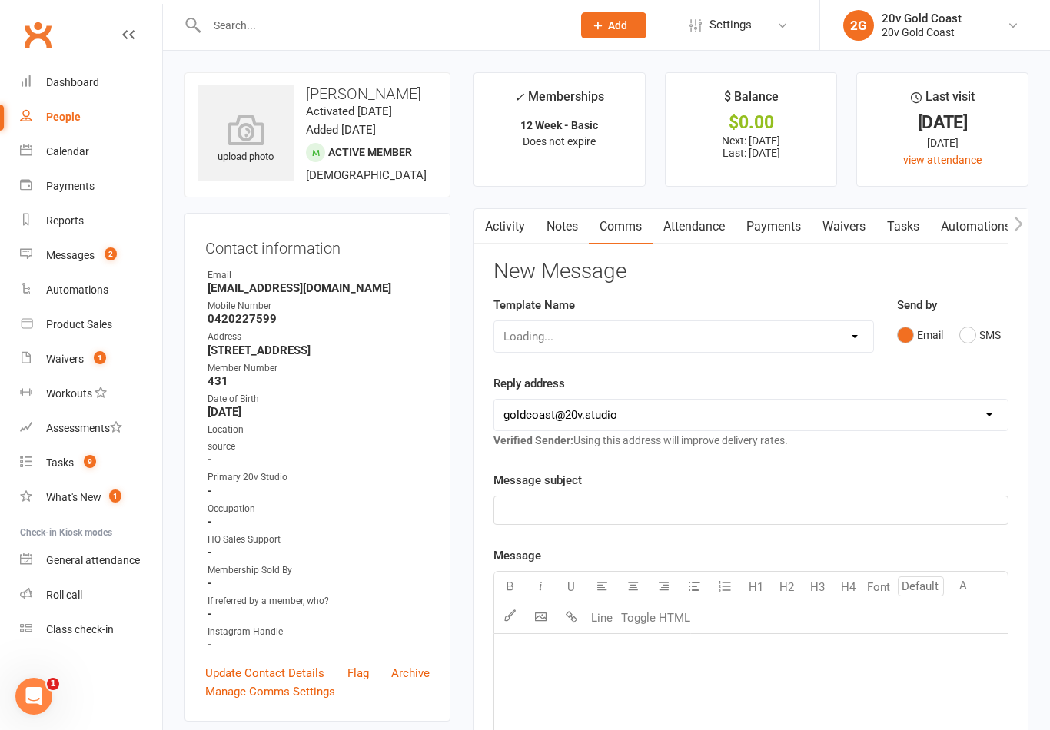
click at [989, 330] on button "SMS" at bounding box center [979, 334] width 41 height 29
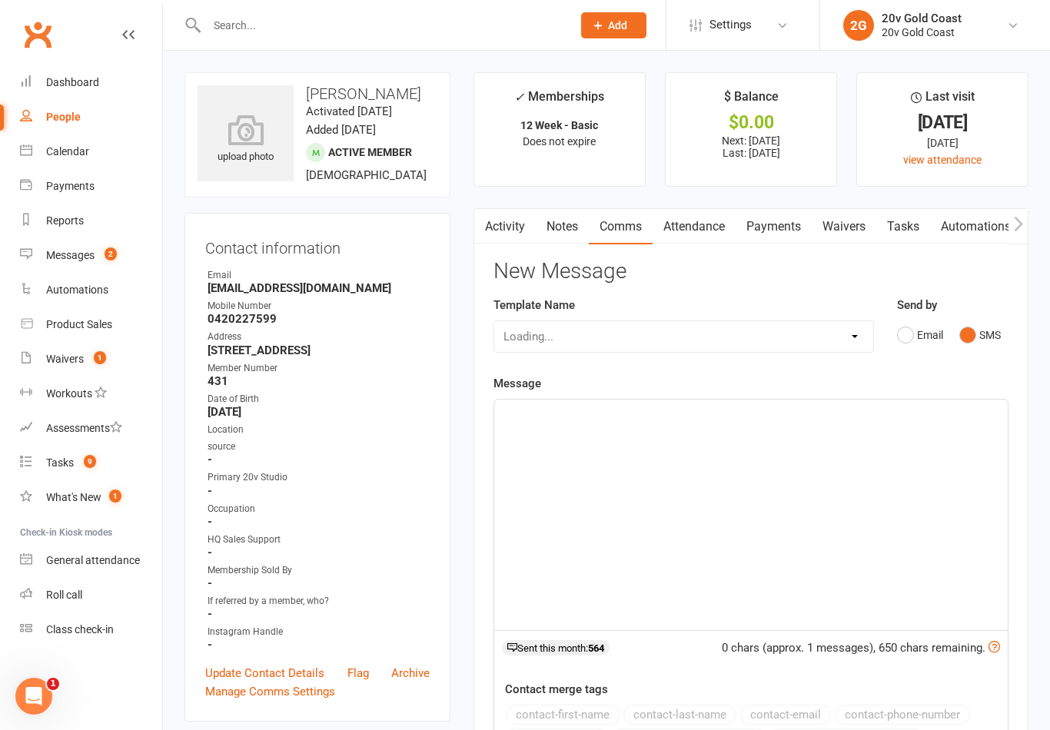
click at [758, 523] on div "﻿" at bounding box center [750, 515] width 513 height 231
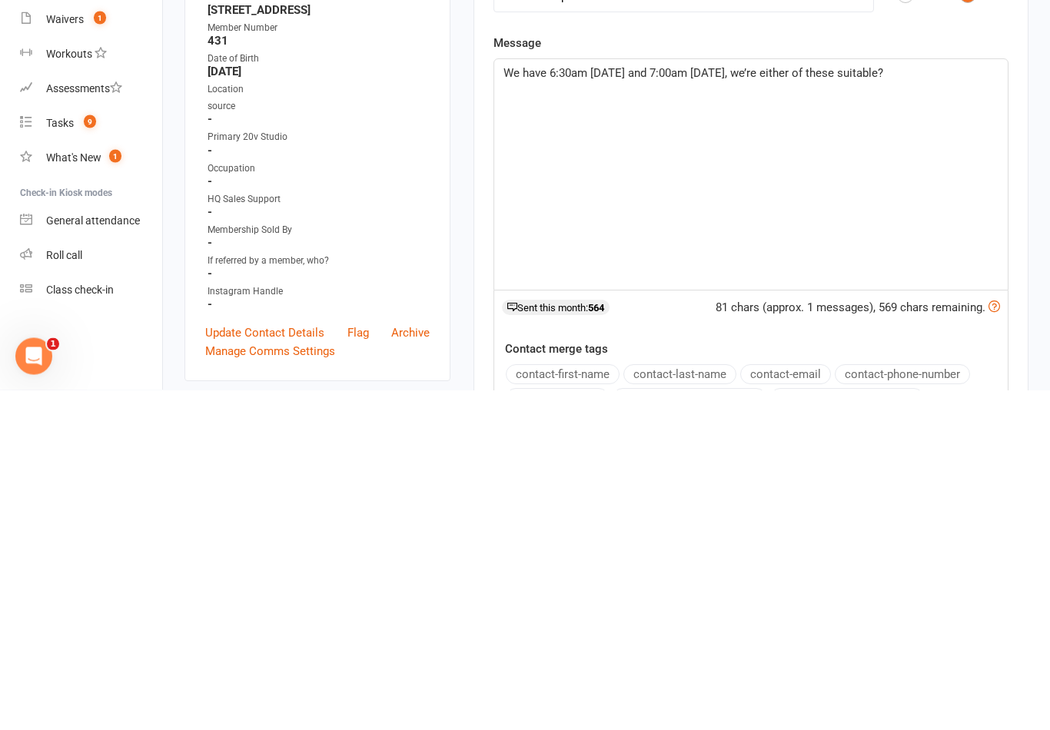
click at [803, 404] on p "We have 6:30am [DATE] and 7:00am [DATE], we’re either of these suitable?" at bounding box center [750, 413] width 495 height 18
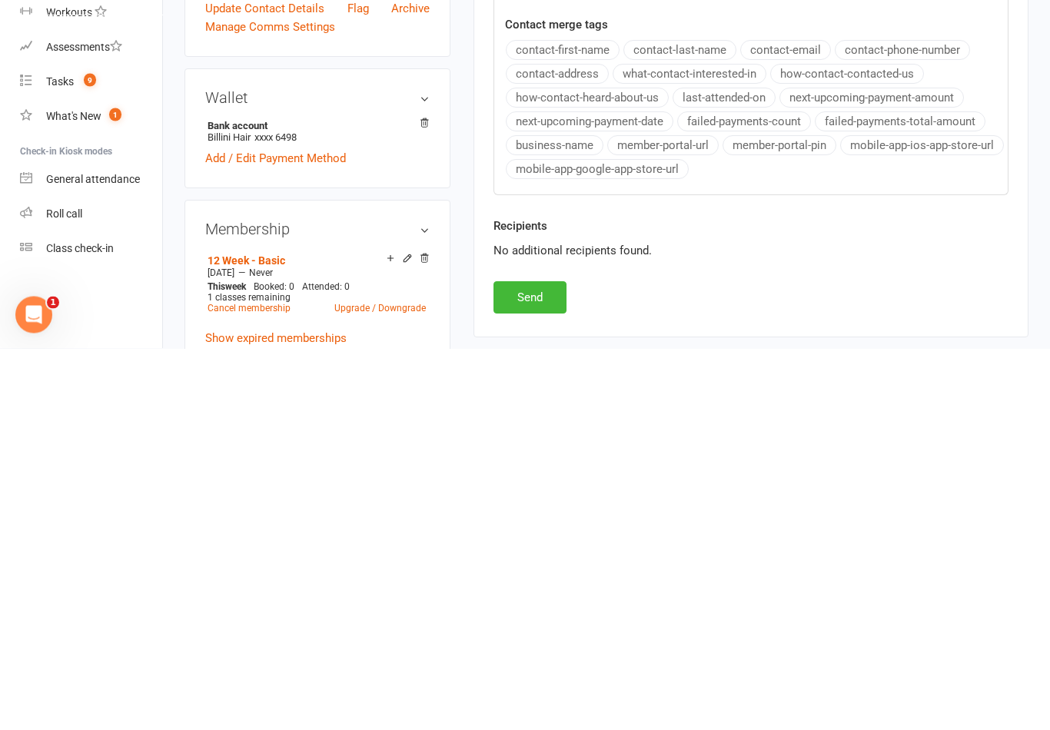
click at [533, 663] on button "Send" at bounding box center [529, 679] width 73 height 32
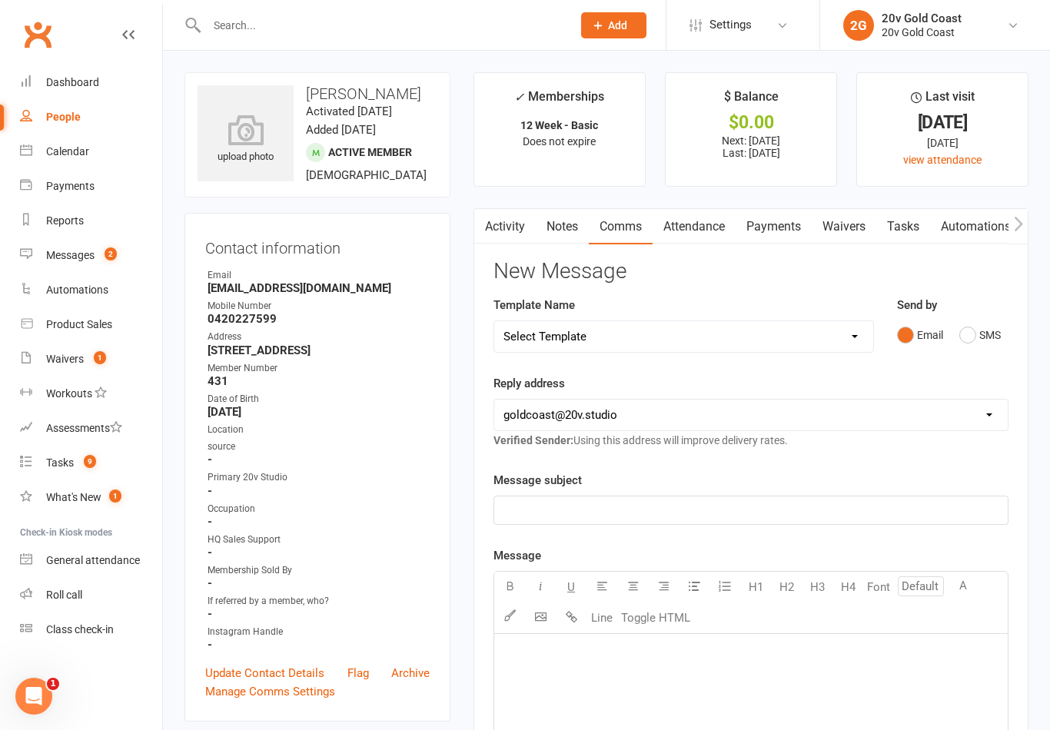
click at [108, 259] on span "2" at bounding box center [111, 253] width 12 height 13
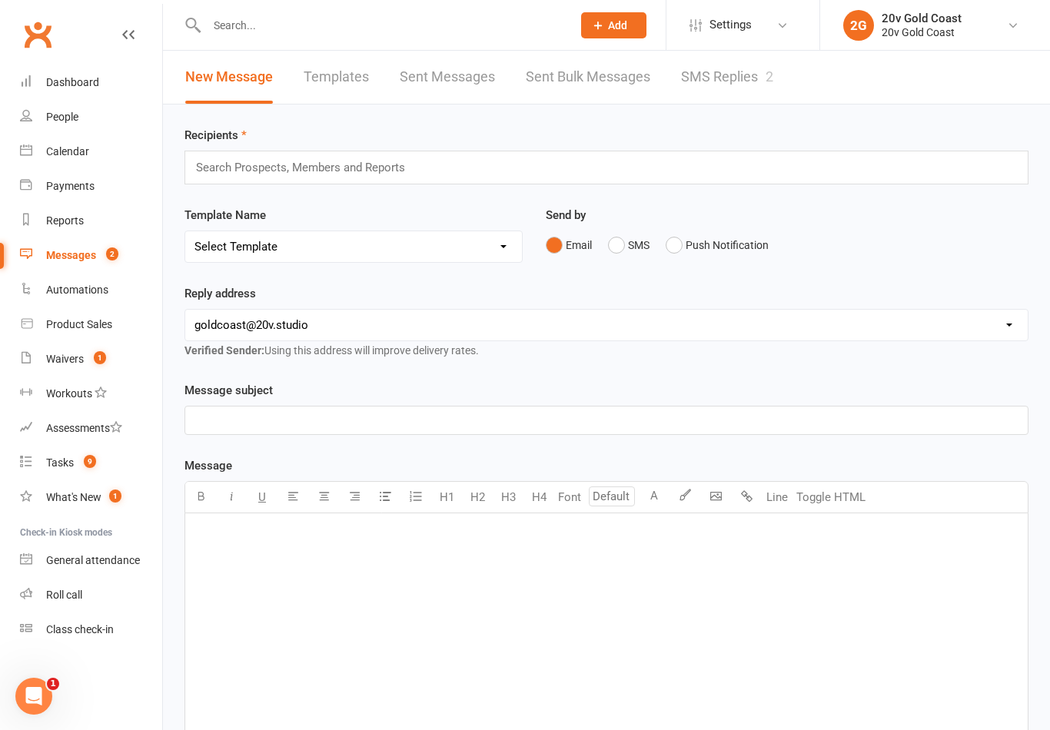
click at [758, 101] on link "SMS Replies 2" at bounding box center [727, 77] width 92 height 53
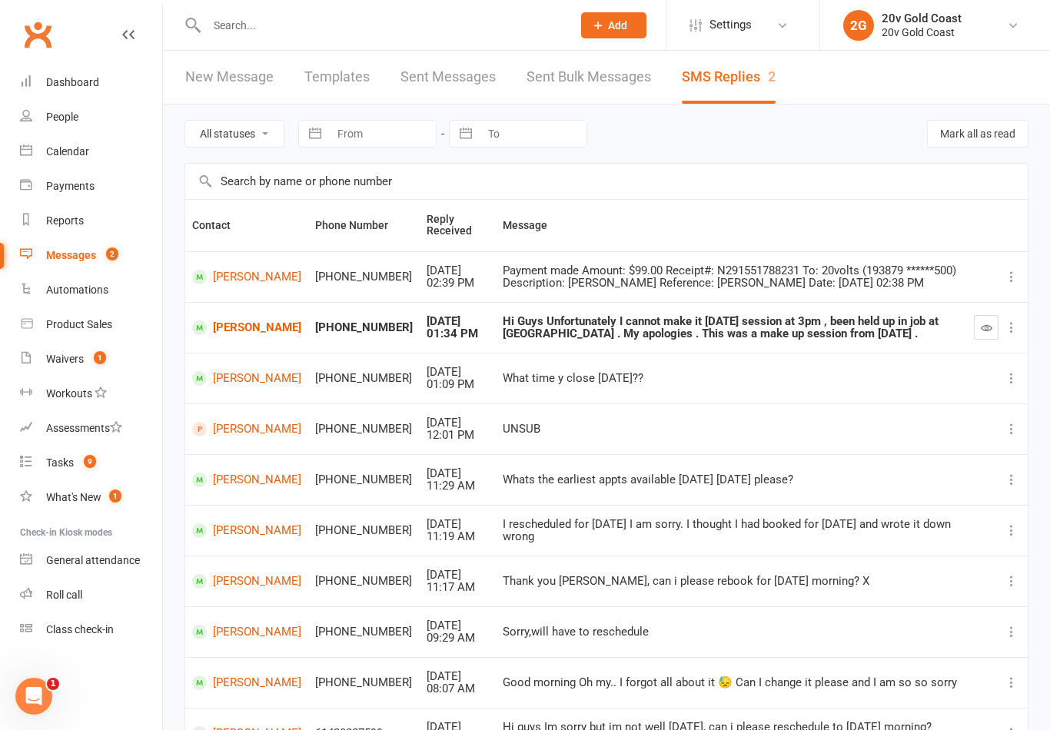
click at [83, 148] on div "Calendar" at bounding box center [67, 151] width 43 height 12
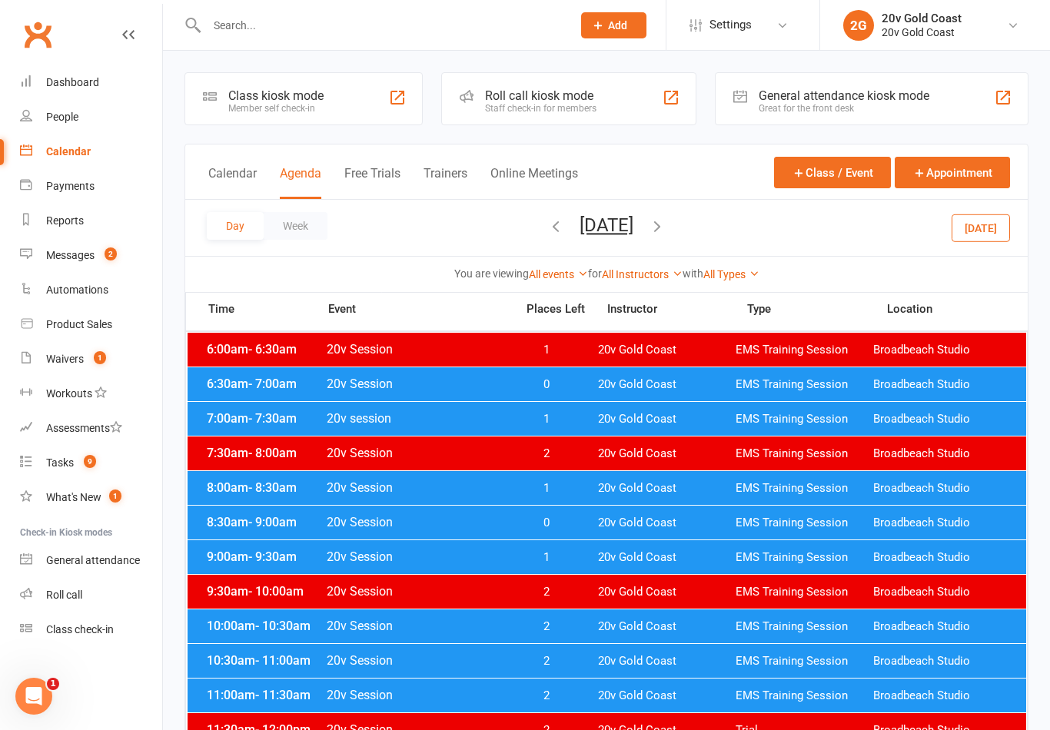
click at [987, 216] on button "[DATE]" at bounding box center [980, 228] width 58 height 28
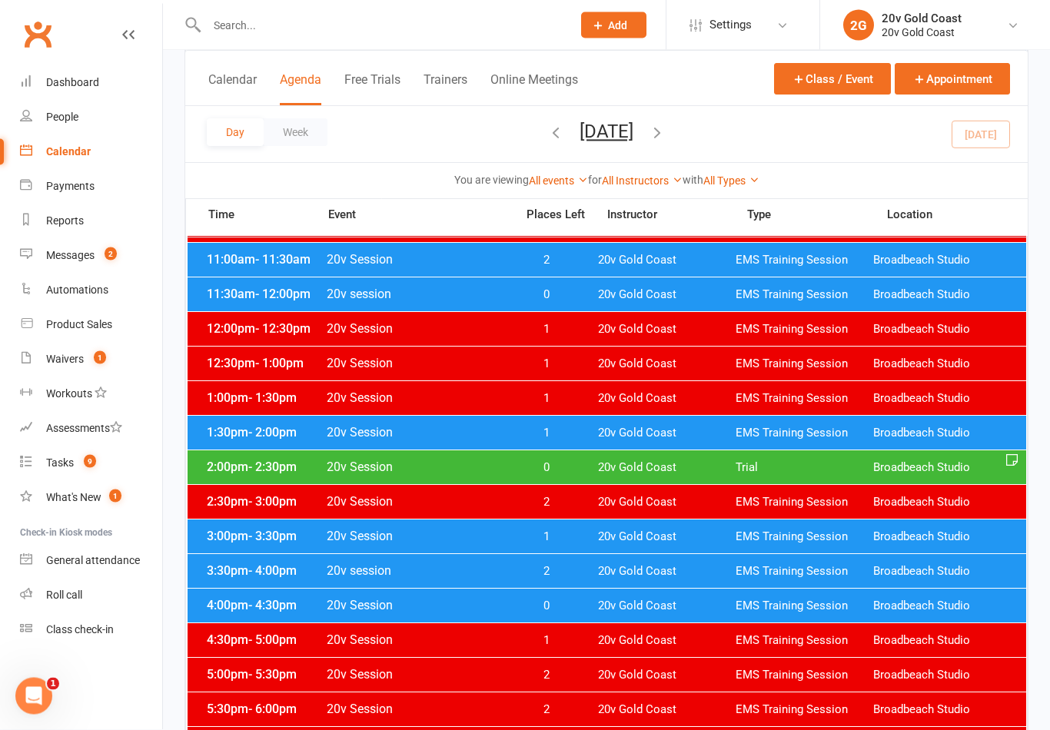
click at [253, 534] on span "- 3:30pm" at bounding box center [272, 536] width 48 height 15
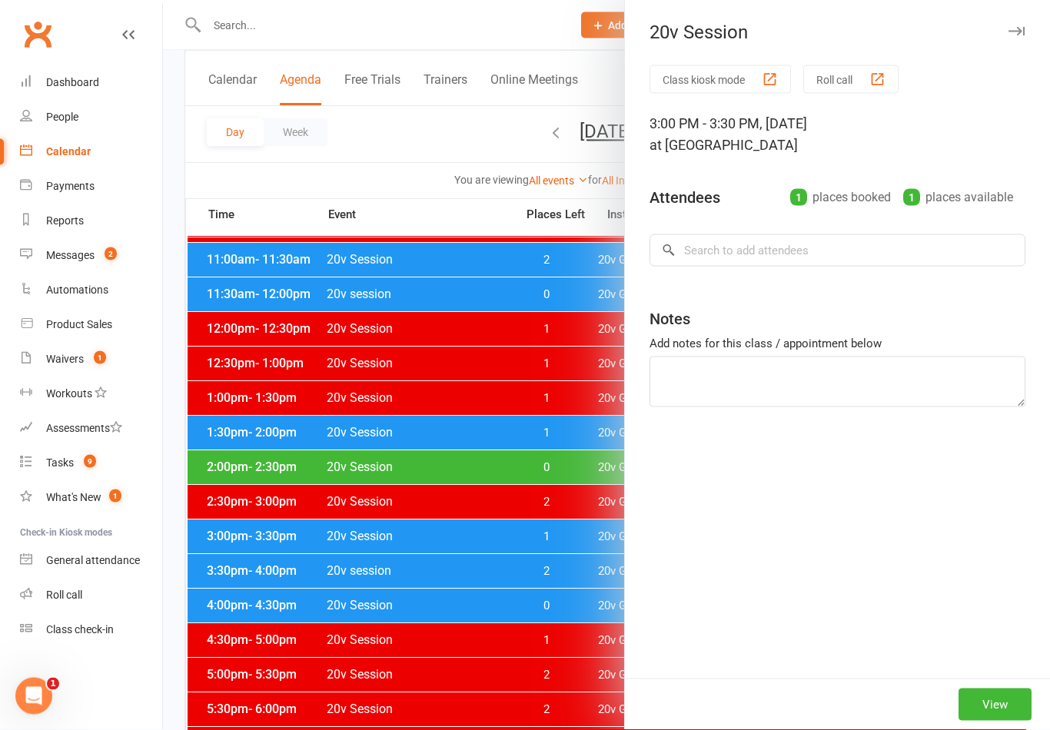
scroll to position [450, 0]
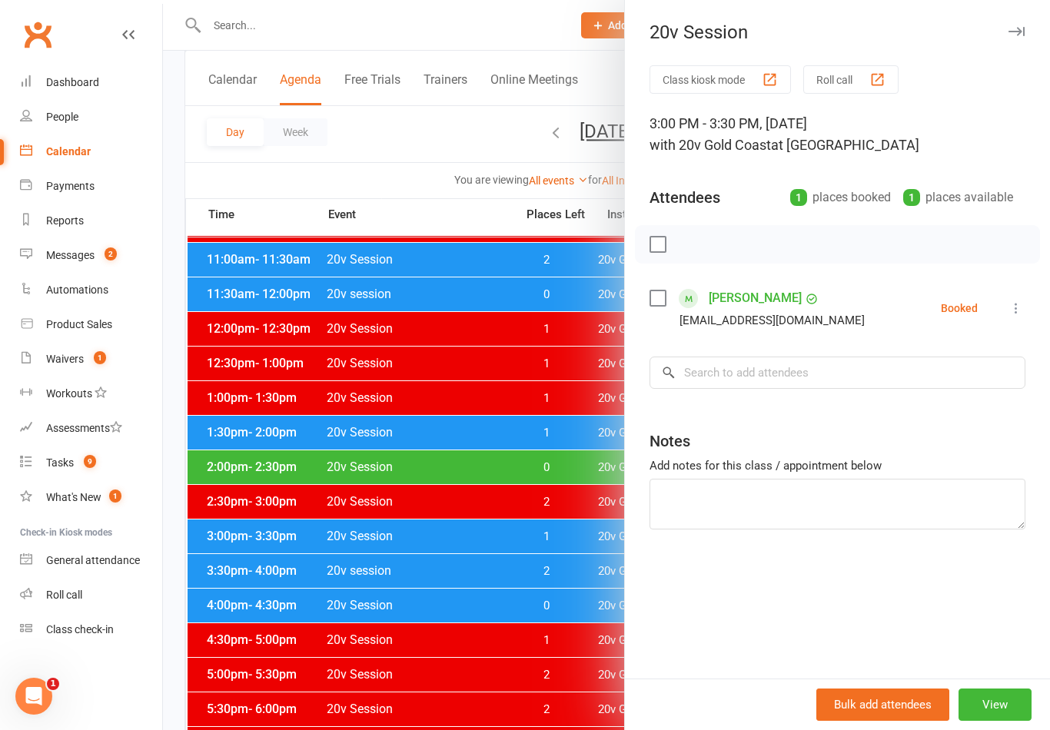
click at [1022, 315] on icon at bounding box center [1015, 307] width 15 height 15
click at [913, 370] on link "Remove" at bounding box center [941, 368] width 165 height 31
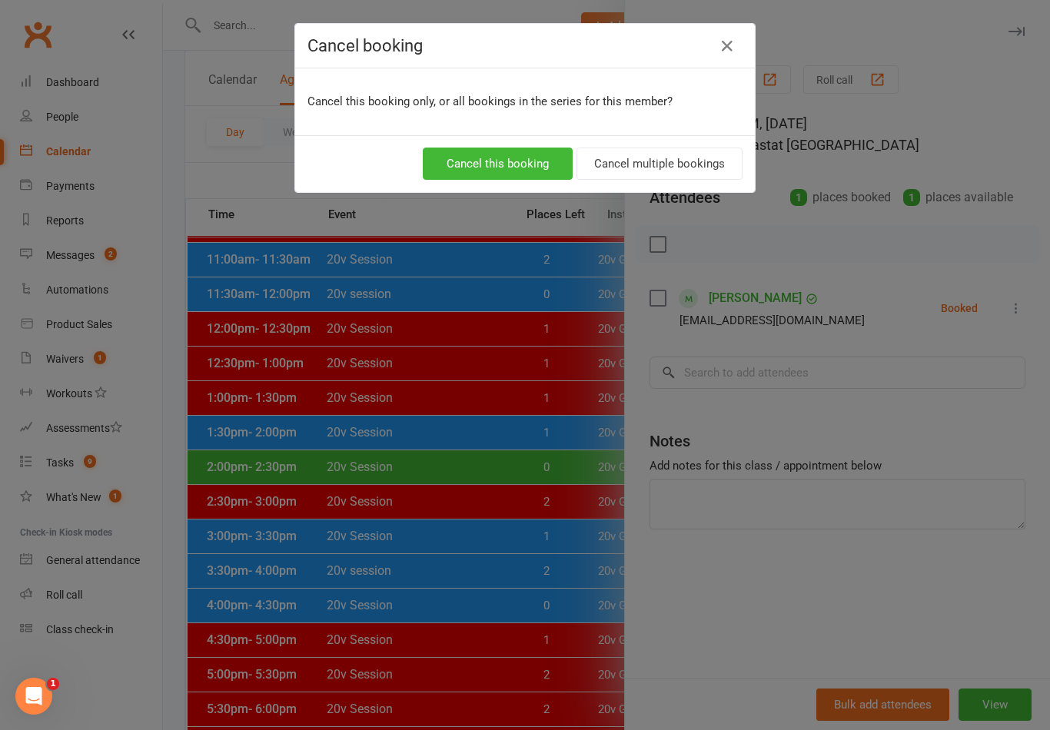
click at [476, 163] on button "Cancel this booking" at bounding box center [498, 164] width 150 height 32
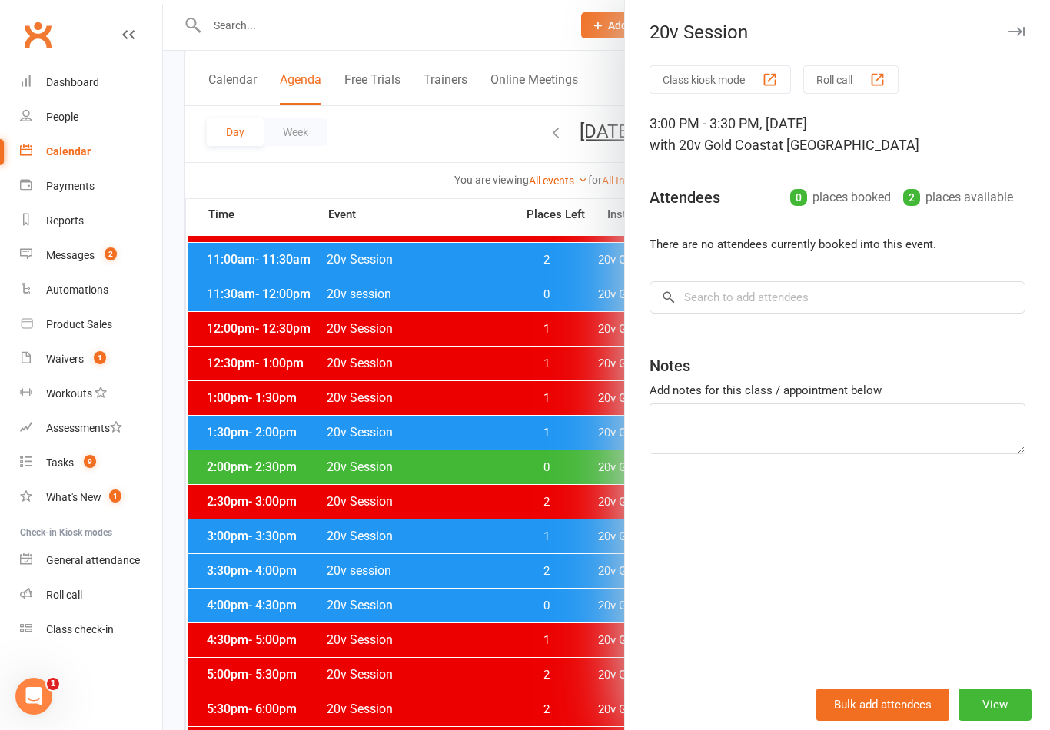
click at [443, 463] on div at bounding box center [606, 365] width 887 height 730
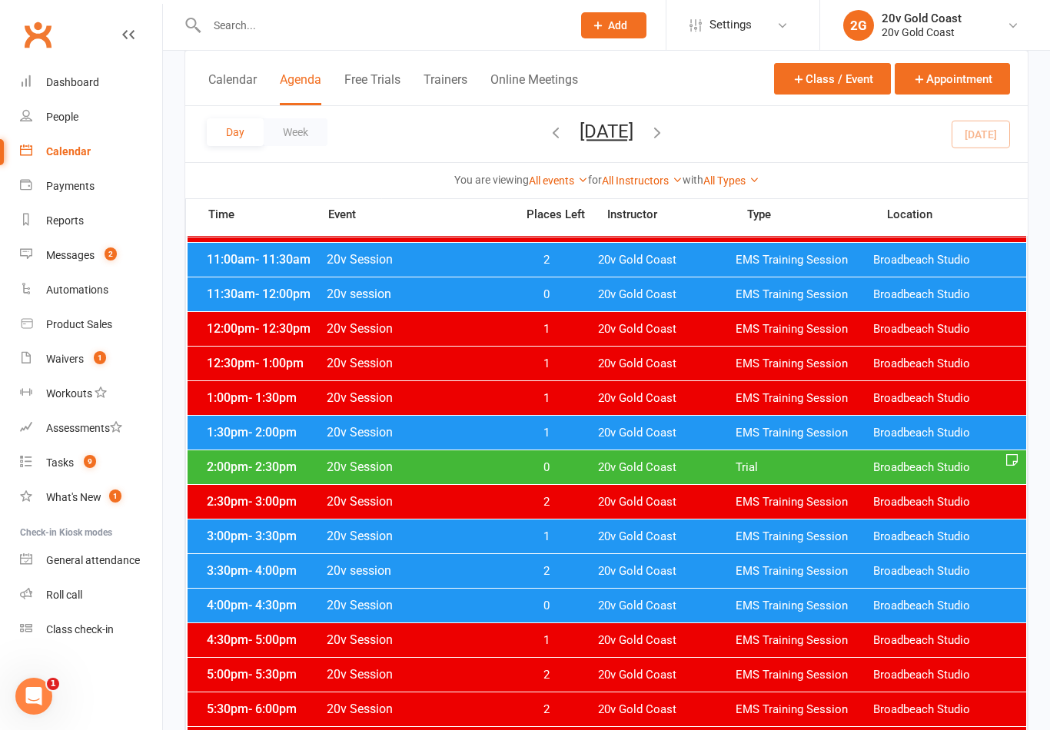
click at [81, 243] on link "Messages 2" at bounding box center [91, 255] width 142 height 35
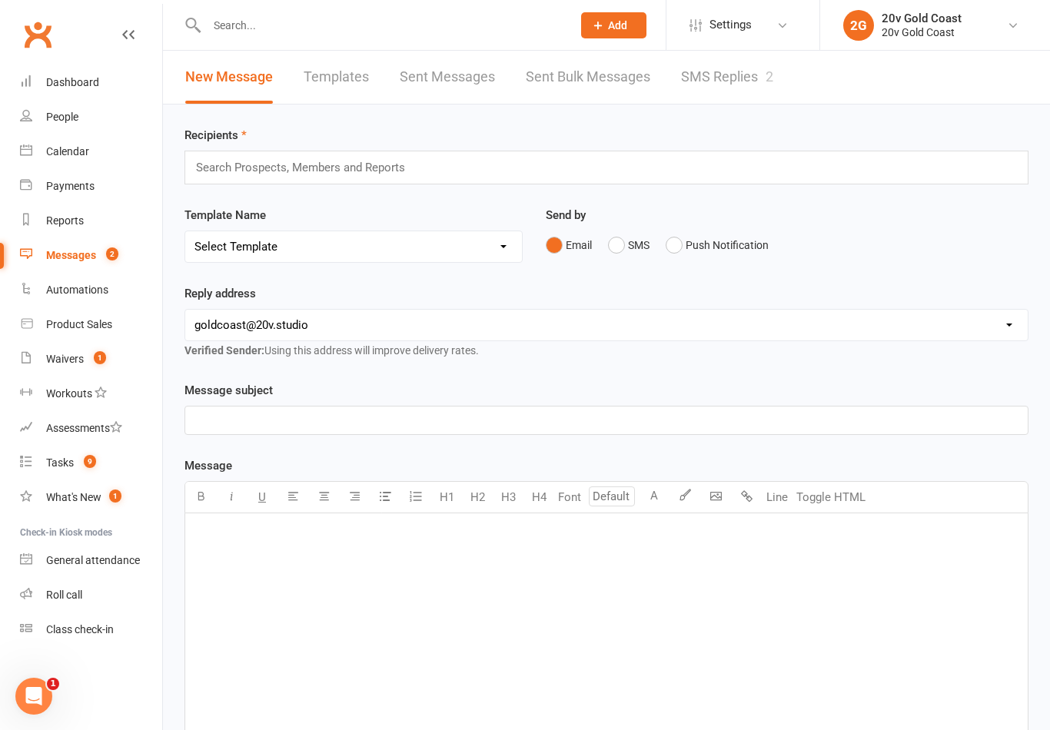
click at [738, 90] on link "SMS Replies 2" at bounding box center [727, 77] width 92 height 53
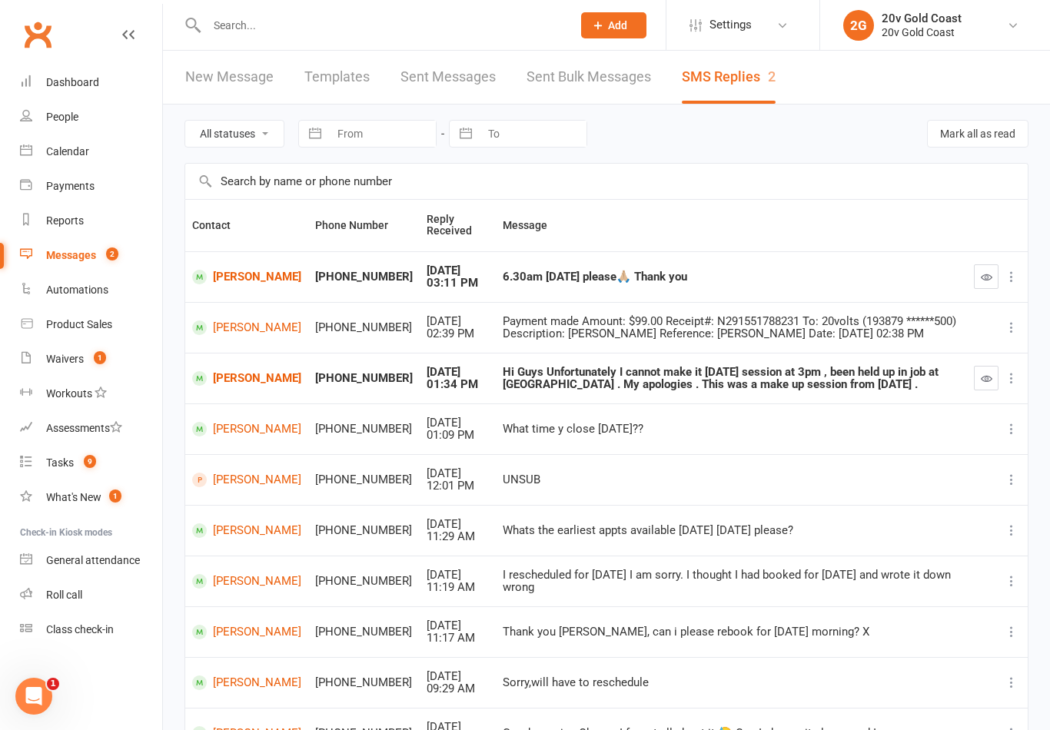
click at [82, 153] on div "Calendar" at bounding box center [67, 151] width 43 height 12
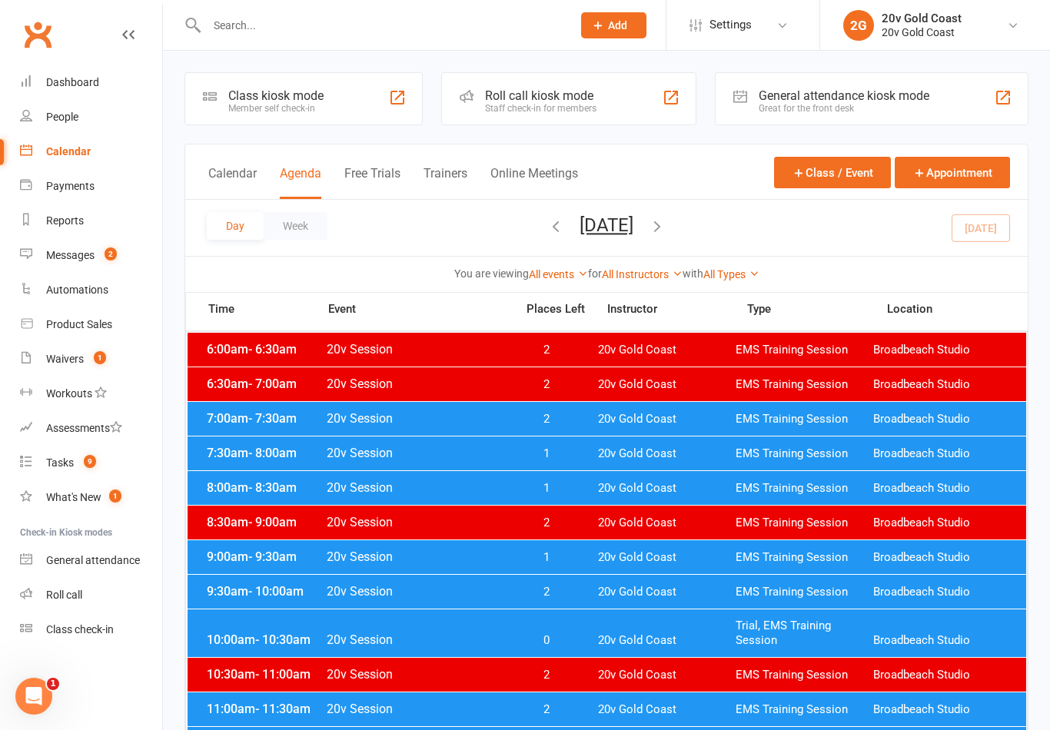
click at [665, 237] on button "button" at bounding box center [657, 227] width 17 height 27
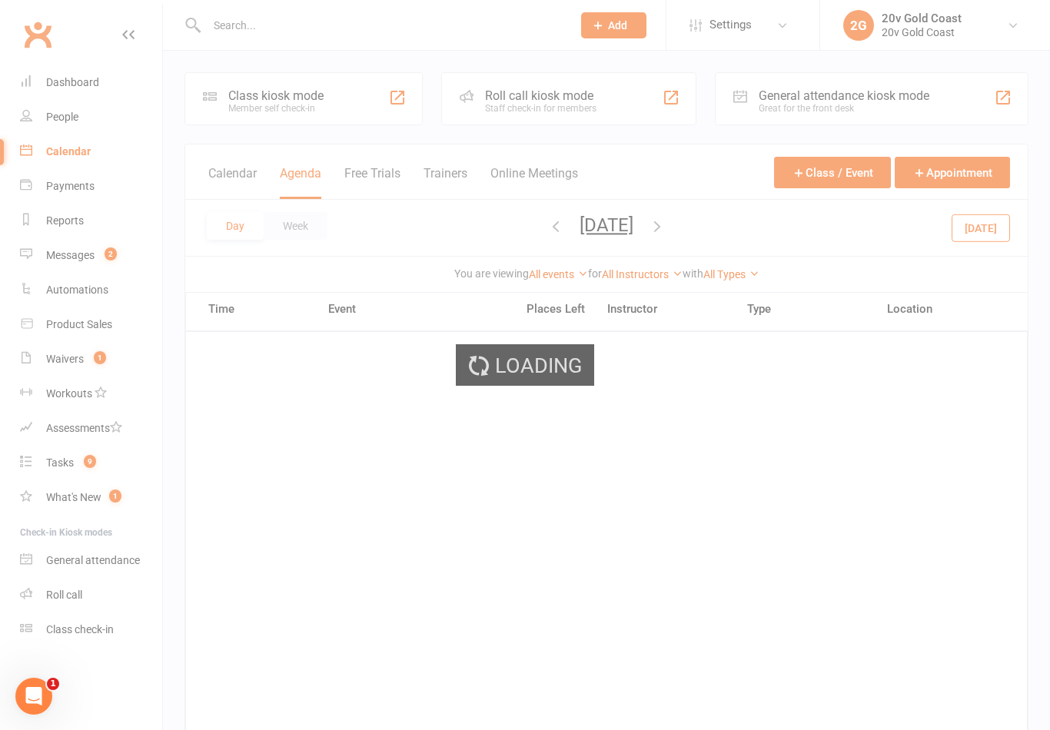
click at [719, 235] on div "Loading" at bounding box center [525, 365] width 1050 height 730
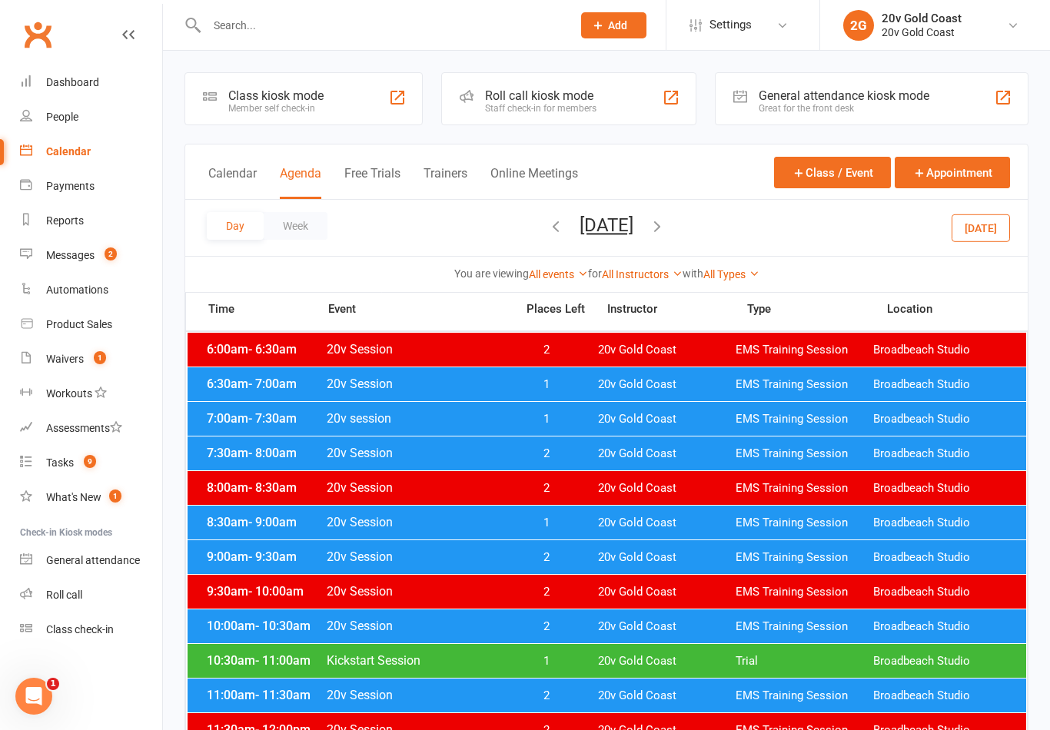
click at [665, 233] on icon "button" at bounding box center [657, 225] width 17 height 17
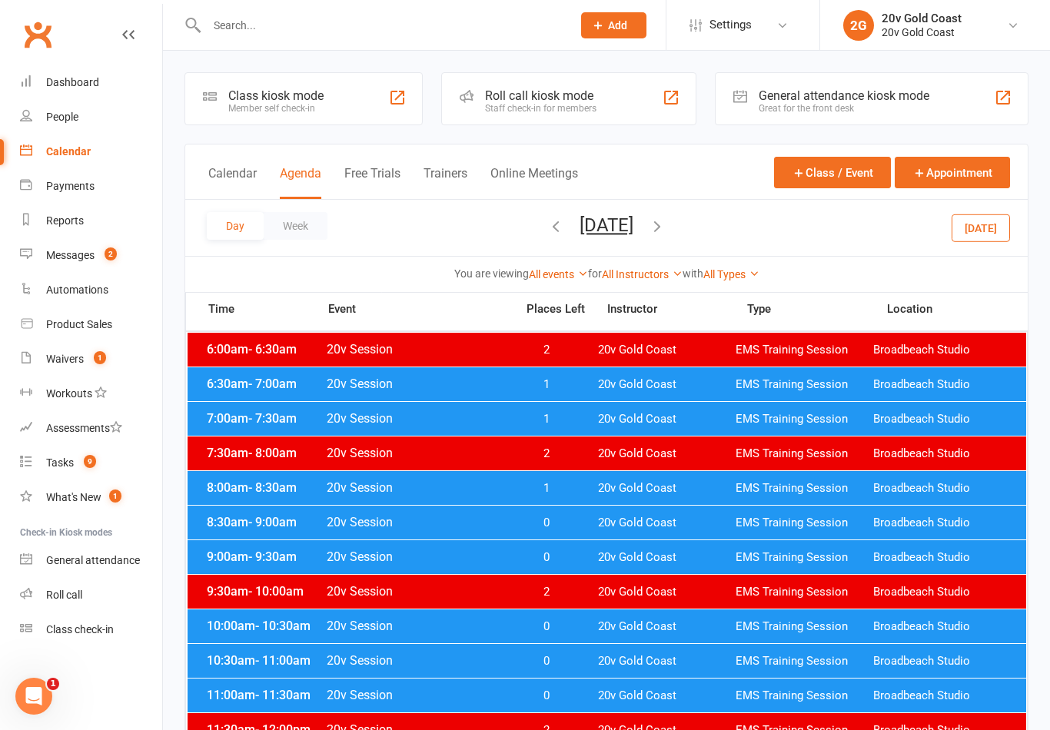
click at [639, 392] on div "6:30am - 7:00am 20v Session 1 20v Gold Coast EMS Training Session Broadbeach St…" at bounding box center [606, 384] width 838 height 34
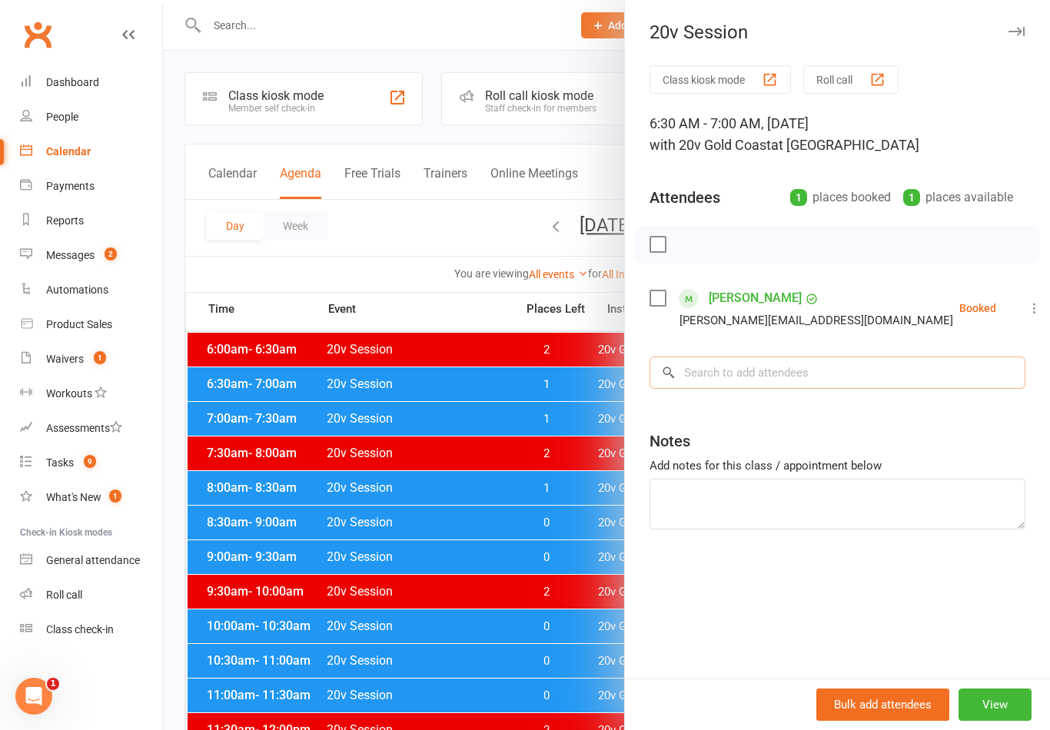
click at [836, 389] on input "search" at bounding box center [837, 373] width 376 height 32
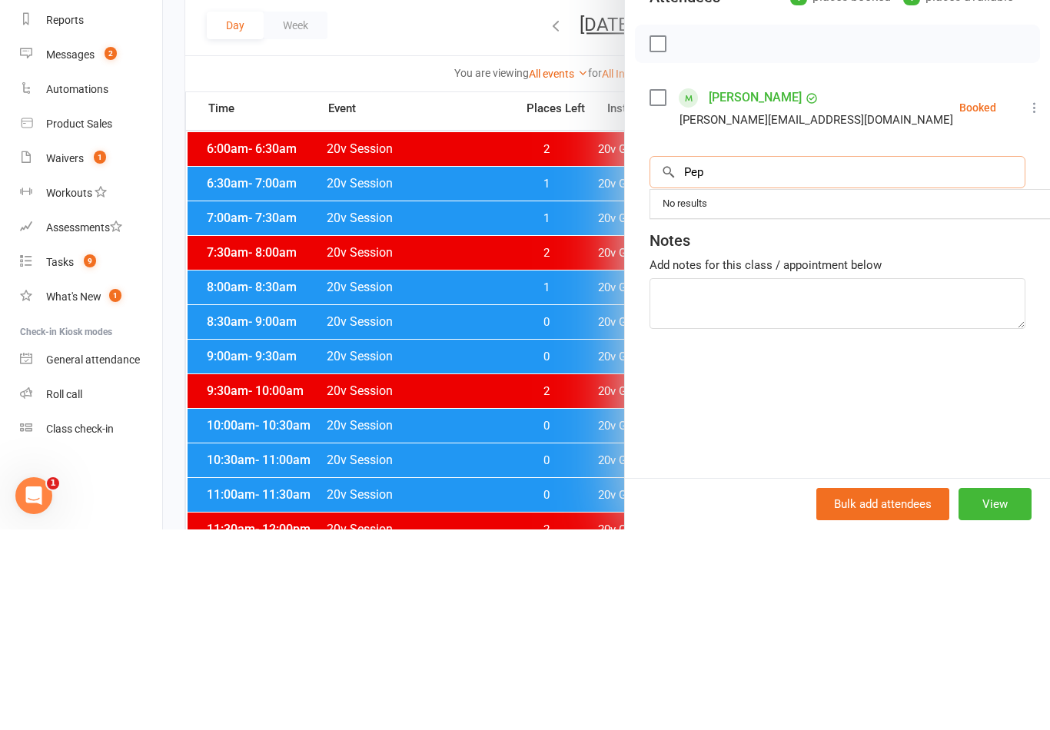
type input "Pep"
click at [815, 390] on div "No results" at bounding box center [880, 404] width 460 height 28
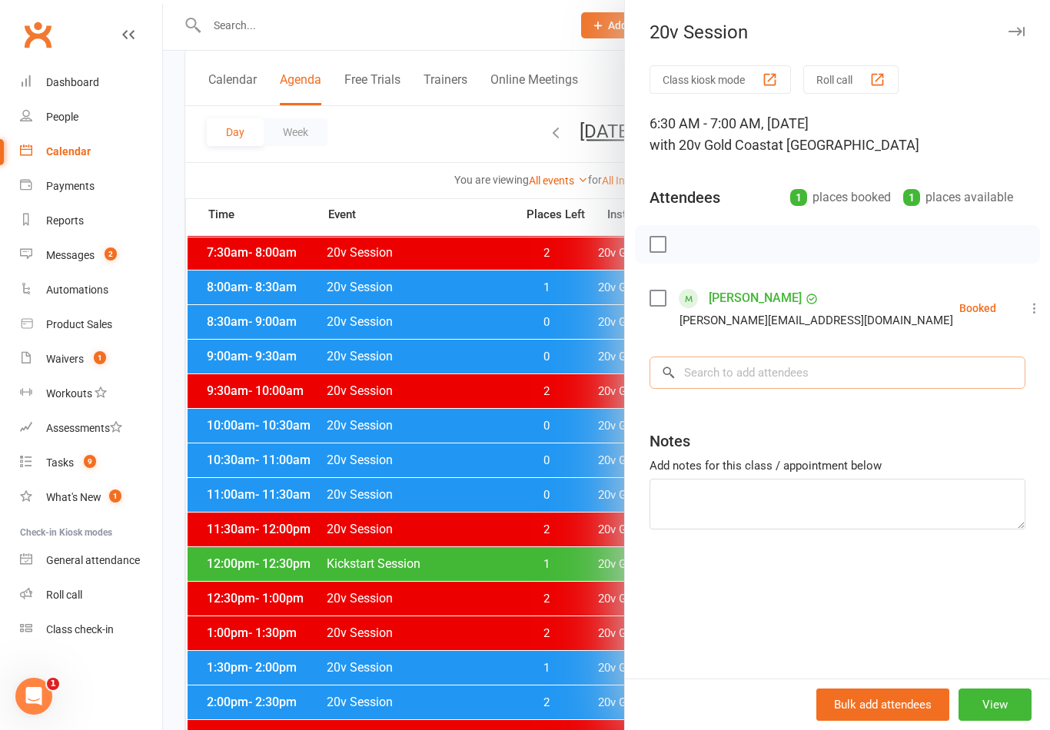
click at [865, 378] on input "search" at bounding box center [837, 373] width 376 height 32
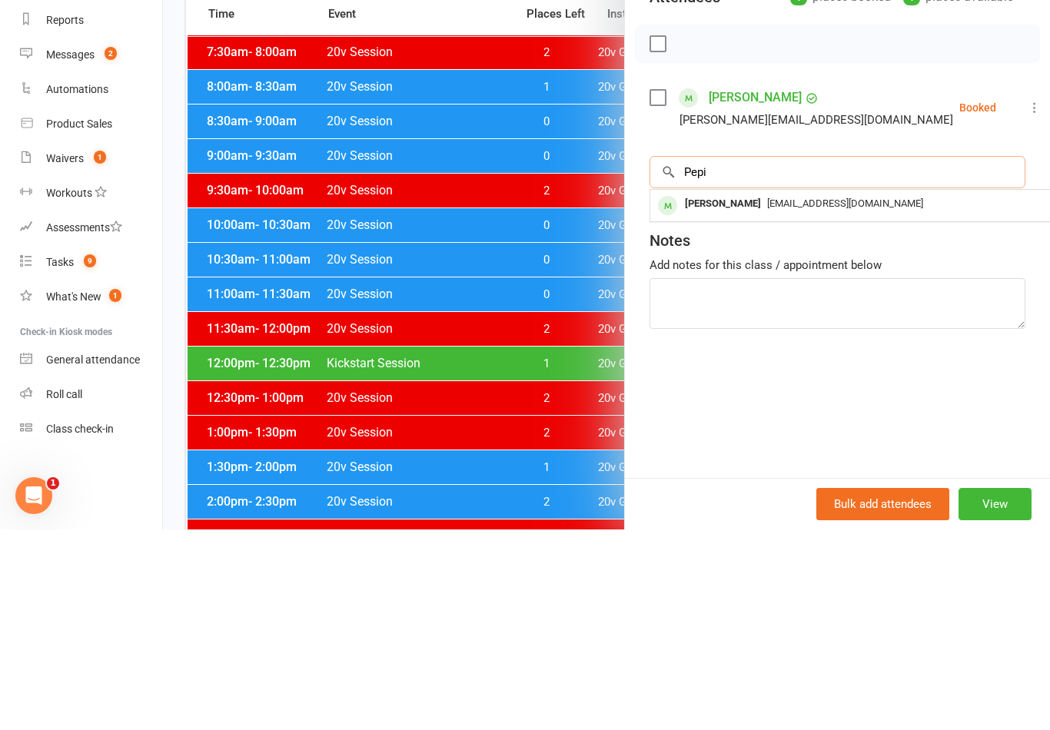
type input "Pepi"
click at [776, 398] on span "[EMAIL_ADDRESS][DOMAIN_NAME]" at bounding box center [845, 404] width 156 height 12
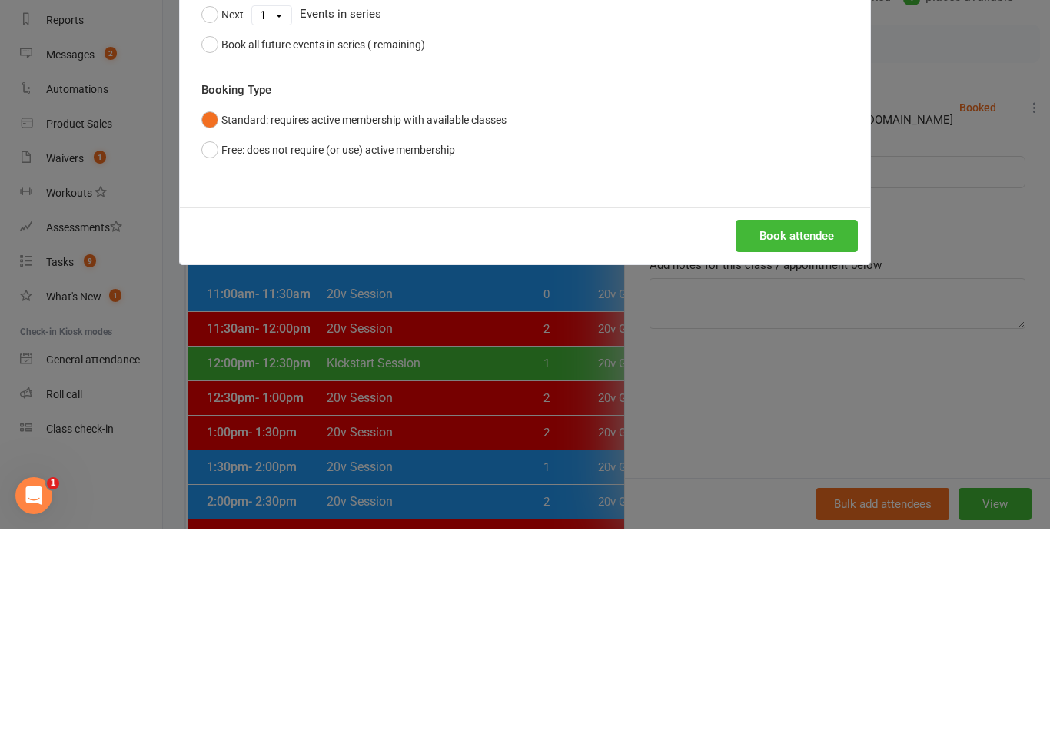
scroll to position [401, 0]
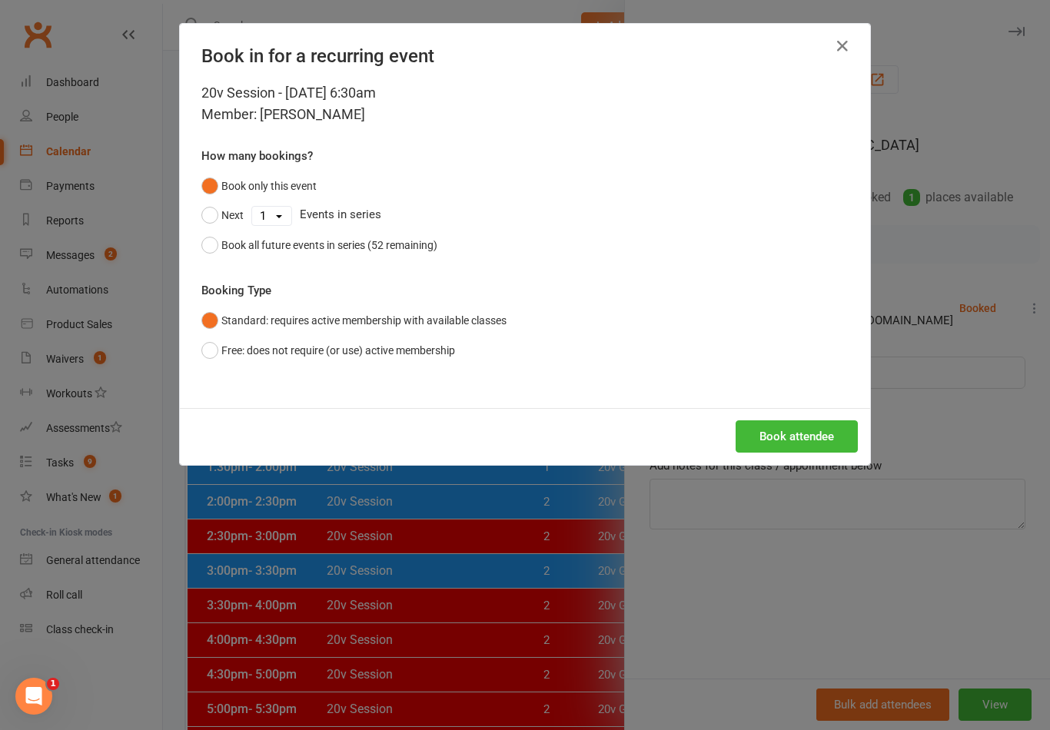
click at [822, 433] on button "Book attendee" at bounding box center [796, 436] width 122 height 32
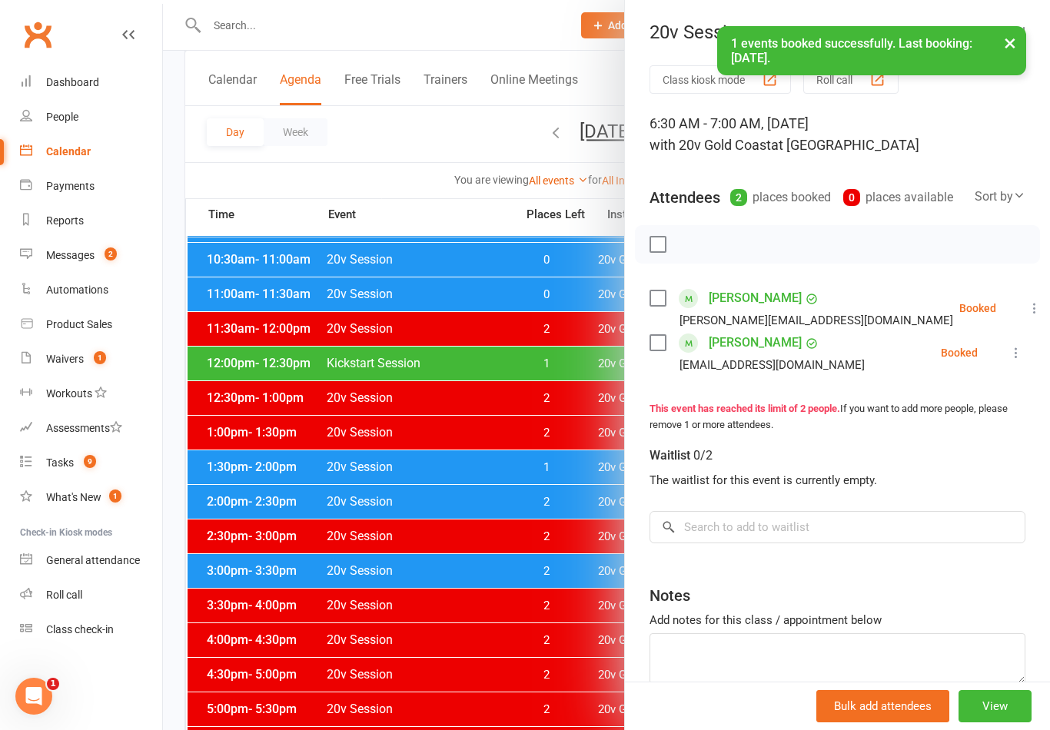
click at [559, 592] on div at bounding box center [606, 365] width 887 height 730
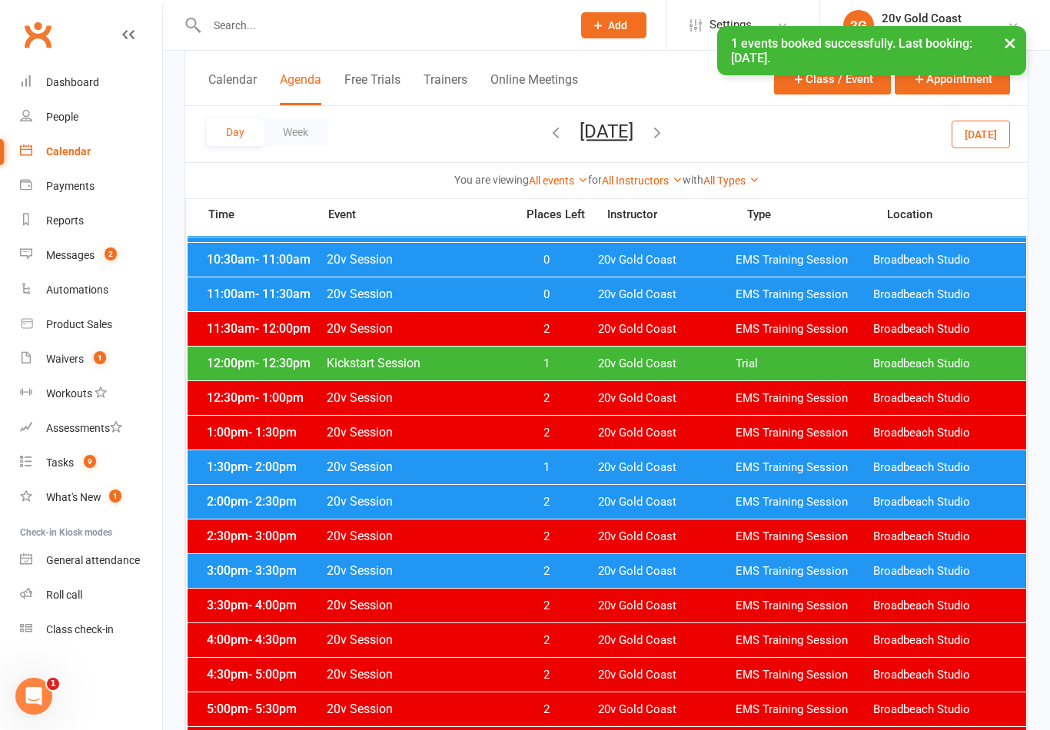
click at [98, 256] on count-badge "2" at bounding box center [107, 255] width 20 height 12
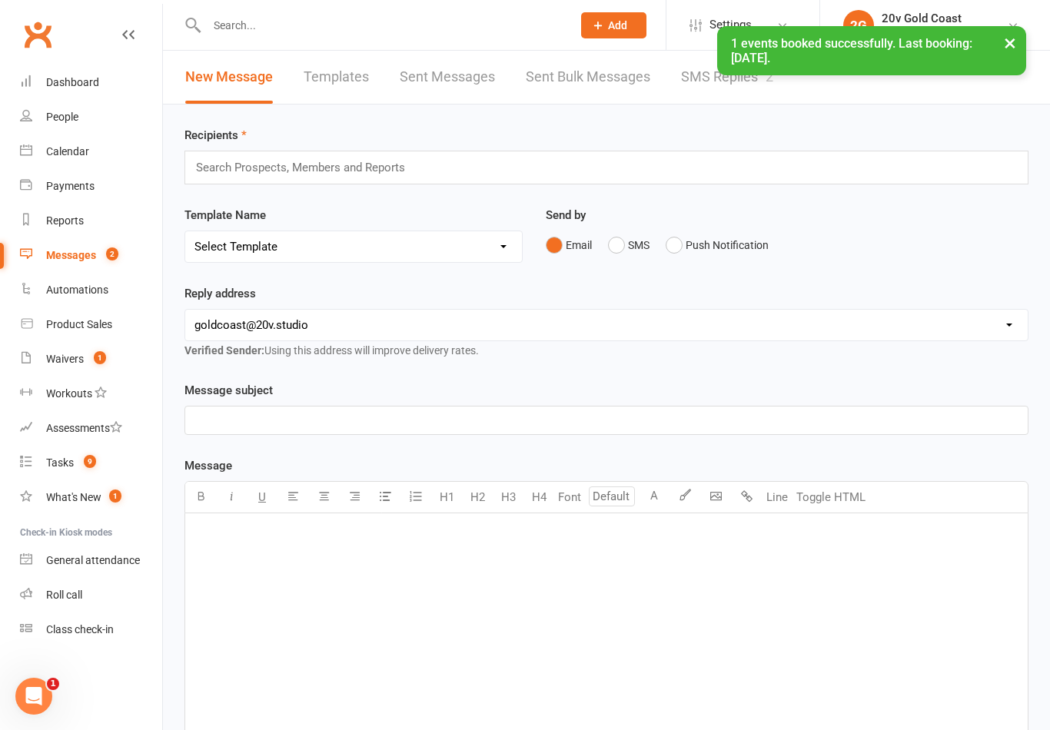
click at [687, 86] on link "SMS Replies 2" at bounding box center [727, 77] width 92 height 53
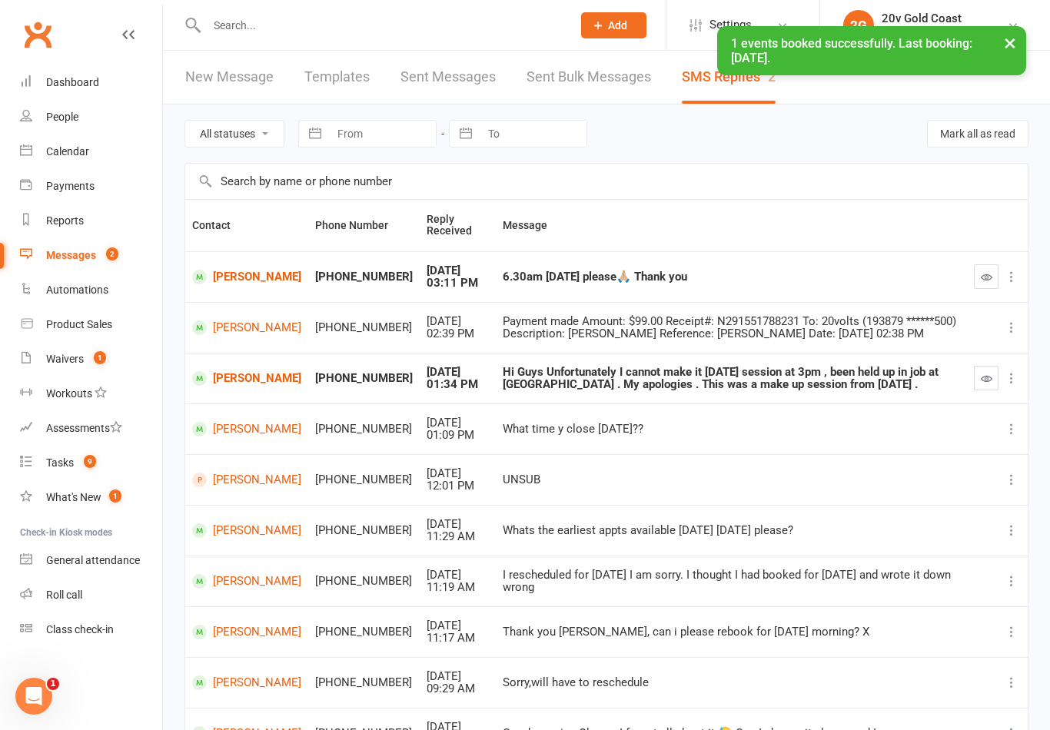
click at [979, 287] on button "button" at bounding box center [986, 276] width 25 height 25
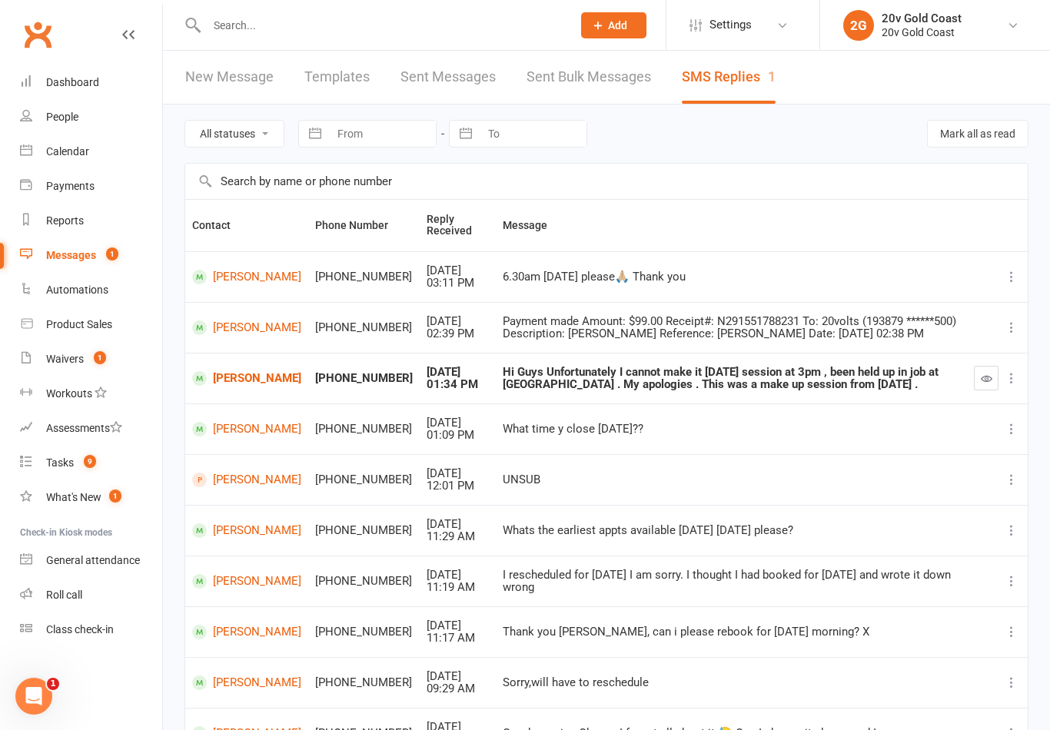
click at [241, 277] on link "[PERSON_NAME]" at bounding box center [246, 277] width 109 height 15
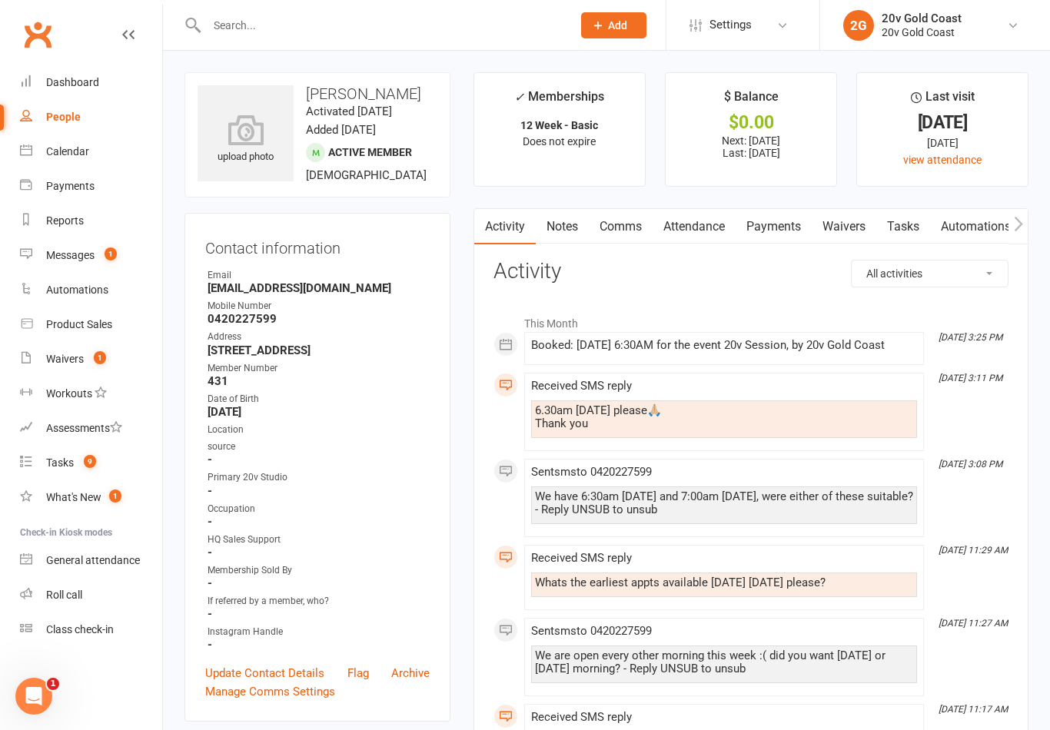
click at [643, 217] on link "Comms" at bounding box center [621, 226] width 64 height 35
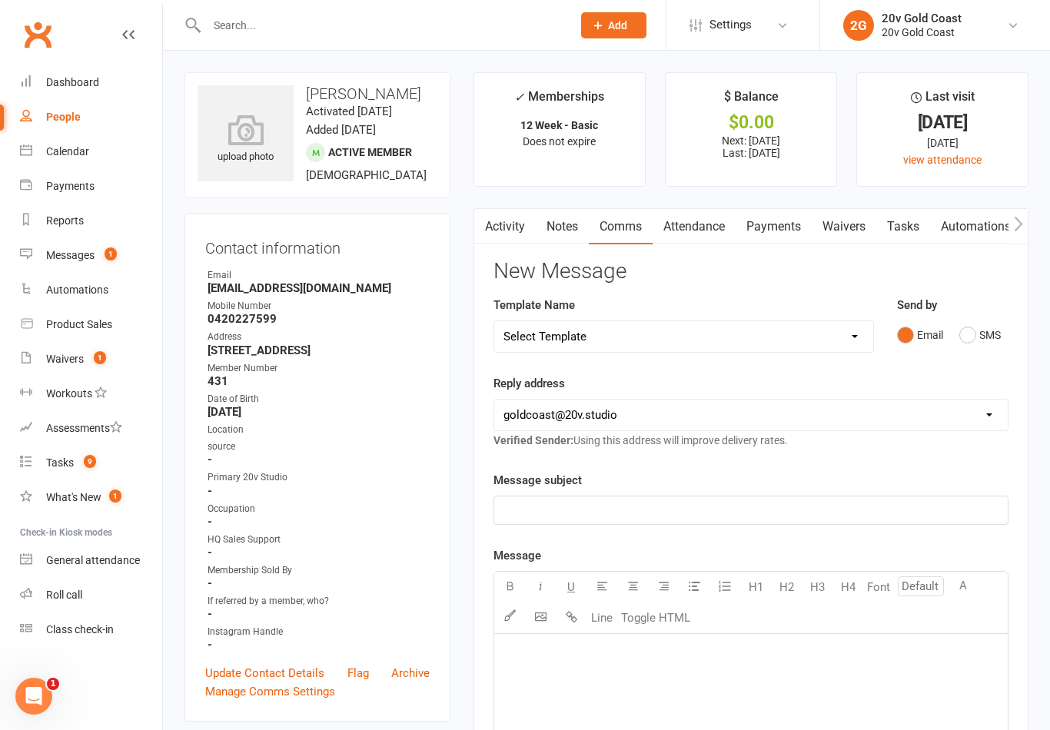
click at [970, 344] on button "SMS" at bounding box center [979, 334] width 41 height 29
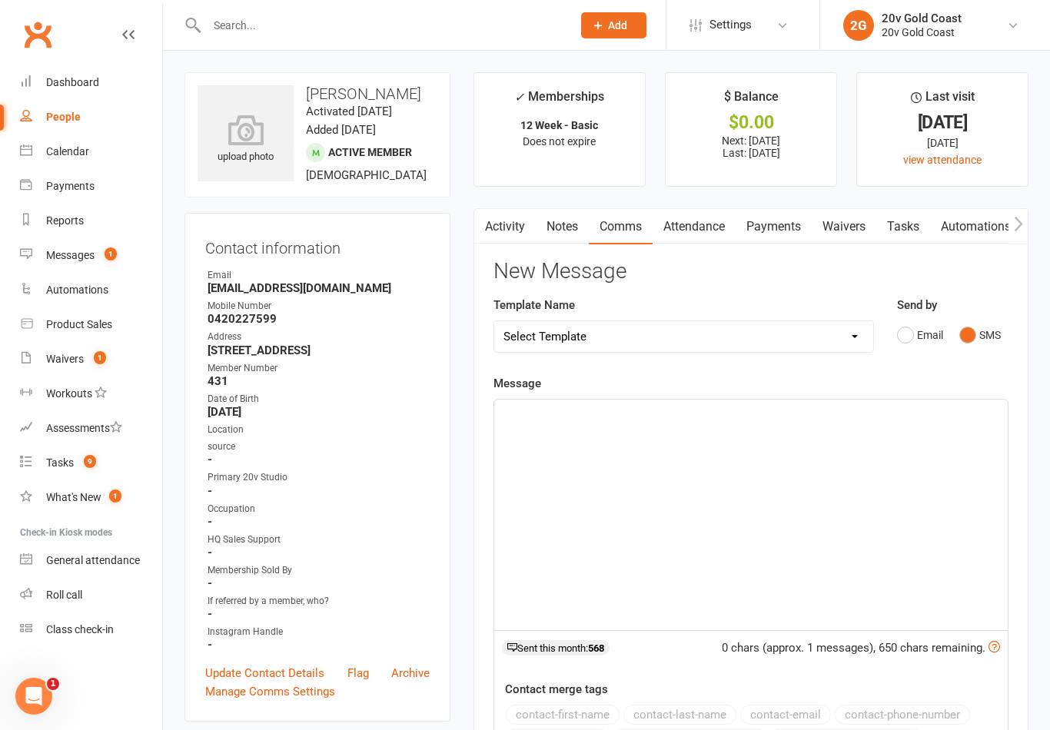
click at [837, 487] on div "﻿" at bounding box center [750, 515] width 513 height 231
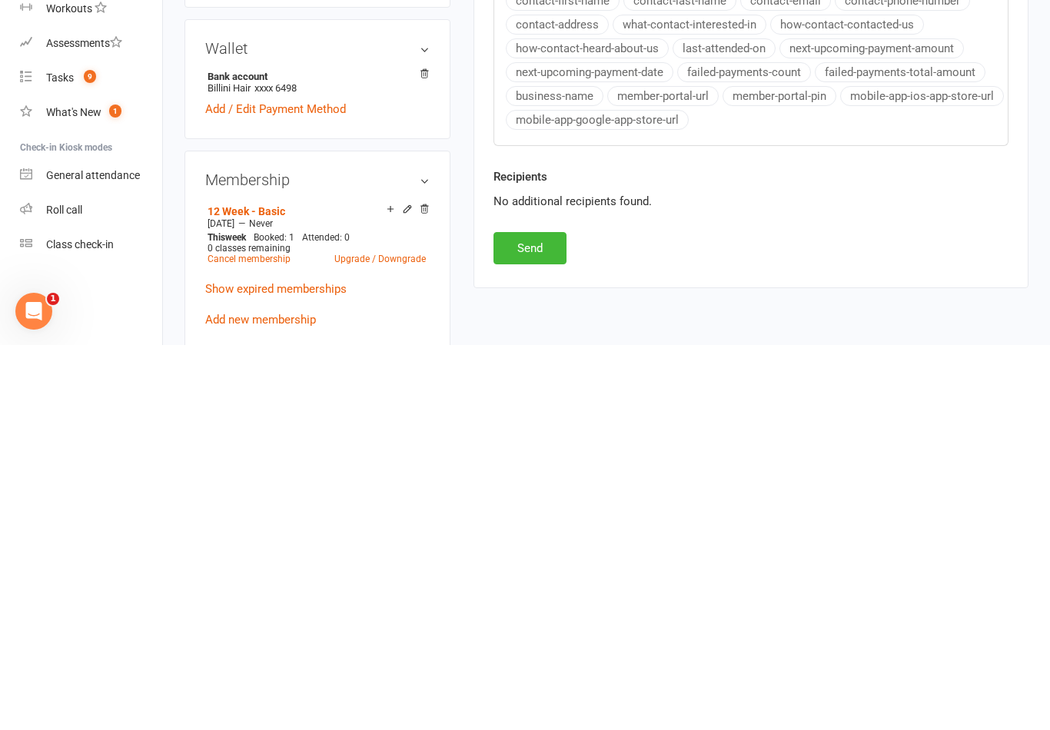
click at [556, 617] on button "Send" at bounding box center [529, 633] width 73 height 32
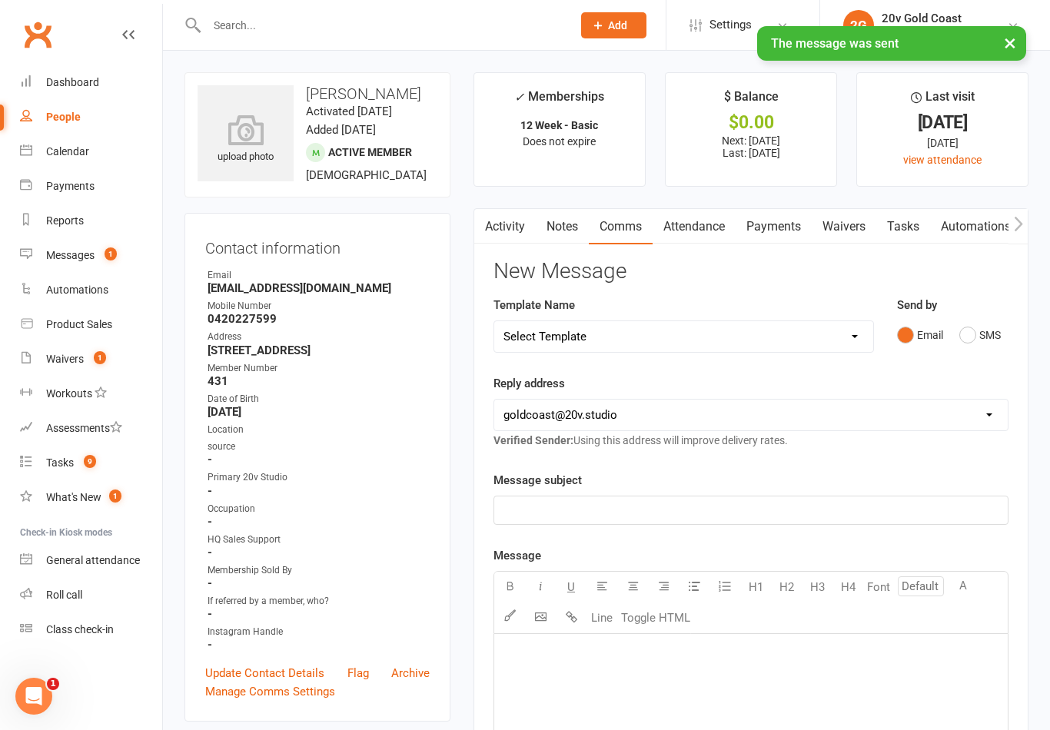
click at [81, 253] on div "Messages" at bounding box center [70, 255] width 48 height 12
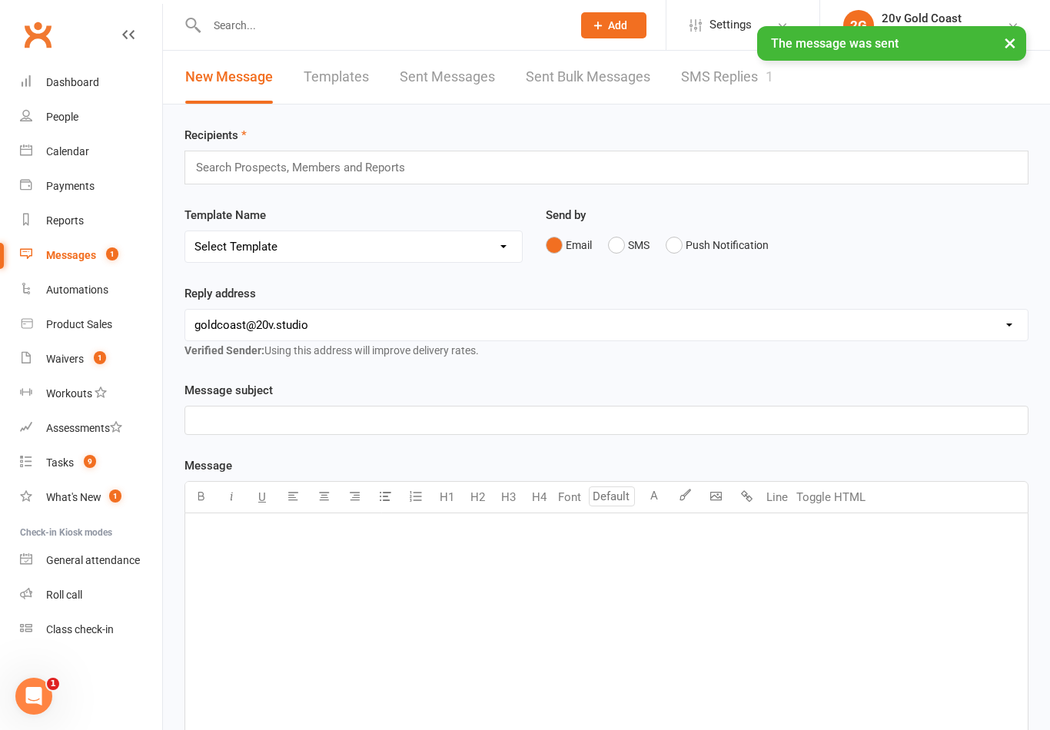
click at [743, 85] on link "SMS Replies 1" at bounding box center [727, 77] width 92 height 53
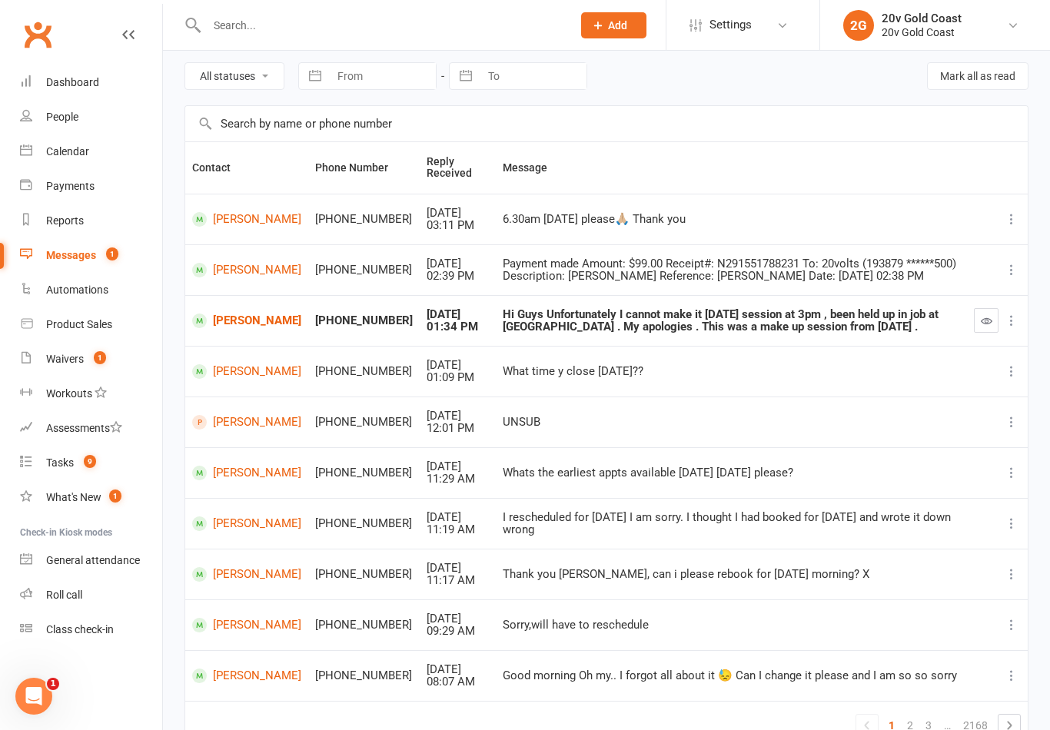
scroll to position [57, 0]
click at [981, 328] on button "button" at bounding box center [986, 321] width 25 height 25
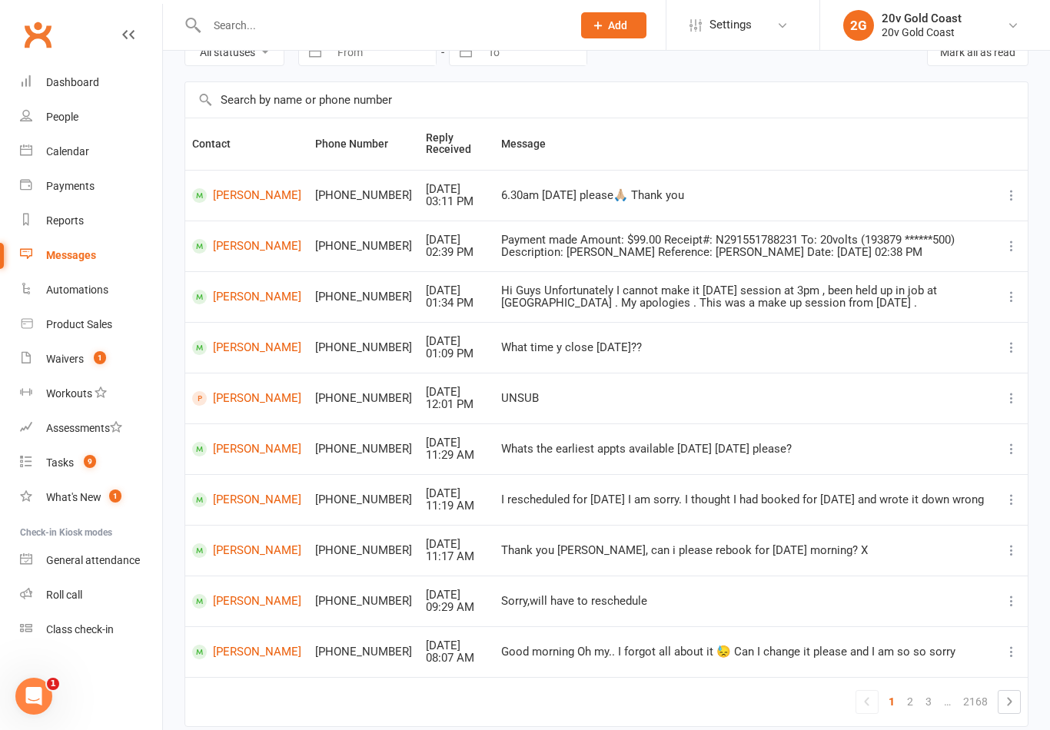
click at [238, 302] on link "[PERSON_NAME]" at bounding box center [246, 297] width 109 height 15
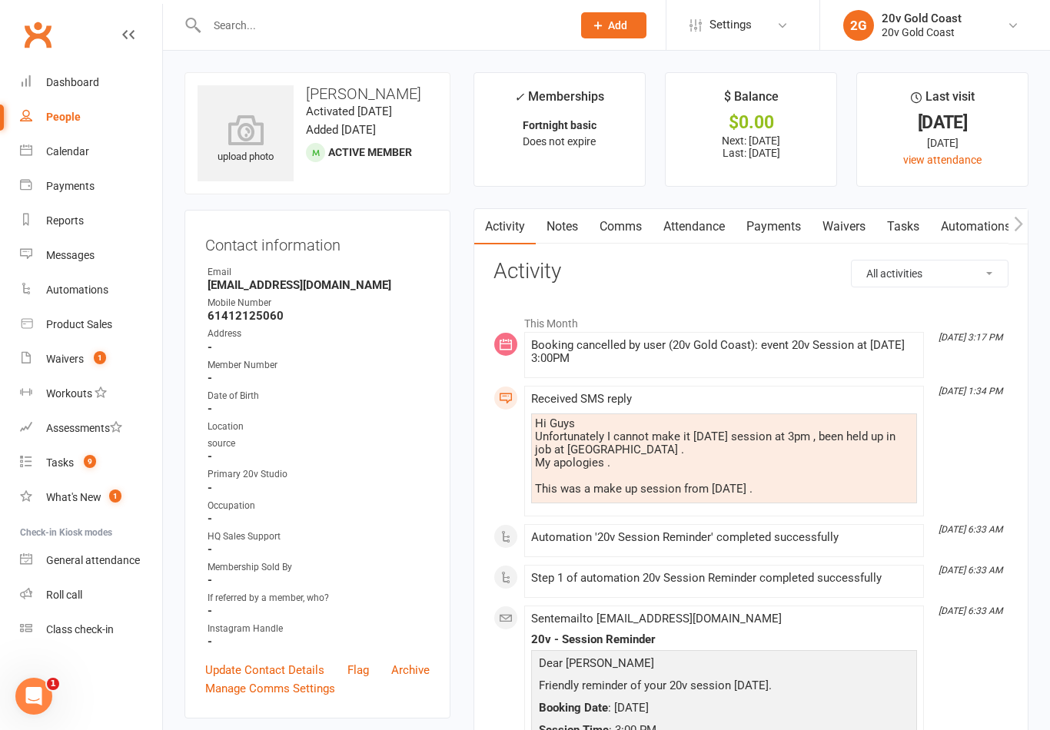
click at [615, 236] on link "Comms" at bounding box center [621, 226] width 64 height 35
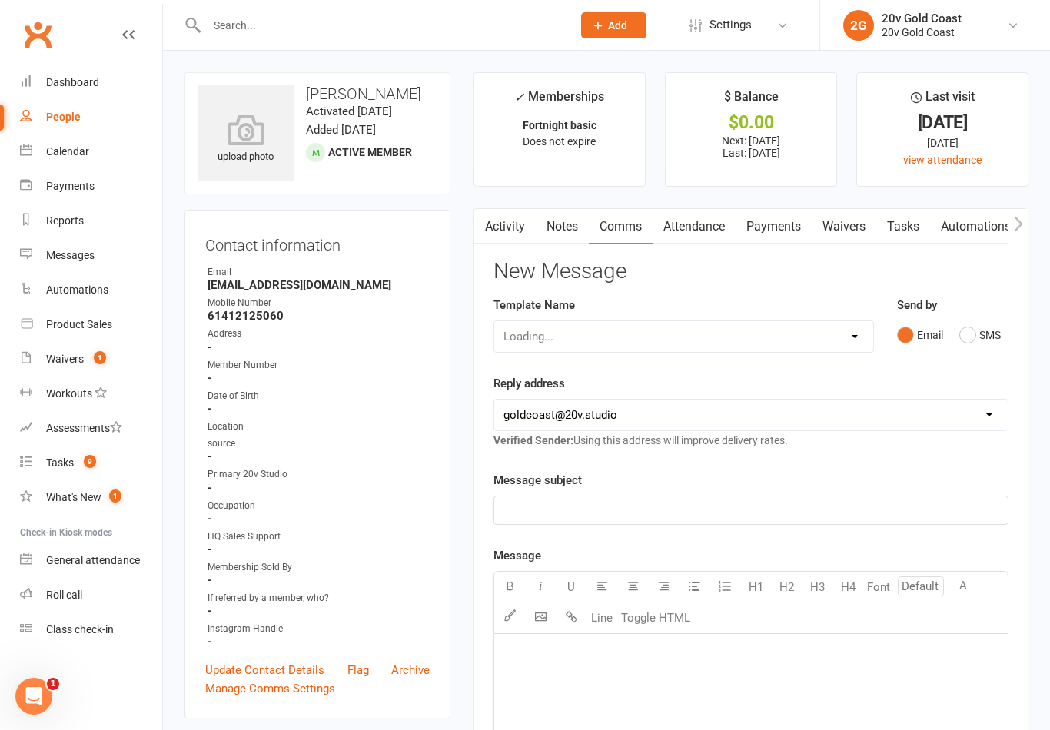
click at [974, 346] on button "SMS" at bounding box center [979, 334] width 41 height 29
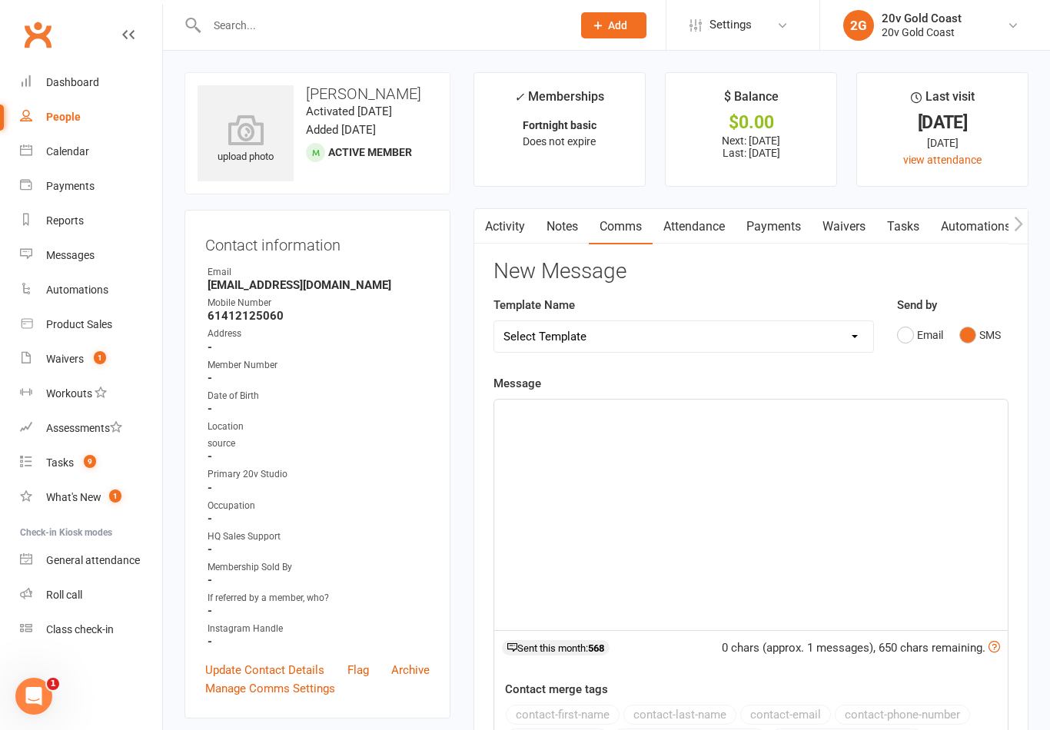
click at [807, 504] on div "﻿" at bounding box center [750, 515] width 513 height 231
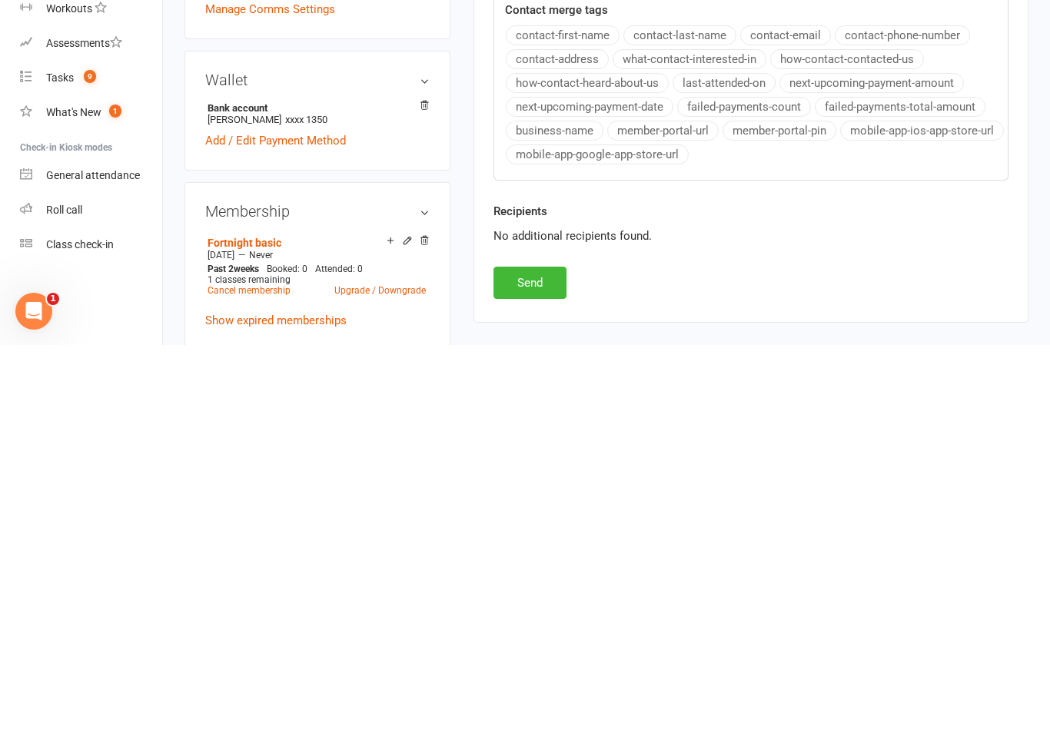
click at [551, 652] on button "Send" at bounding box center [529, 668] width 73 height 32
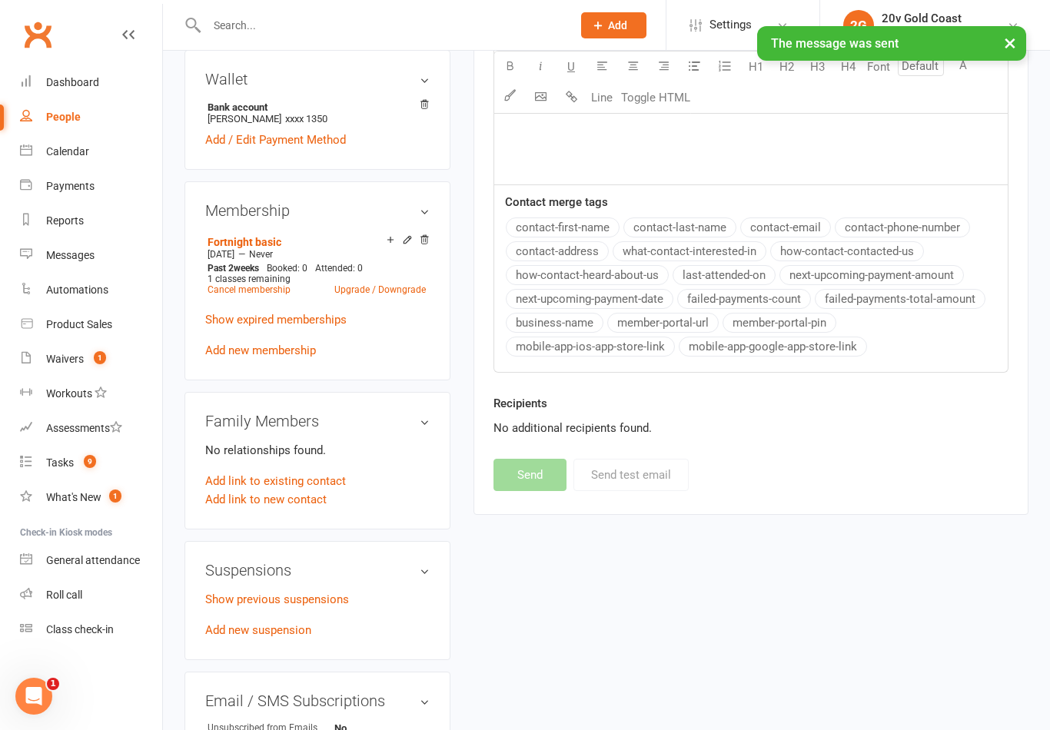
click at [94, 362] on span "1" at bounding box center [100, 357] width 12 height 13
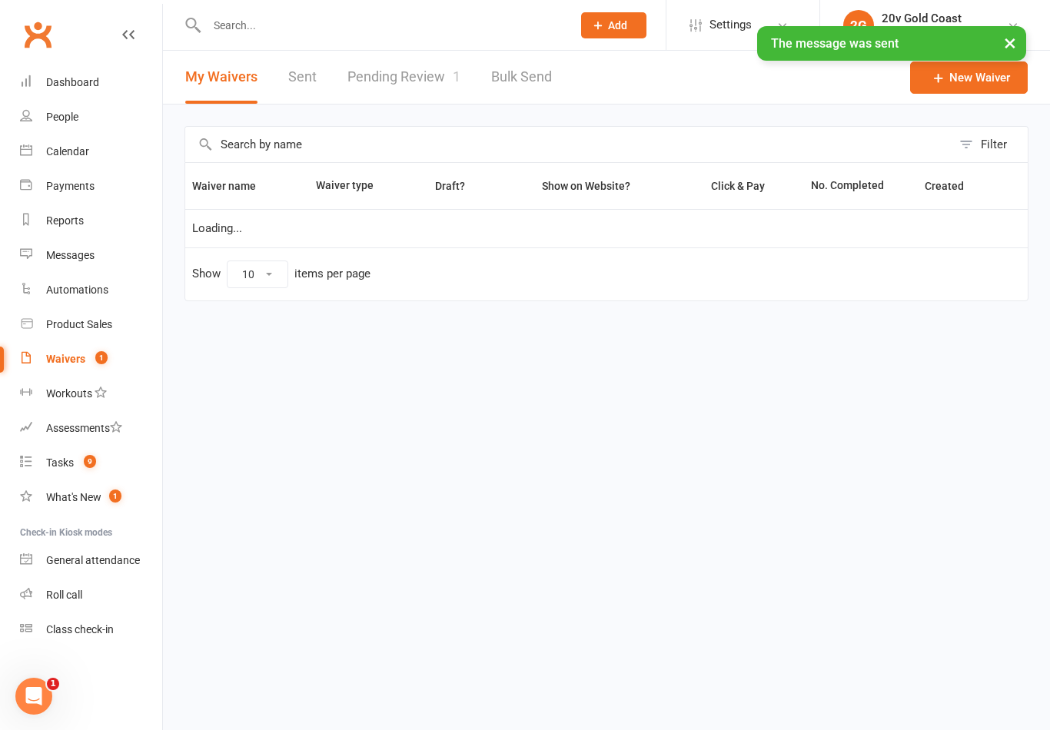
click at [404, 89] on link "Pending Review 1" at bounding box center [403, 77] width 113 height 53
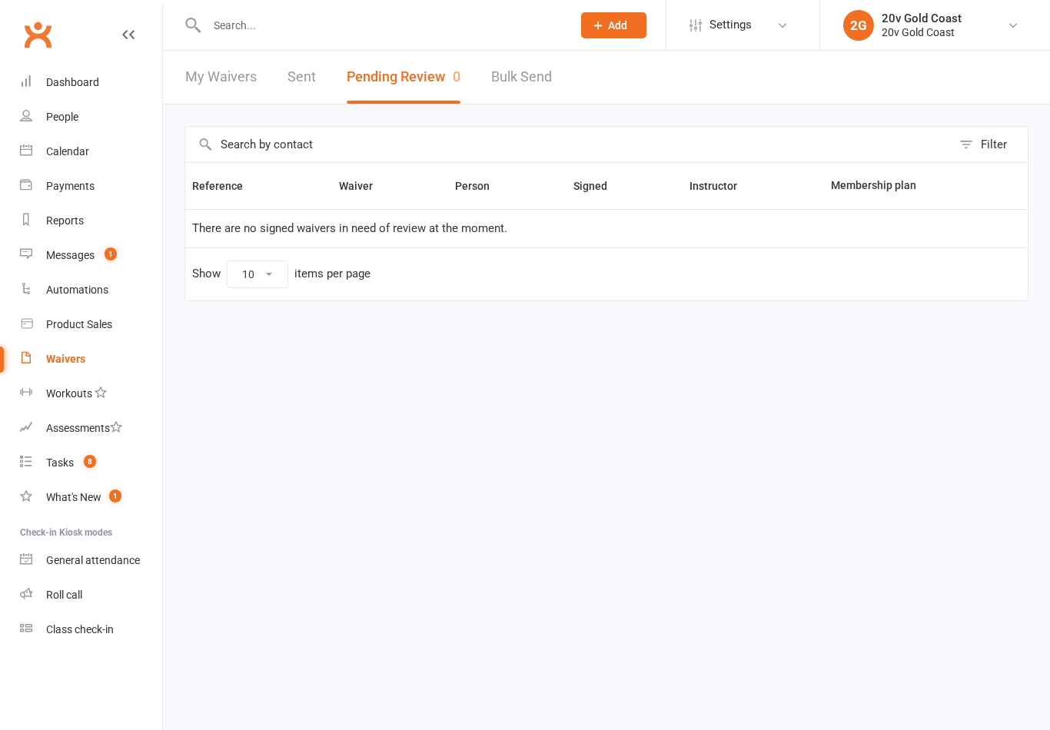
click at [115, 261] on count-badge "1" at bounding box center [107, 255] width 20 height 12
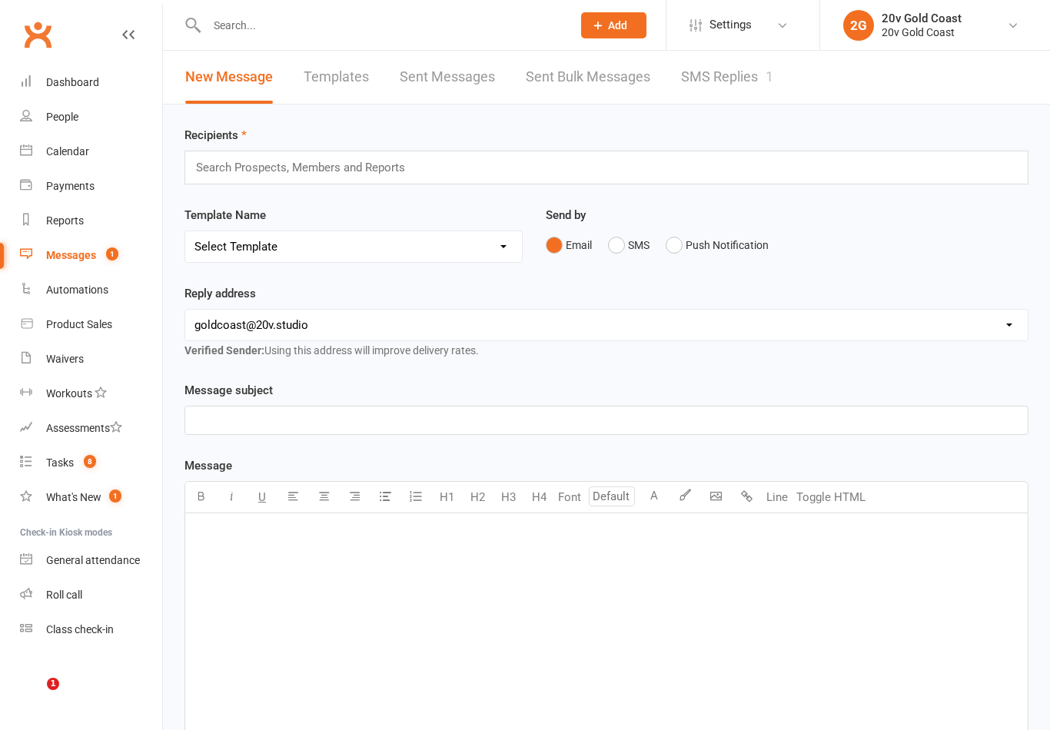
click at [735, 80] on link "SMS Replies 1" at bounding box center [727, 77] width 92 height 53
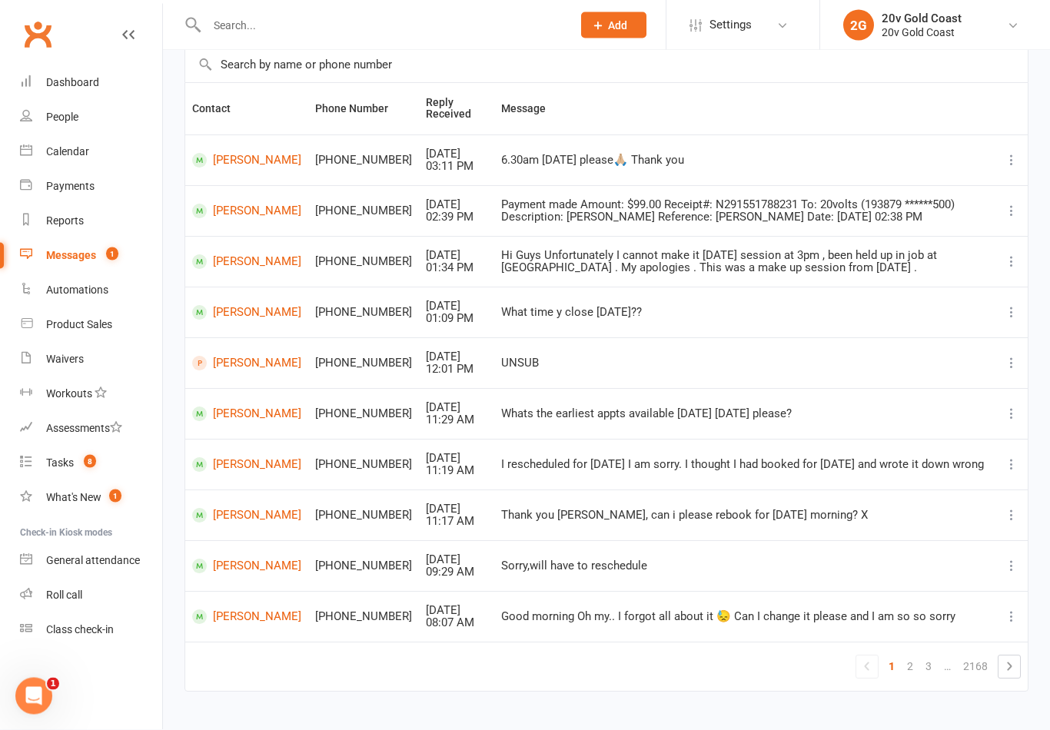
click at [912, 661] on link "2" at bounding box center [910, 667] width 18 height 22
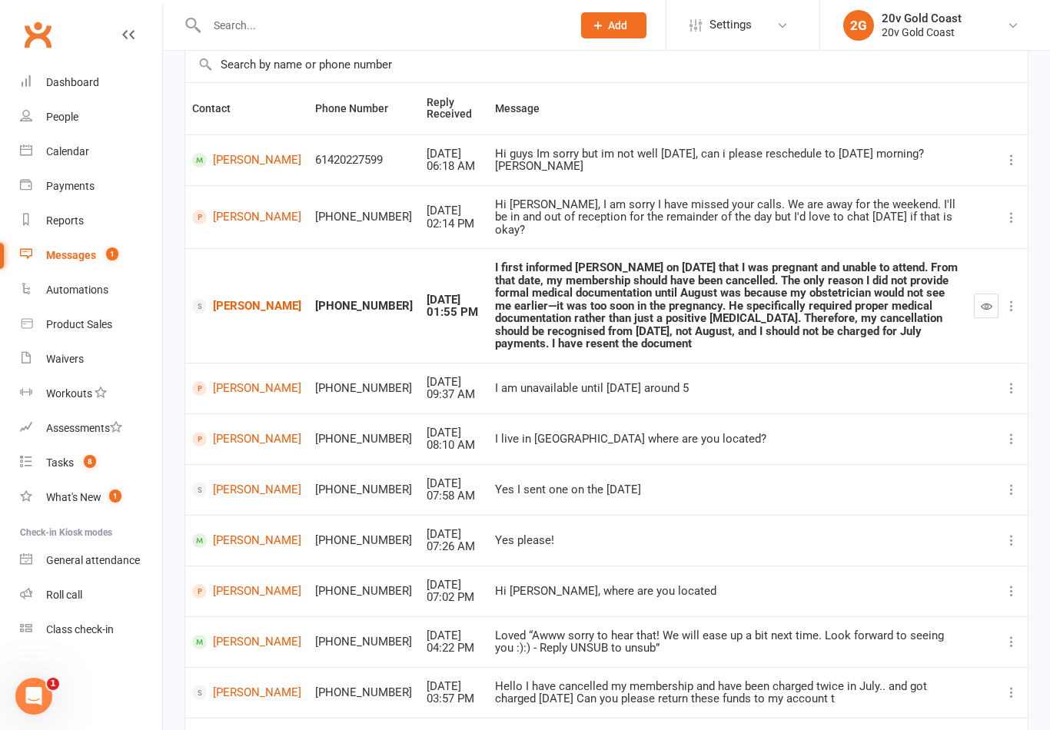
click at [70, 463] on div "Tasks" at bounding box center [60, 462] width 28 height 12
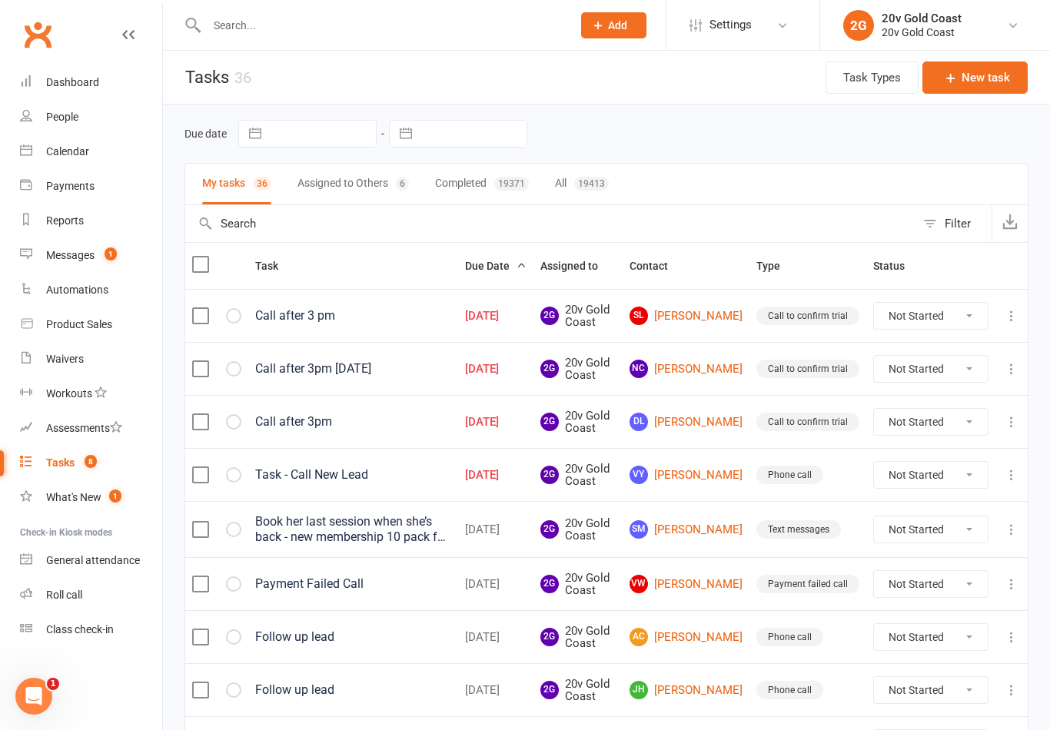
click at [131, 247] on link "Messages 1" at bounding box center [91, 255] width 142 height 35
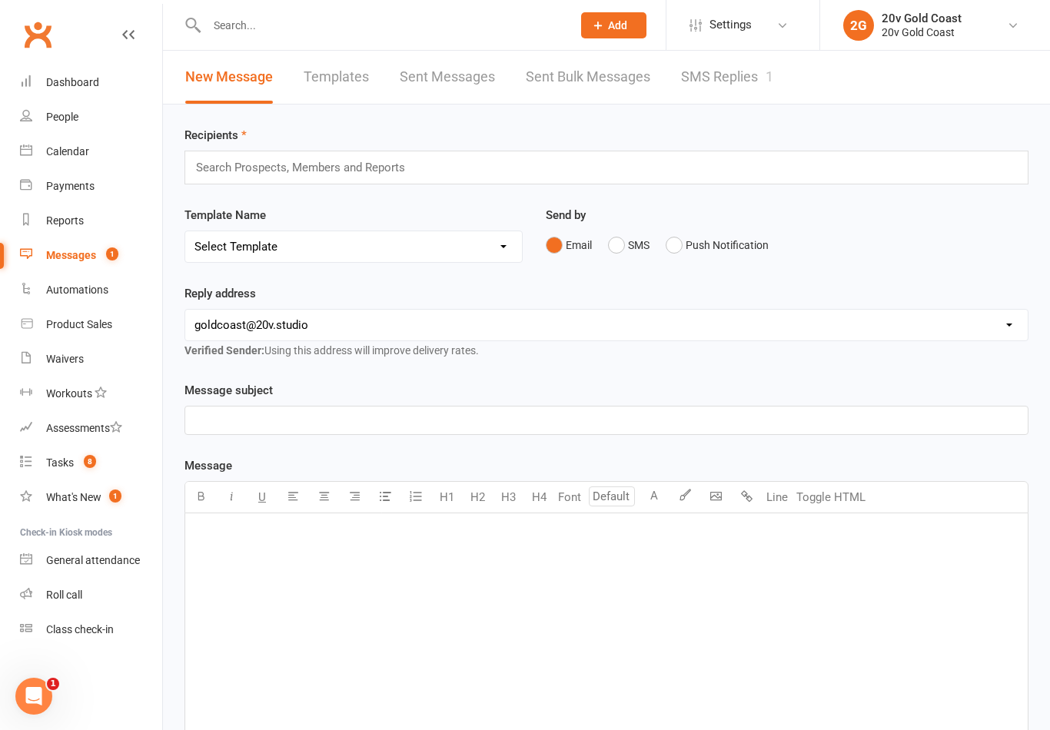
click at [101, 471] on link "Tasks 8" at bounding box center [91, 463] width 142 height 35
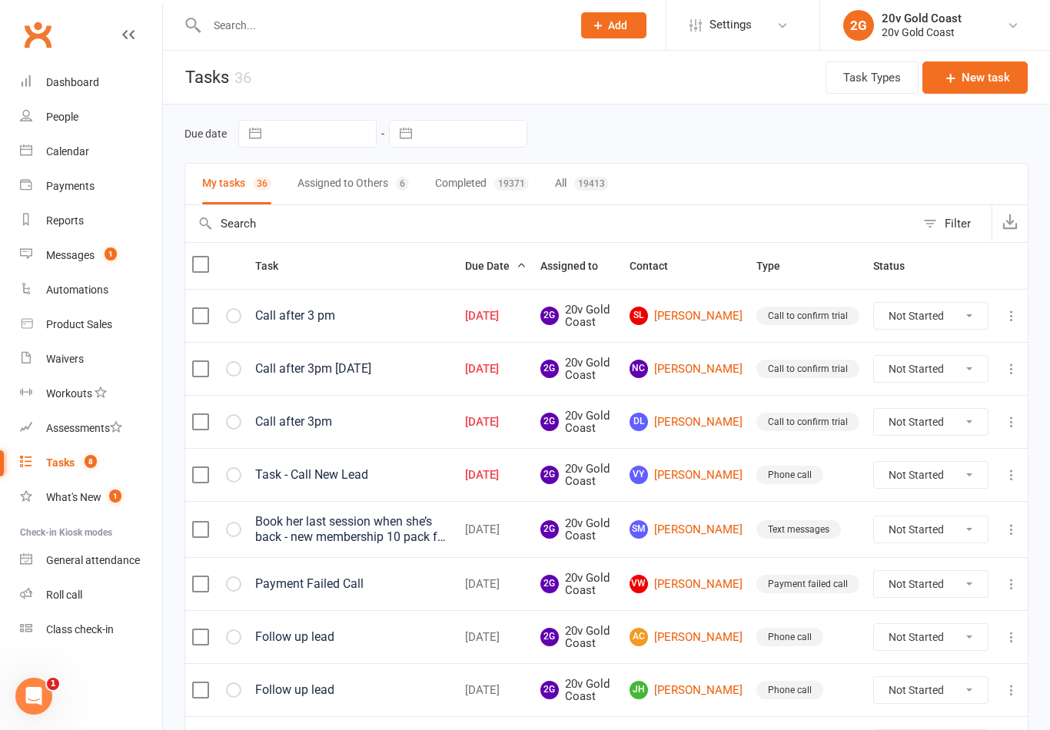
click at [708, 471] on link "VY Victoria Younan" at bounding box center [685, 475] width 113 height 18
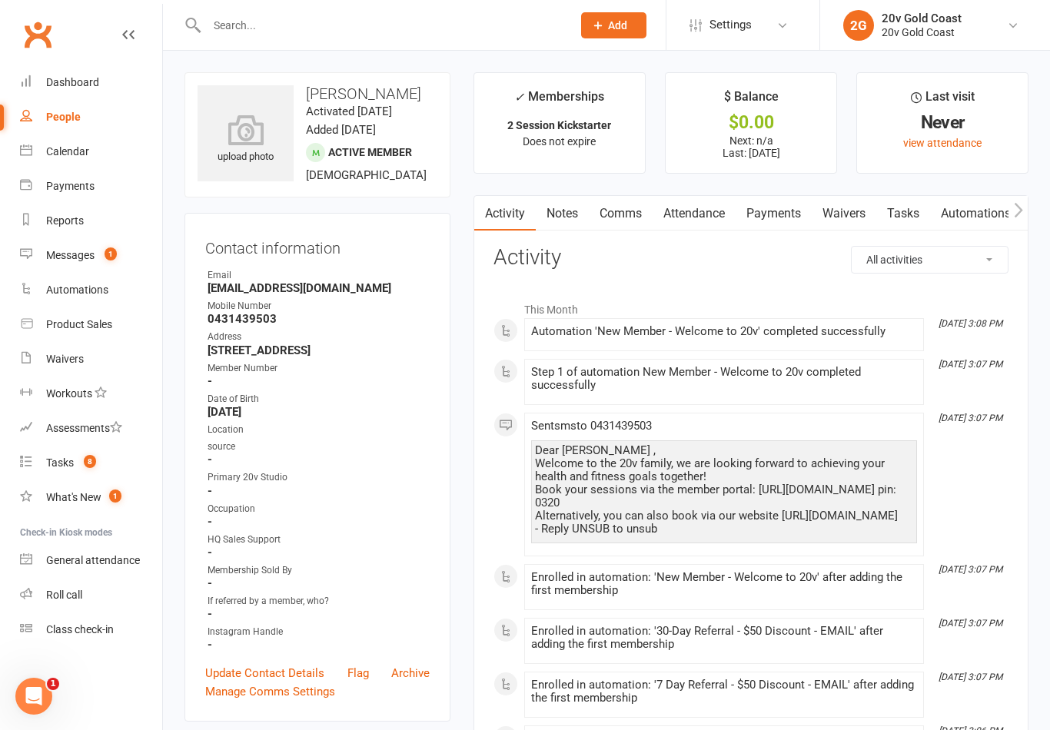
click at [683, 213] on link "Attendance" at bounding box center [693, 213] width 83 height 35
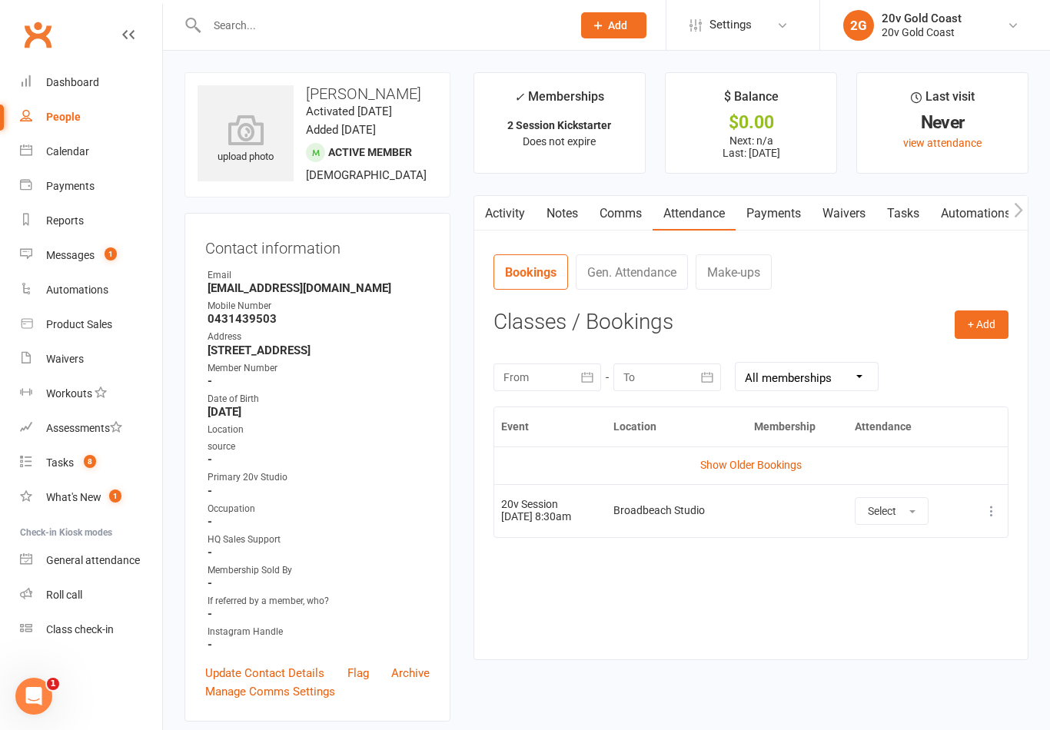
click at [96, 154] on link "Calendar" at bounding box center [91, 151] width 142 height 35
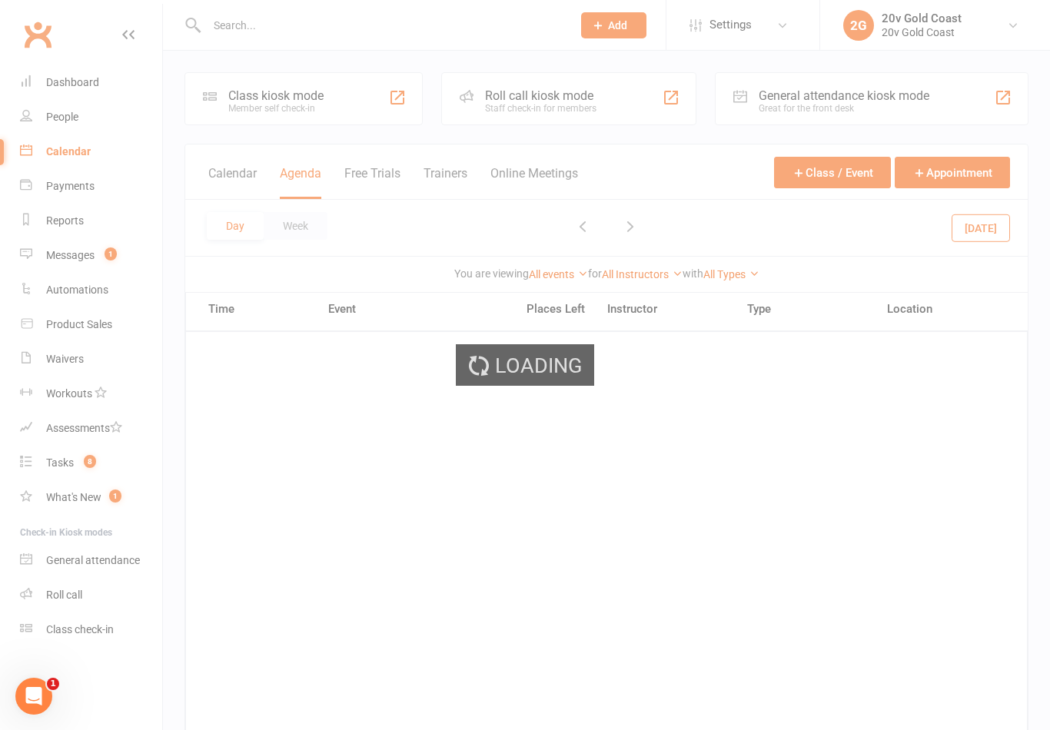
click at [980, 240] on button "[DATE]" at bounding box center [980, 228] width 58 height 28
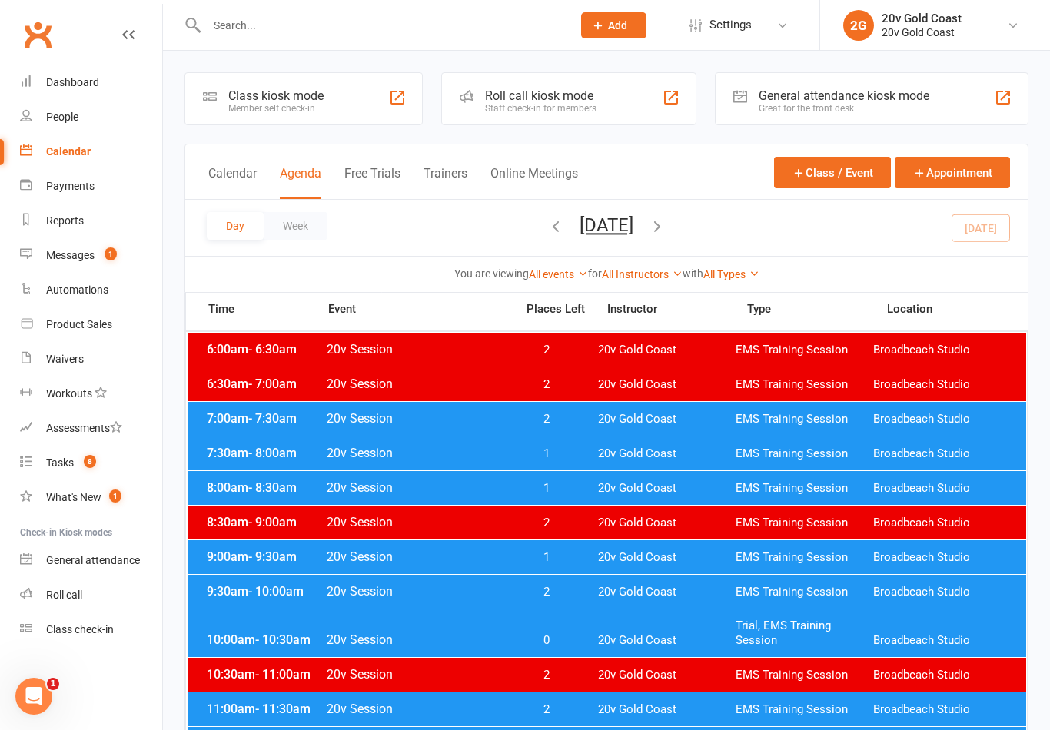
click at [665, 236] on button "button" at bounding box center [657, 227] width 17 height 27
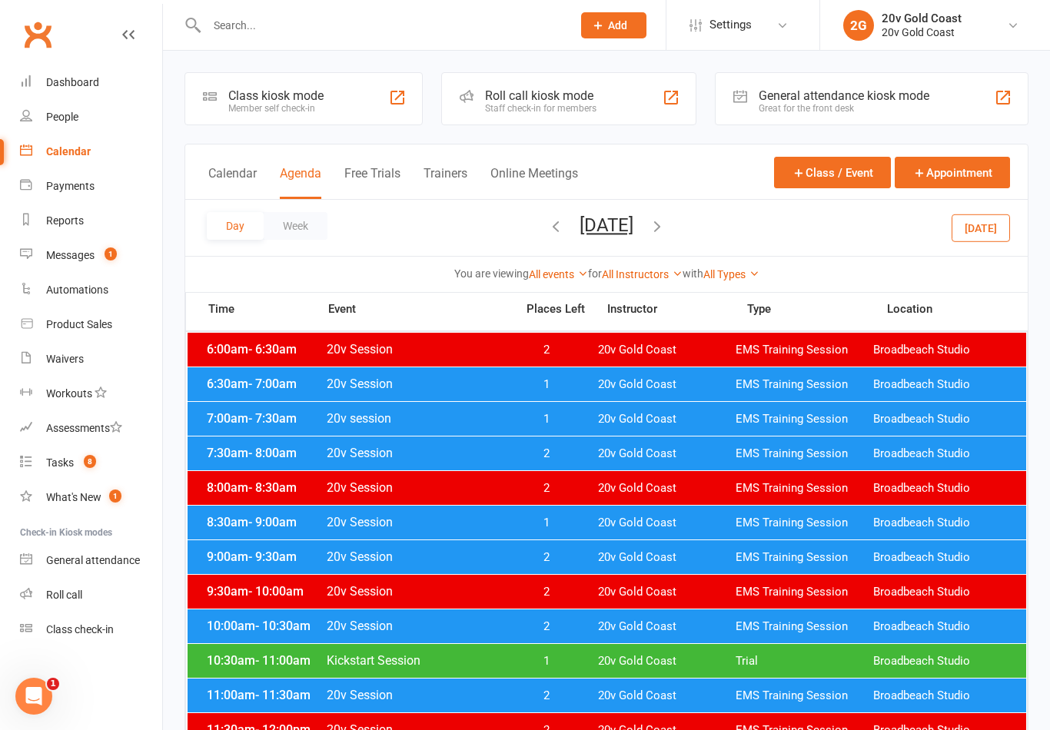
click at [970, 214] on button "[DATE]" at bounding box center [980, 228] width 58 height 28
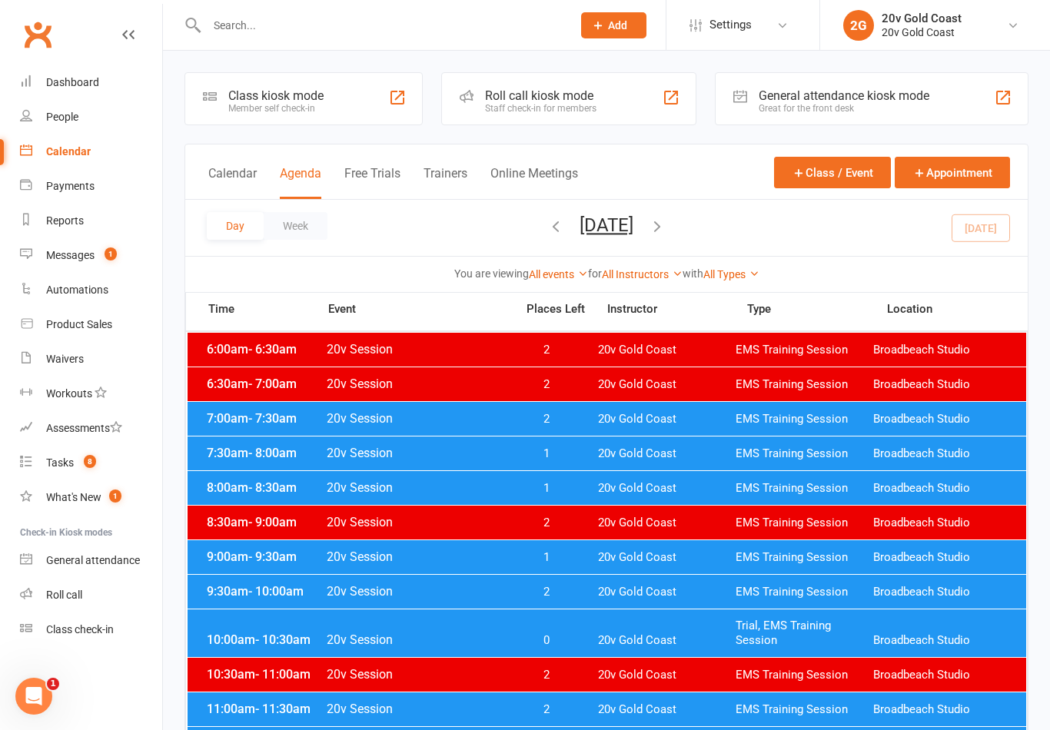
click at [665, 224] on icon "button" at bounding box center [657, 225] width 17 height 17
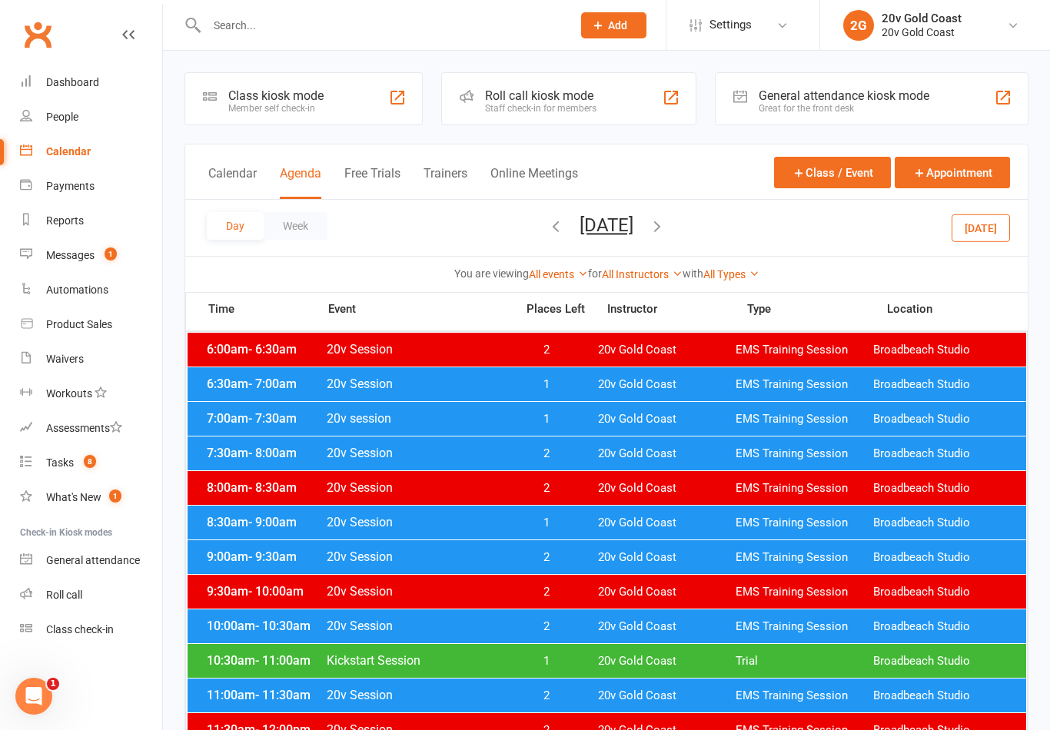
click at [633, 379] on span "20v Gold Coast" at bounding box center [667, 384] width 138 height 15
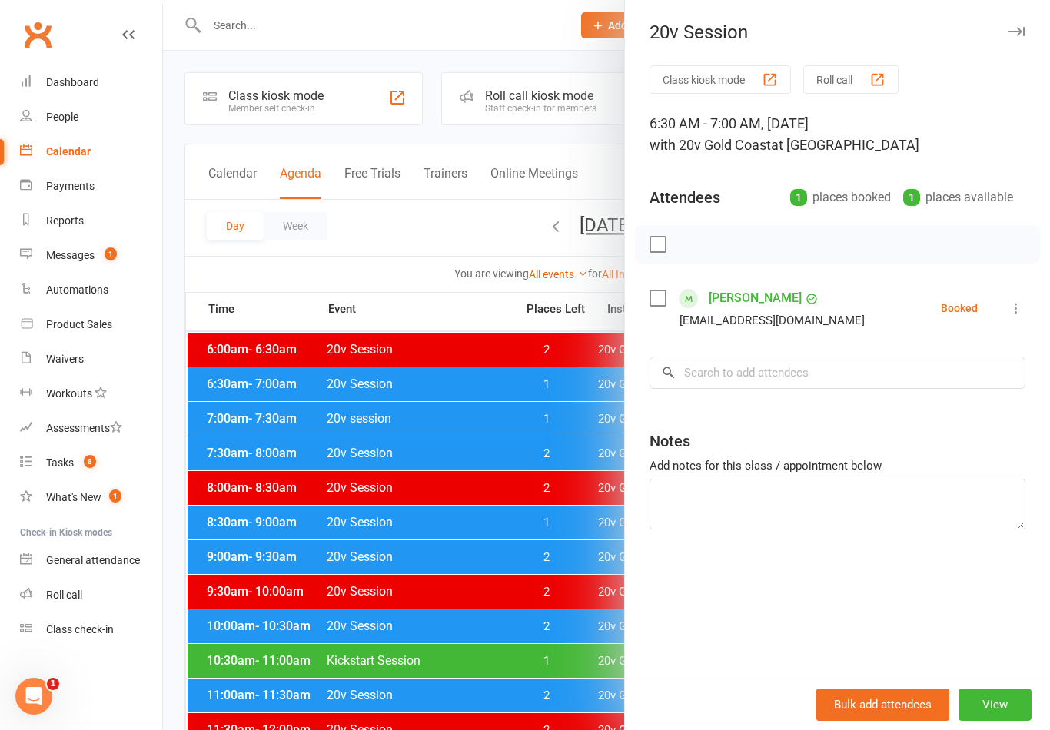
click at [530, 663] on div at bounding box center [606, 365] width 887 height 730
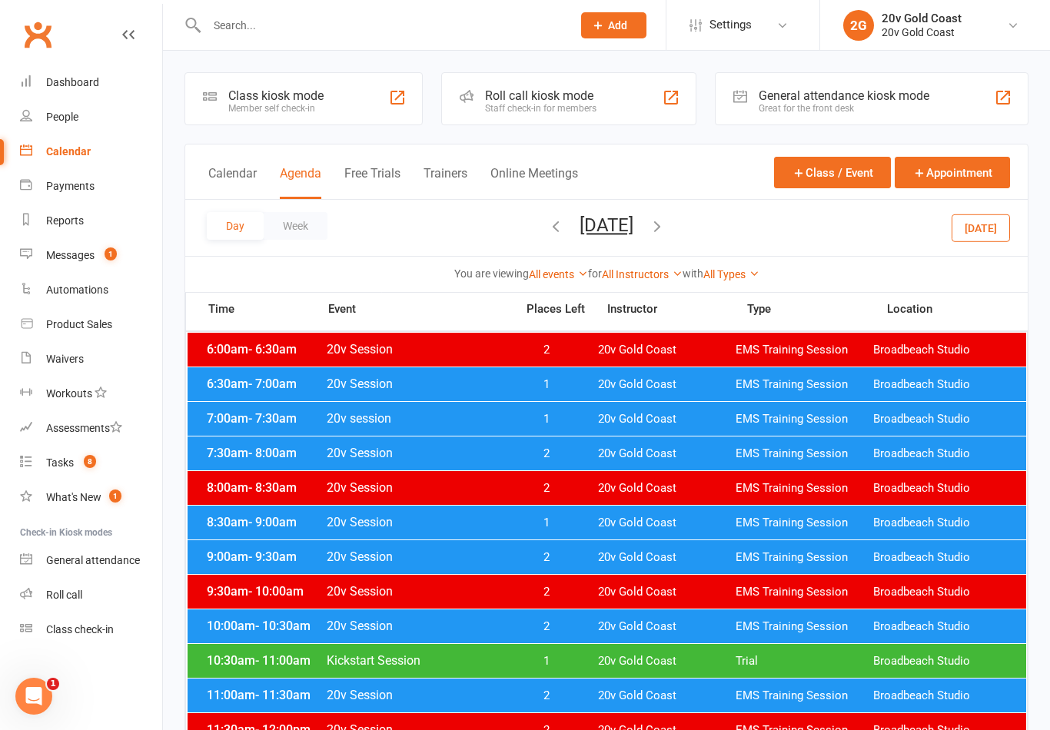
click at [602, 425] on span "20v Gold Coast" at bounding box center [667, 419] width 138 height 15
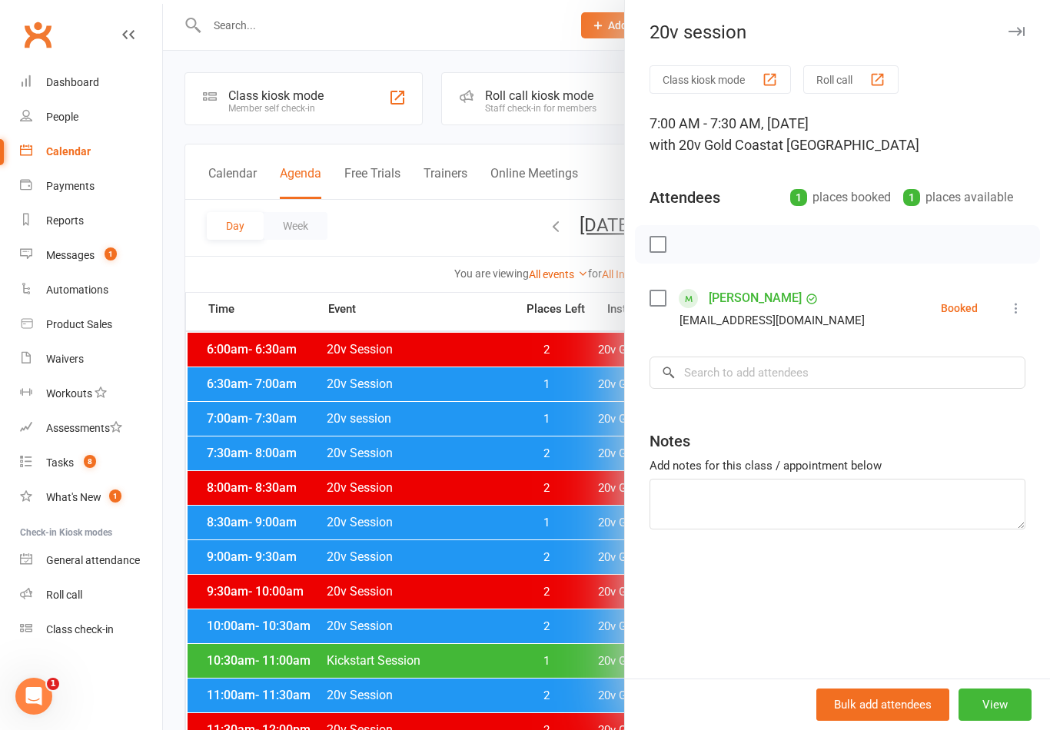
click at [450, 645] on div at bounding box center [606, 365] width 887 height 730
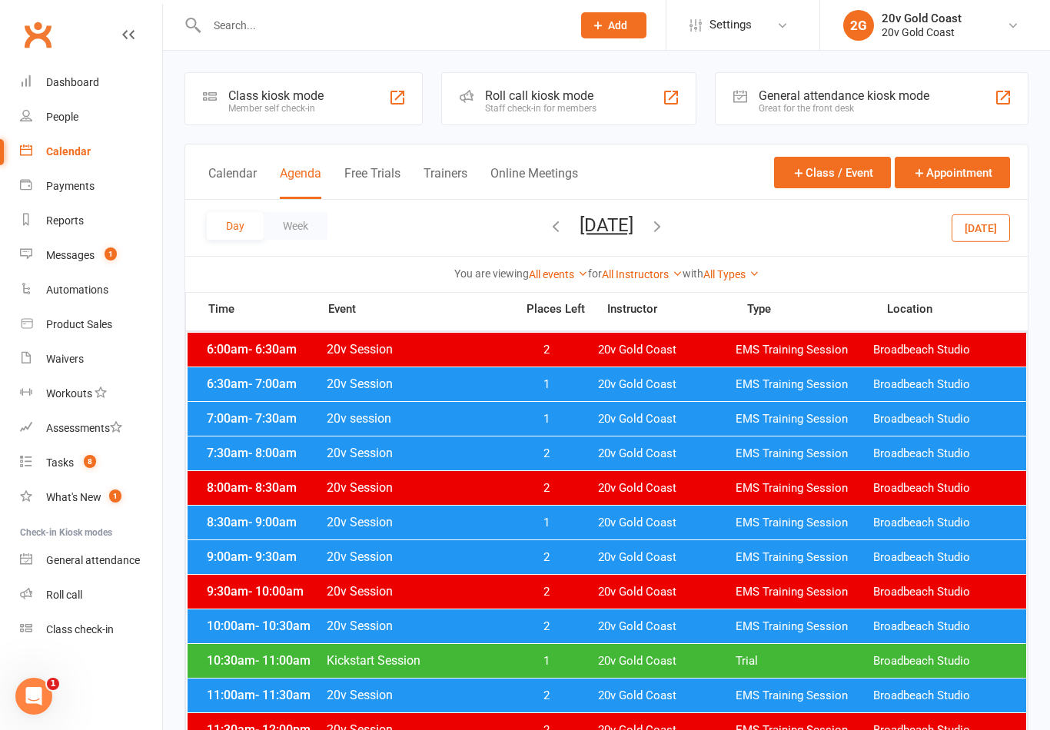
click at [568, 523] on span "1" at bounding box center [546, 523] width 81 height 15
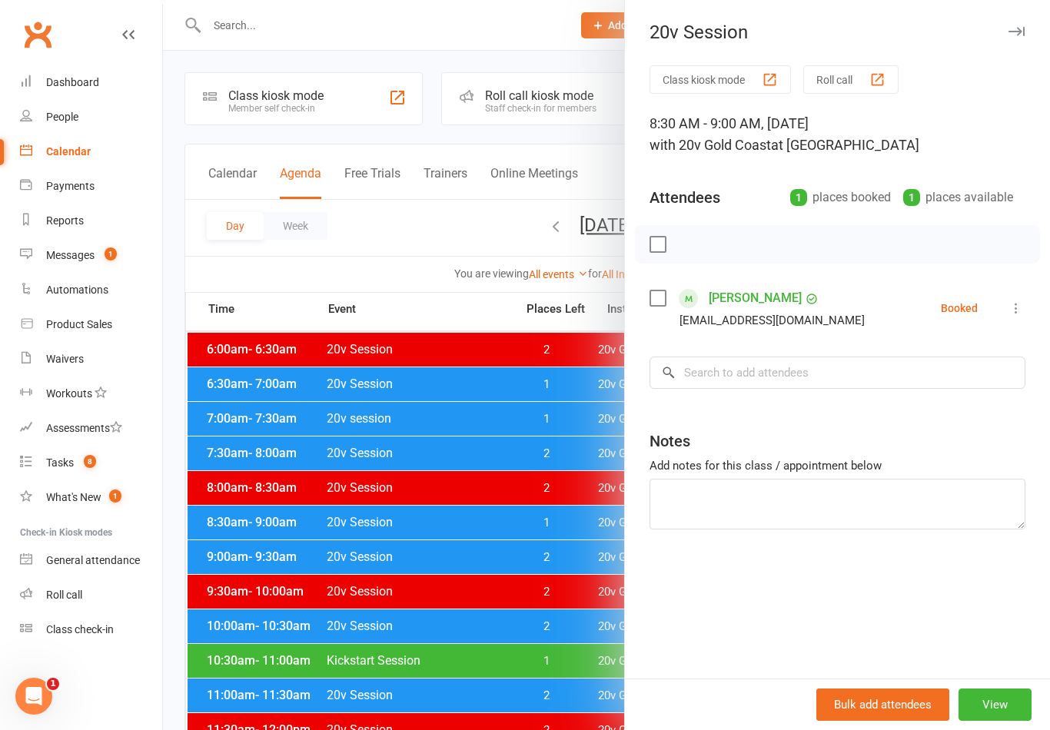
click at [453, 648] on div at bounding box center [606, 365] width 887 height 730
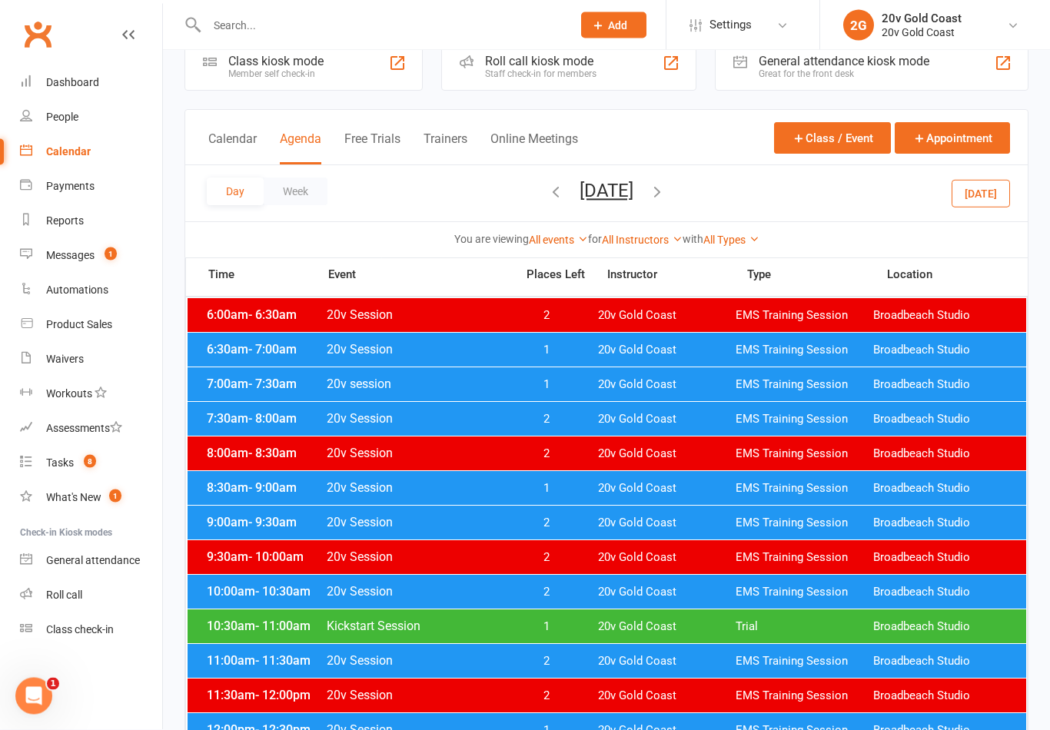
click at [558, 640] on div "10:30am - 11:00am Kickstart Session 1 20v Gold Coast Trial Broadbeach Studio" at bounding box center [606, 627] width 838 height 34
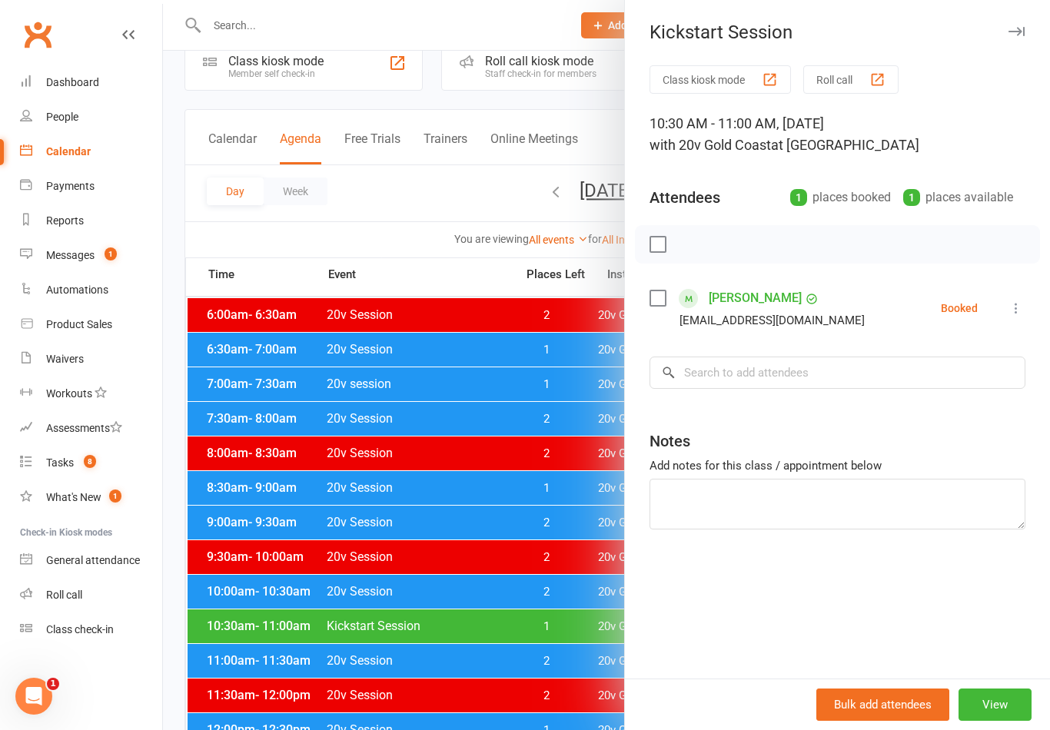
click at [549, 492] on div at bounding box center [606, 365] width 887 height 730
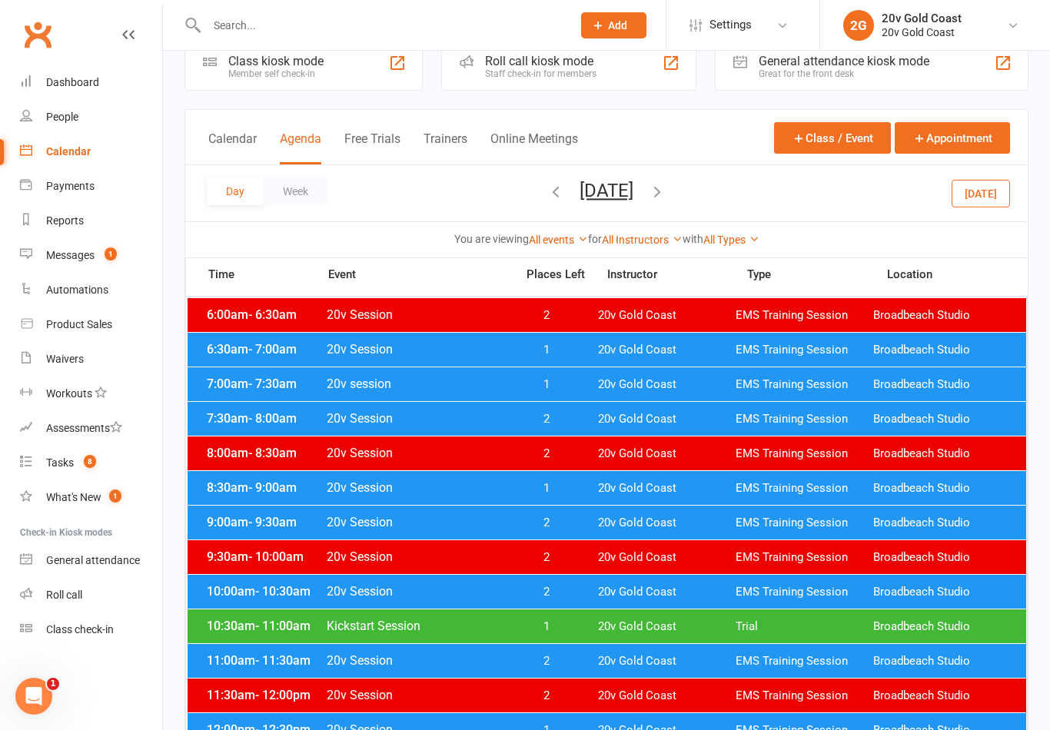
click at [569, 496] on div "8:30am - 9:00am 20v Session 1 20v Gold Coast EMS Training Session Broadbeach St…" at bounding box center [606, 488] width 838 height 34
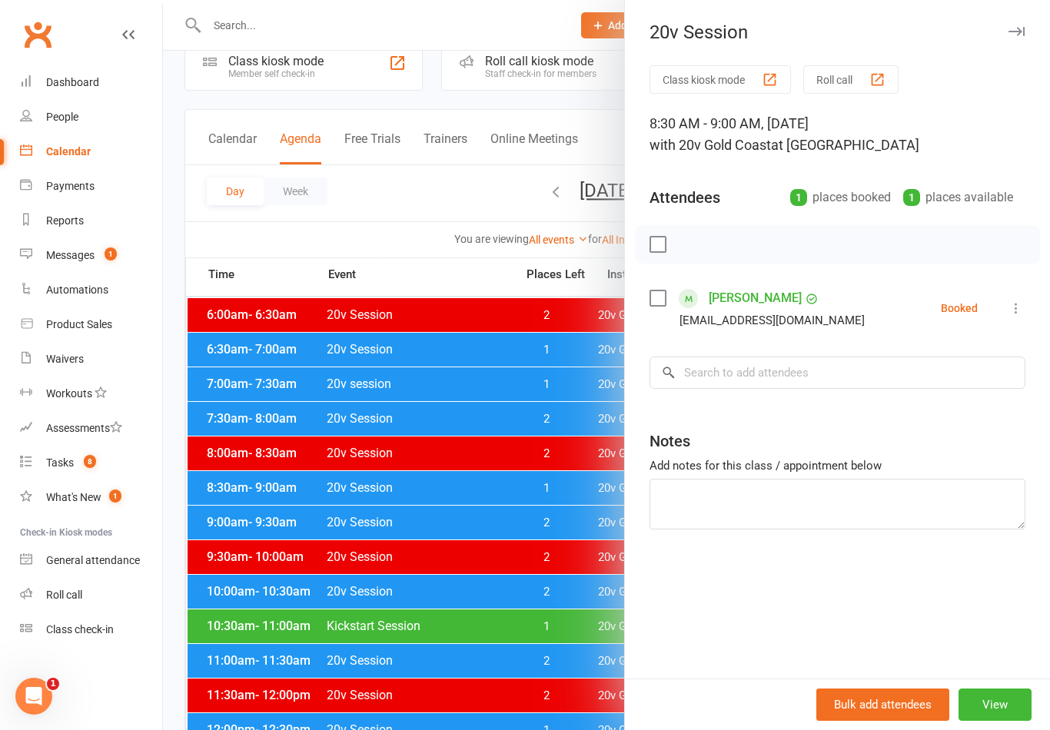
click at [994, 721] on button "View" at bounding box center [994, 704] width 73 height 32
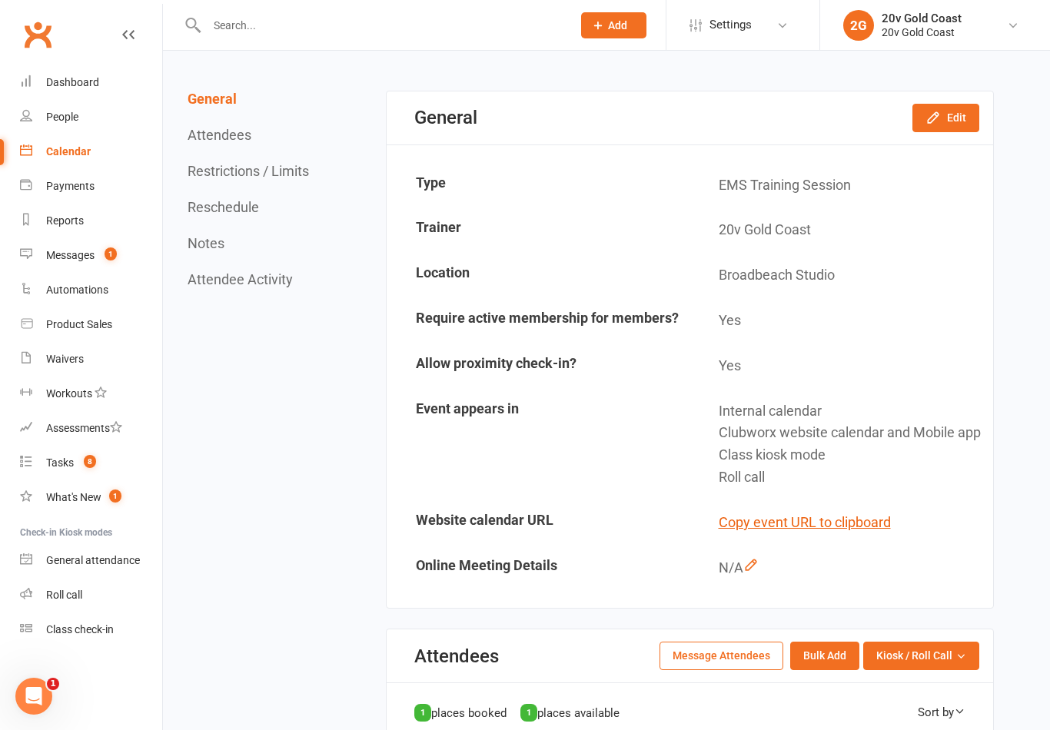
scroll to position [110, 0]
click at [957, 114] on button "Edit" at bounding box center [945, 119] width 67 height 28
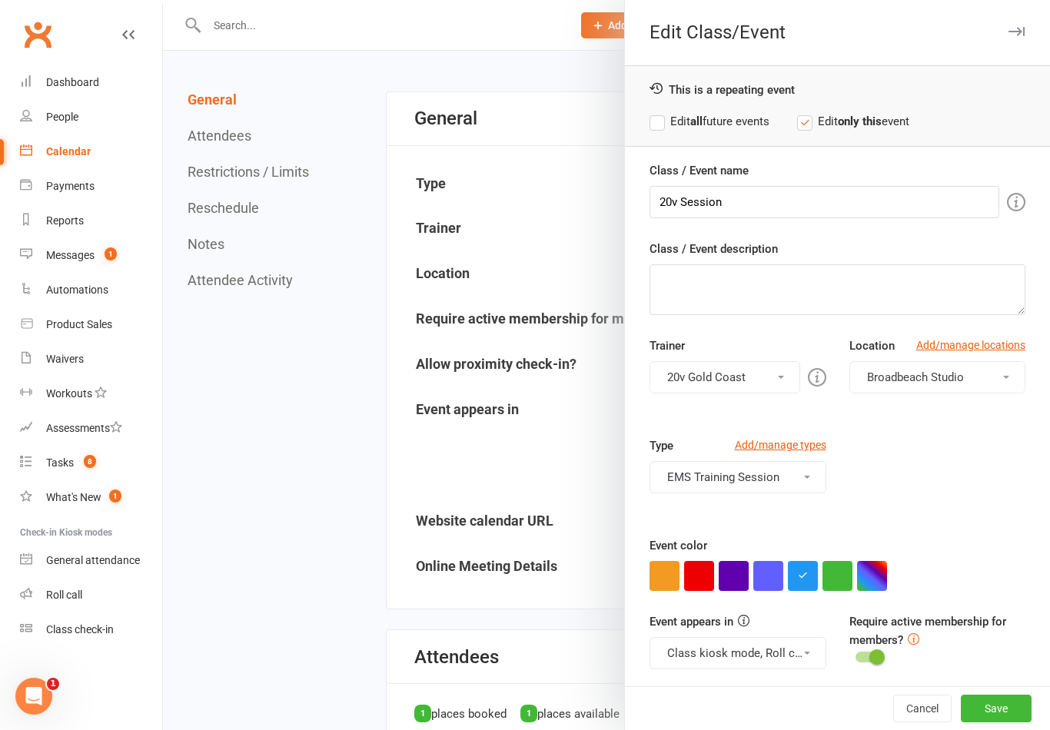
click at [839, 580] on button "button" at bounding box center [837, 576] width 30 height 30
click at [778, 479] on button "EMS Training Session" at bounding box center [737, 477] width 176 height 32
click at [772, 536] on link "Trial" at bounding box center [737, 544] width 174 height 31
click at [781, 489] on button "EMS Training Session, Trial" at bounding box center [737, 477] width 176 height 32
click at [742, 519] on link "EMS Training Session" at bounding box center [737, 514] width 174 height 31
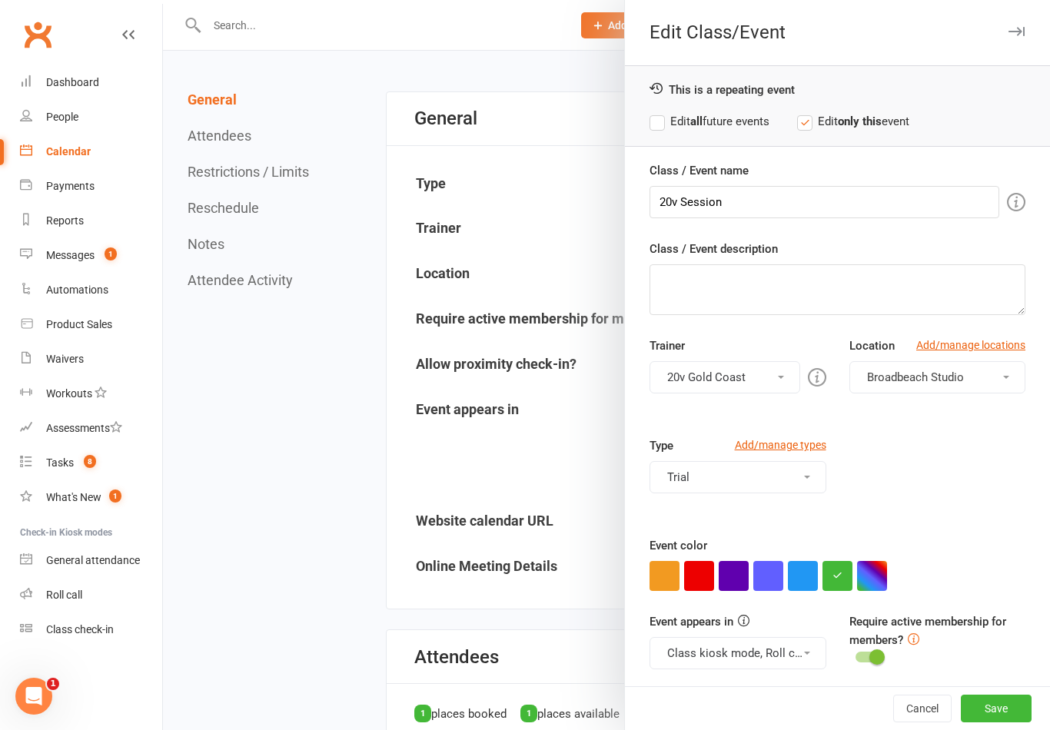
click at [1010, 722] on button "Save" at bounding box center [995, 709] width 71 height 28
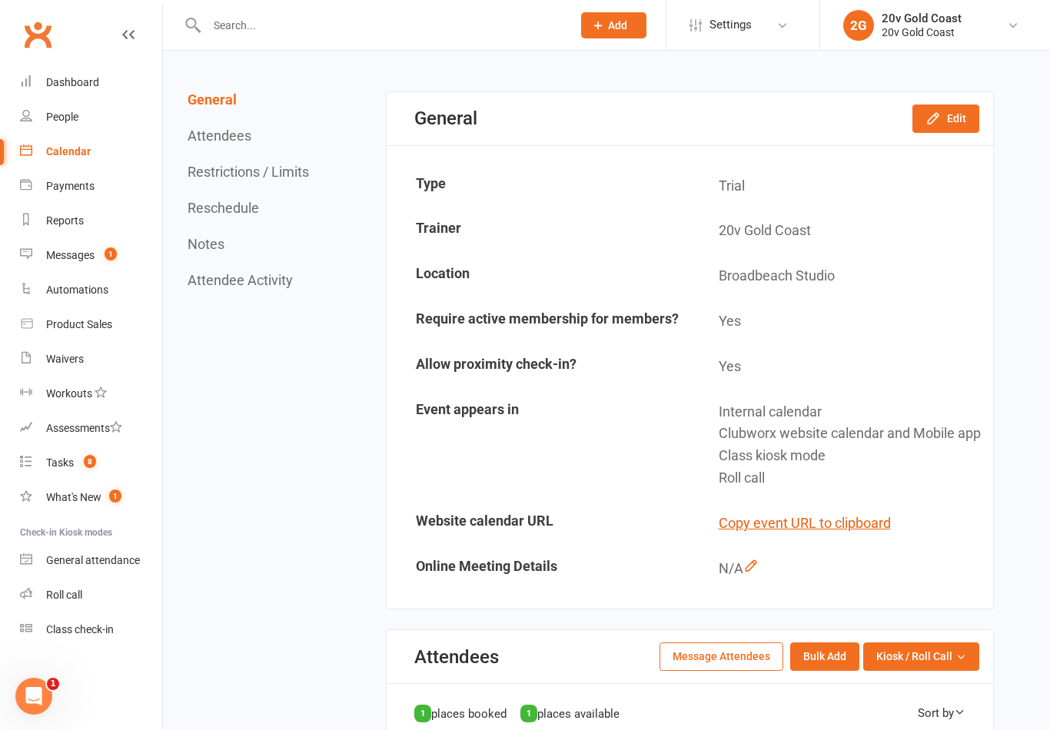
click at [108, 157] on link "Calendar" at bounding box center [91, 151] width 142 height 35
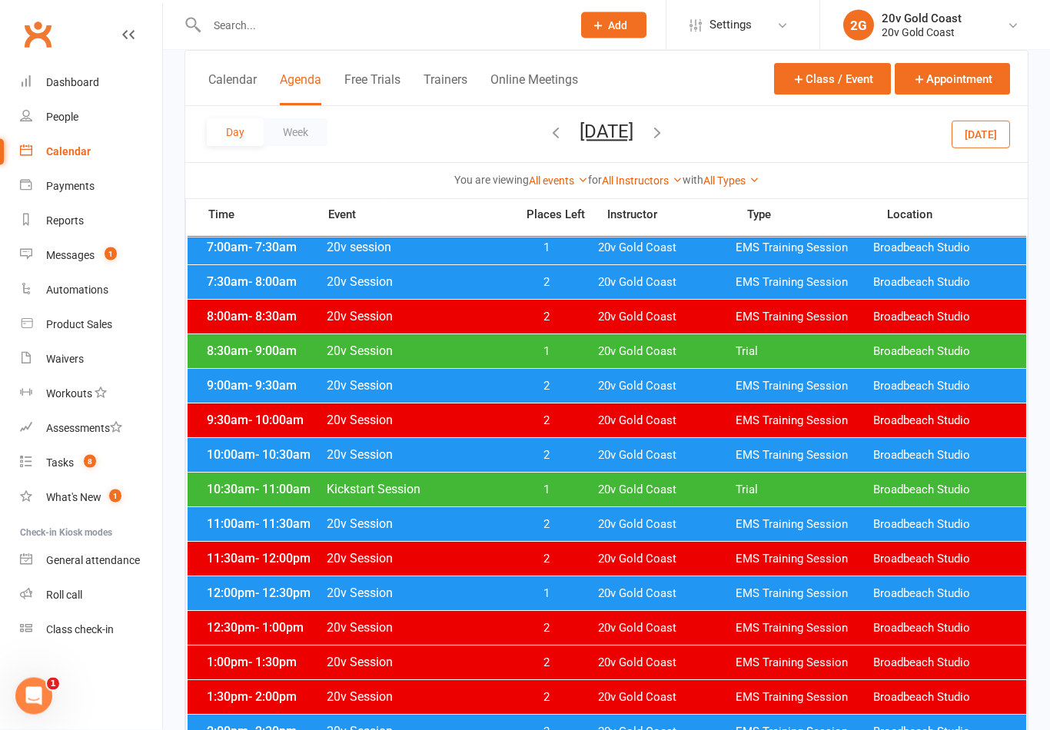
scroll to position [172, 0]
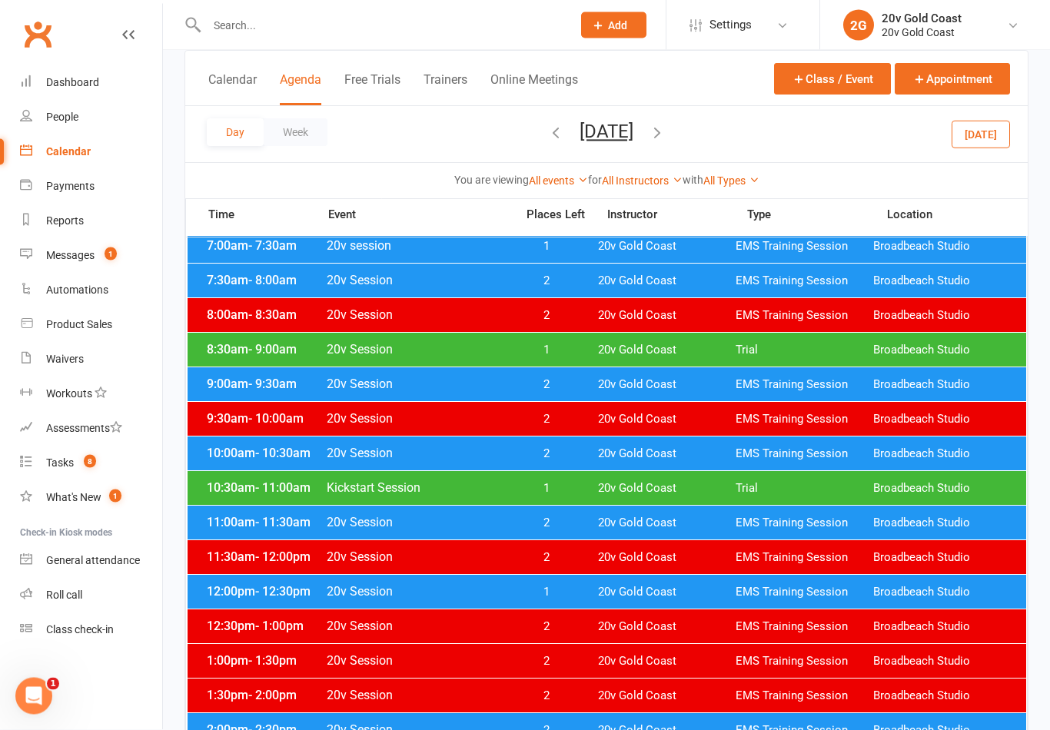
click at [629, 592] on span "20v Gold Coast" at bounding box center [667, 593] width 138 height 15
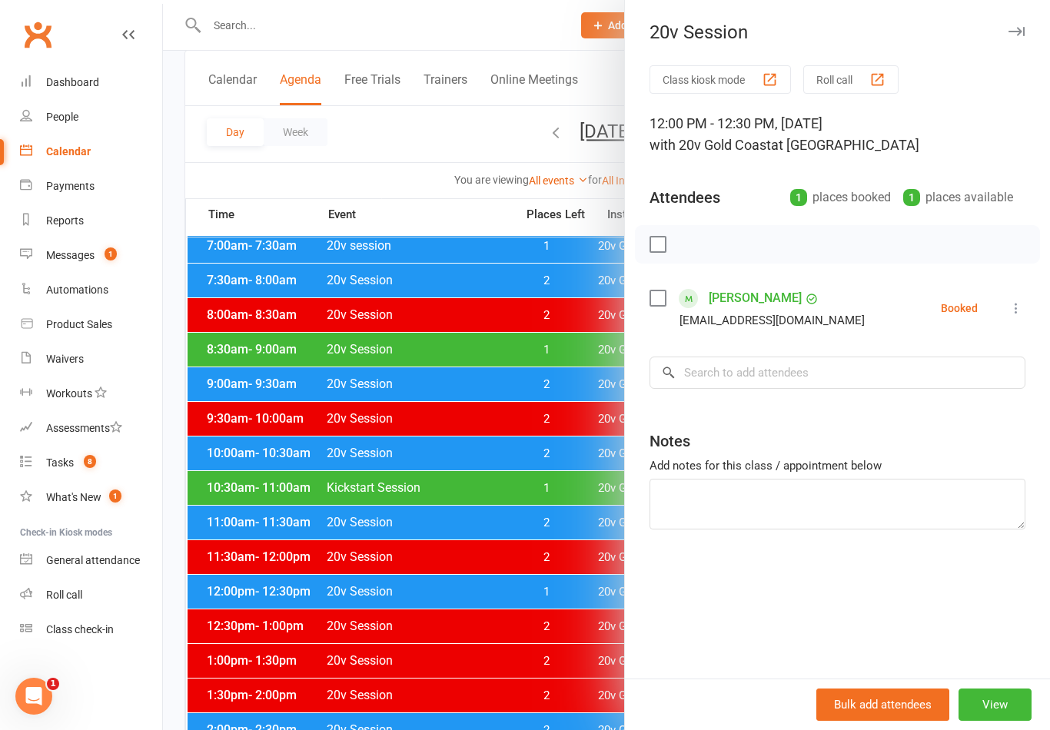
click at [479, 652] on div at bounding box center [606, 365] width 887 height 730
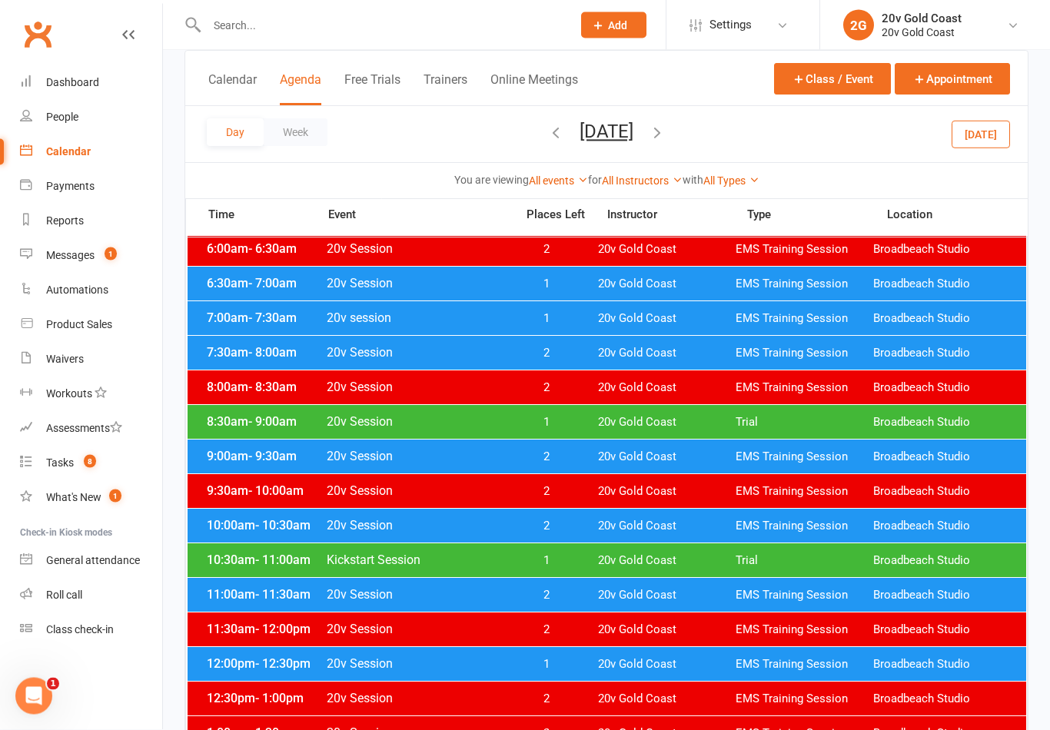
scroll to position [0, 0]
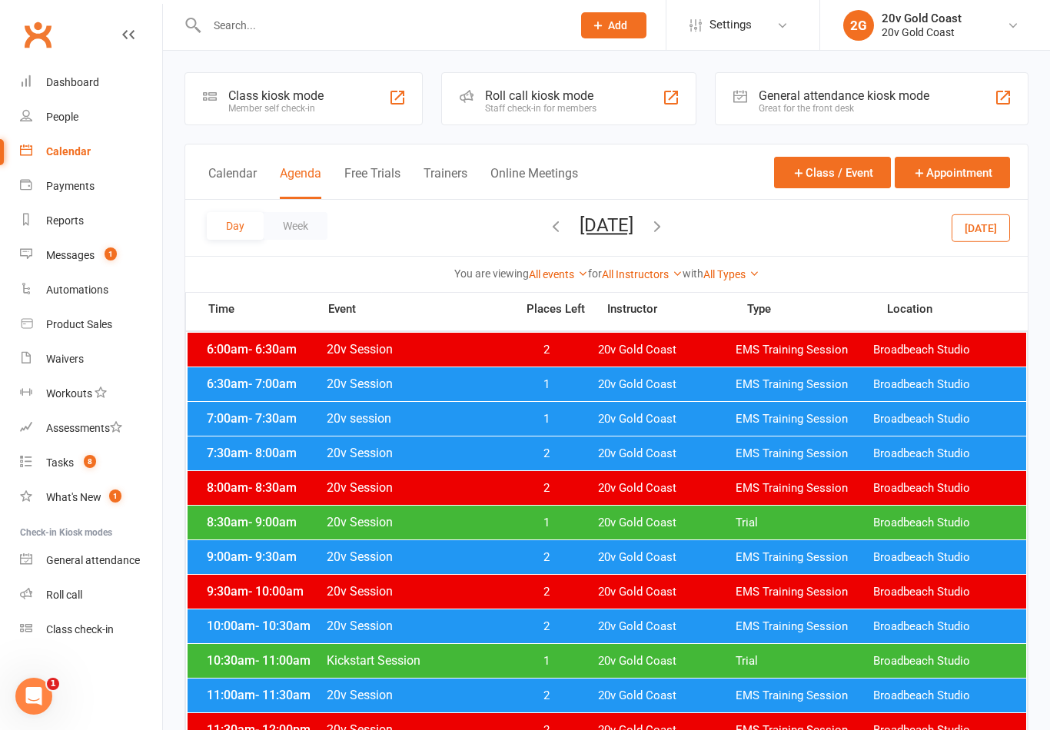
click at [990, 224] on button "[DATE]" at bounding box center [980, 228] width 58 height 28
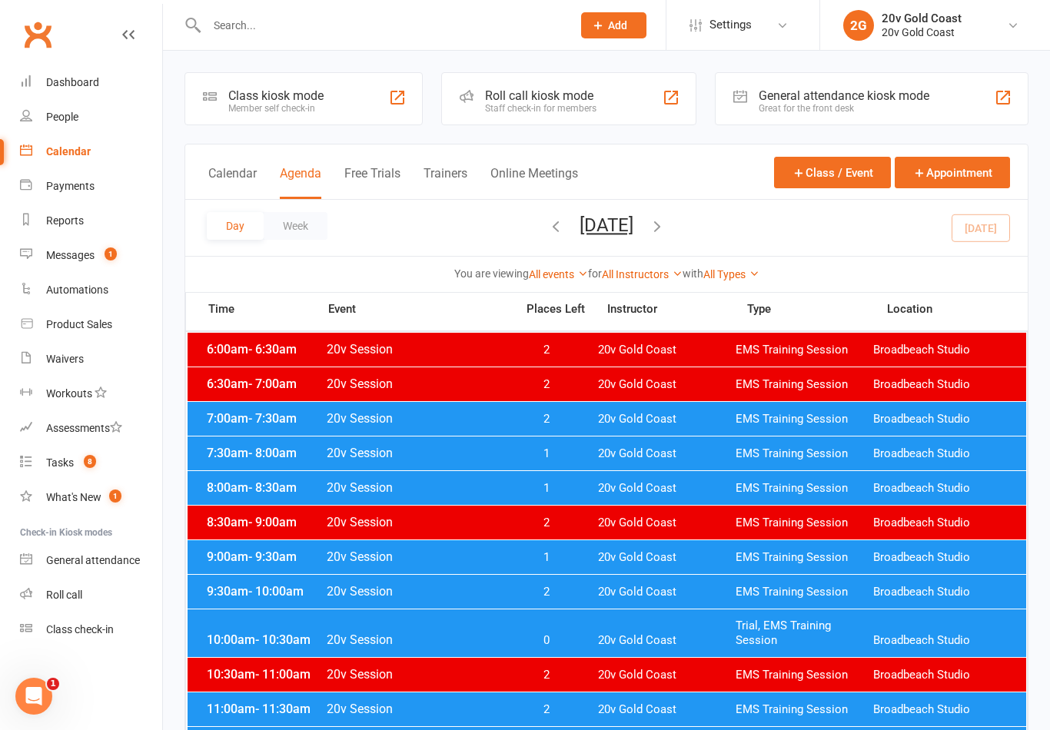
click at [987, 230] on div "Day Week Monday, Sep 15, 2025 September 2025 Sun Mon Tue Wed Thu Fri Sat 31 01 …" at bounding box center [606, 228] width 842 height 56
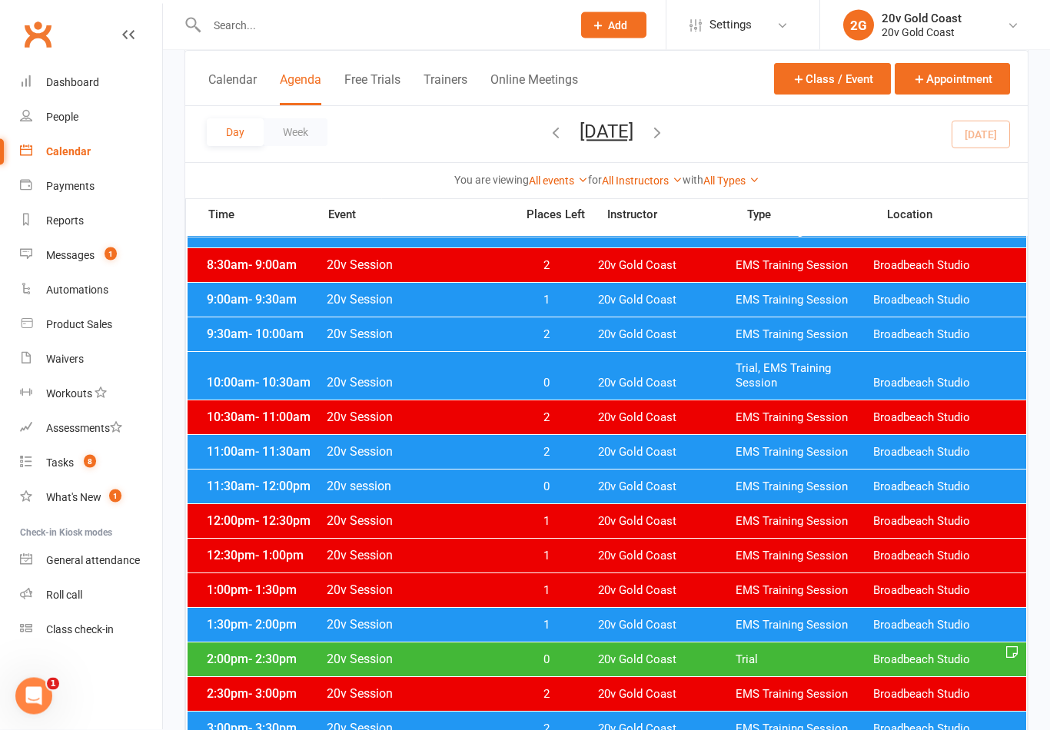
scroll to position [287, 0]
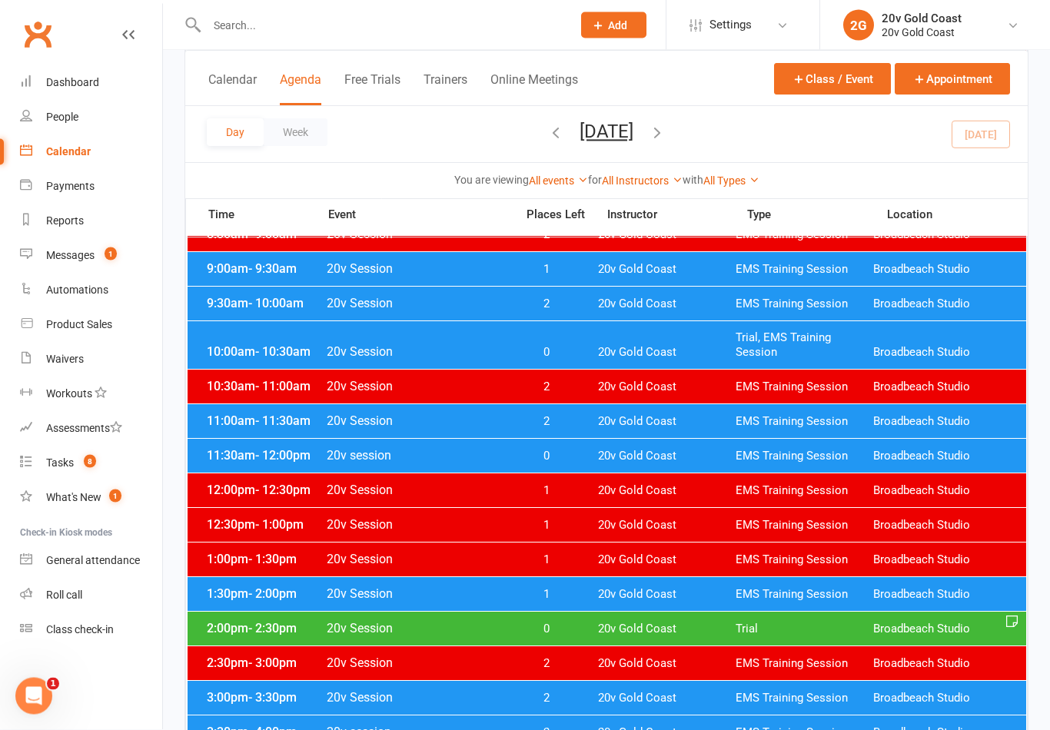
click at [609, 597] on span "20v Gold Coast" at bounding box center [667, 595] width 138 height 15
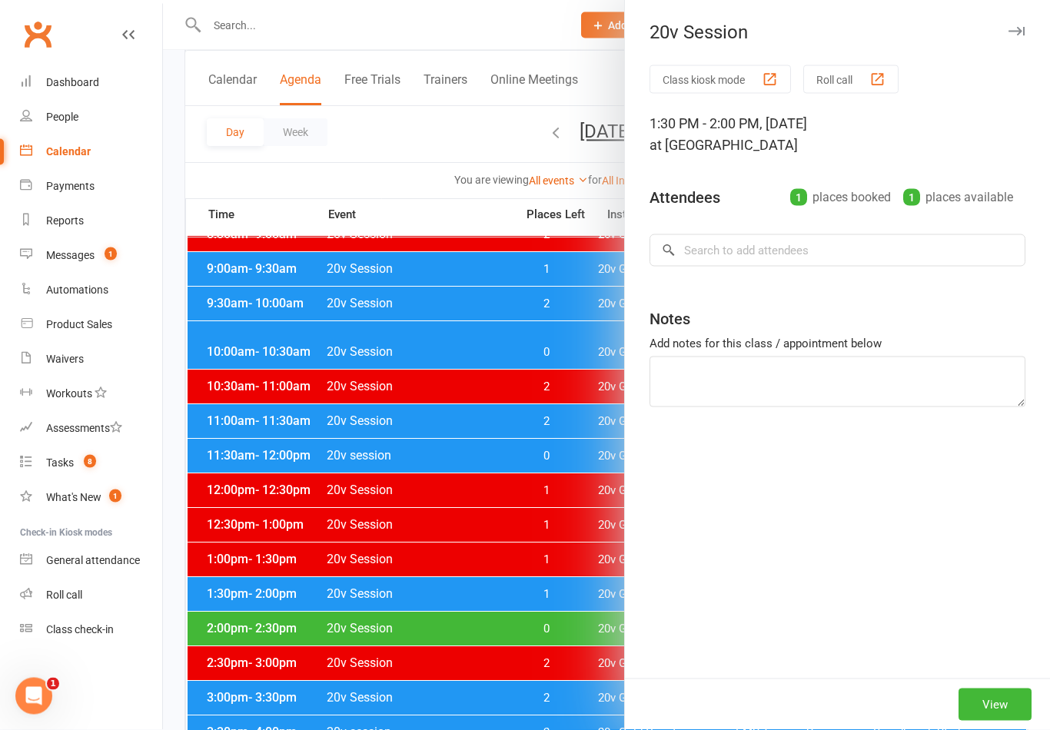
scroll to position [288, 0]
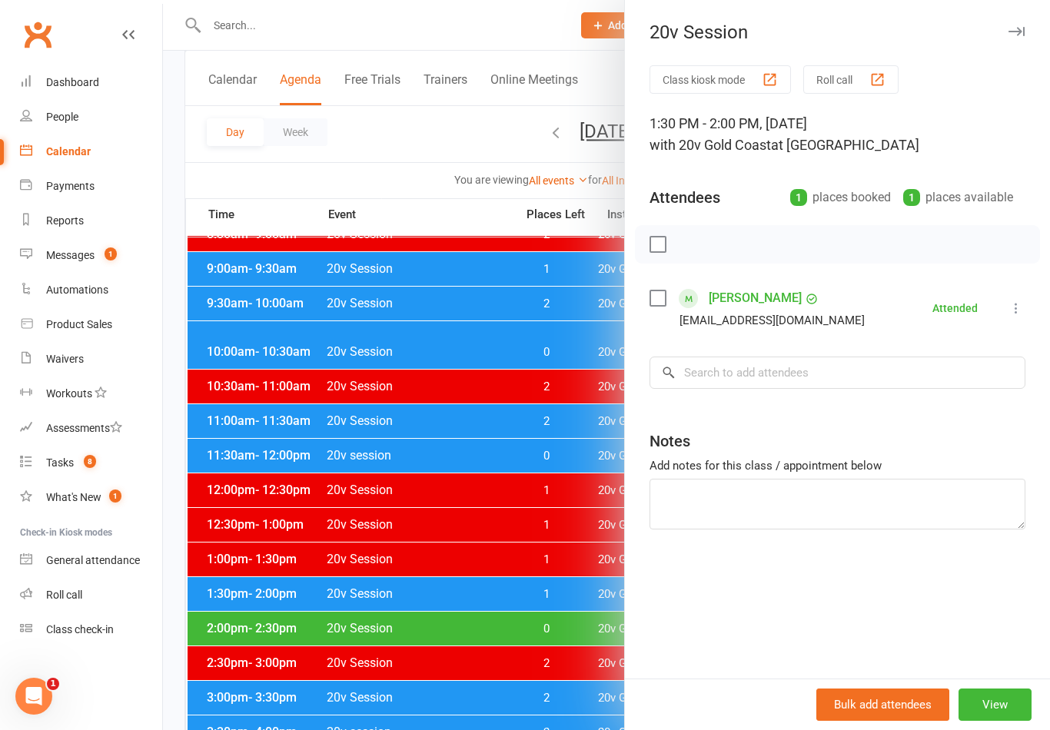
click at [486, 672] on div at bounding box center [606, 365] width 887 height 730
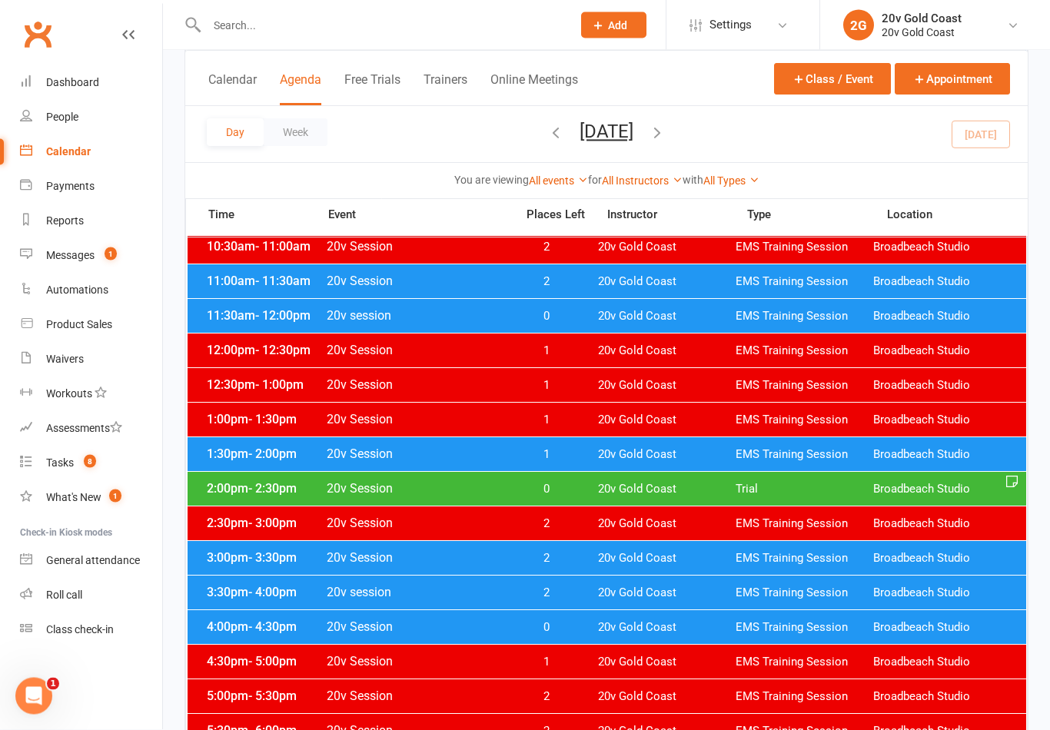
scroll to position [427, 0]
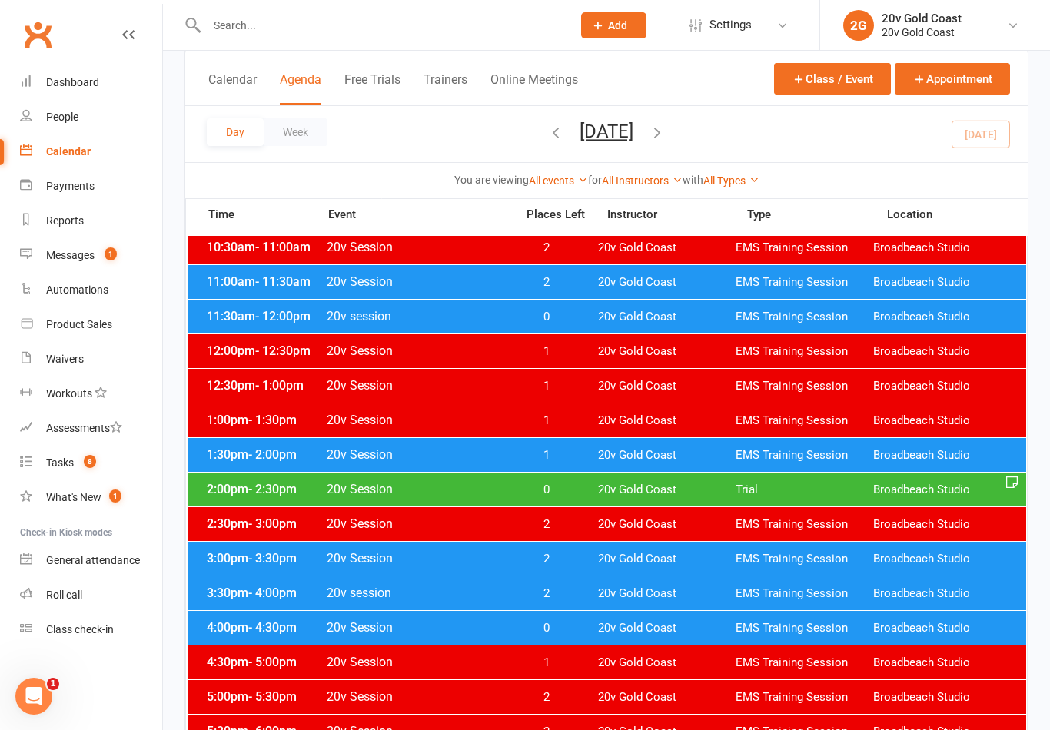
click at [614, 635] on span "20v Gold Coast" at bounding box center [667, 628] width 138 height 15
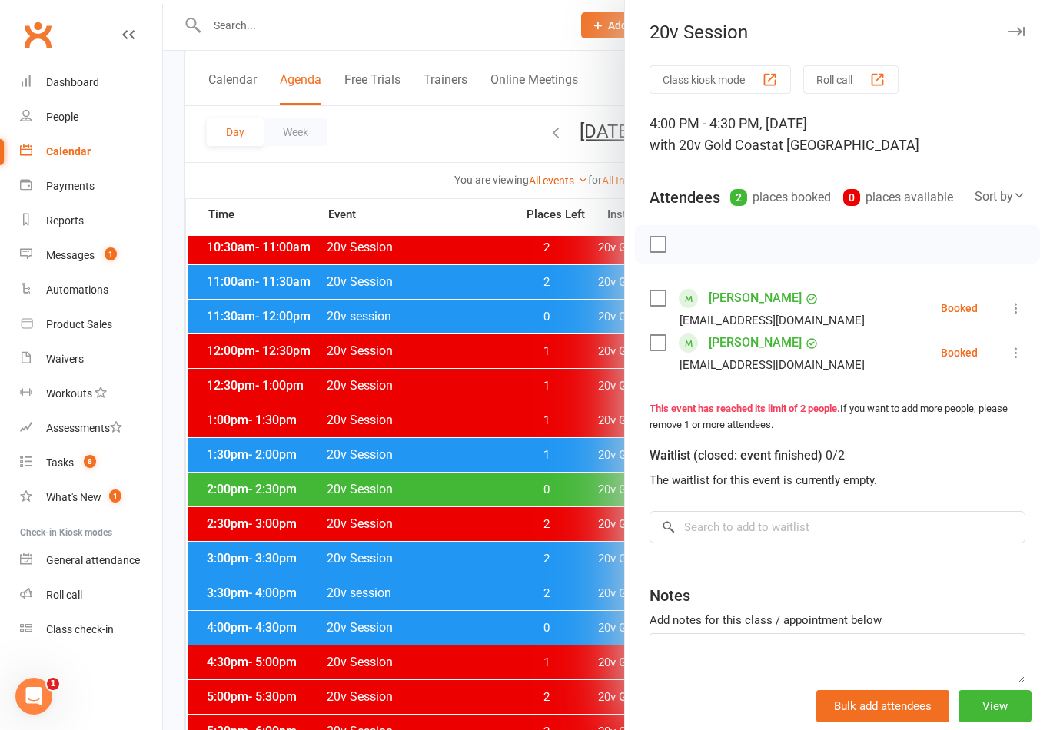
click at [1021, 310] on icon at bounding box center [1015, 307] width 15 height 15
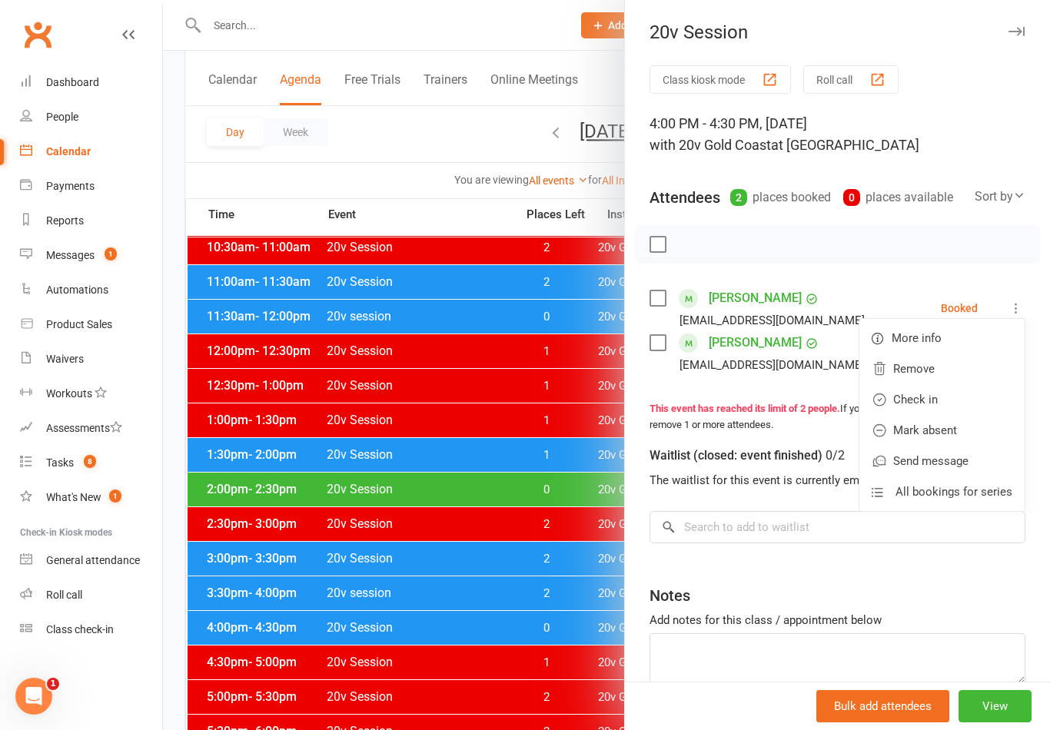
click at [938, 399] on link "Check in" at bounding box center [941, 399] width 165 height 31
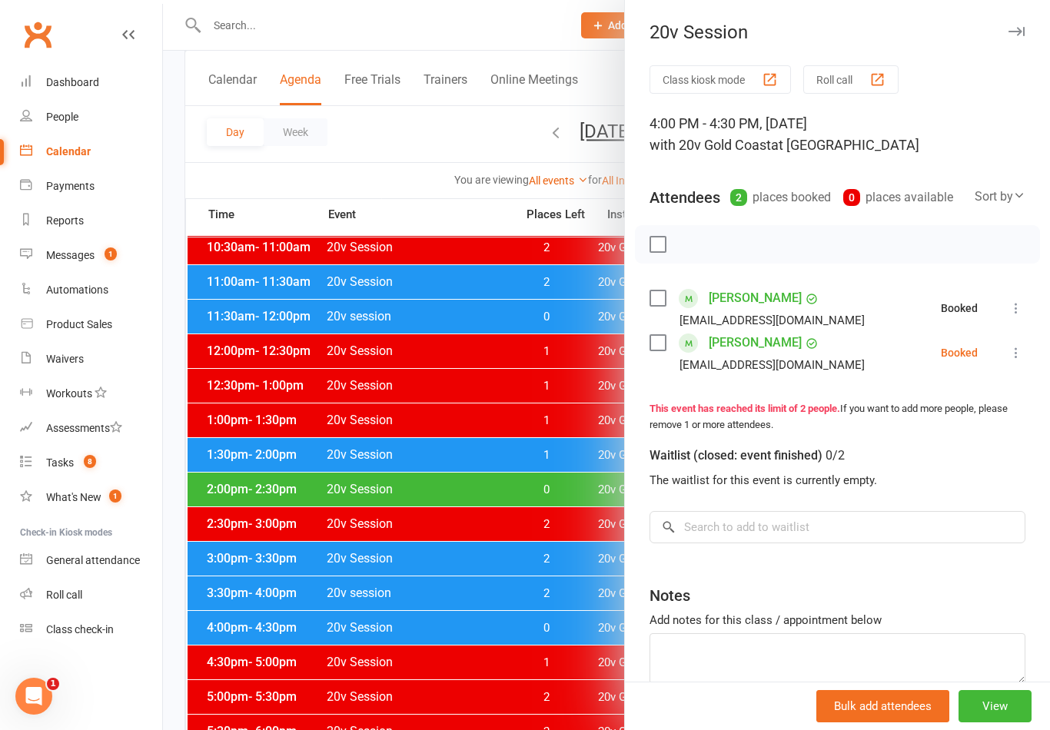
click at [1022, 352] on icon at bounding box center [1015, 352] width 15 height 15
click at [941, 445] on link "Check in" at bounding box center [941, 444] width 165 height 31
click at [98, 461] on link "Tasks 8" at bounding box center [91, 463] width 142 height 35
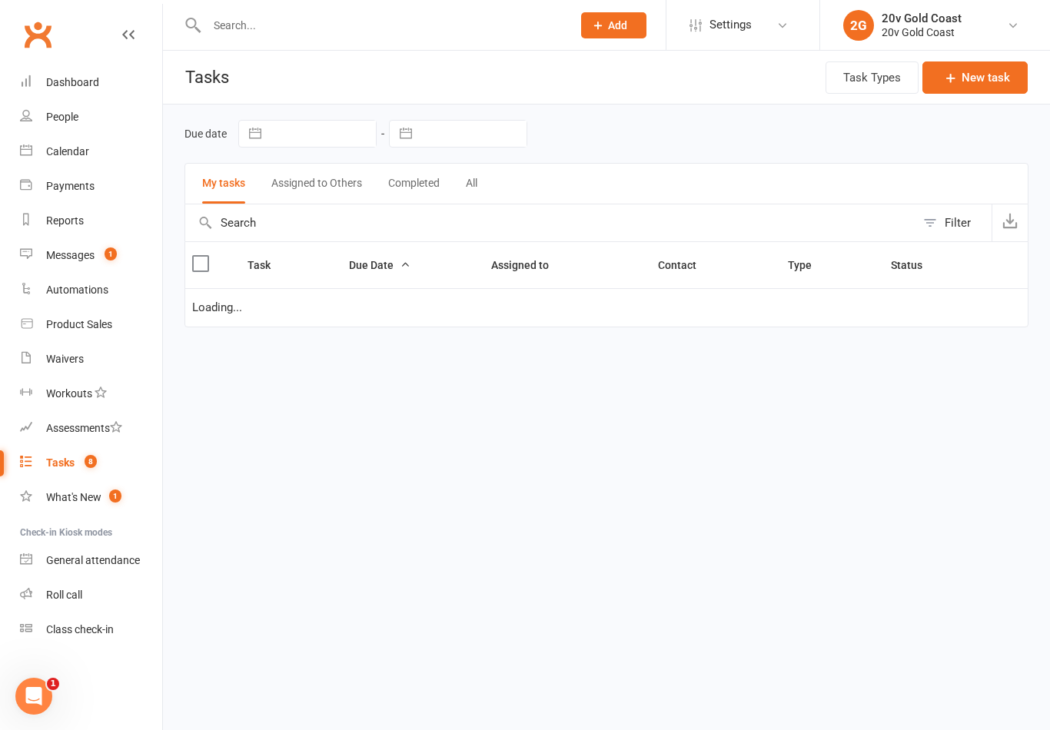
click at [114, 231] on link "Reports" at bounding box center [91, 221] width 142 height 35
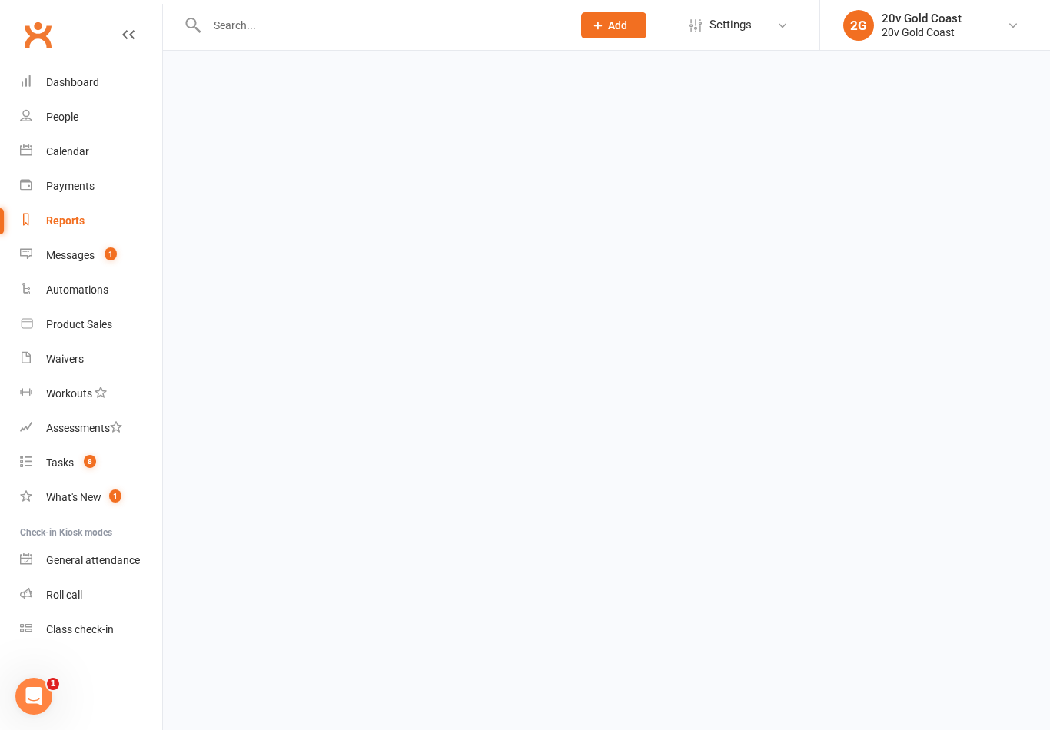
click at [110, 267] on link "Messages 1" at bounding box center [91, 255] width 142 height 35
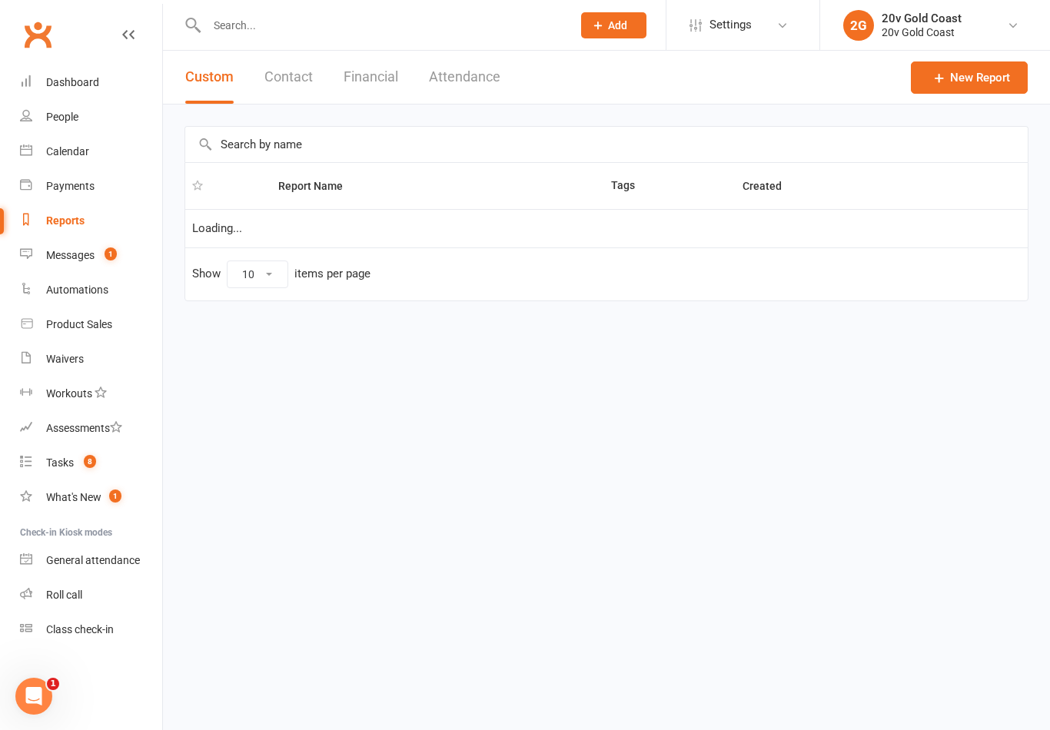
select select "100"
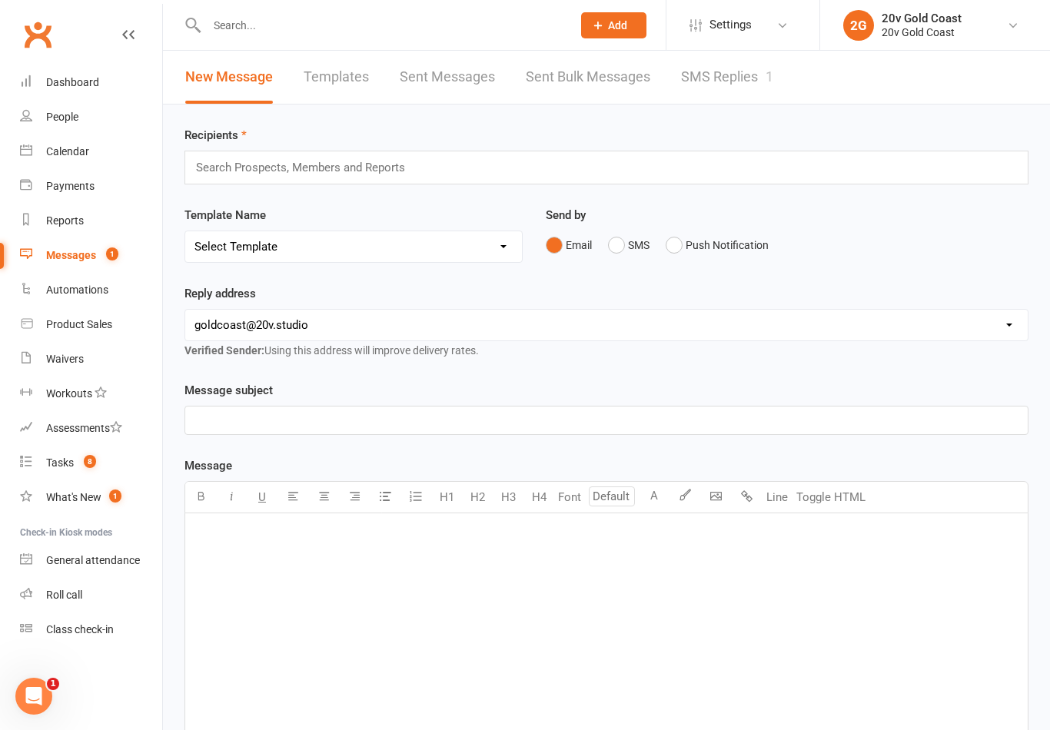
click at [743, 75] on link "SMS Replies 1" at bounding box center [727, 77] width 92 height 53
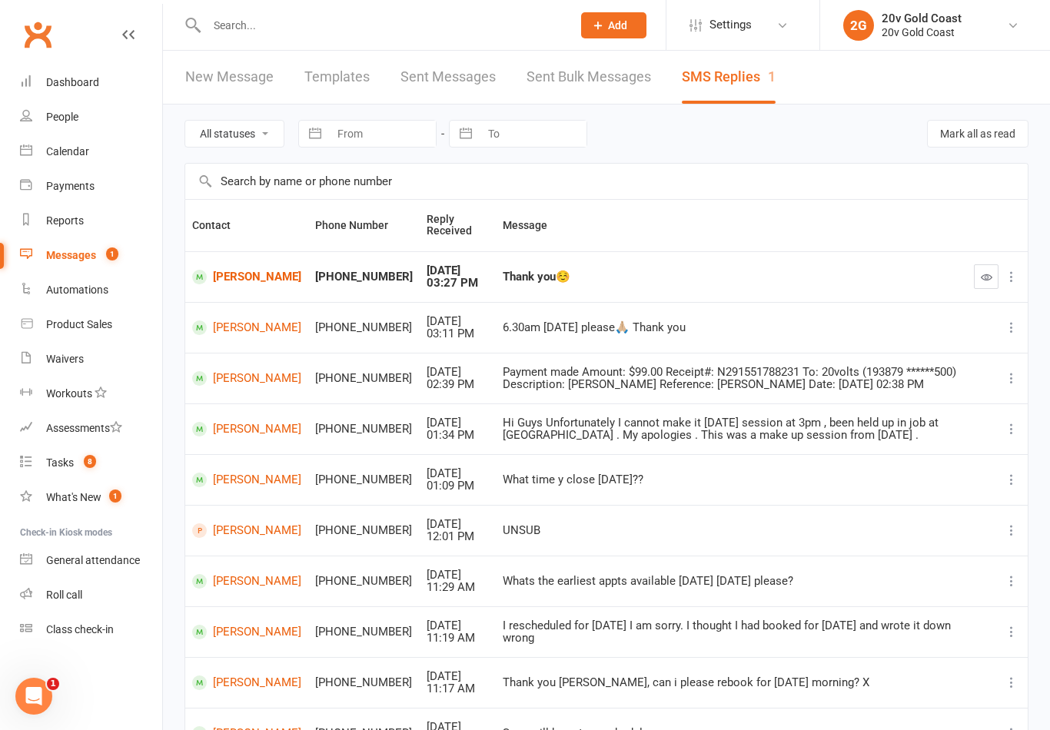
click at [987, 280] on icon "button" at bounding box center [986, 277] width 12 height 12
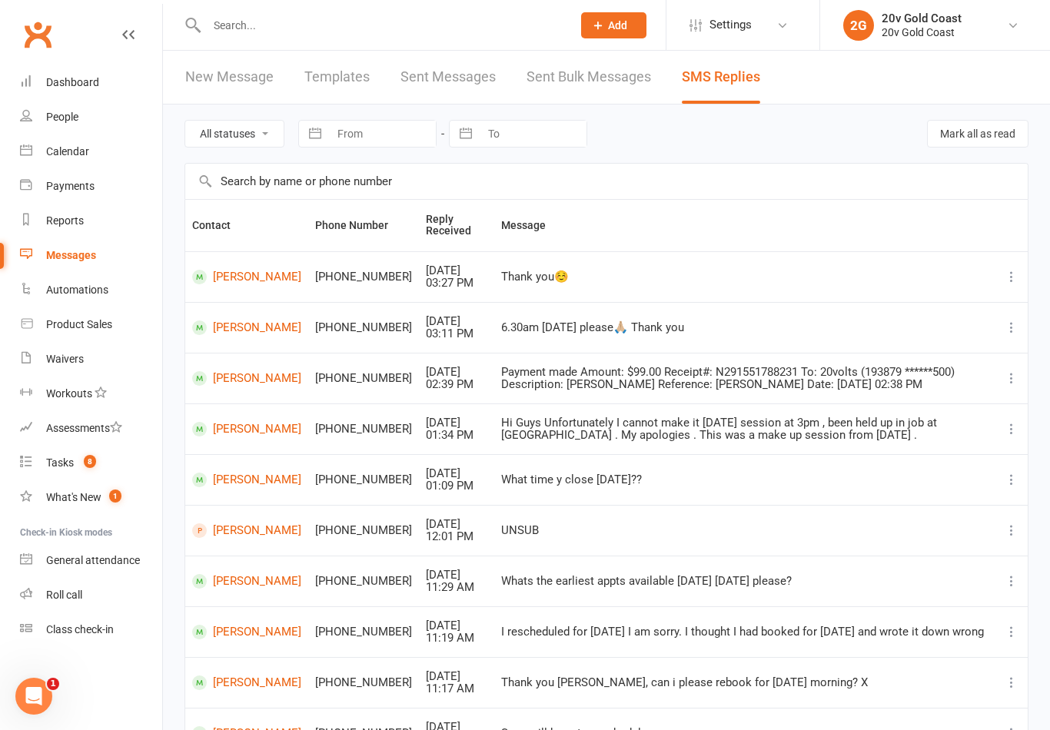
click at [72, 151] on div "Calendar" at bounding box center [67, 151] width 43 height 12
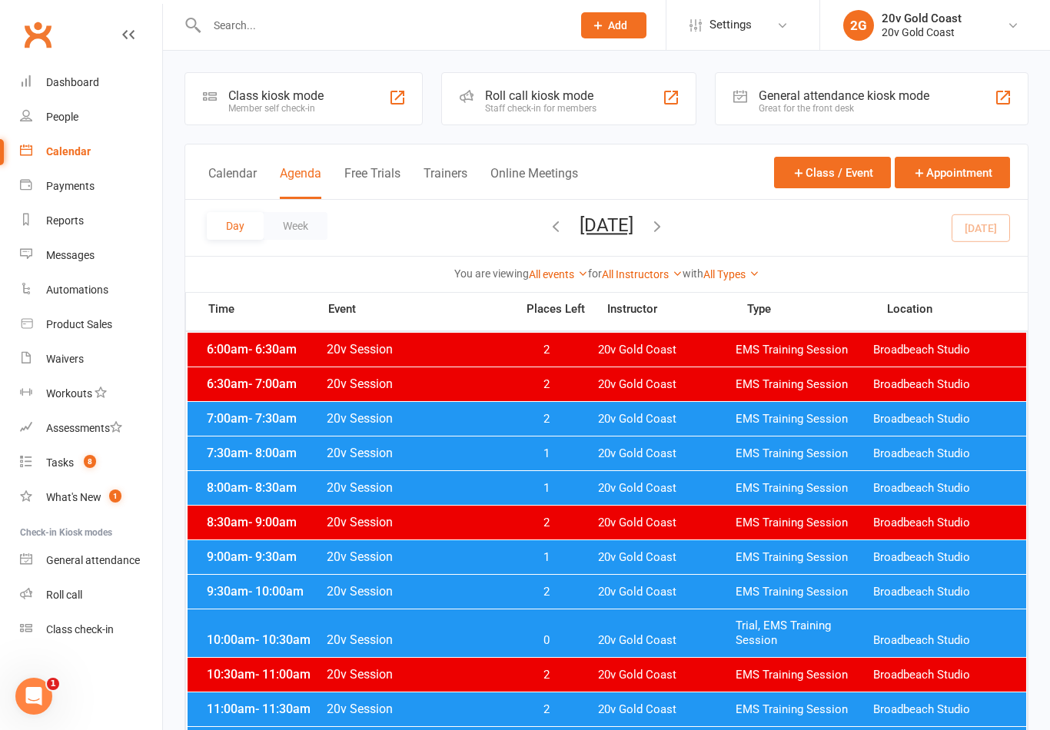
click at [633, 231] on button "[DATE]" at bounding box center [606, 225] width 54 height 22
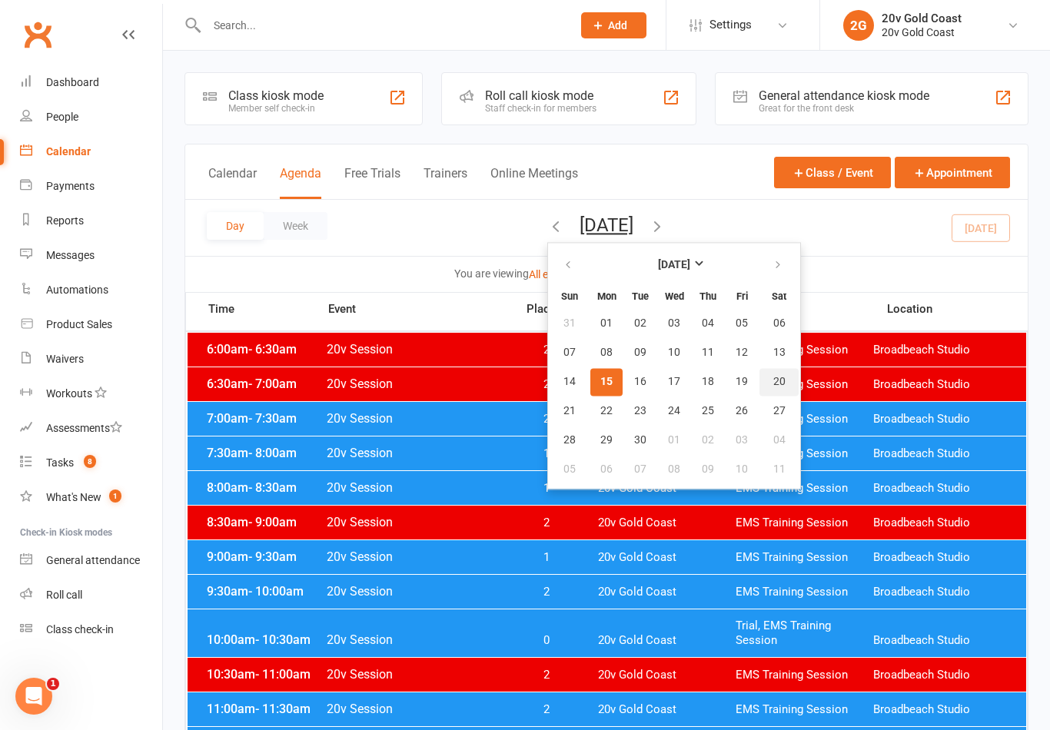
click at [773, 383] on span "20" at bounding box center [779, 382] width 12 height 12
